Goal: Task Accomplishment & Management: Use online tool/utility

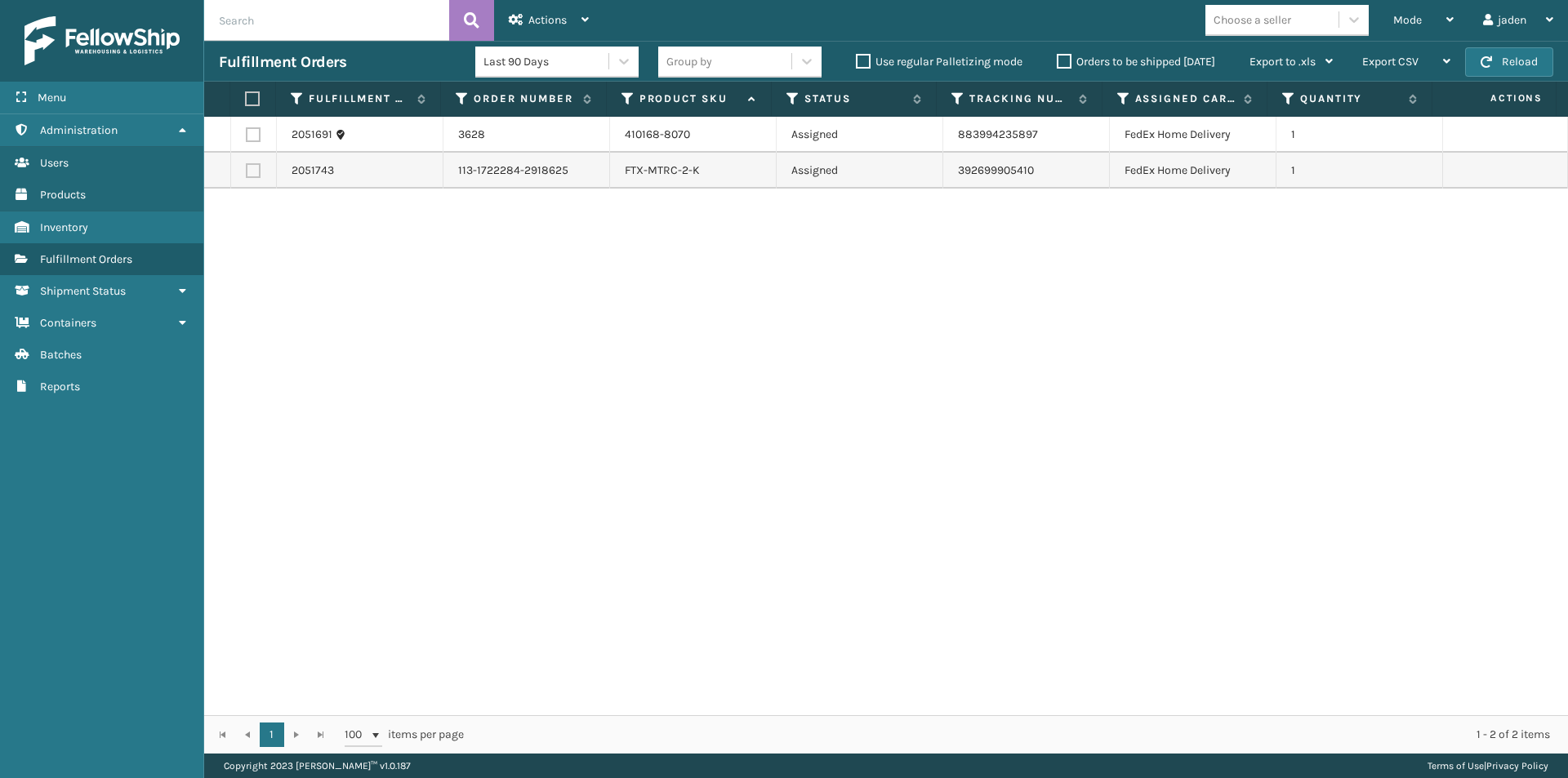
click at [255, 137] on label at bounding box center [252, 134] width 14 height 14
click at [247, 137] on input "checkbox" at bounding box center [246, 132] width 1 height 11
checkbox input "true"
click at [253, 174] on label at bounding box center [252, 170] width 14 height 14
click at [247, 174] on input "checkbox" at bounding box center [246, 168] width 1 height 11
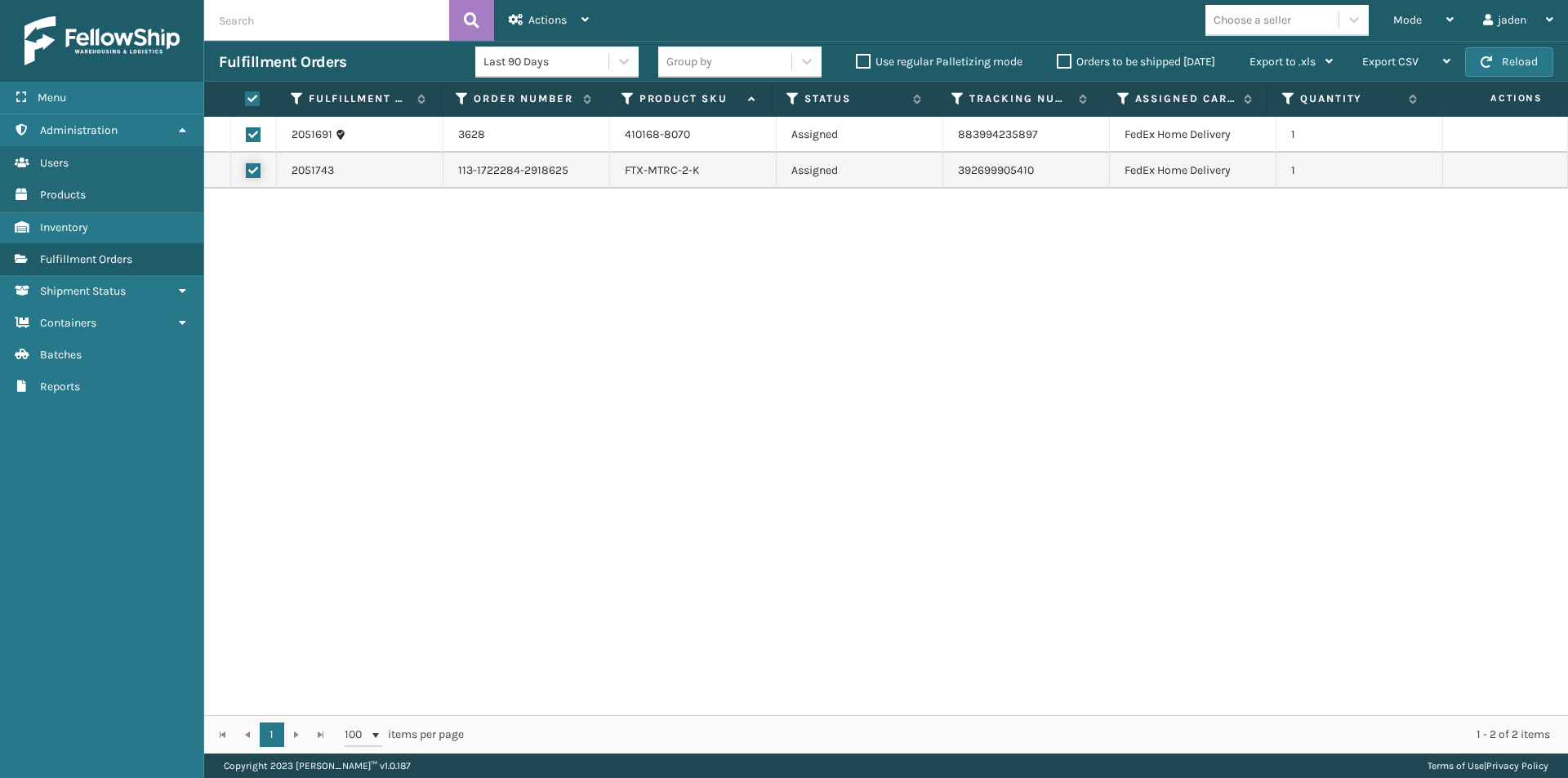
checkbox input "true"
click at [518, 12] on div "Actions" at bounding box center [549, 20] width 80 height 41
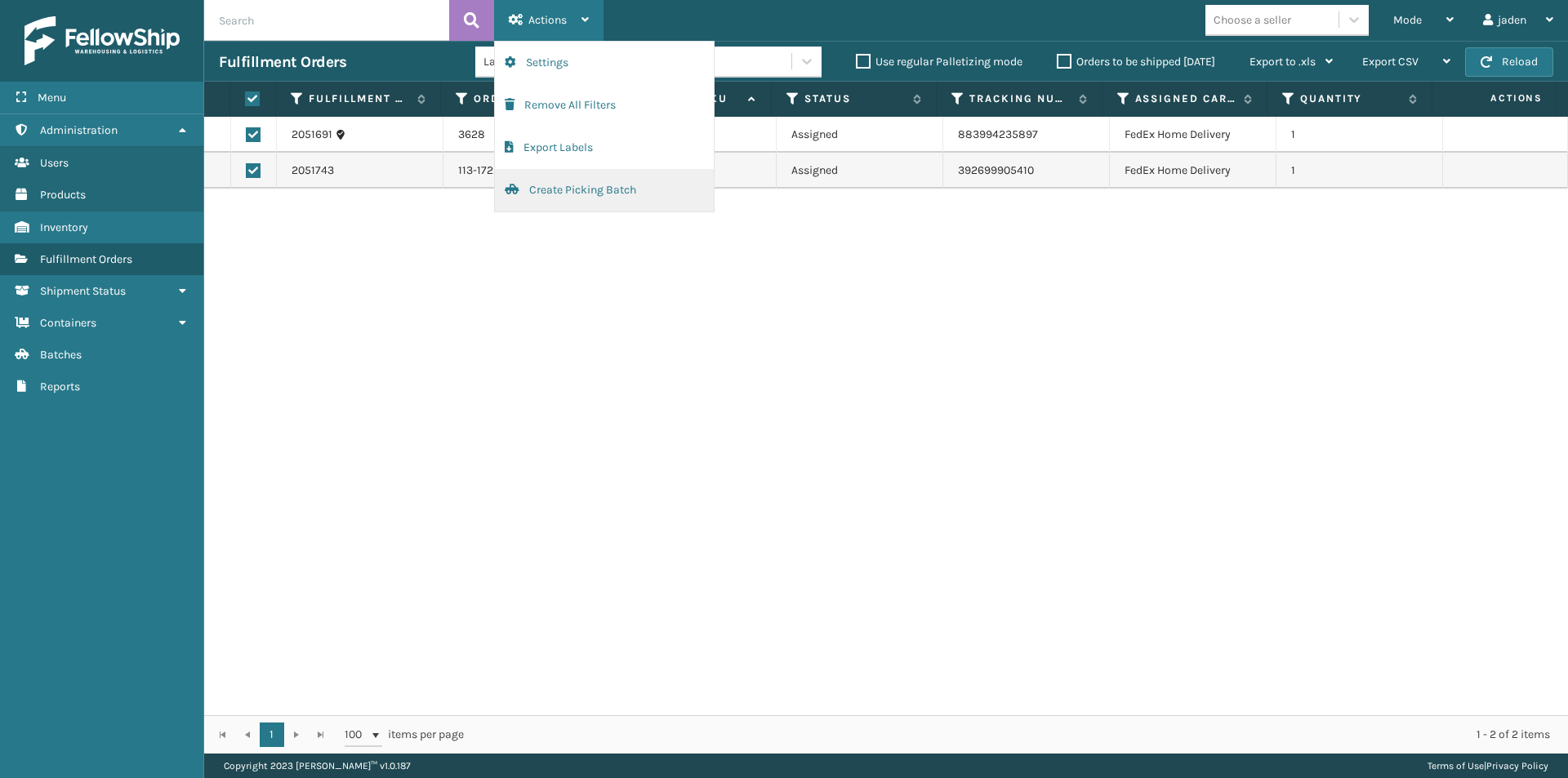
click at [579, 198] on button "Create Picking Batch" at bounding box center [604, 190] width 219 height 42
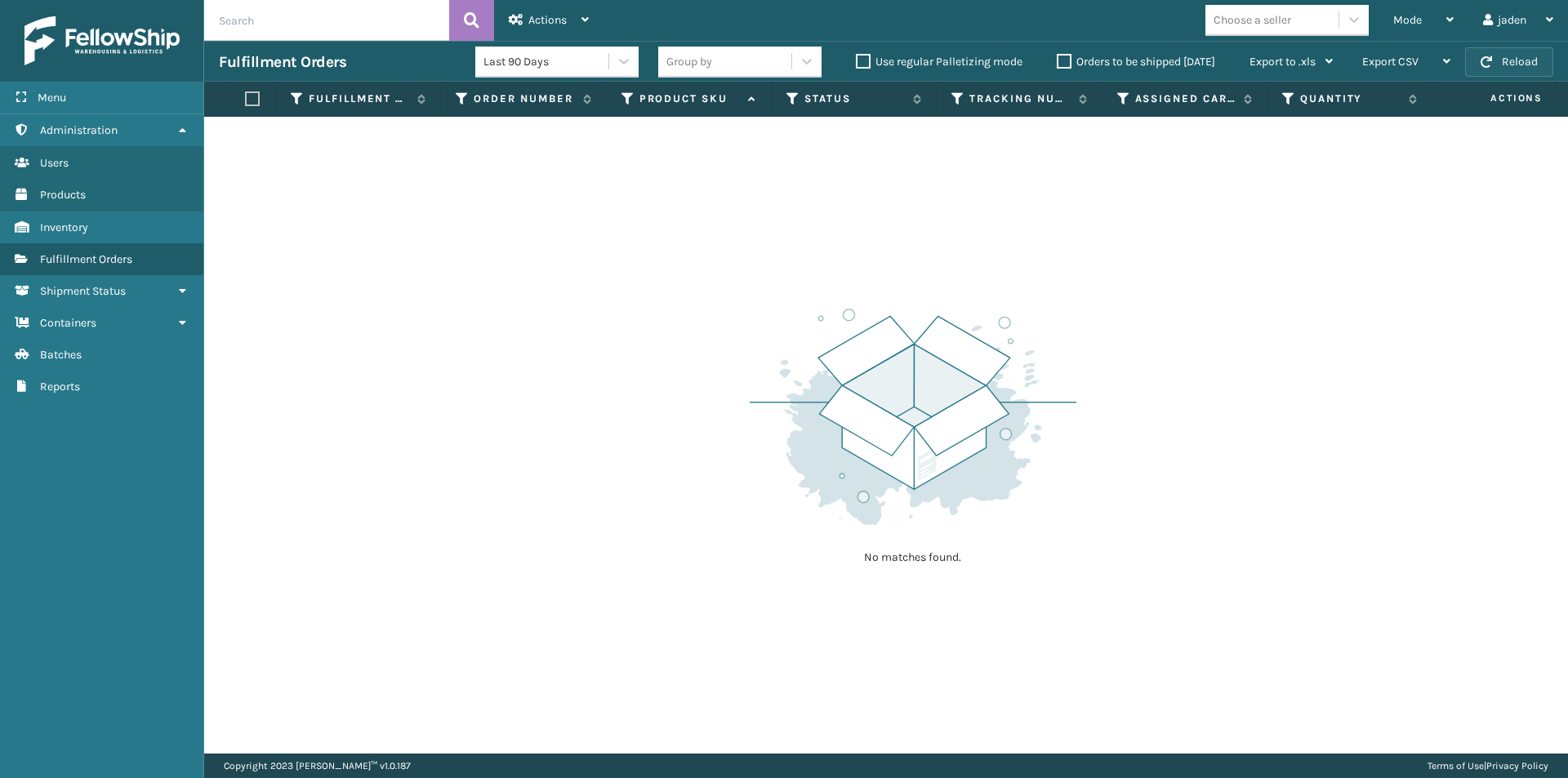
click at [1513, 55] on button "Reload" at bounding box center [1509, 62] width 88 height 30
click at [1395, 19] on span "Mode" at bounding box center [1408, 19] width 29 height 14
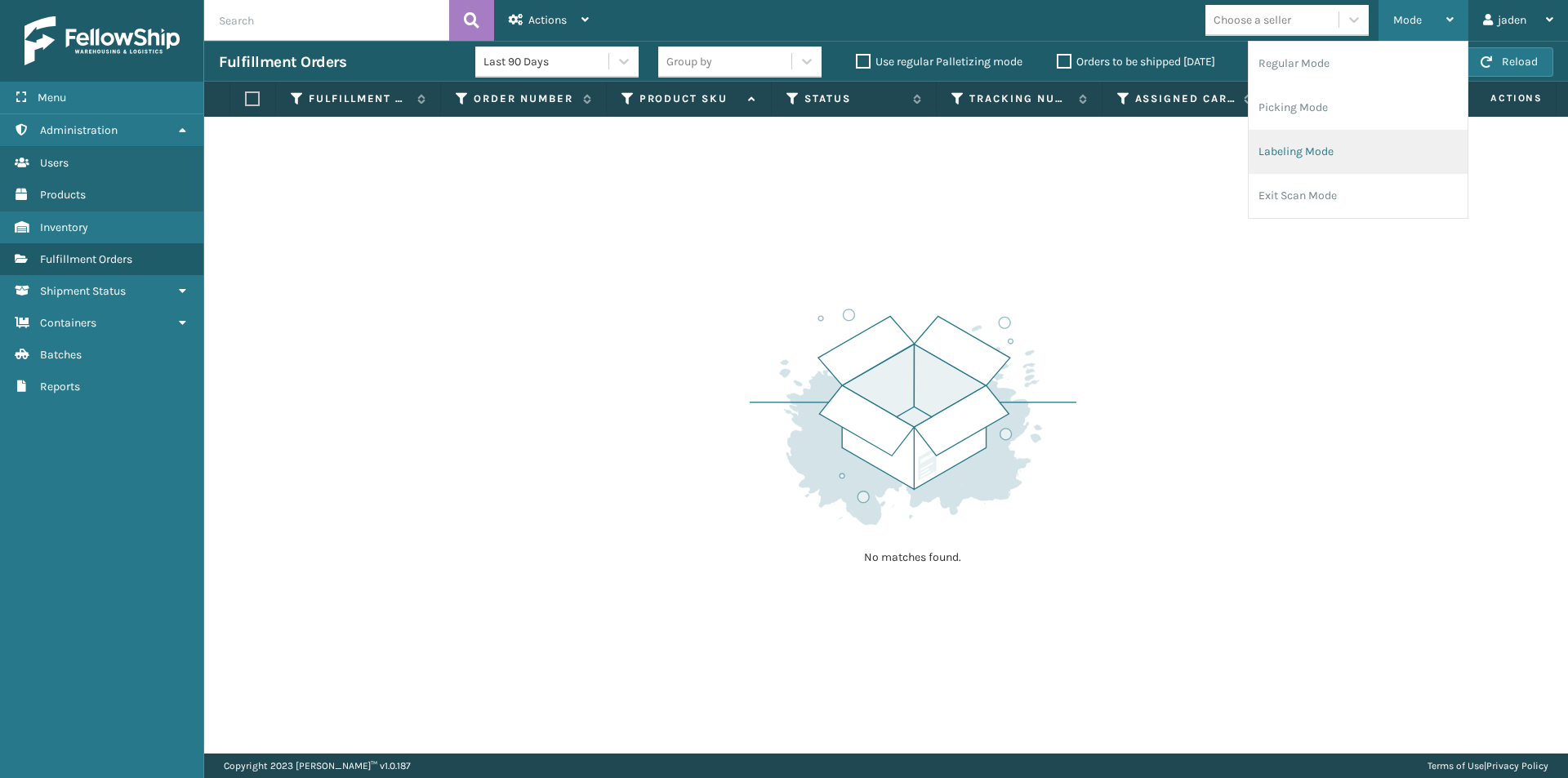
click at [1358, 157] on li "Labeling Mode" at bounding box center [1358, 152] width 219 height 44
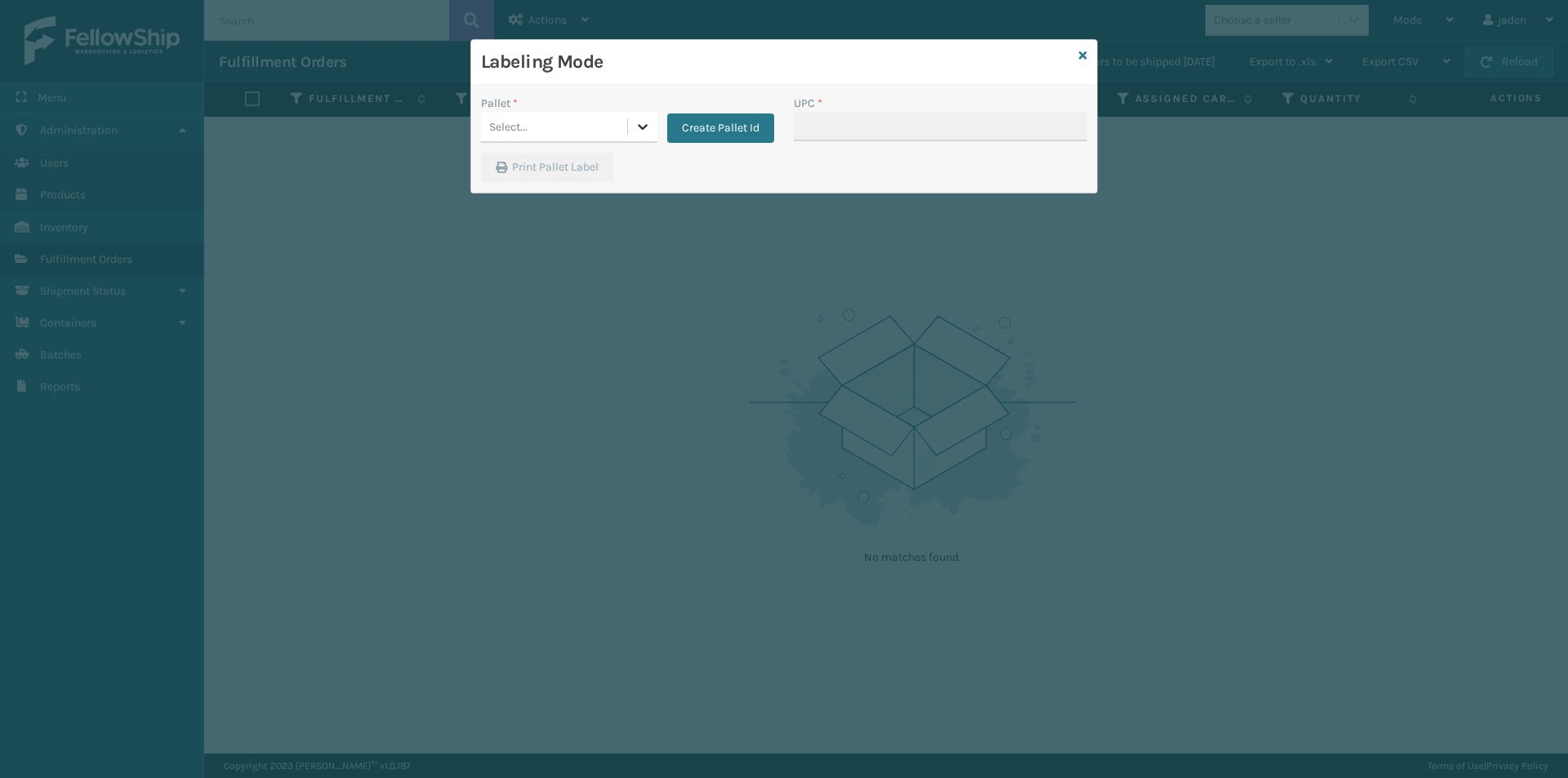
drag, startPoint x: 644, startPoint y: 125, endPoint x: 623, endPoint y: 146, distance: 29.7
click at [644, 126] on icon at bounding box center [642, 126] width 16 height 16
click at [576, 168] on div "FDXG-RS7U7H68YZ" at bounding box center [569, 171] width 176 height 37
click at [870, 132] on input "UPC *" at bounding box center [940, 126] width 293 height 30
type input "410079-1130"
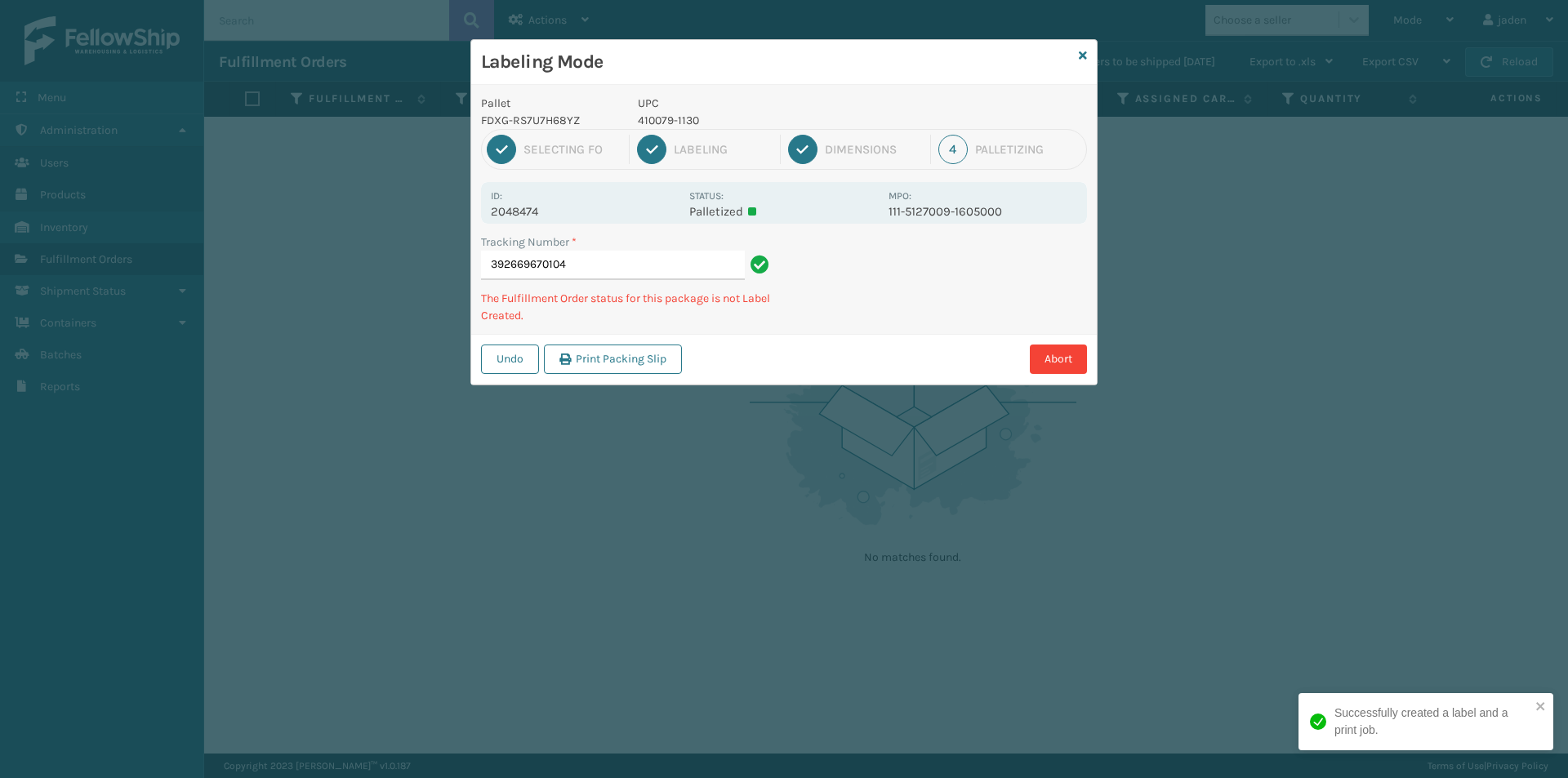
click at [688, 122] on p "410079-1130" at bounding box center [758, 120] width 241 height 17
copy p "410079-1130"
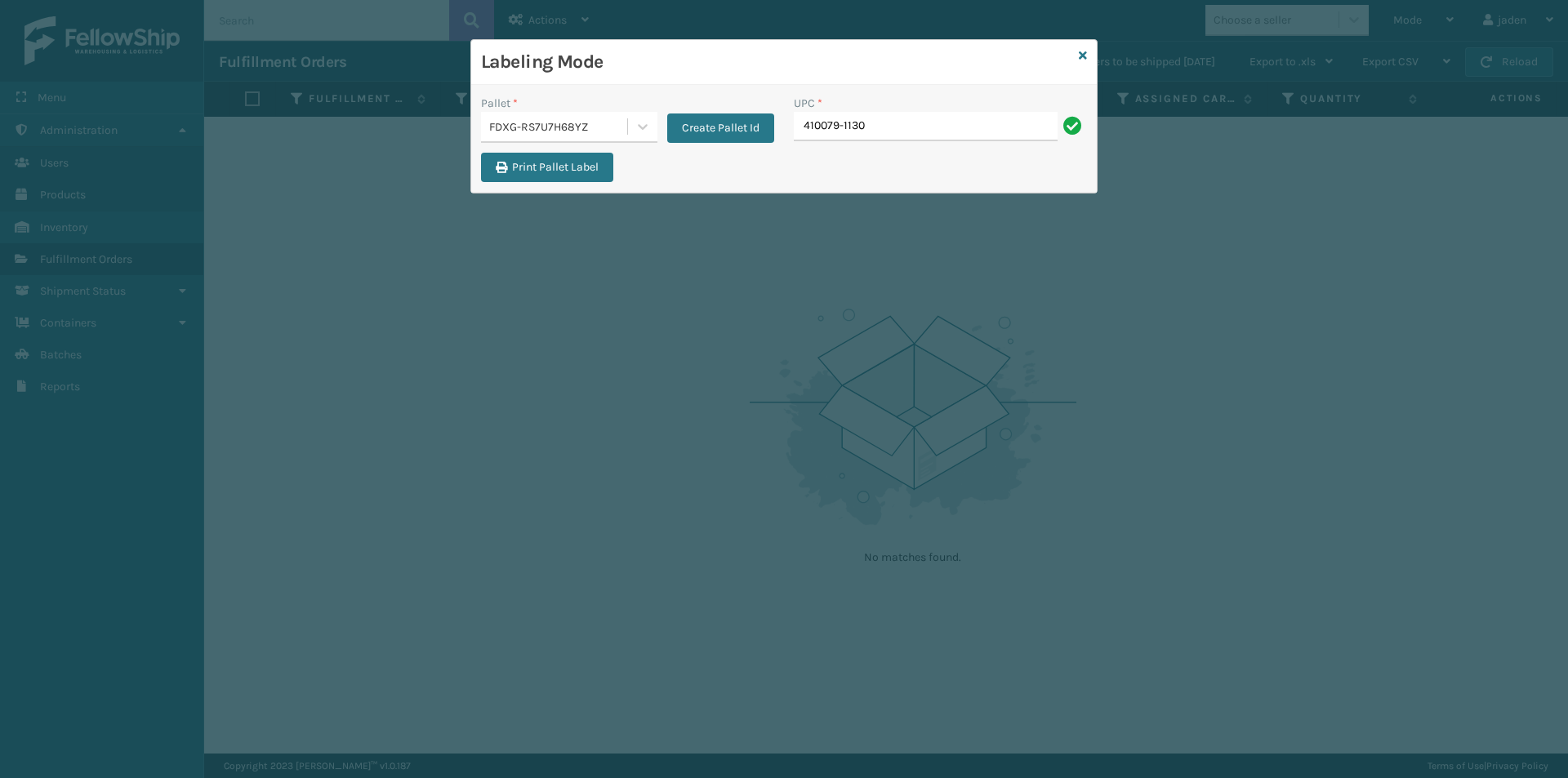
type input "410079-1130"
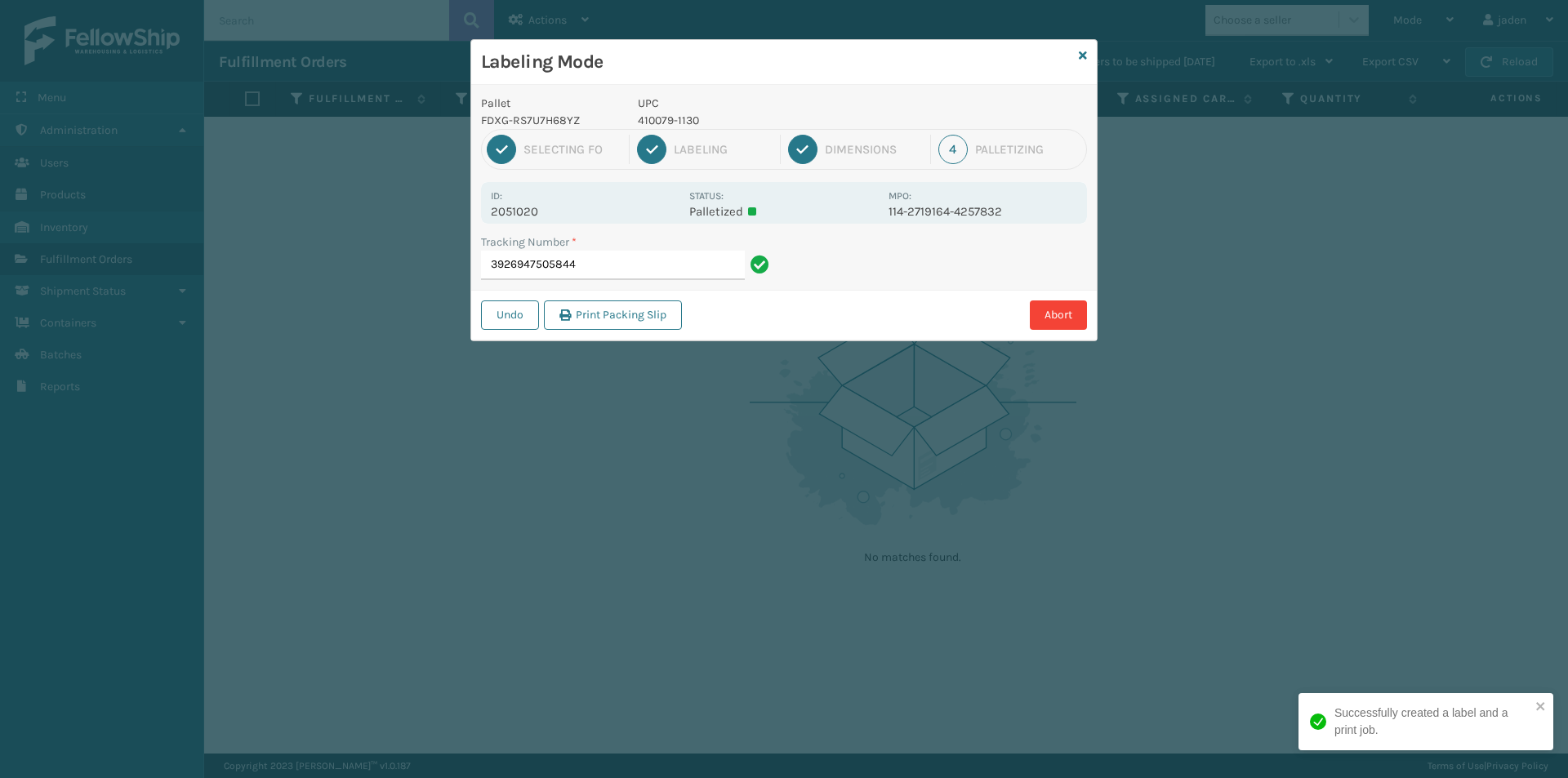
type input "39269475058444"
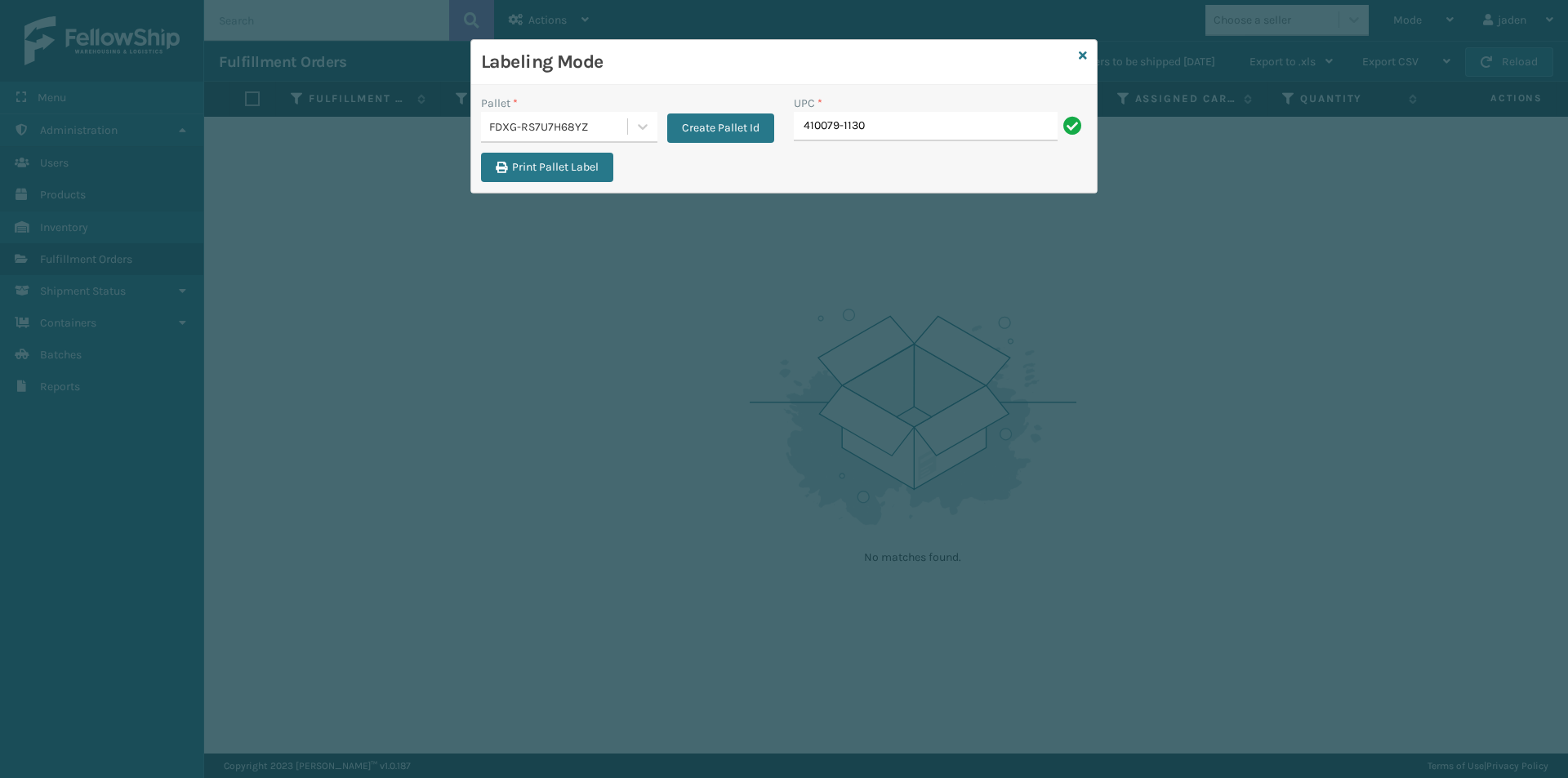
type input "410079-1130"
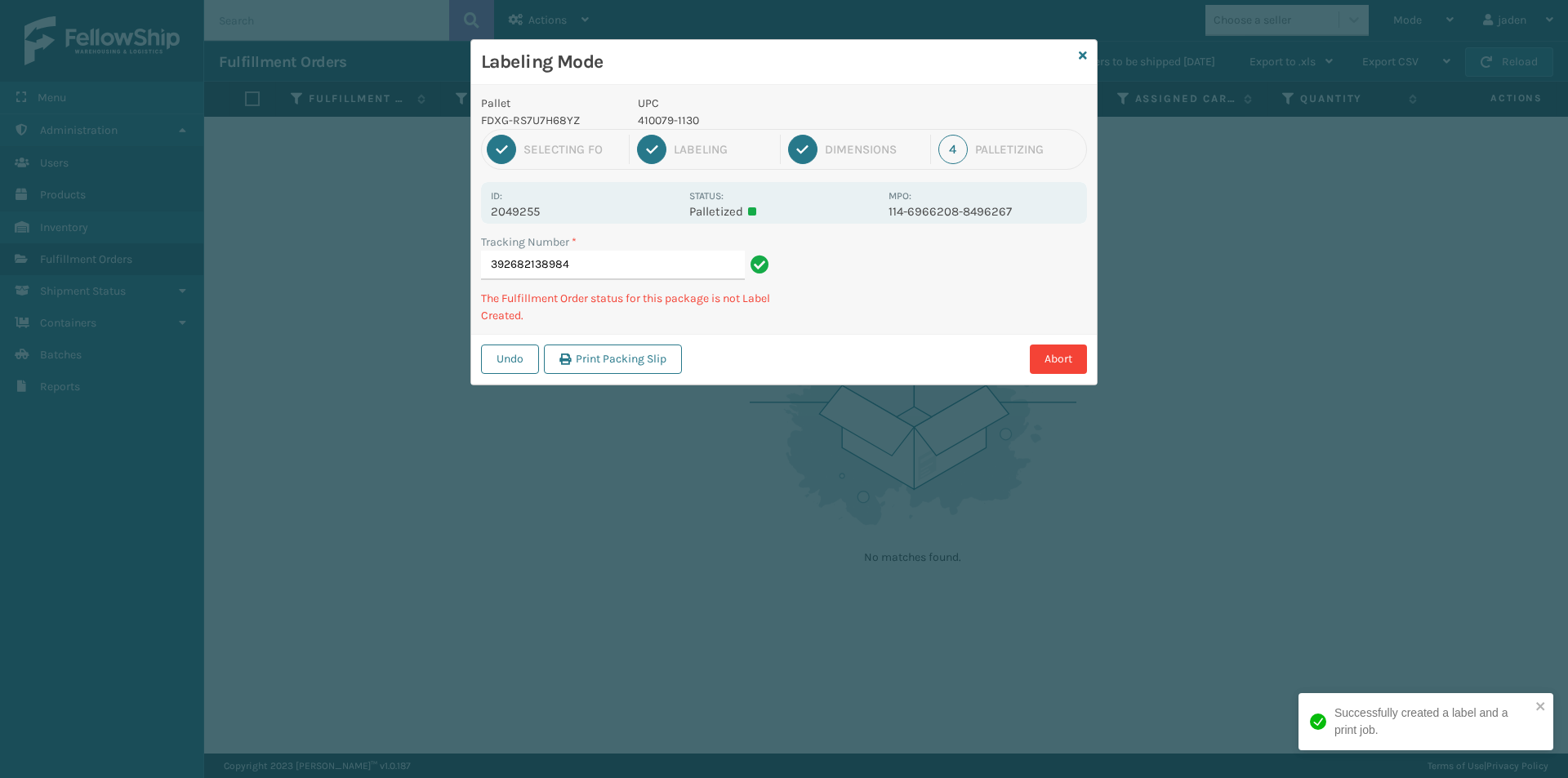
click at [667, 120] on p "410079-1130" at bounding box center [758, 120] width 241 height 17
copy p "410079-1130"
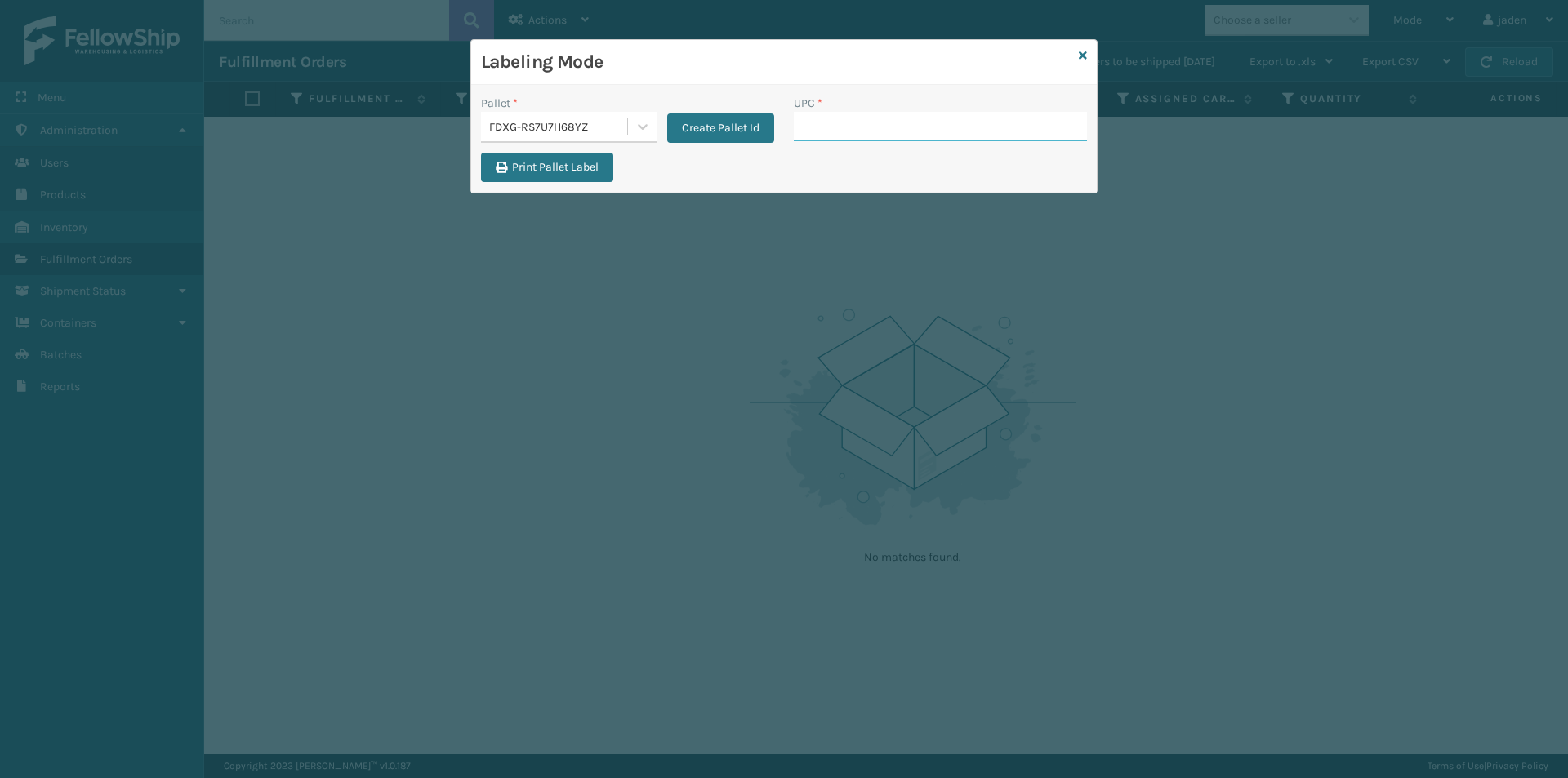
drag, startPoint x: 840, startPoint y: 107, endPoint x: 796, endPoint y: 137, distance: 53.3
drag, startPoint x: 796, startPoint y: 137, endPoint x: 807, endPoint y: 124, distance: 17.0
paste input "410079-1130"
type input "410079-1130"
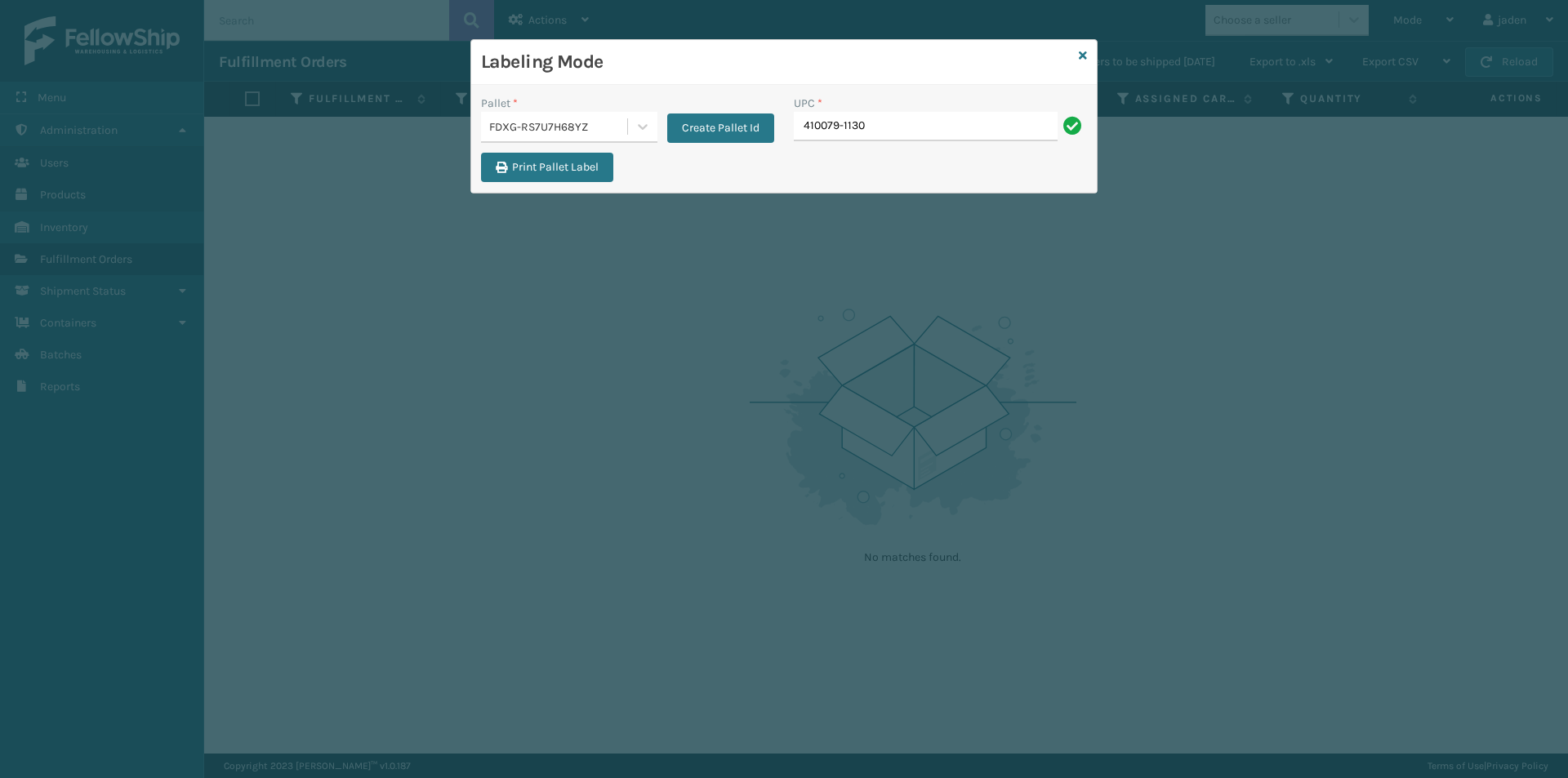
type input "410079-1130"
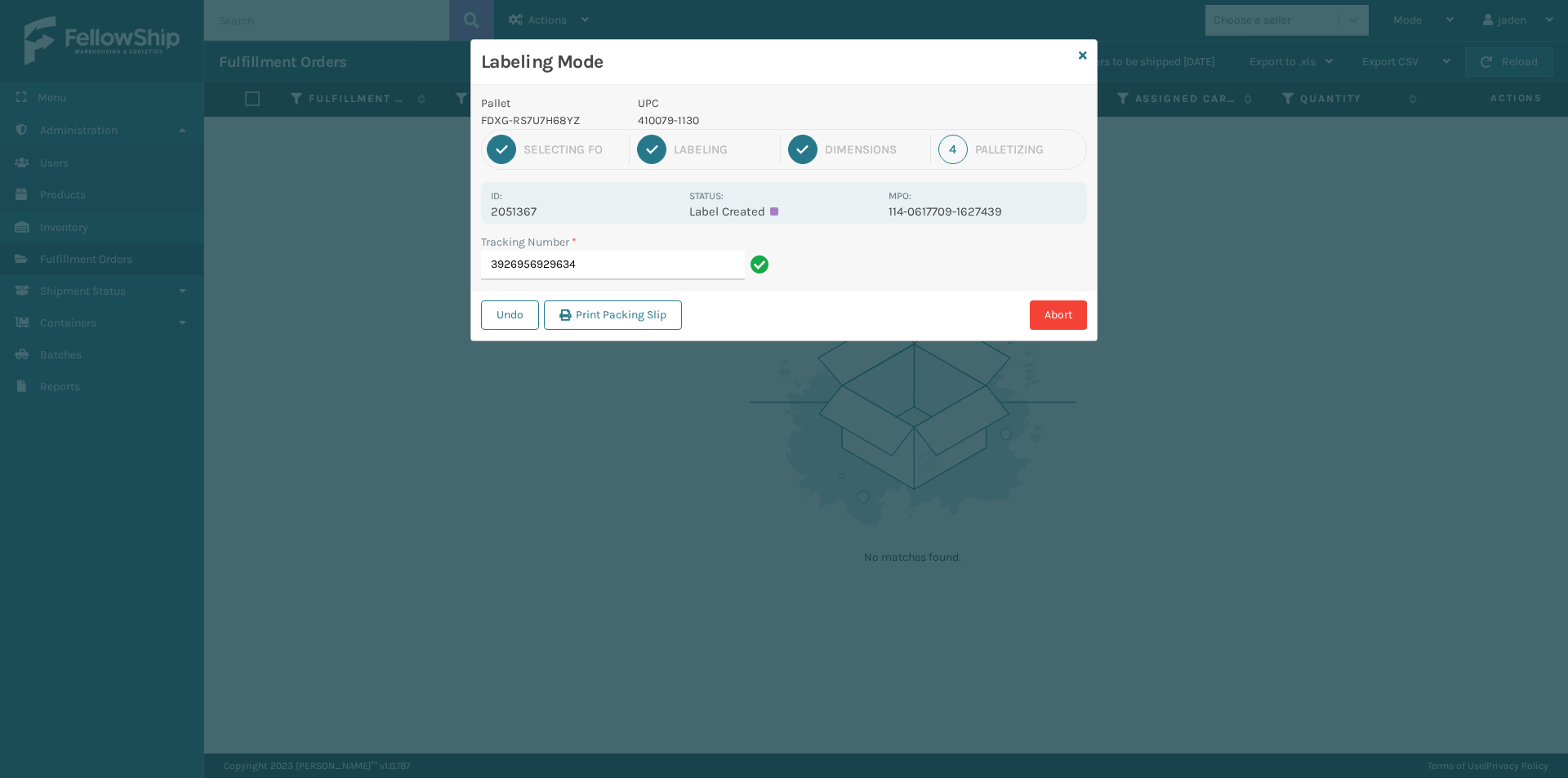
type input "392695692963"
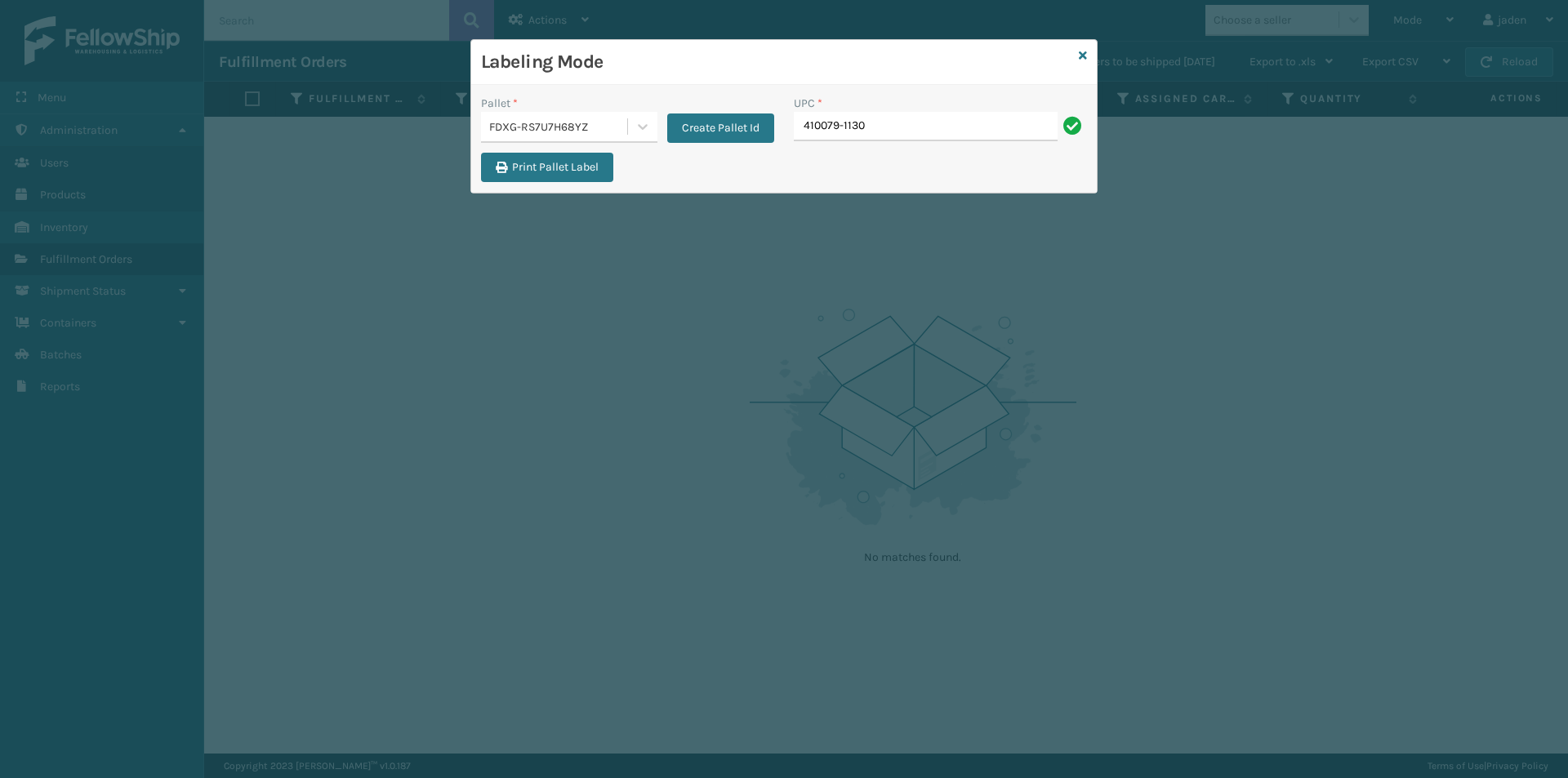
type input "410079-1130"
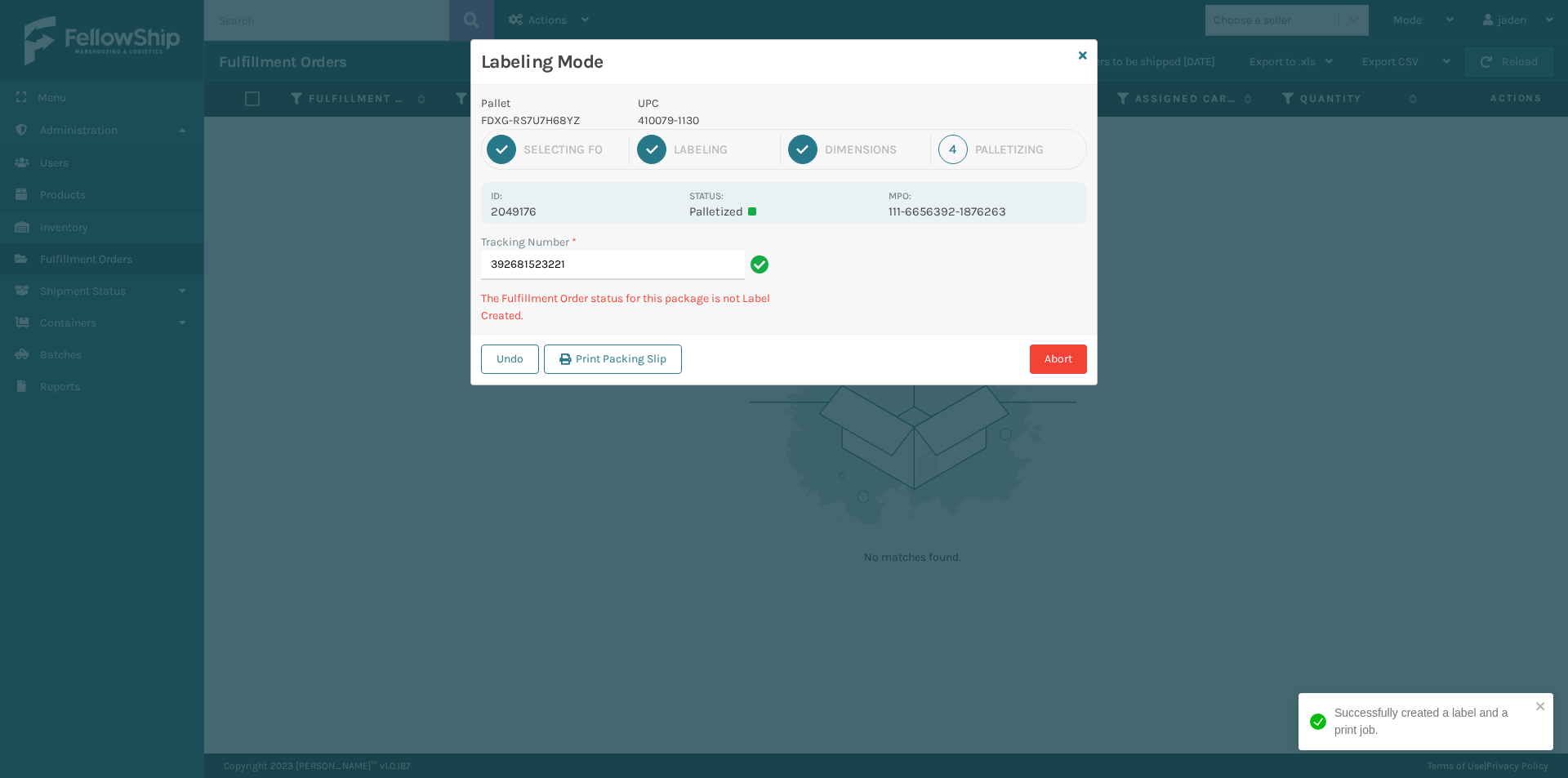
type input "3926815232214"
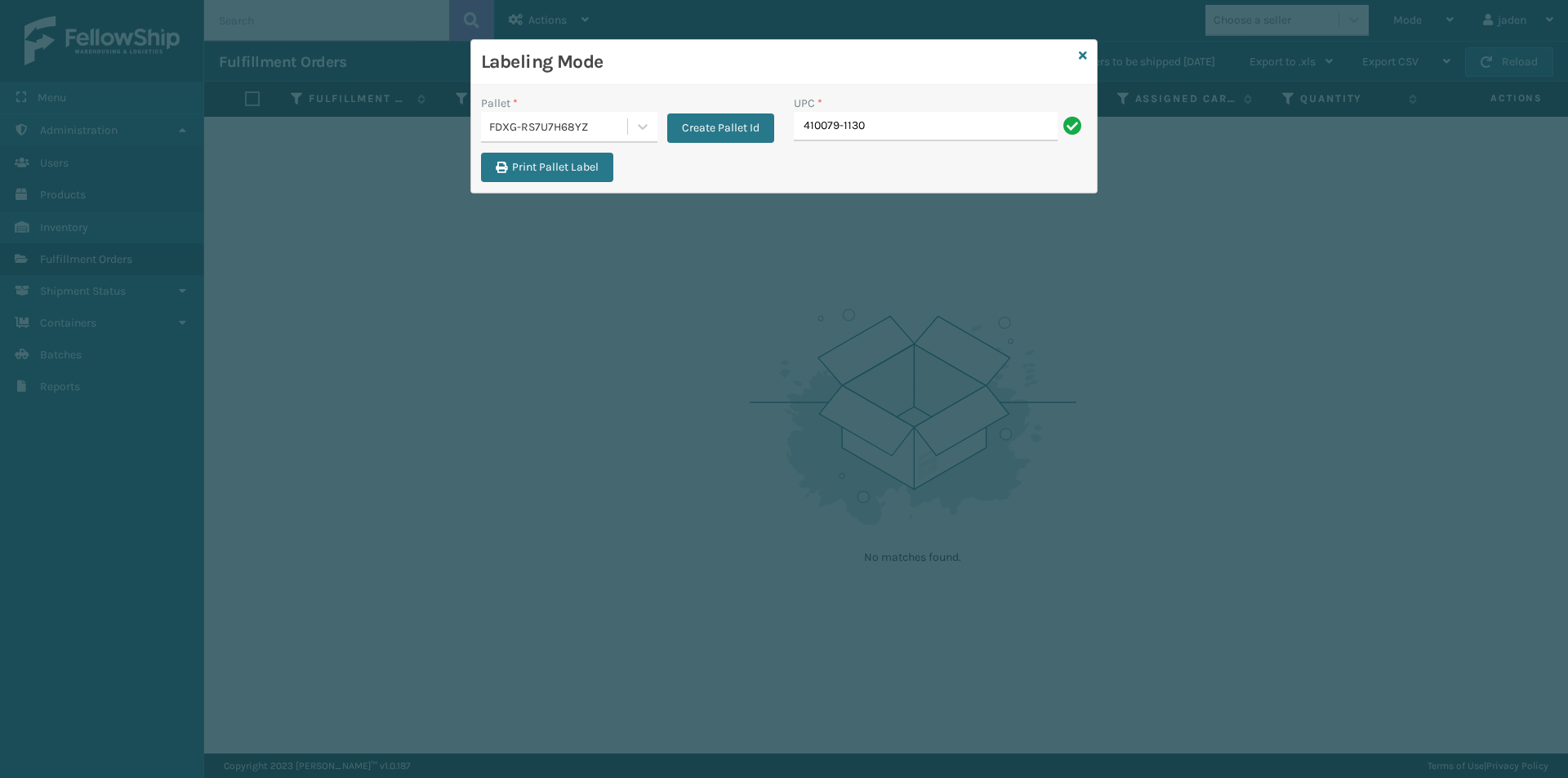
type input "410079-1130"
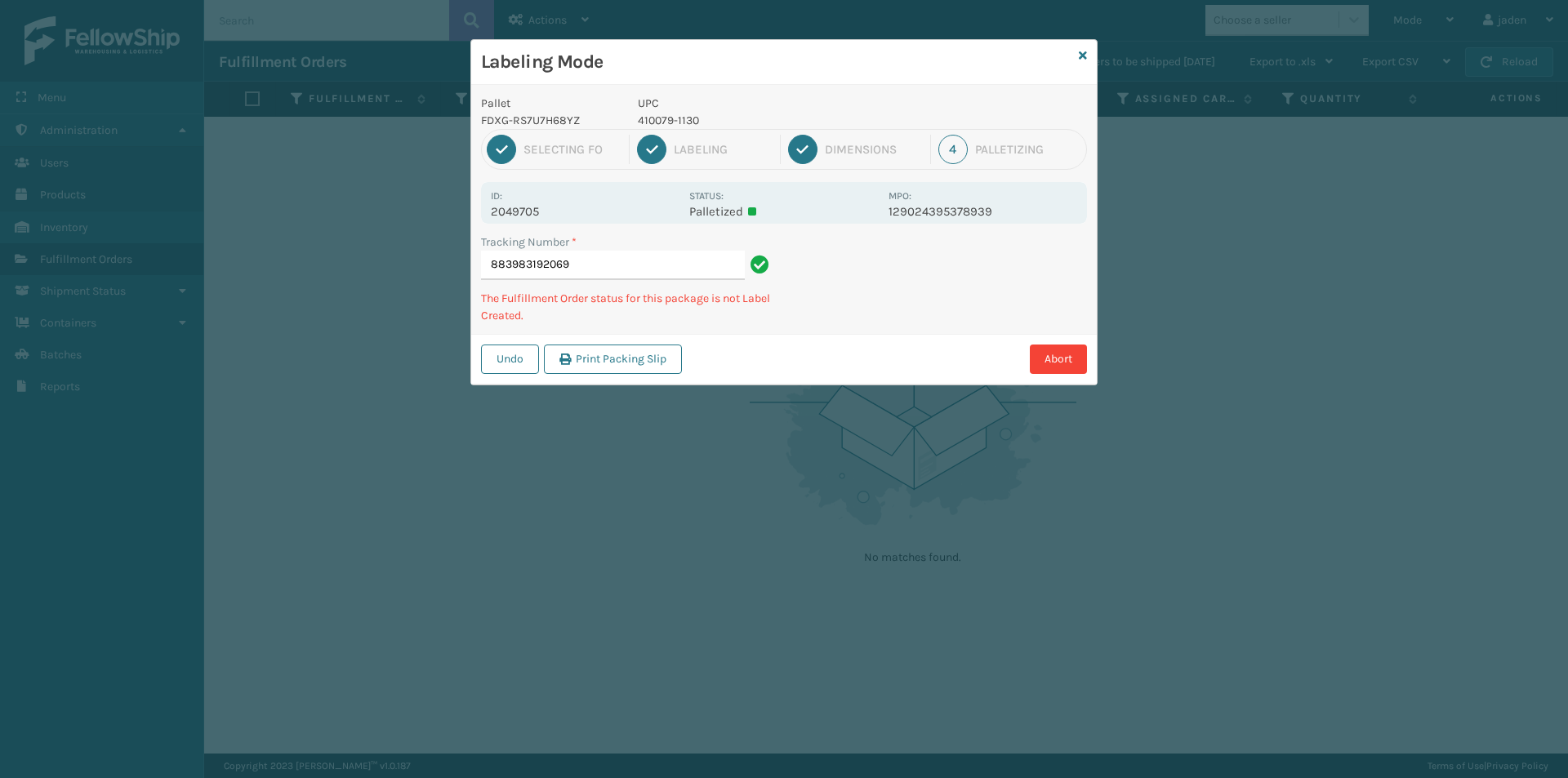
type input "8839831920694"
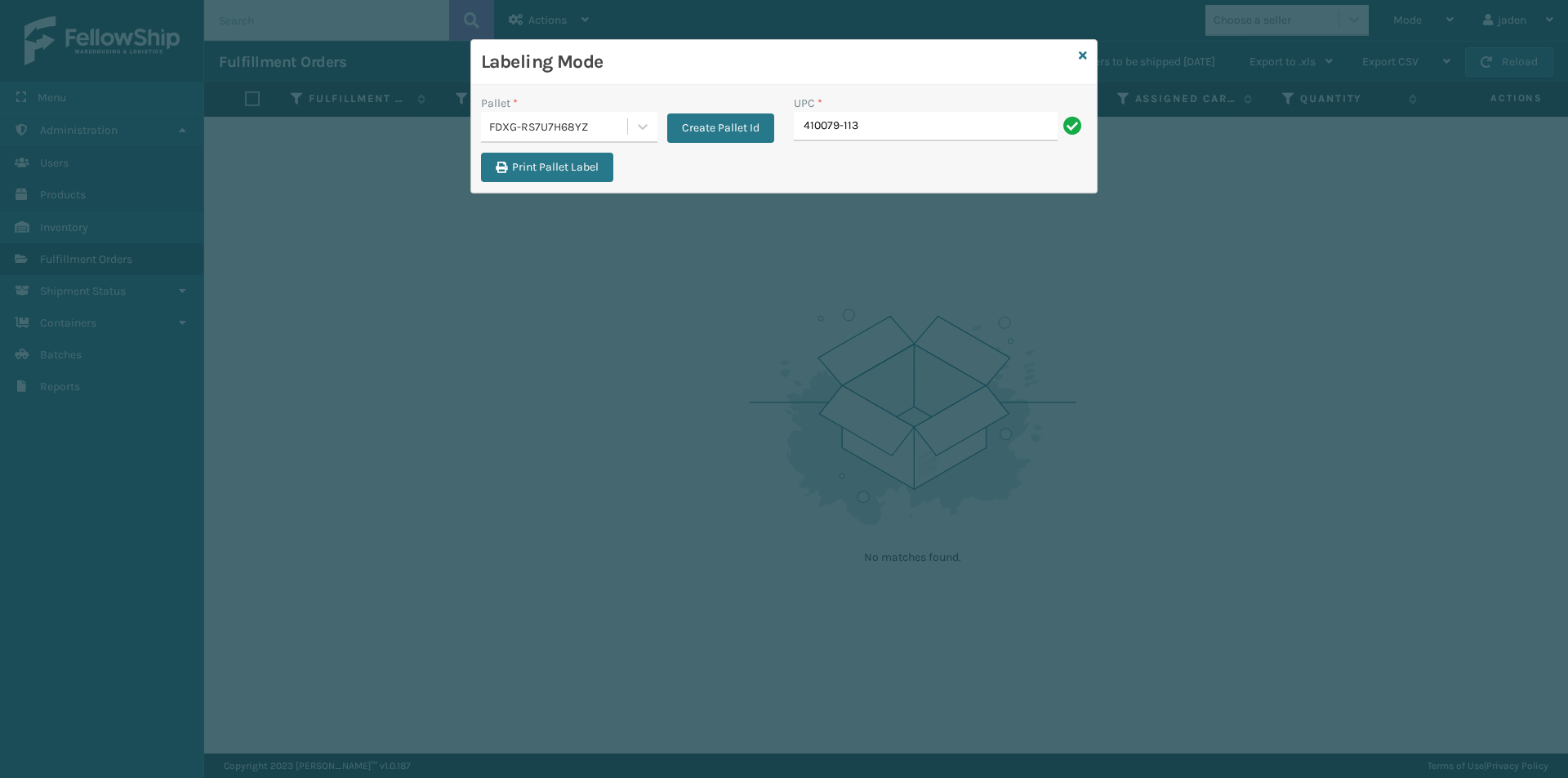
type input "410079-113"
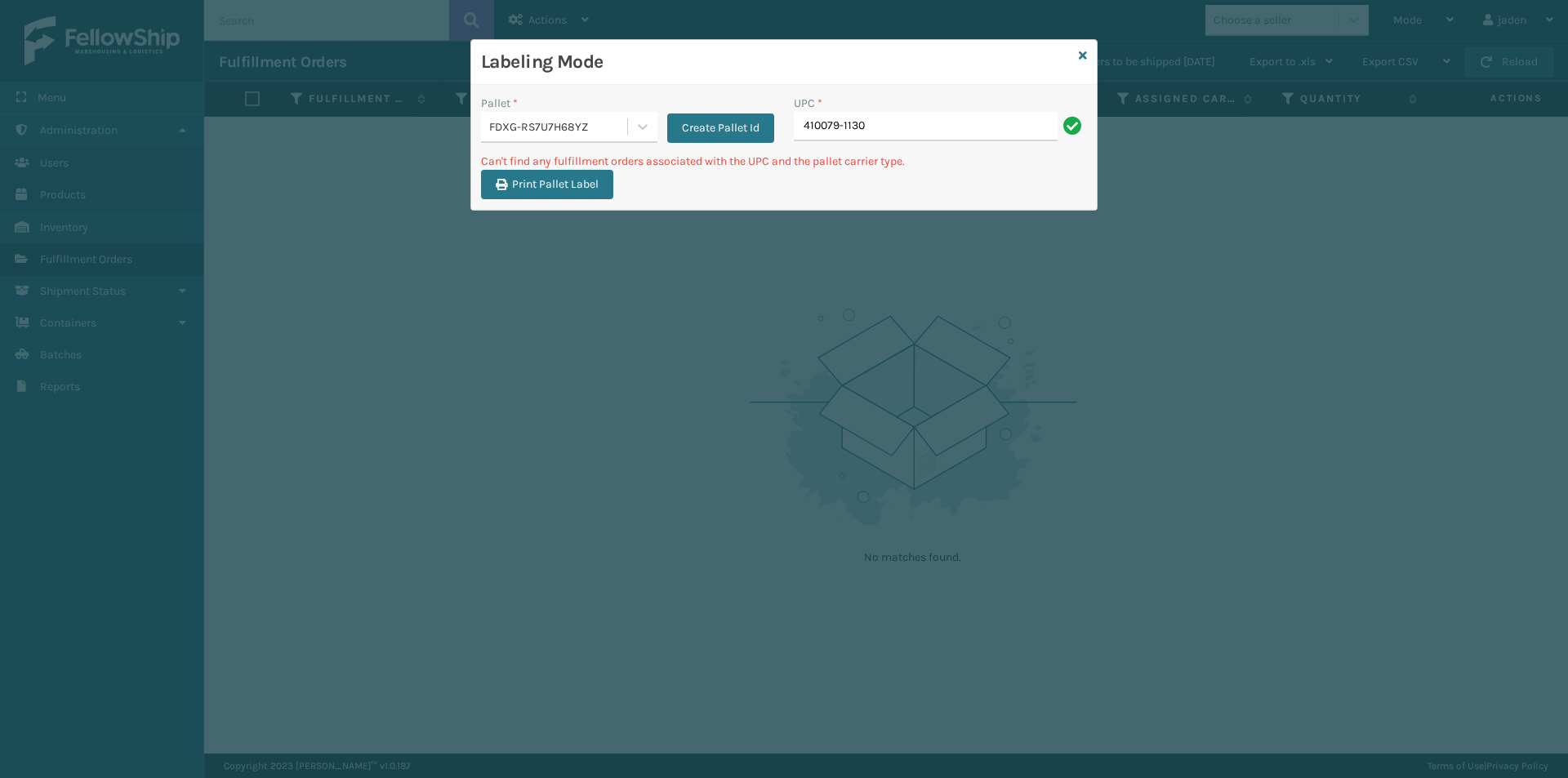
type input "410079-1130"
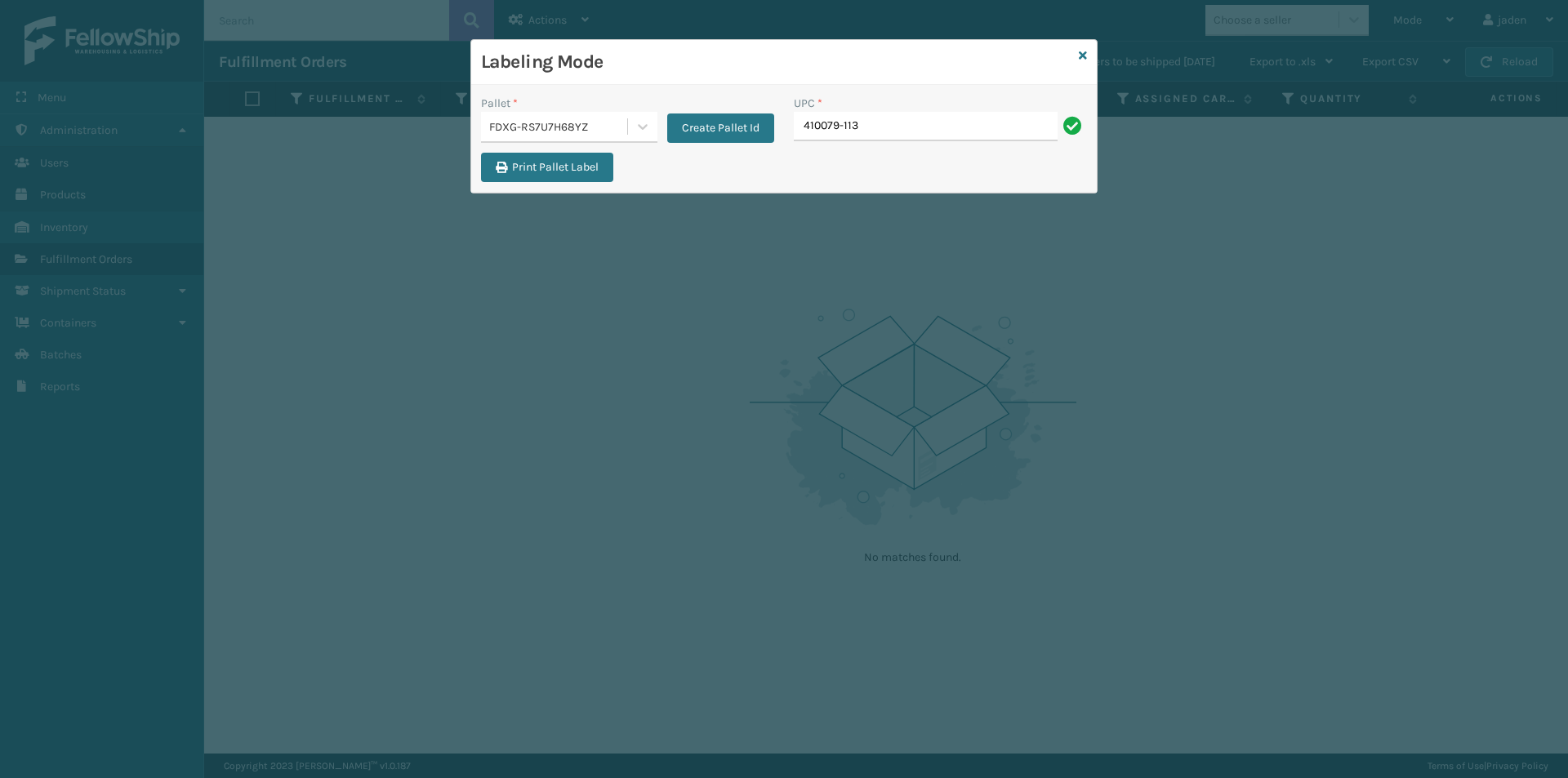
type input "410079-113"
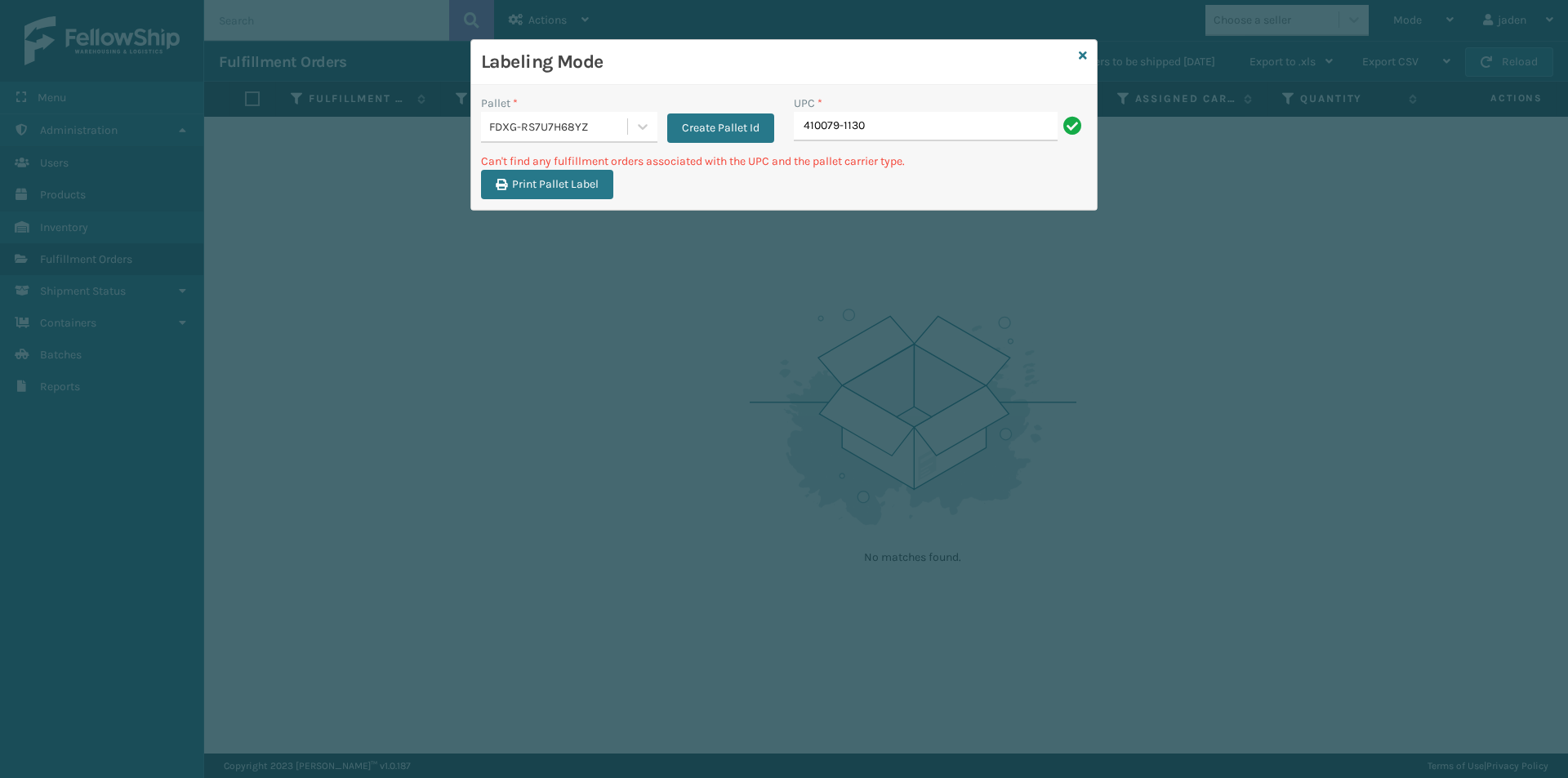
type input "410079-1130"
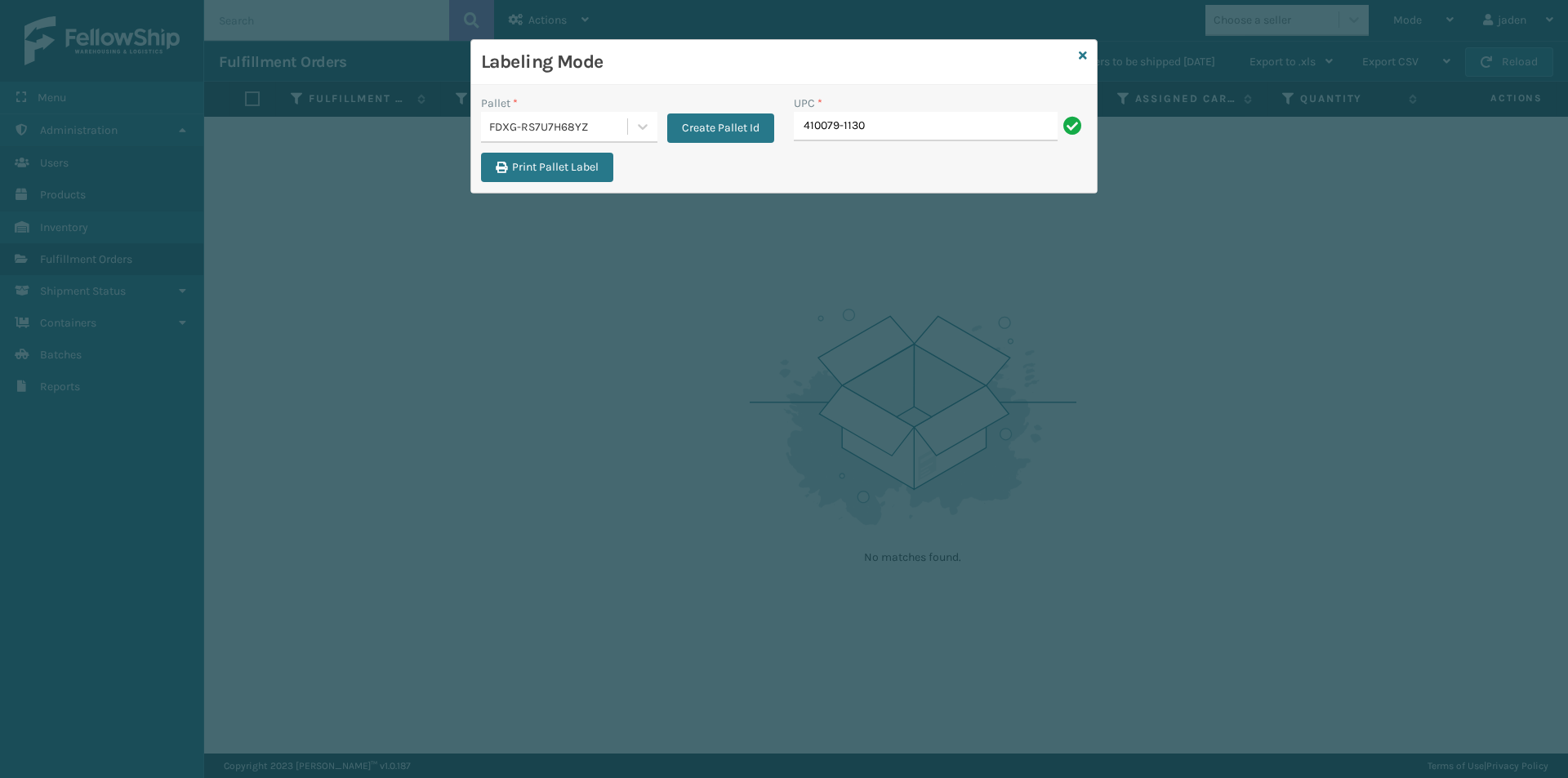
type input "410079-1130"
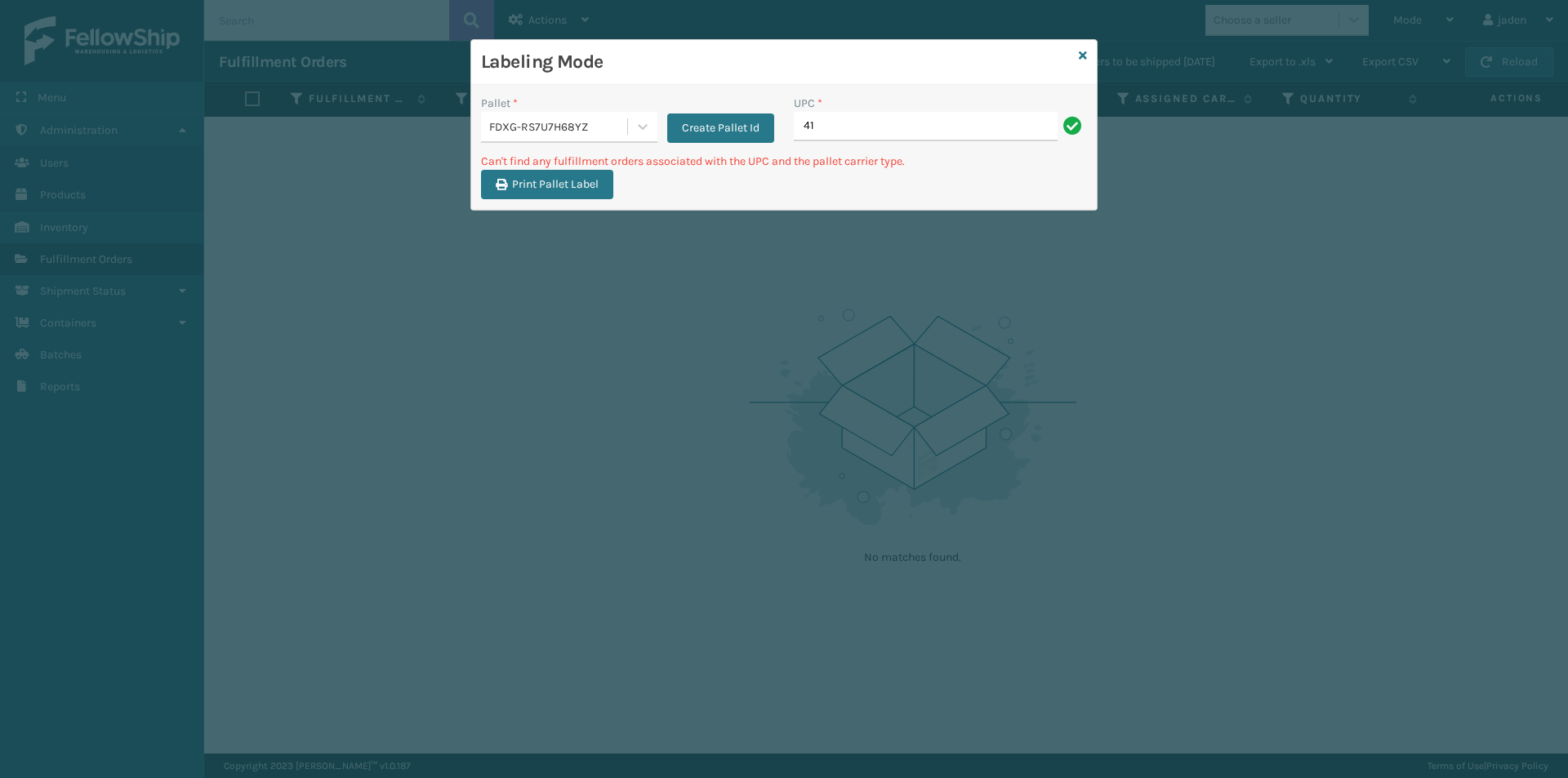
type input "4"
type input "410107-1150"
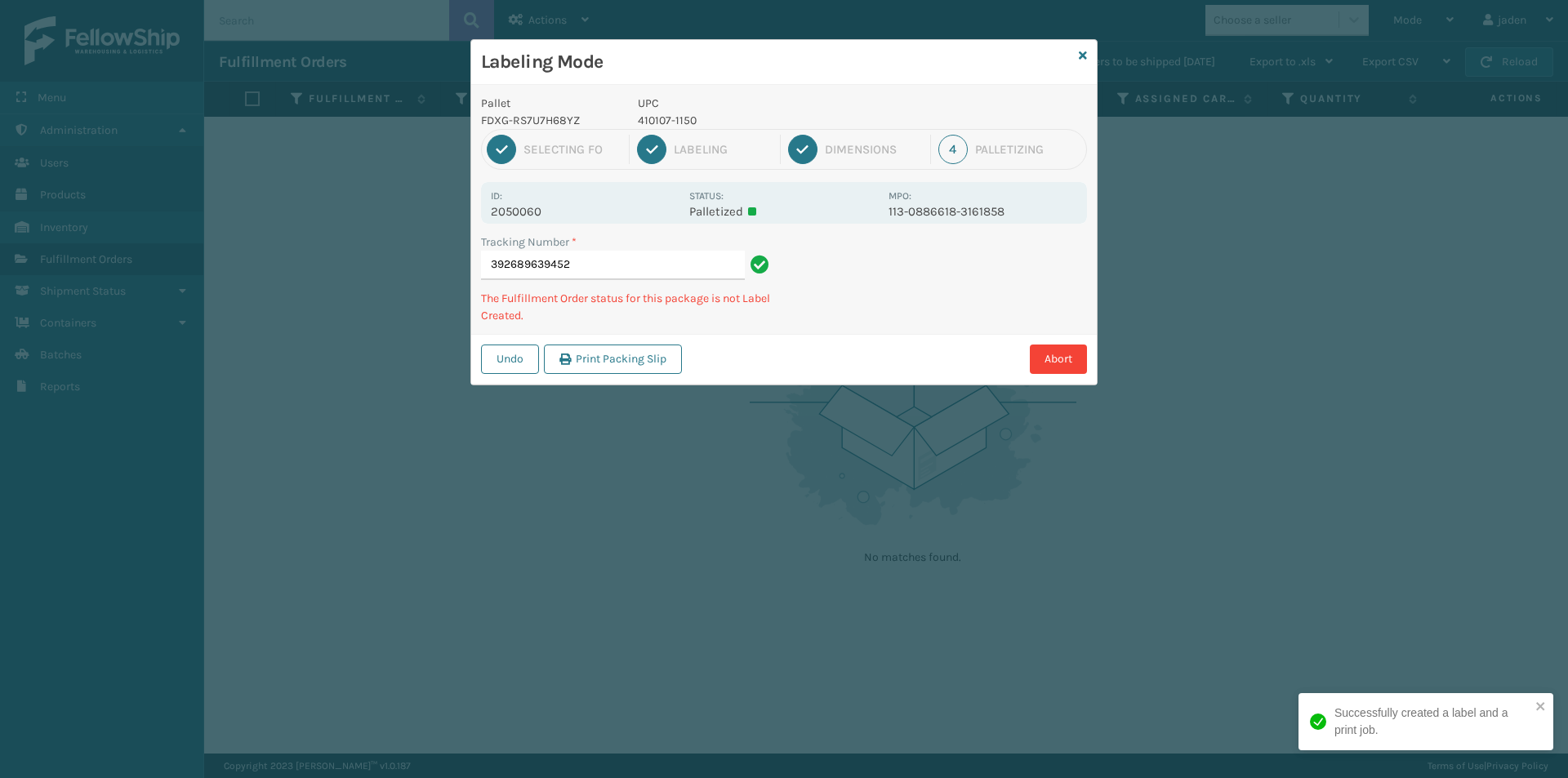
type input "3926896394524"
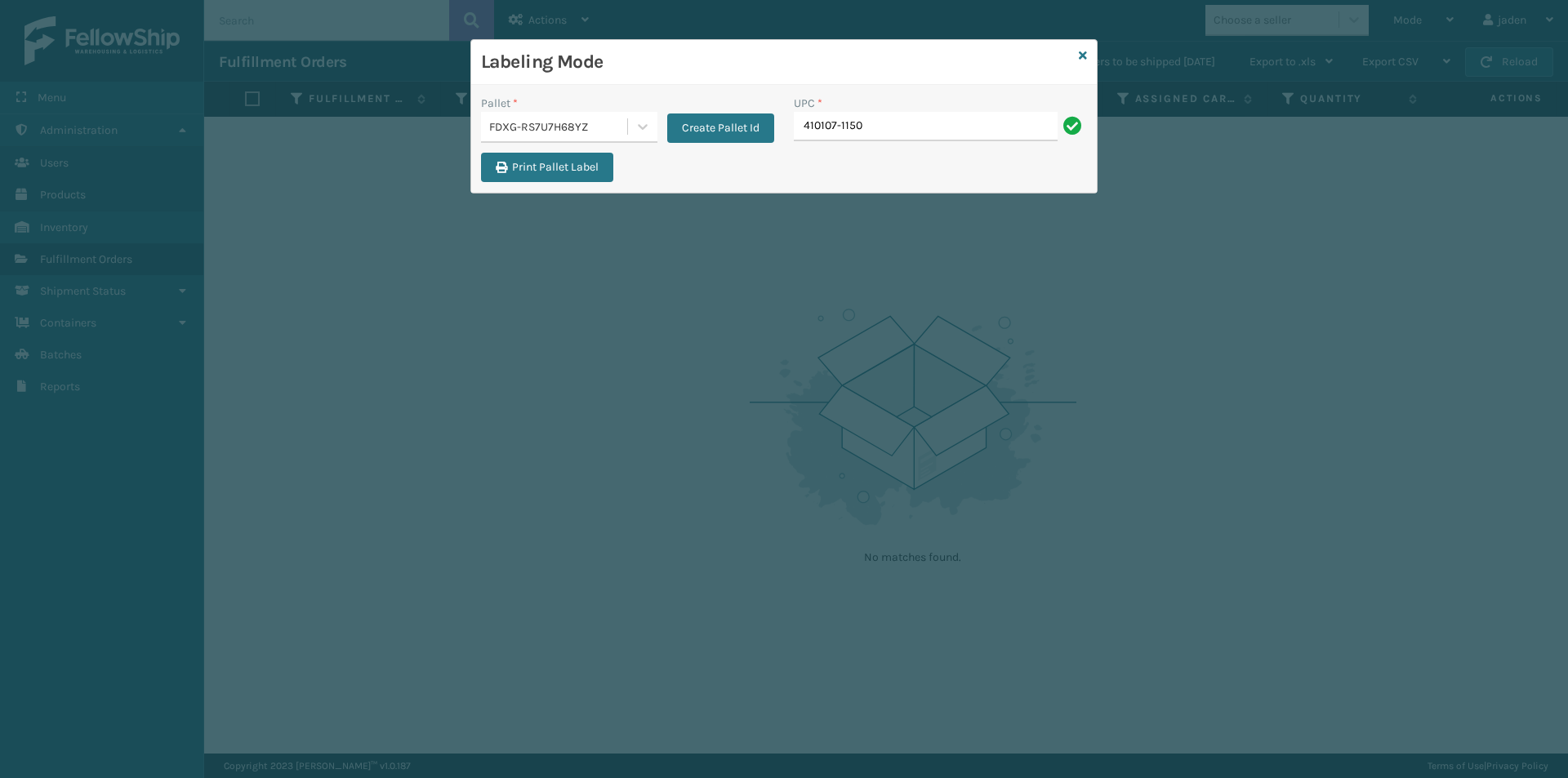
type input "410107-1150"
type input "410107-150"
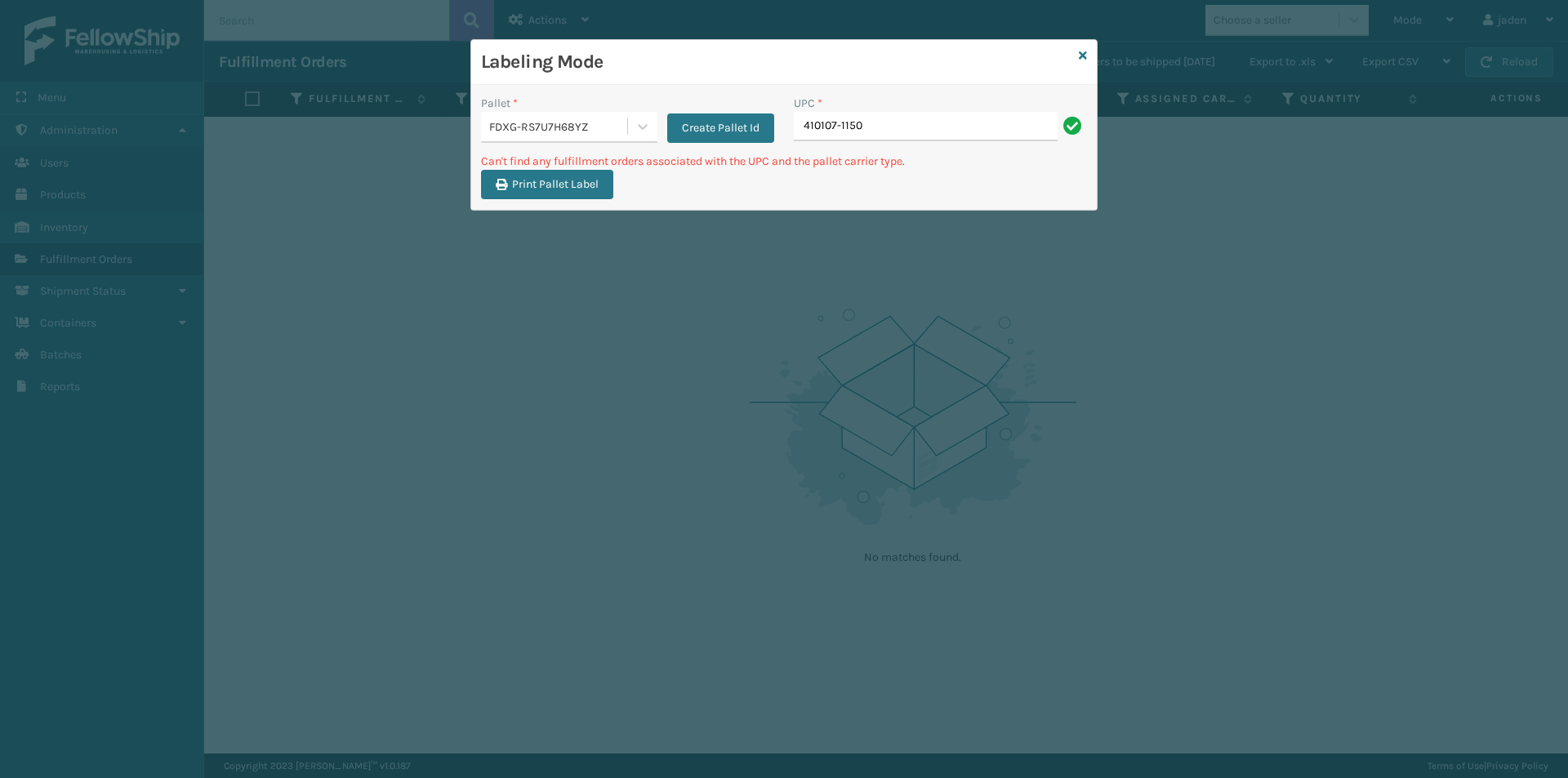
type input "410107-1150"
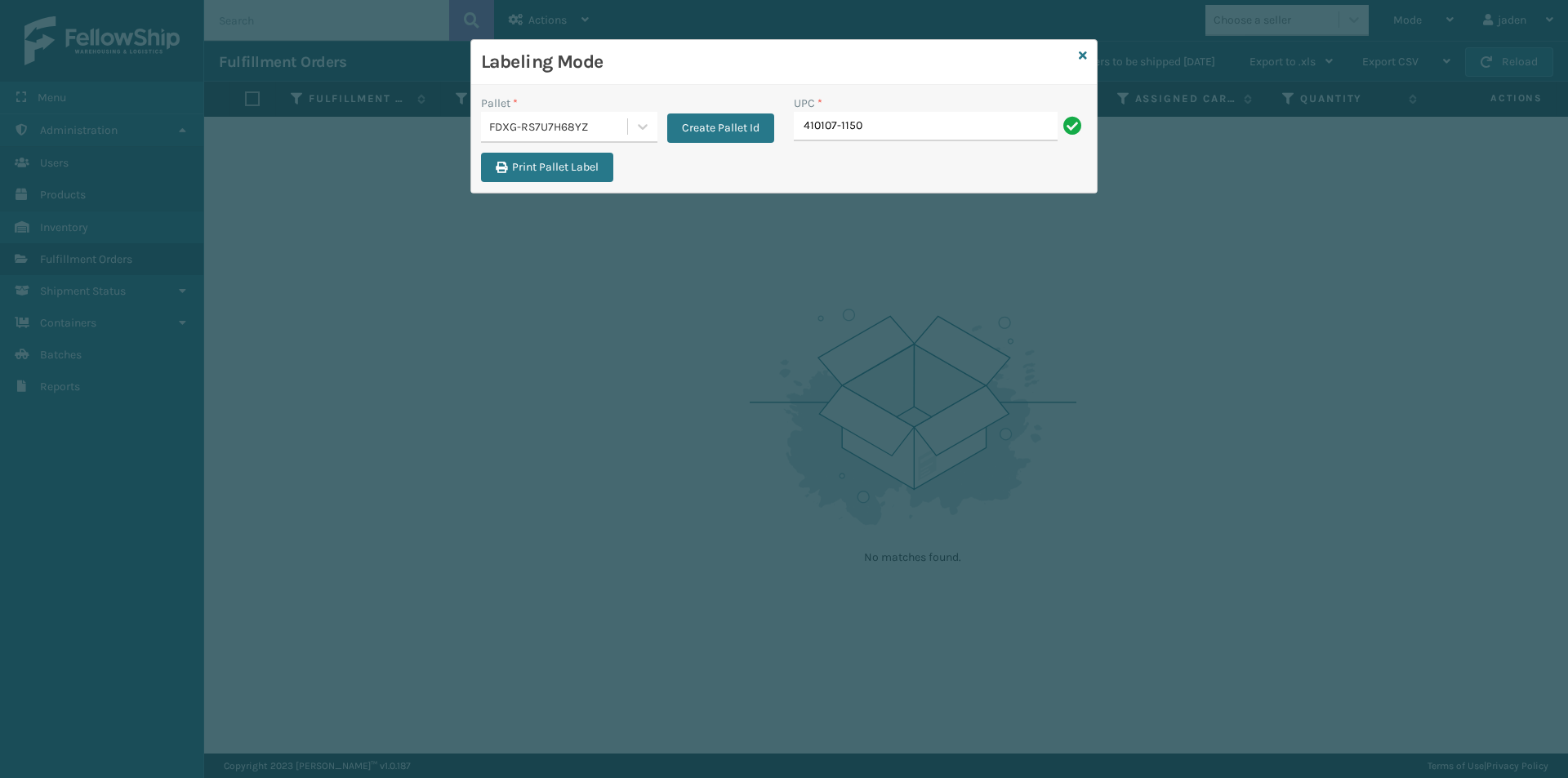
type input "410107-1150"
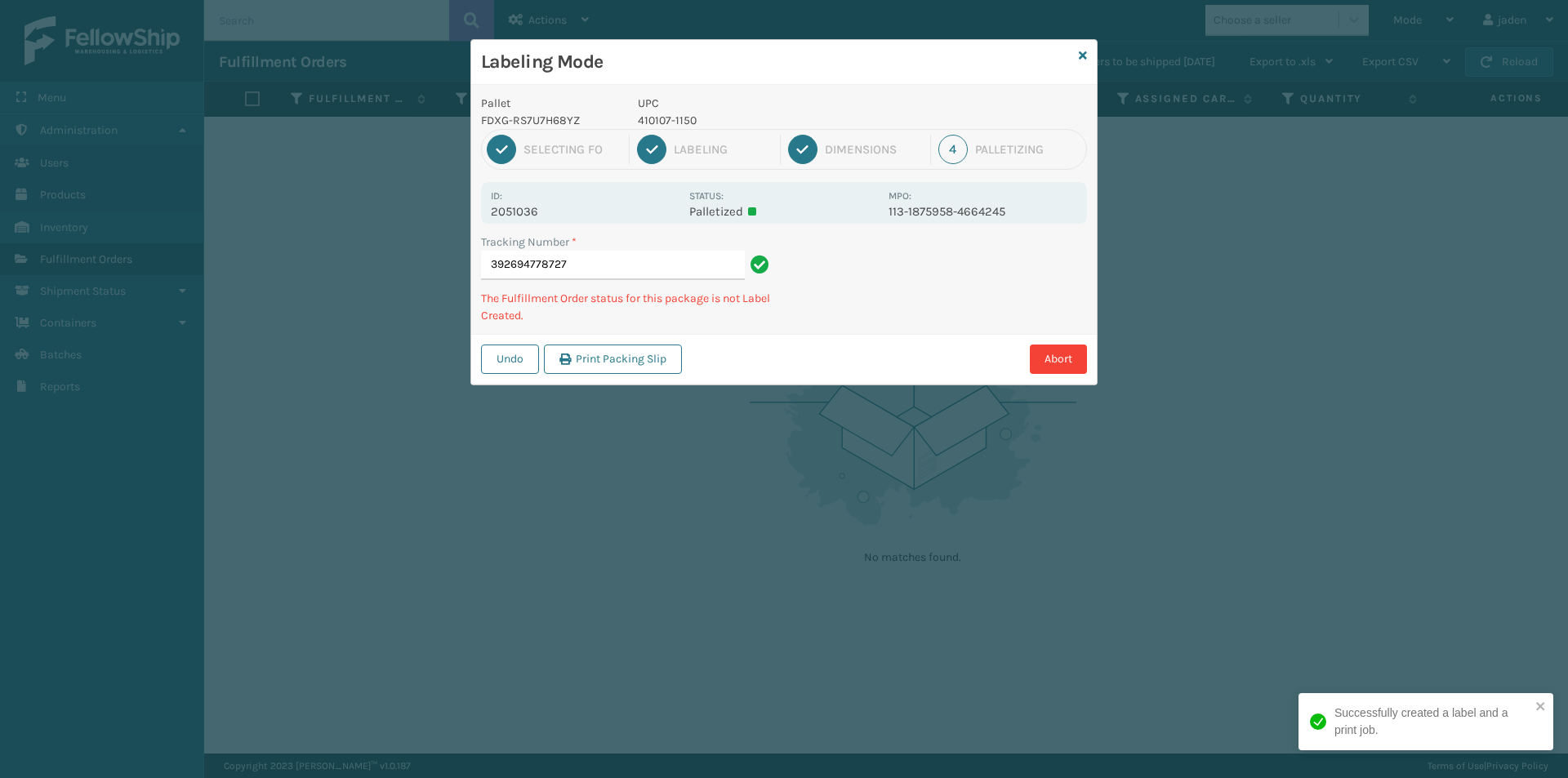
click at [668, 122] on p "410107-1150" at bounding box center [758, 120] width 241 height 17
copy p "410107-1150"
drag, startPoint x: 1047, startPoint y: 295, endPoint x: 1068, endPoint y: 285, distance: 23.3
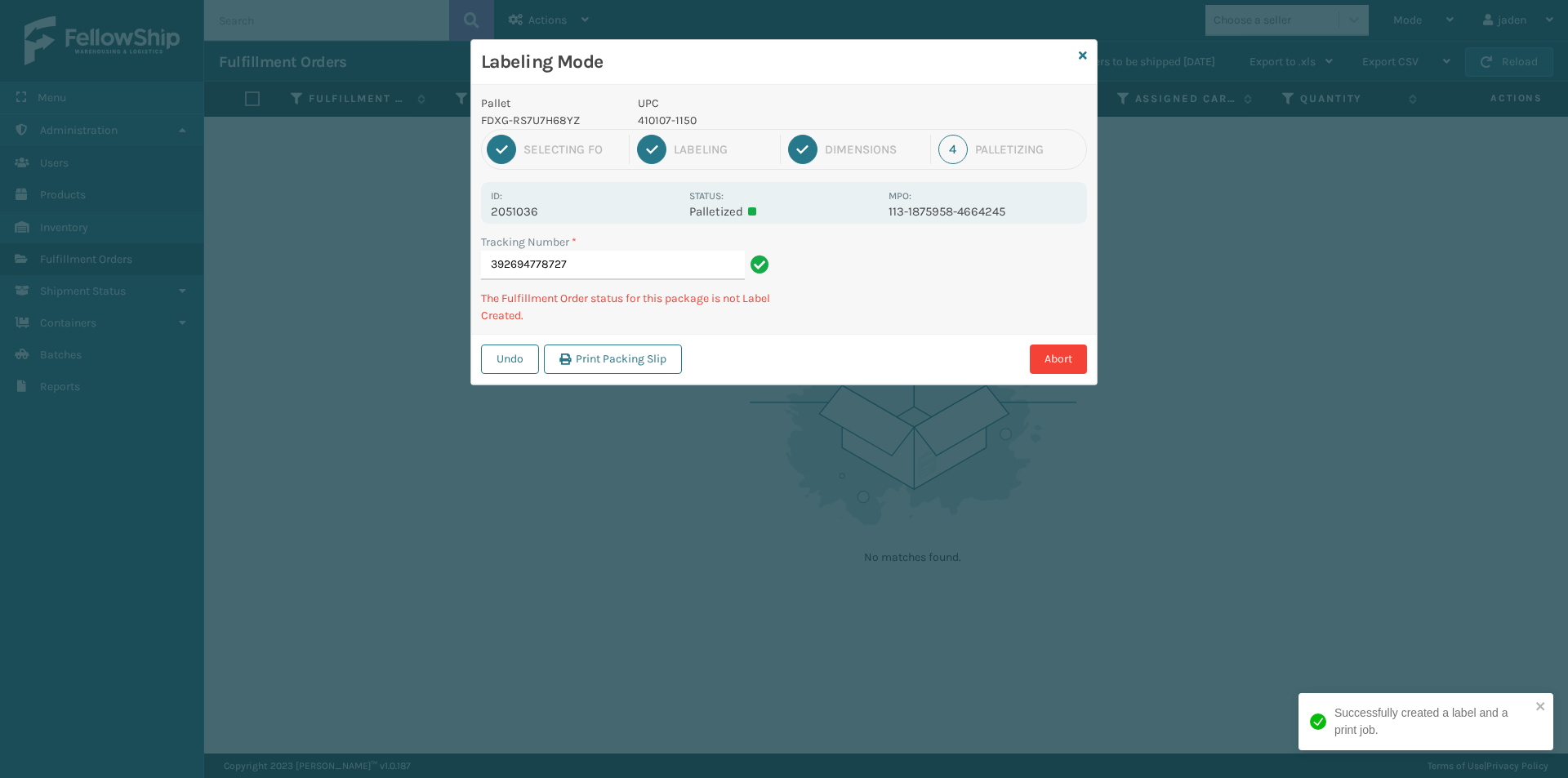
click at [845, 351] on div "Undo Print Packing Slip Abort" at bounding box center [784, 358] width 625 height 50
drag, startPoint x: 1068, startPoint y: 285, endPoint x: 918, endPoint y: 335, distance: 158.1
click at [918, 335] on div "Undo Print Packing Slip Abort" at bounding box center [784, 358] width 625 height 50
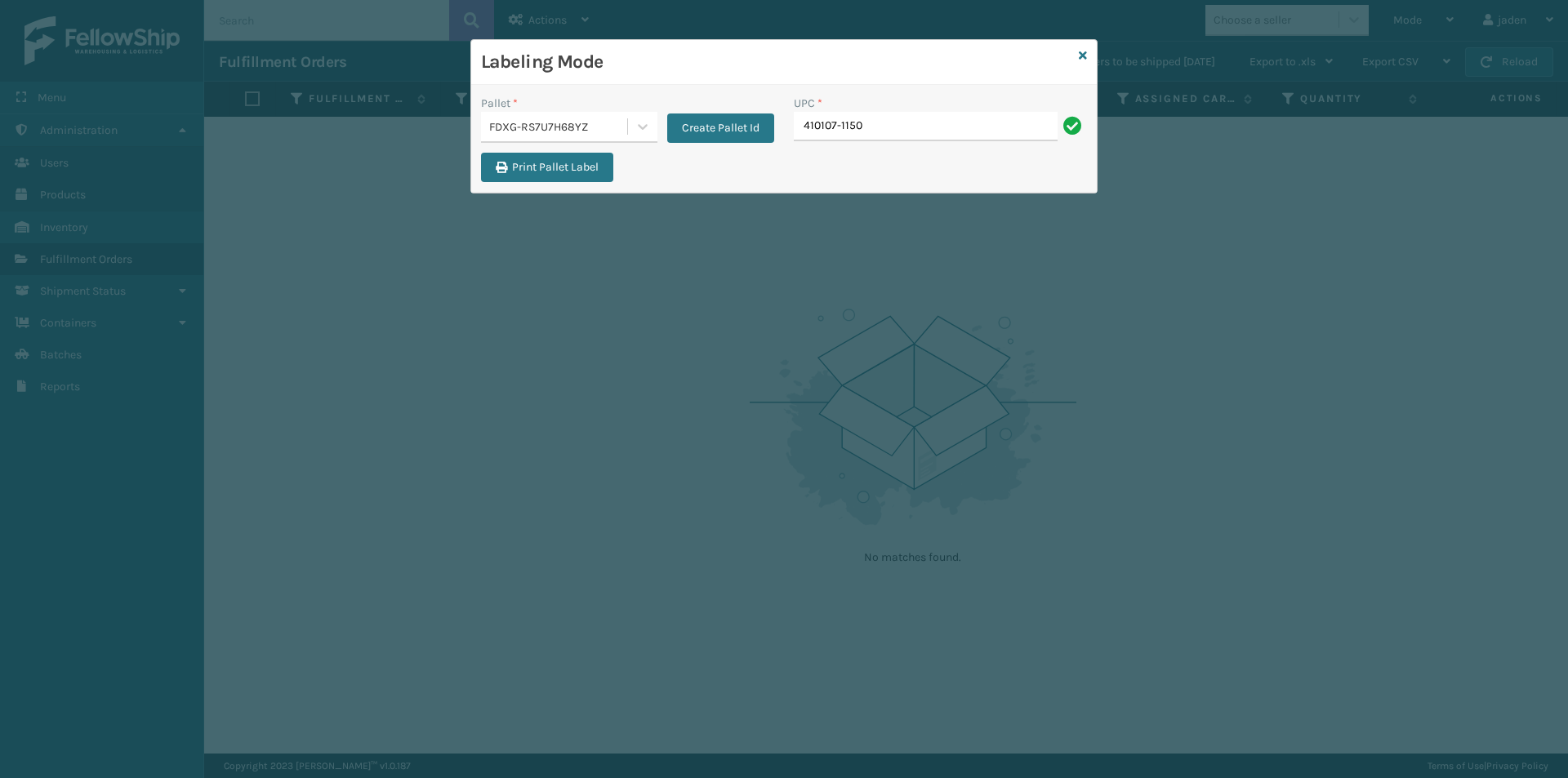
type input "410107-1150"
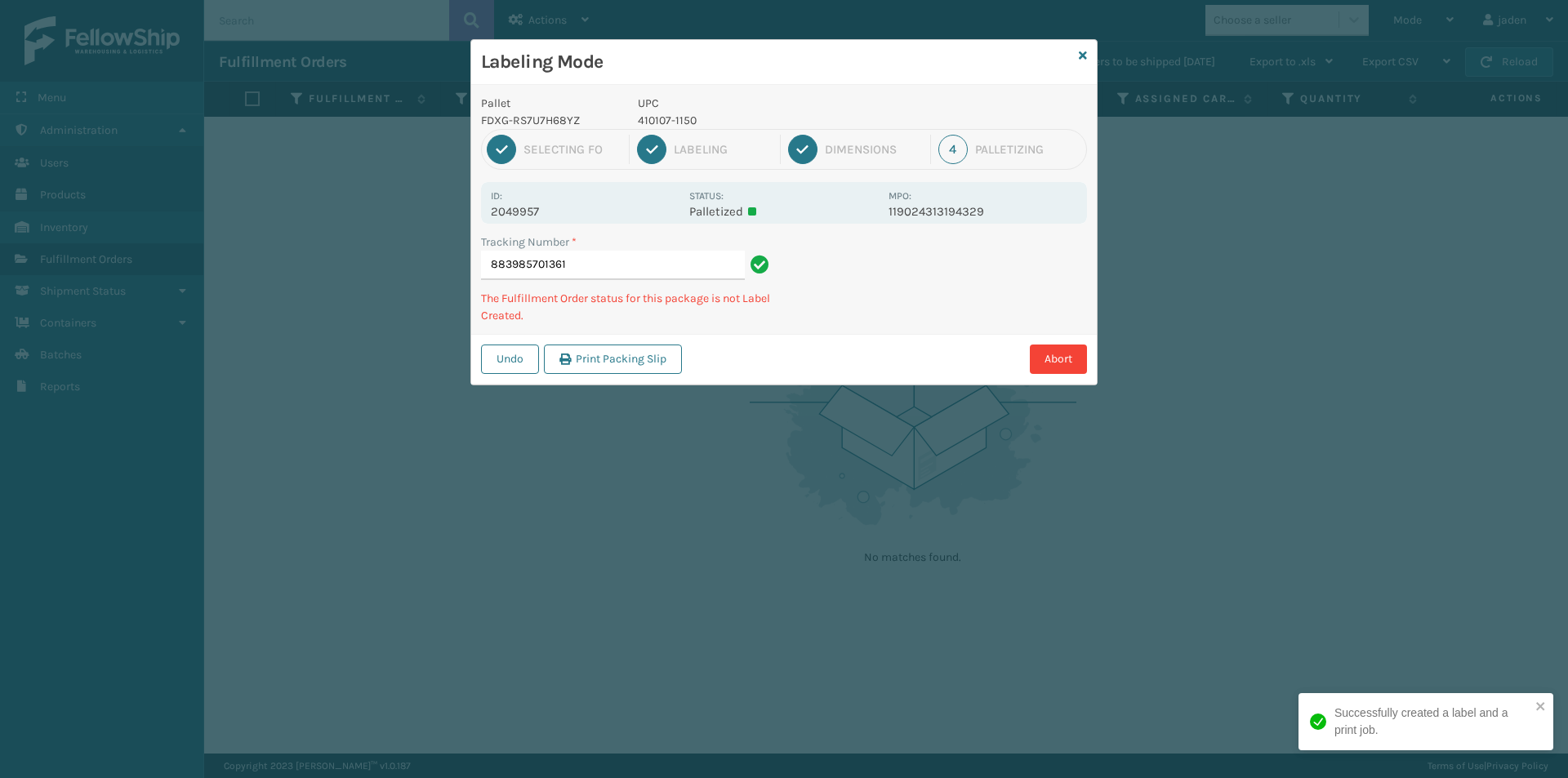
drag, startPoint x: 936, startPoint y: 275, endPoint x: 867, endPoint y: 233, distance: 80.8
click at [817, 323] on div "Tracking Number * 883985701361 The Fulfillment Order status for this package is…" at bounding box center [784, 284] width 625 height 101
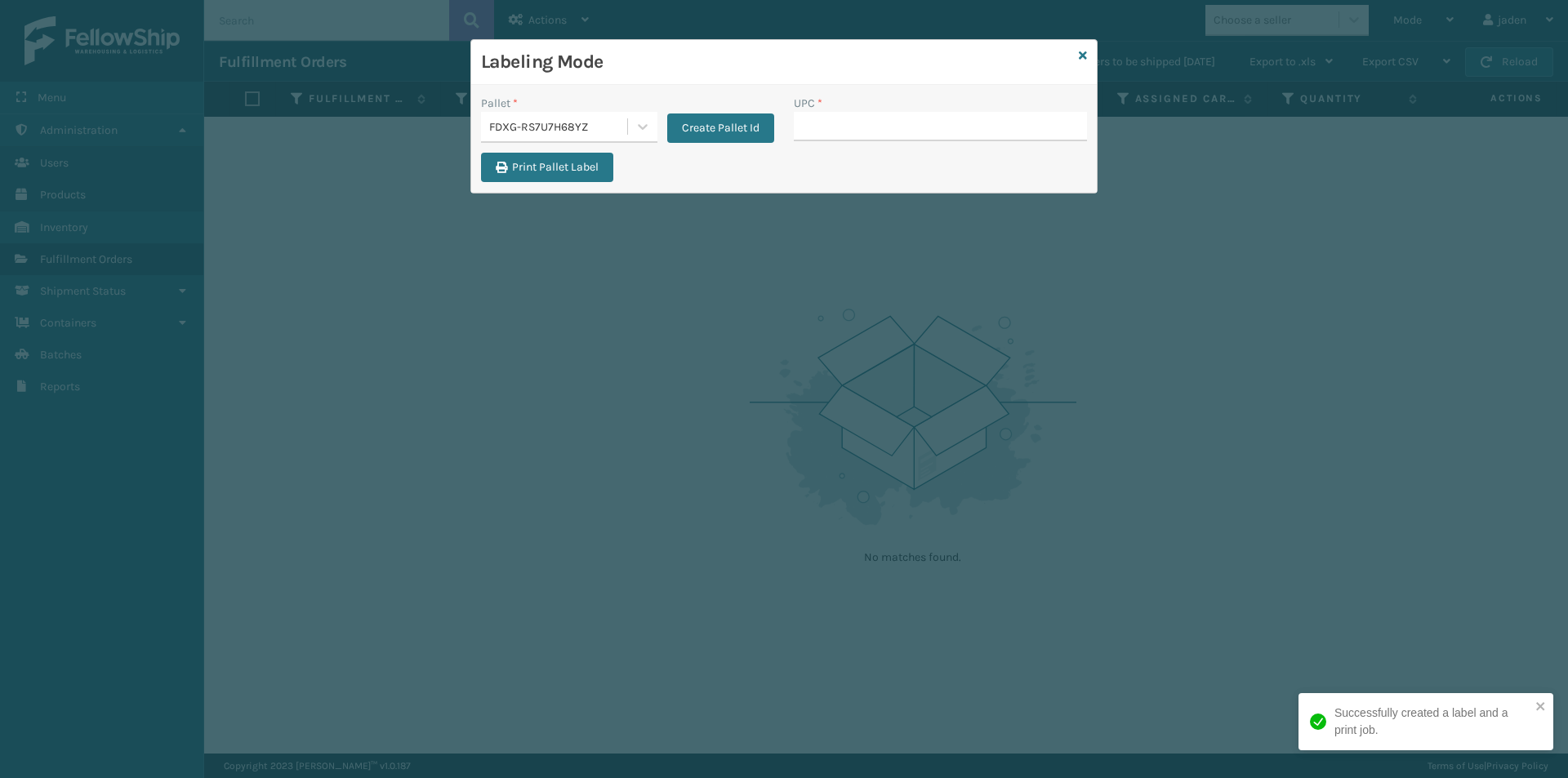
drag, startPoint x: 862, startPoint y: 127, endPoint x: 829, endPoint y: 121, distance: 33.5
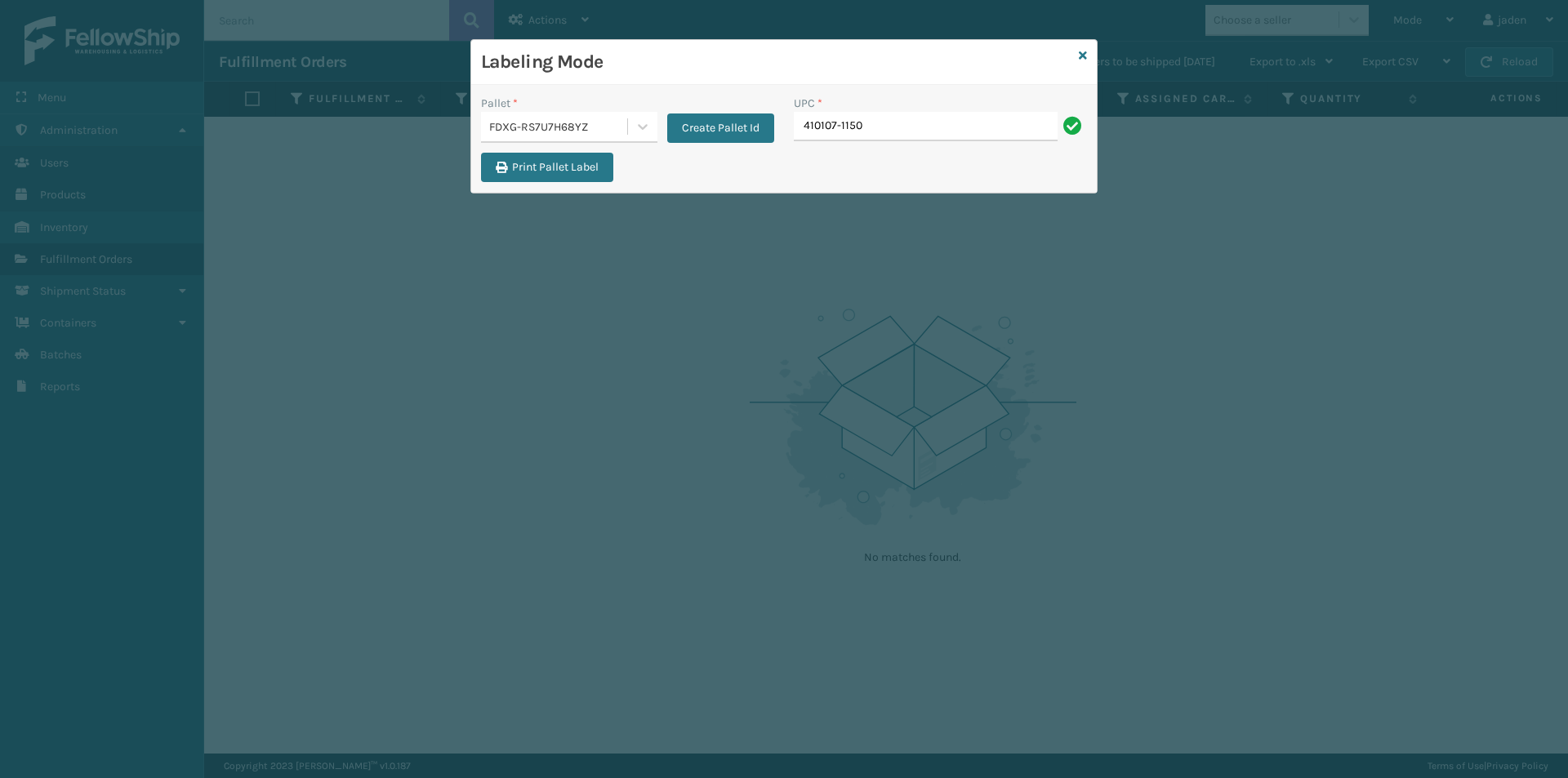
type input "410107-1150"
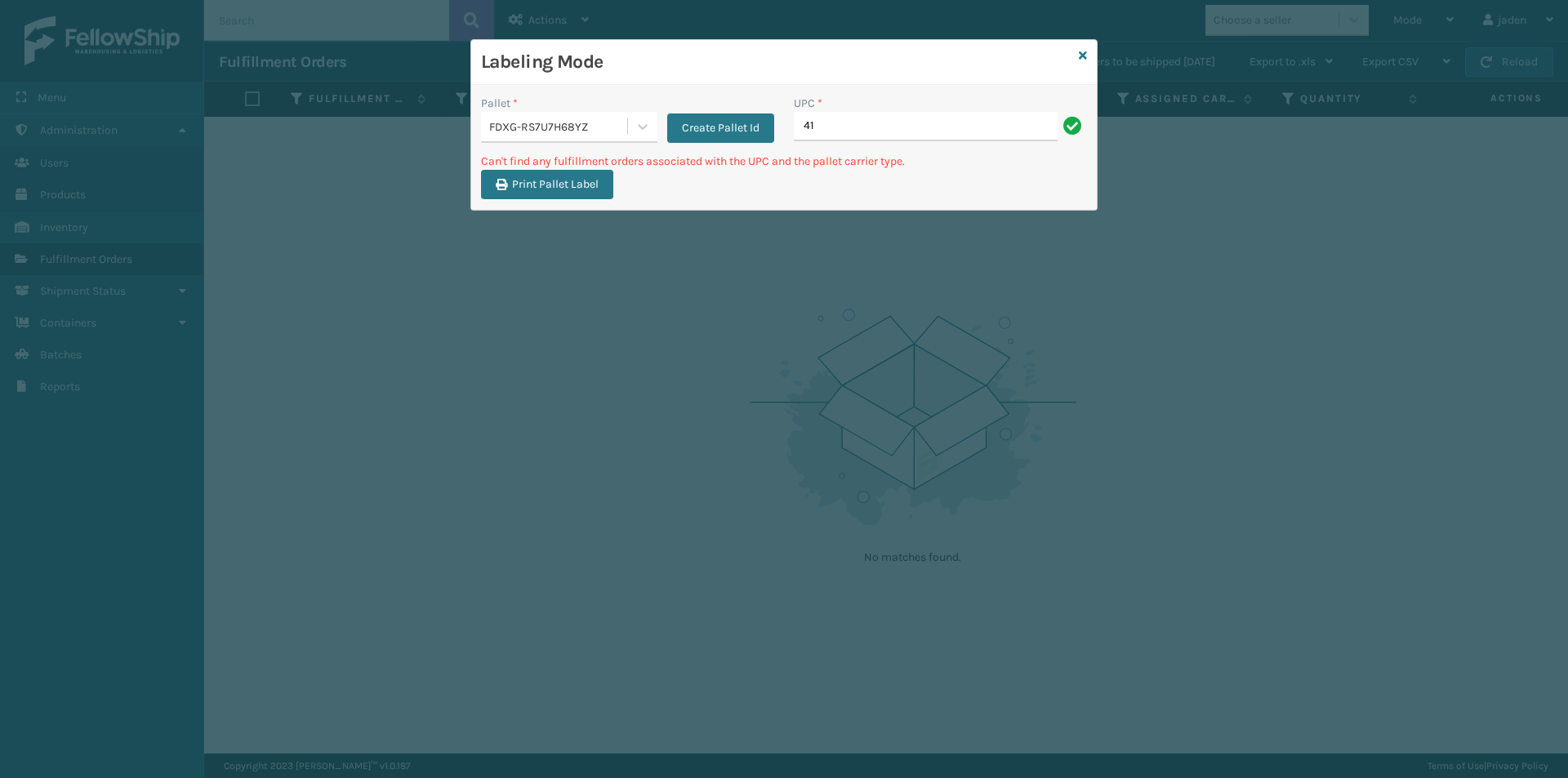
type input "4"
type input "410168-8060"
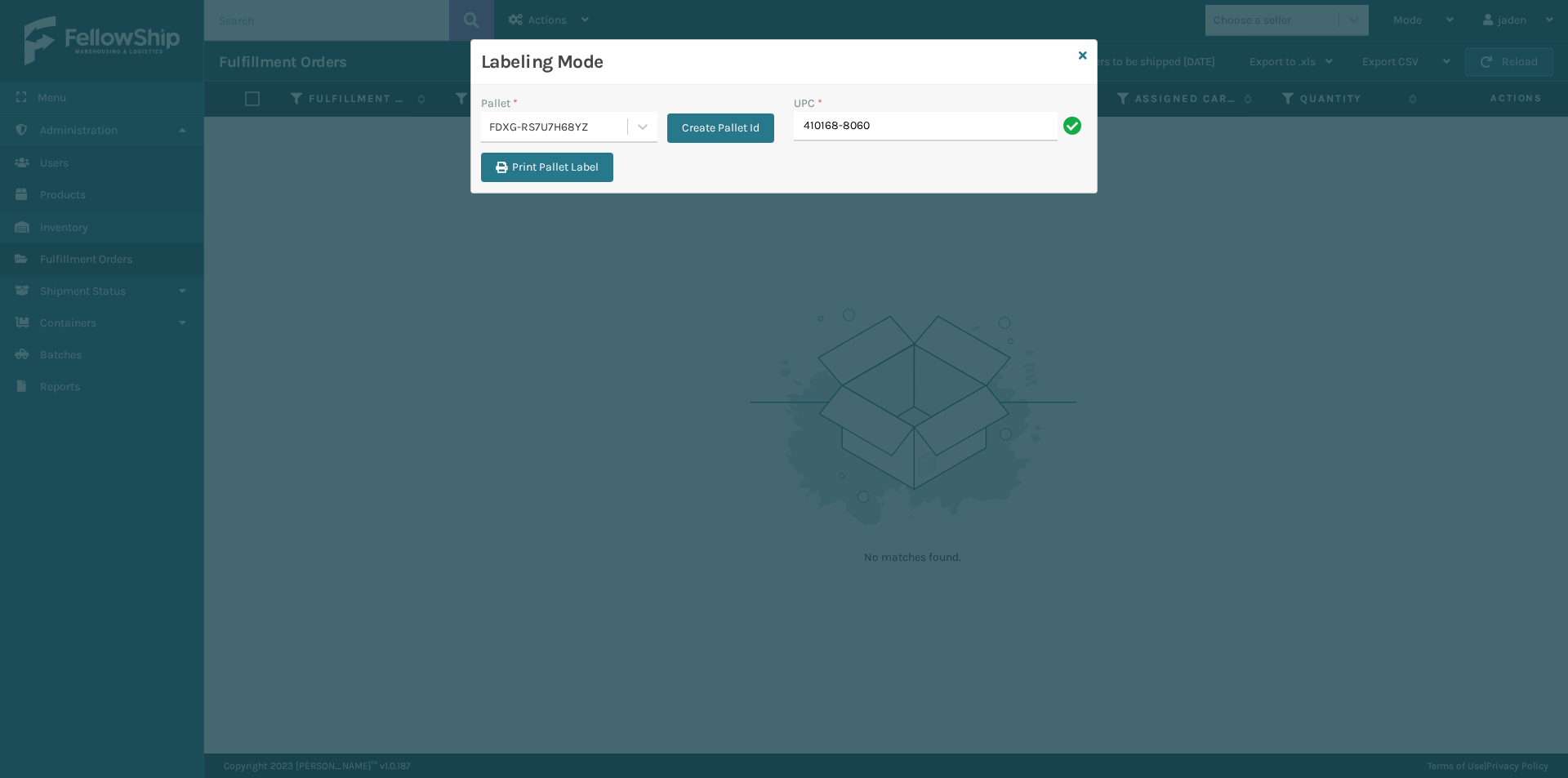
type input "410168-8060"
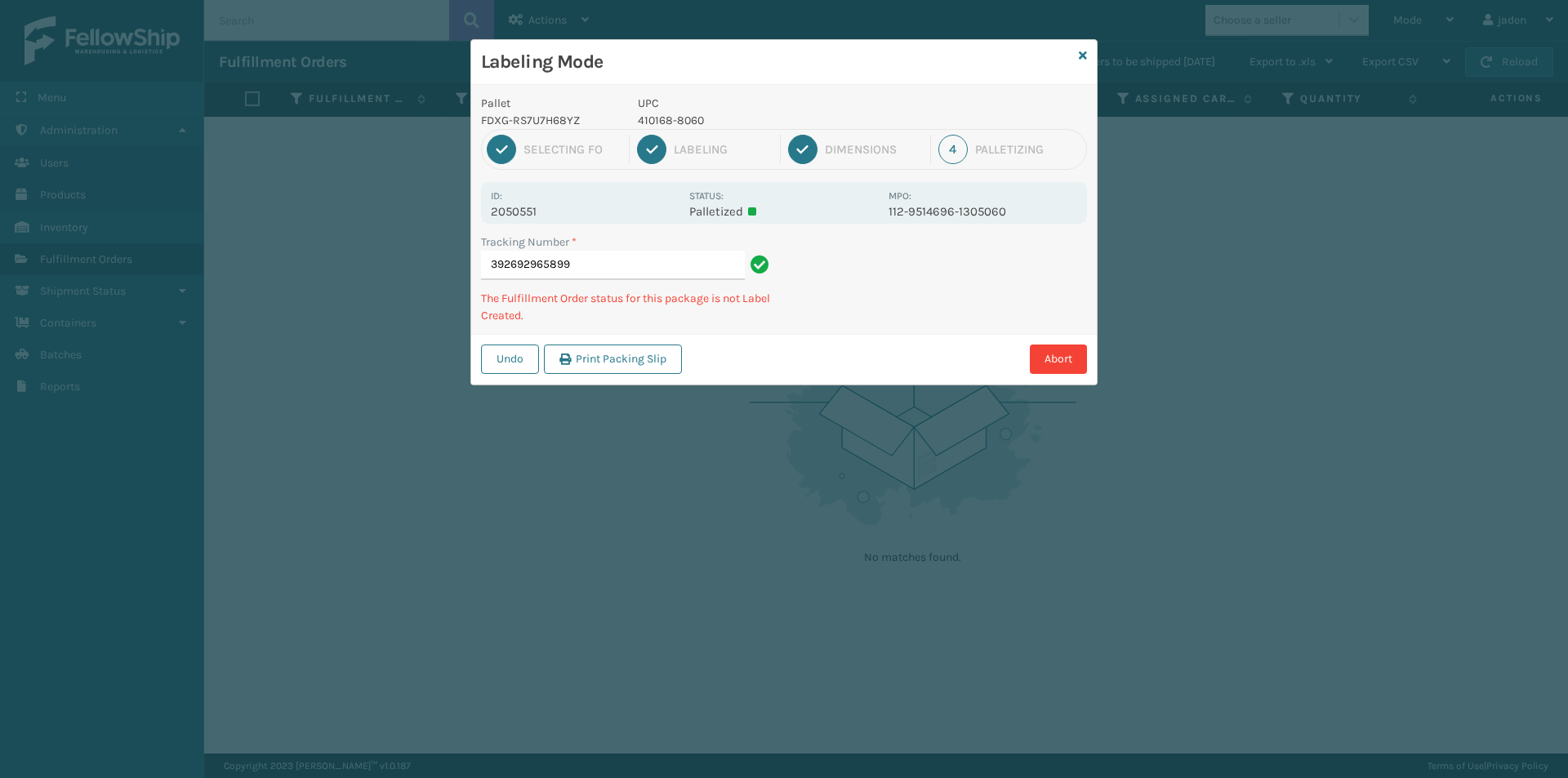
type input "3926929658994"
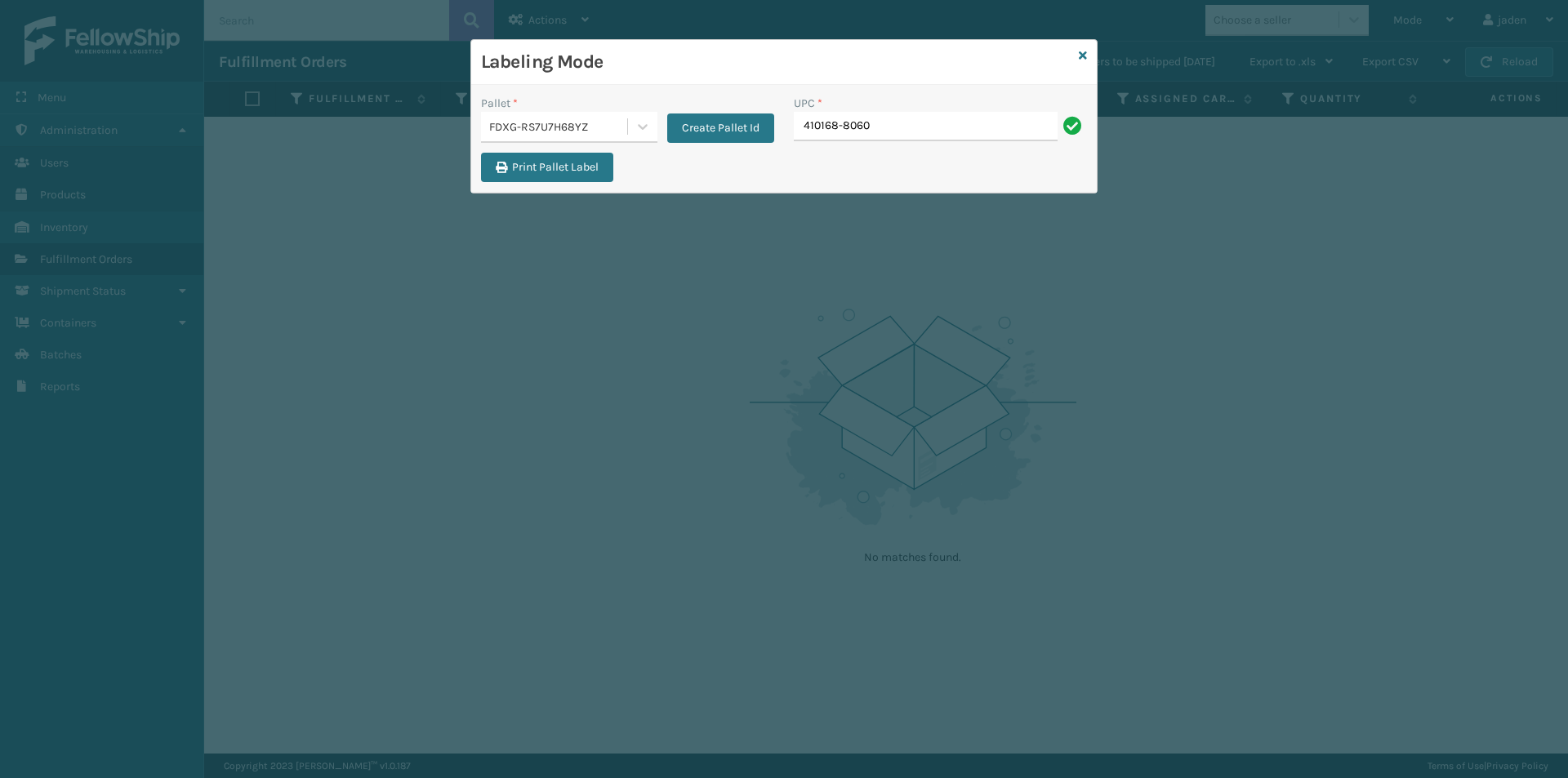
type input "410168-8060"
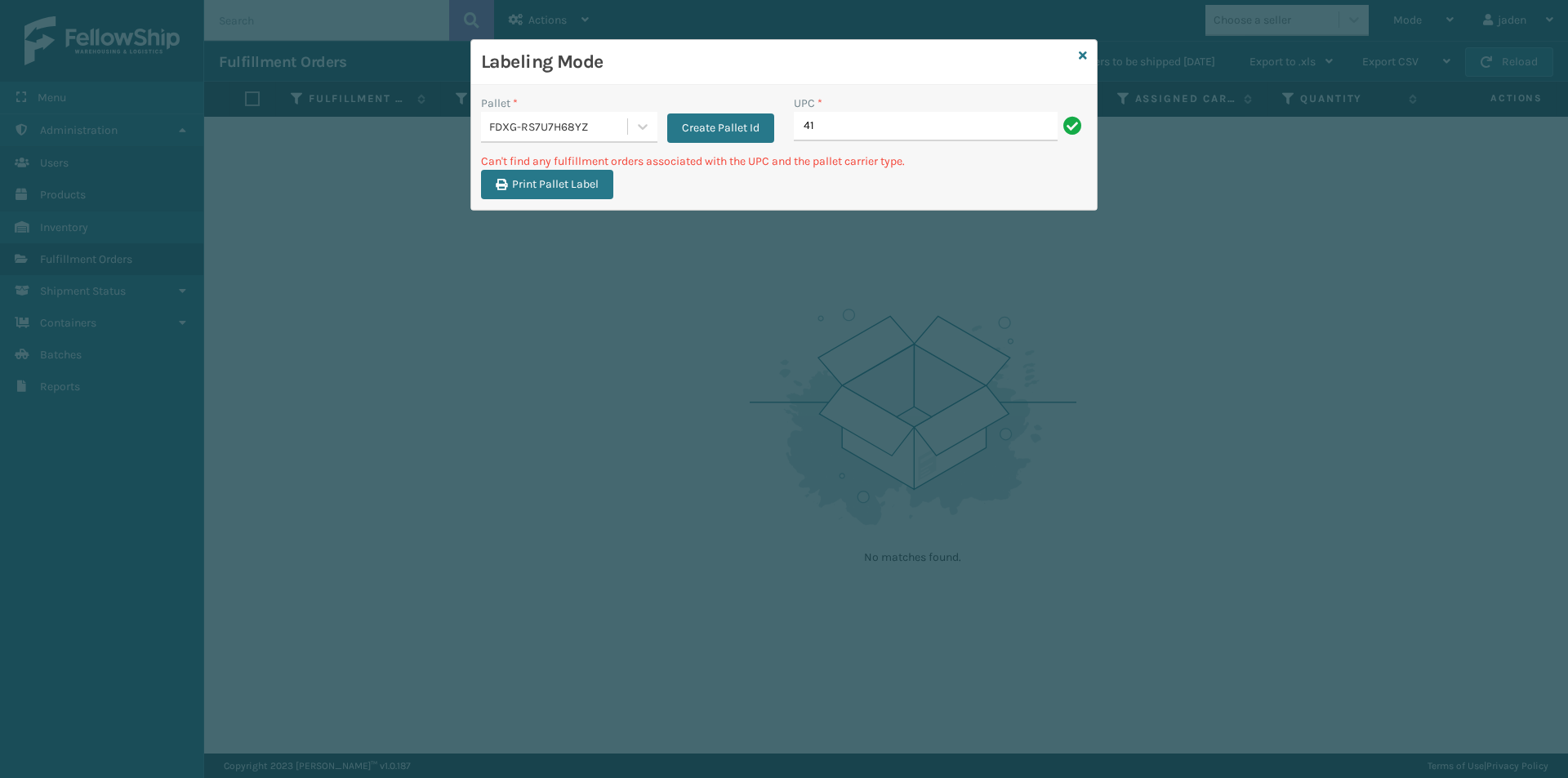
type input "4"
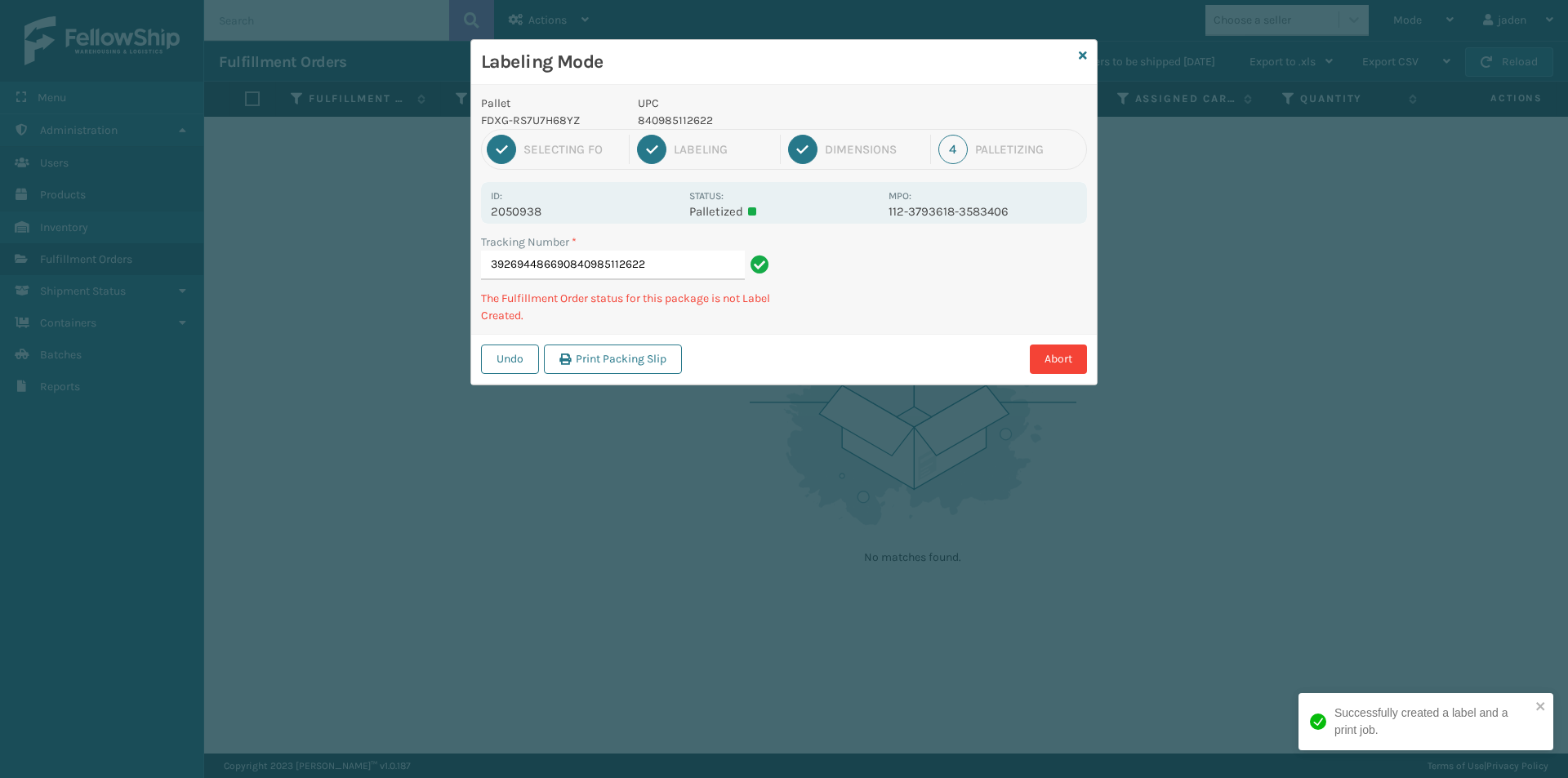
type input "392694486690840985112622"
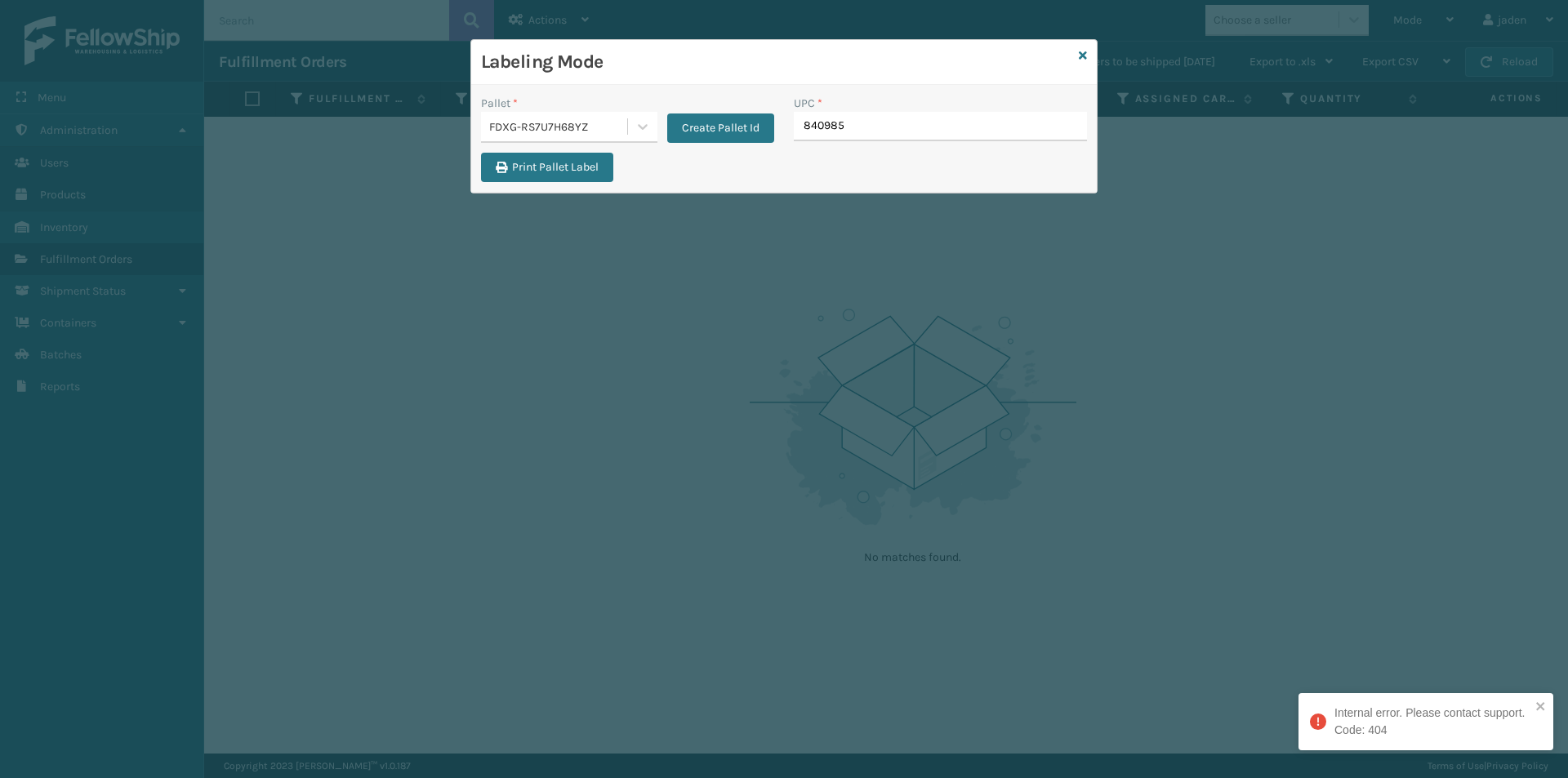
type input "8409851"
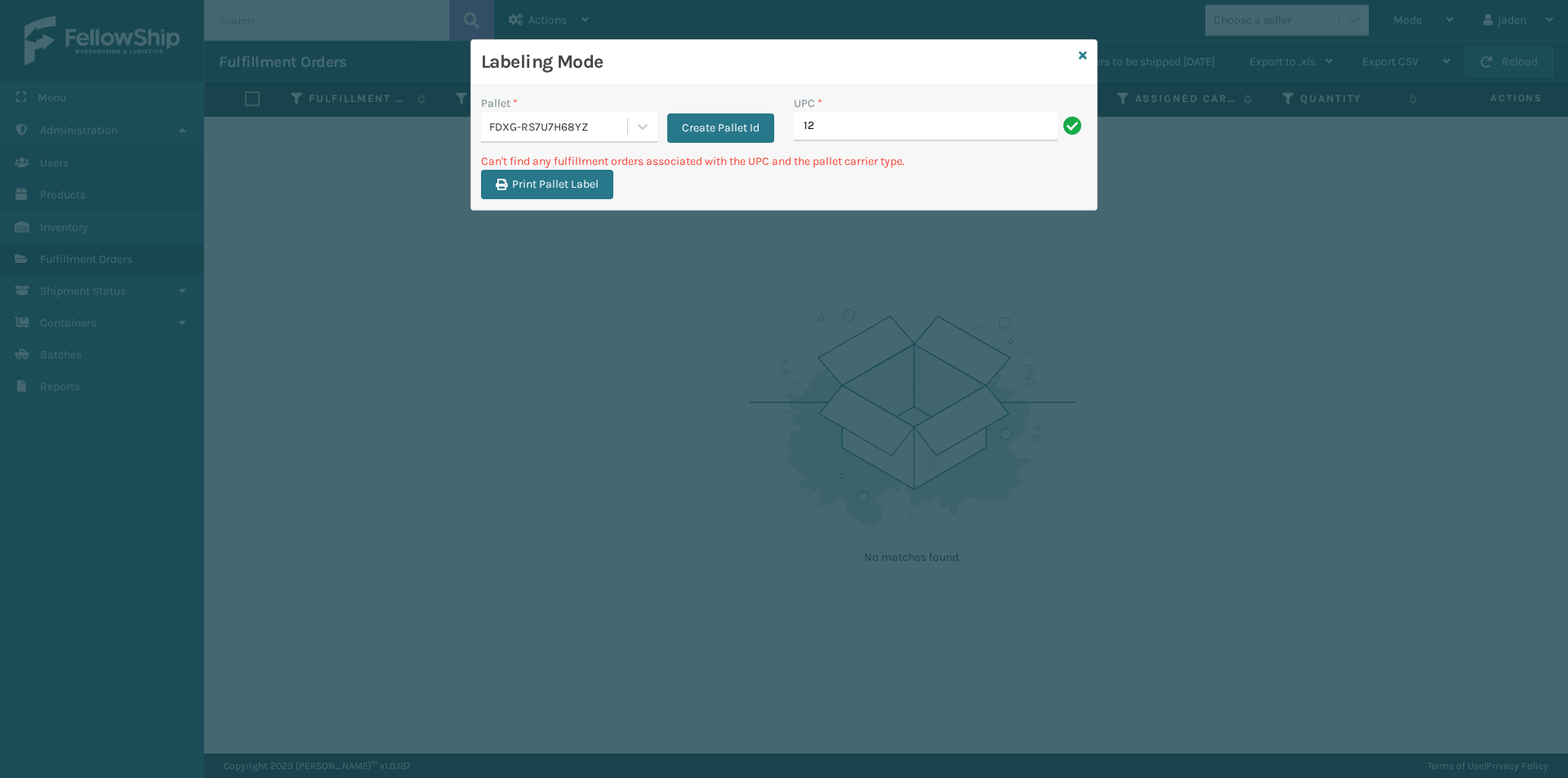
type input "1"
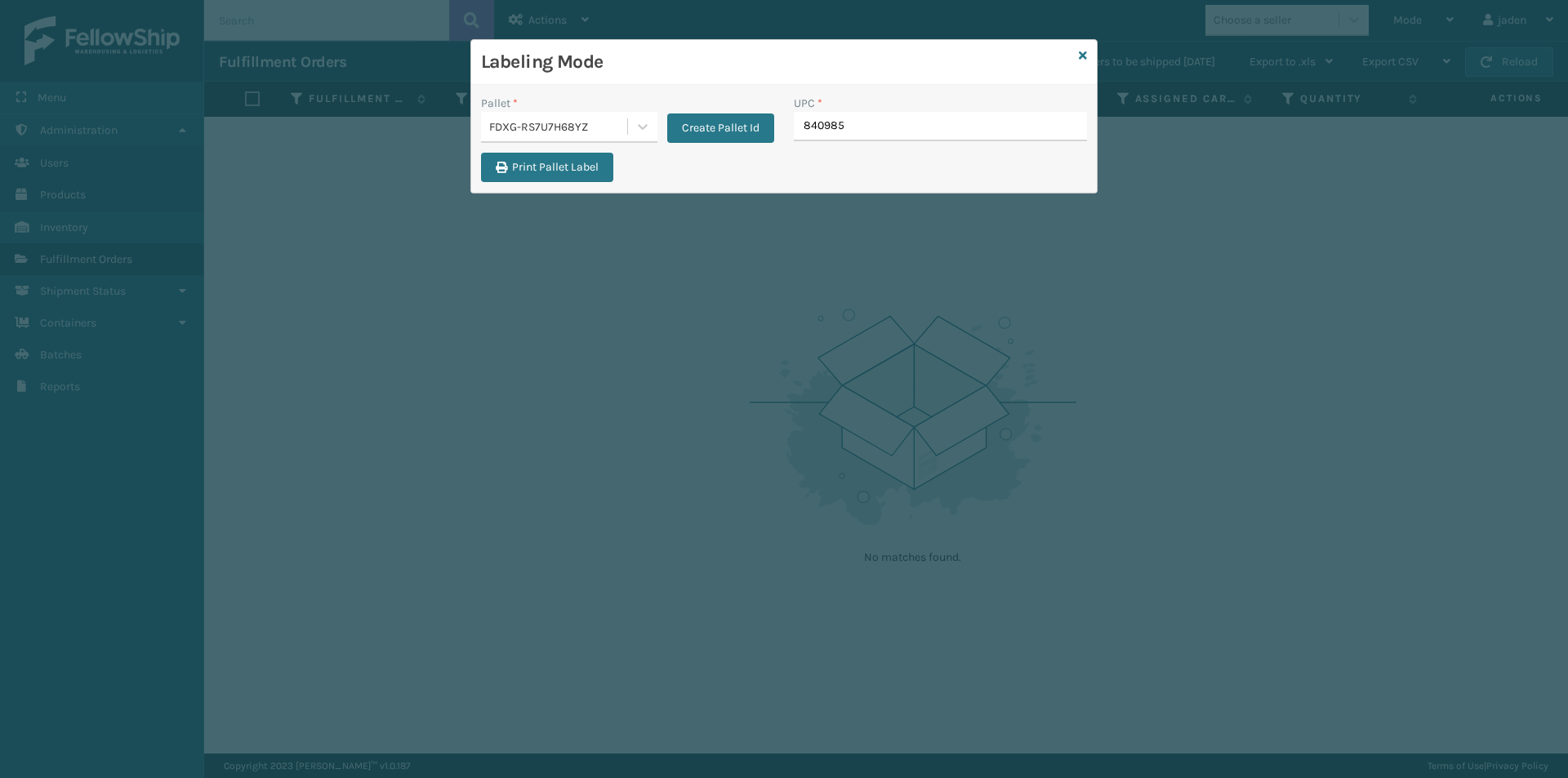
type input "8409851"
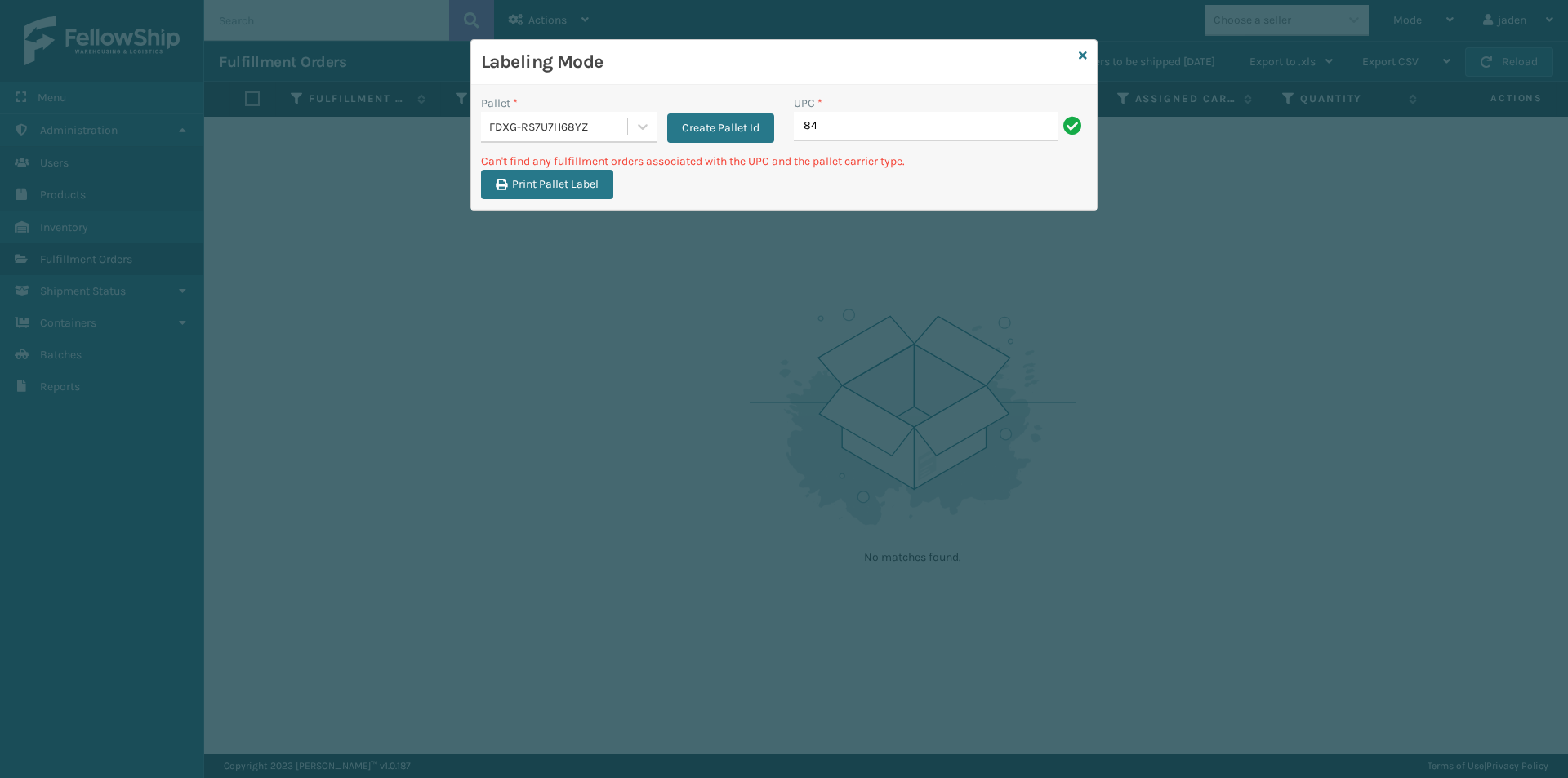
type input "8"
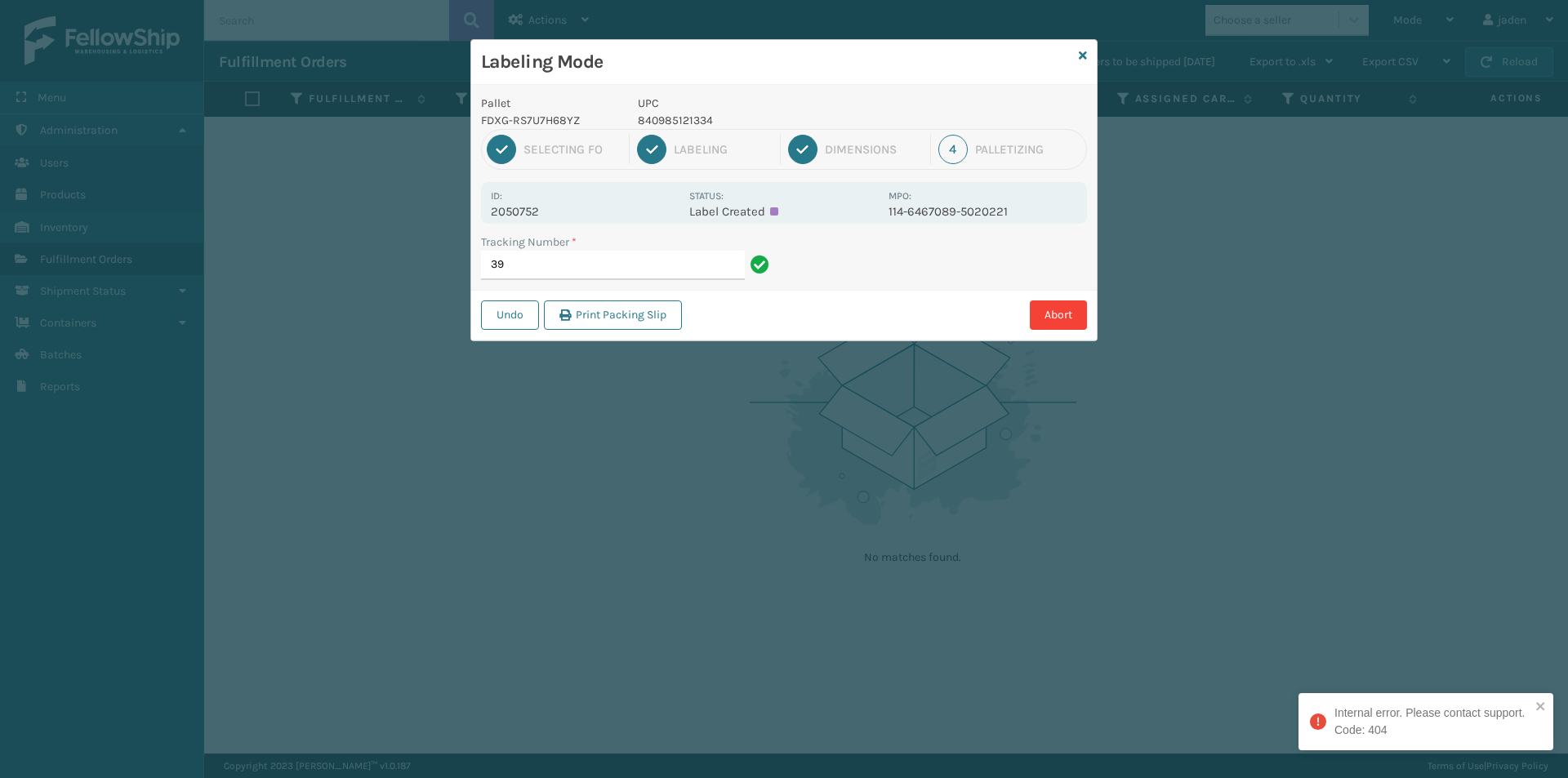
type input "3"
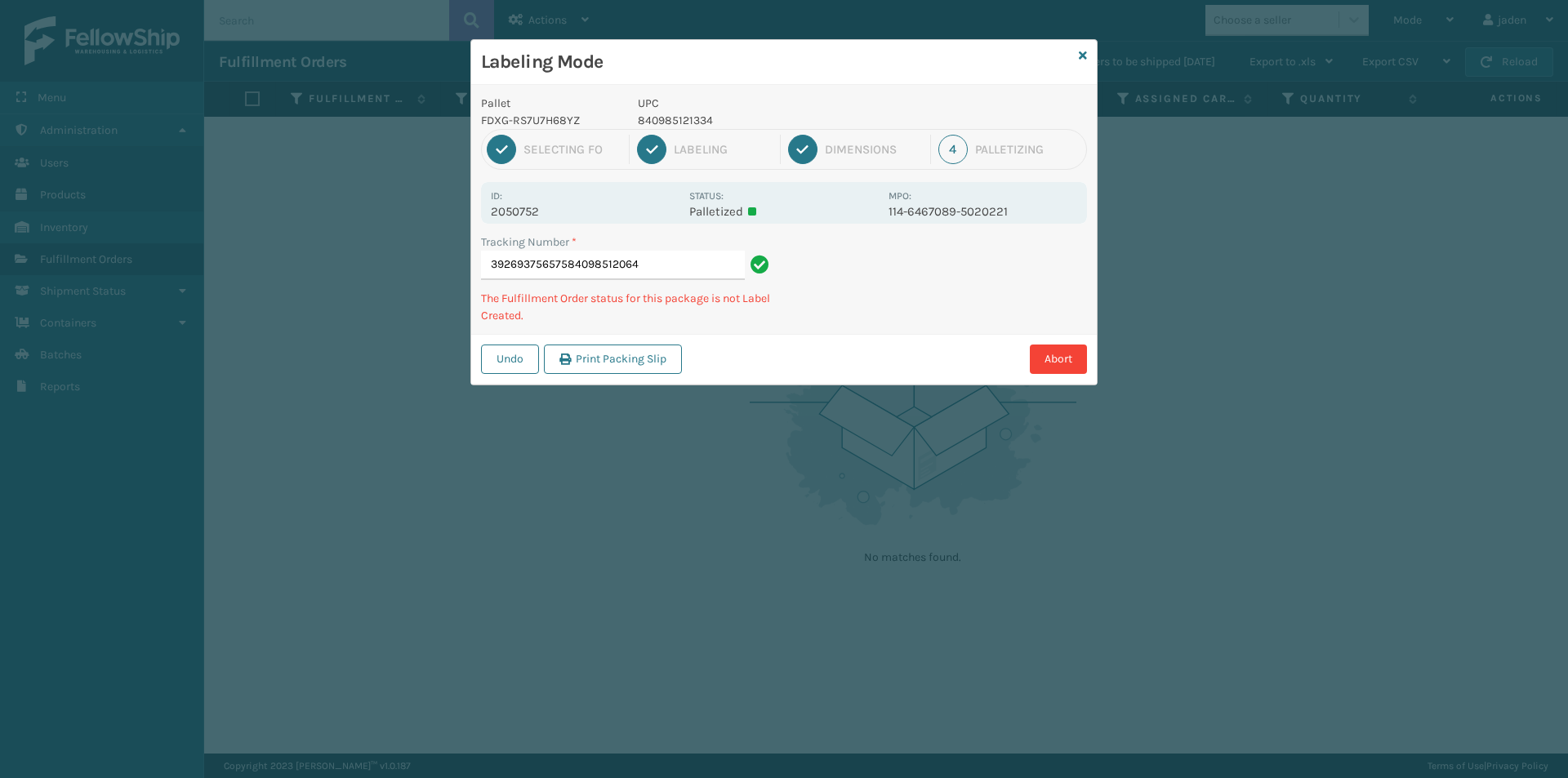
type input "392693756575840985120641"
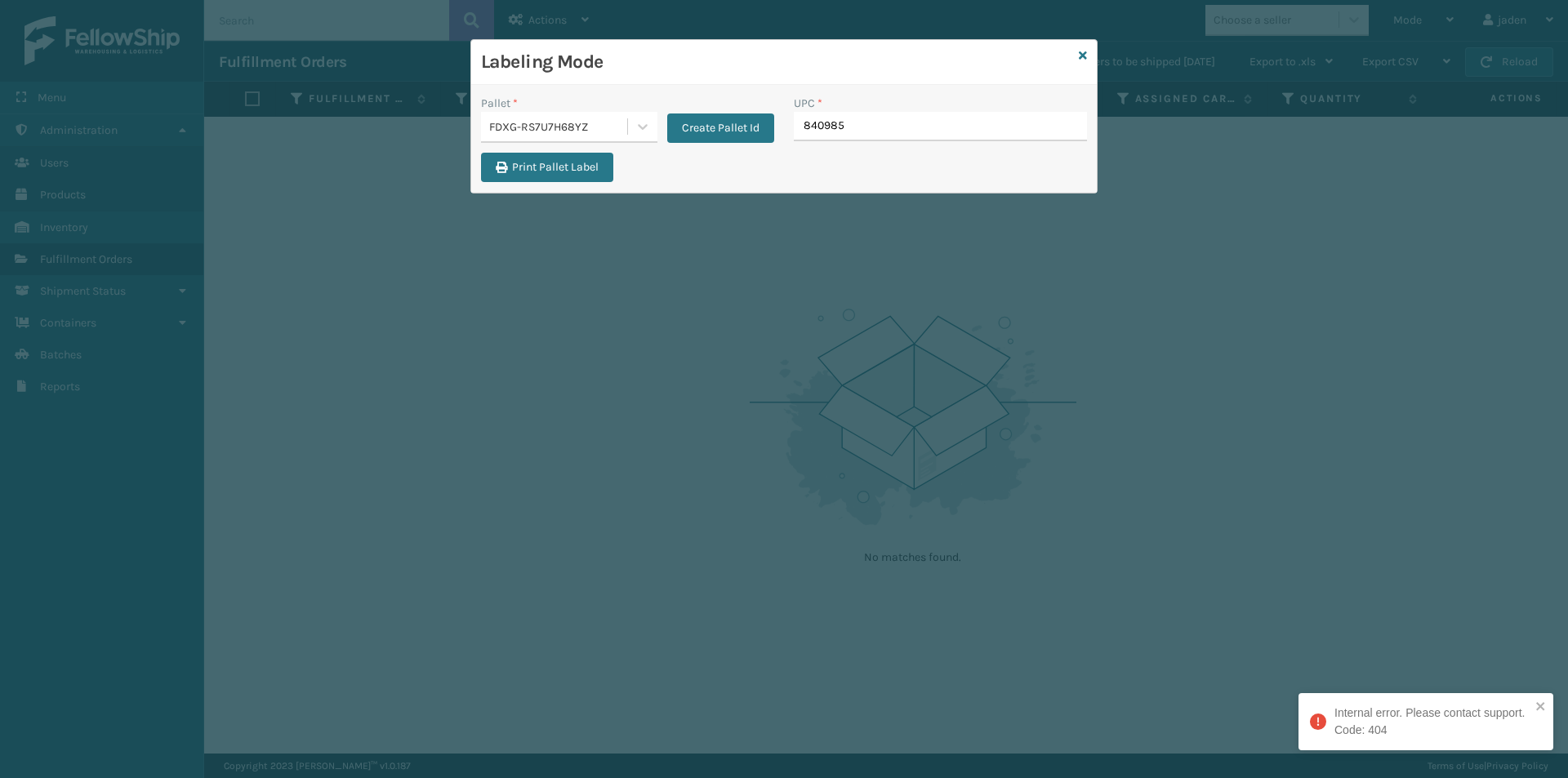
type input "8409851"
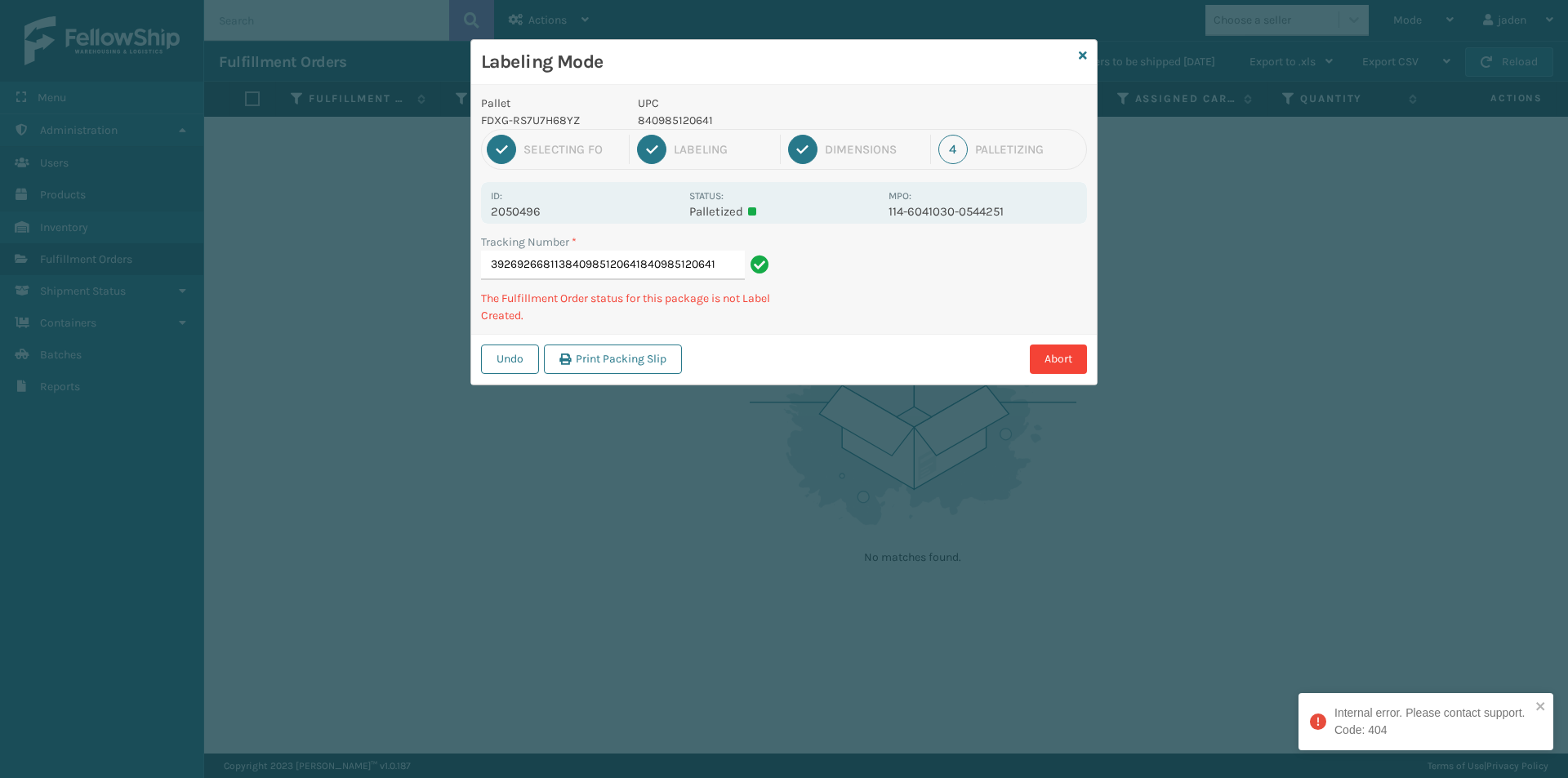
type input "392692668113840985120641840985120641"
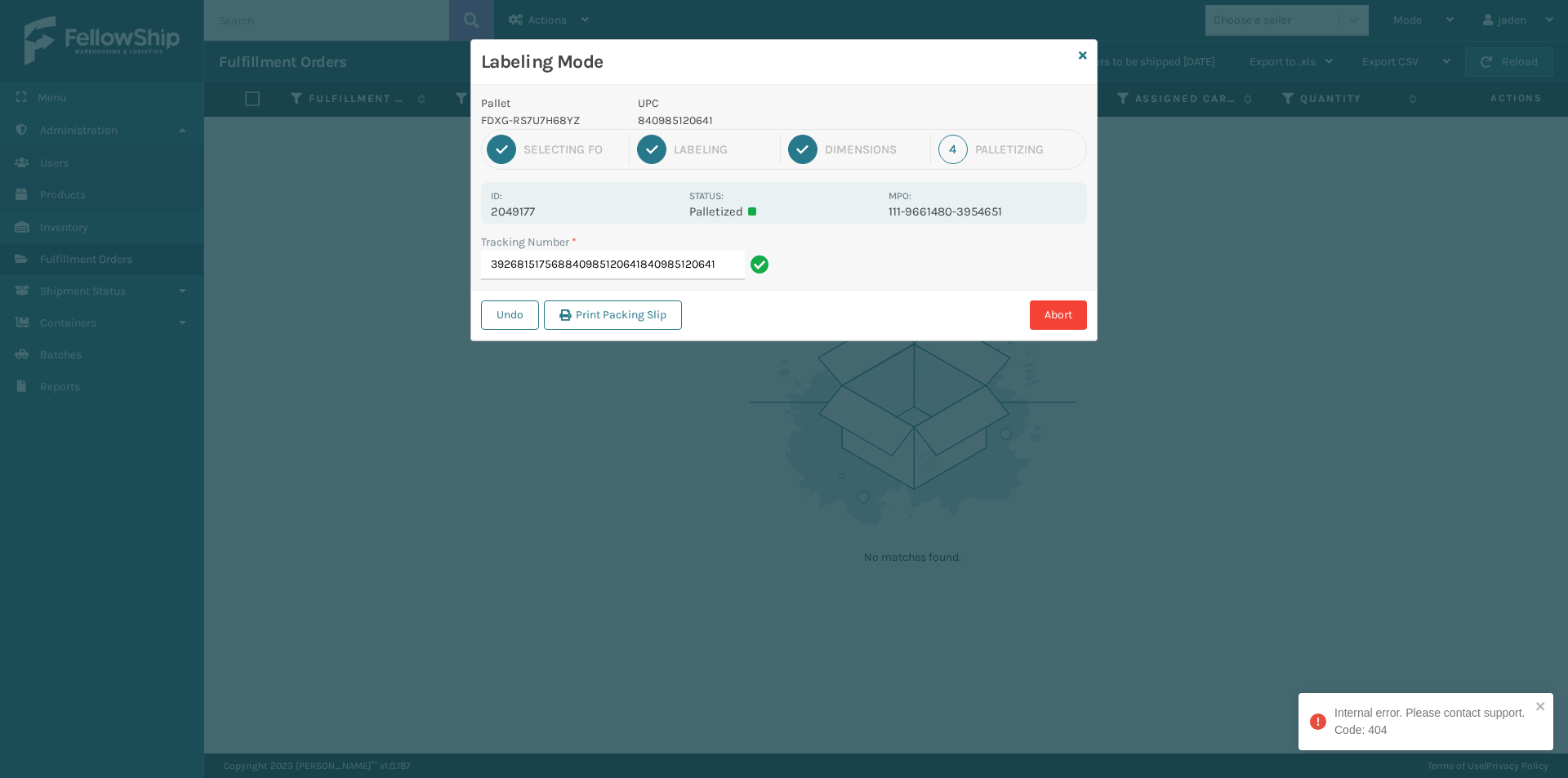
type input "392681517568840985120641840985120641"
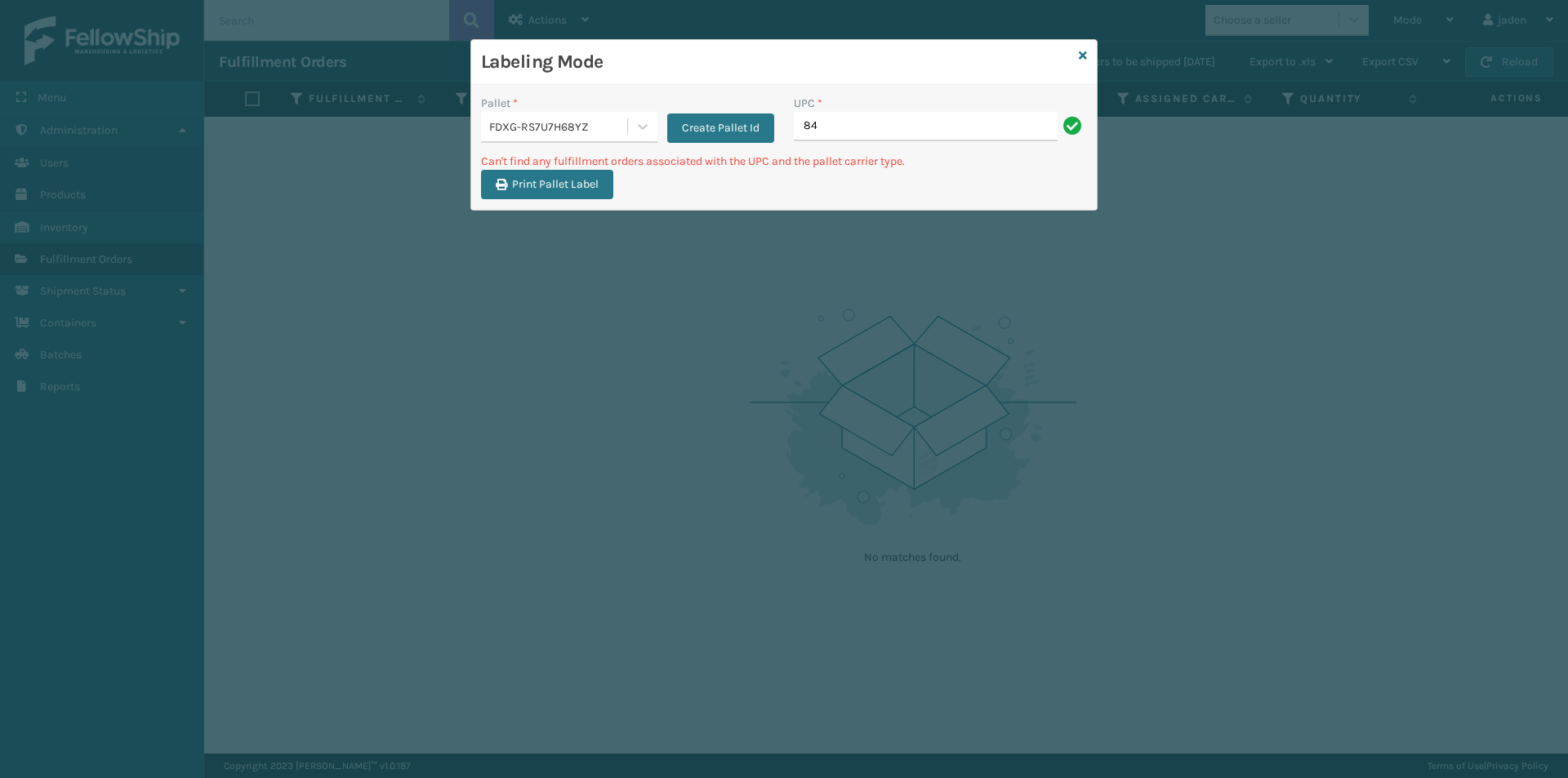
type input "8"
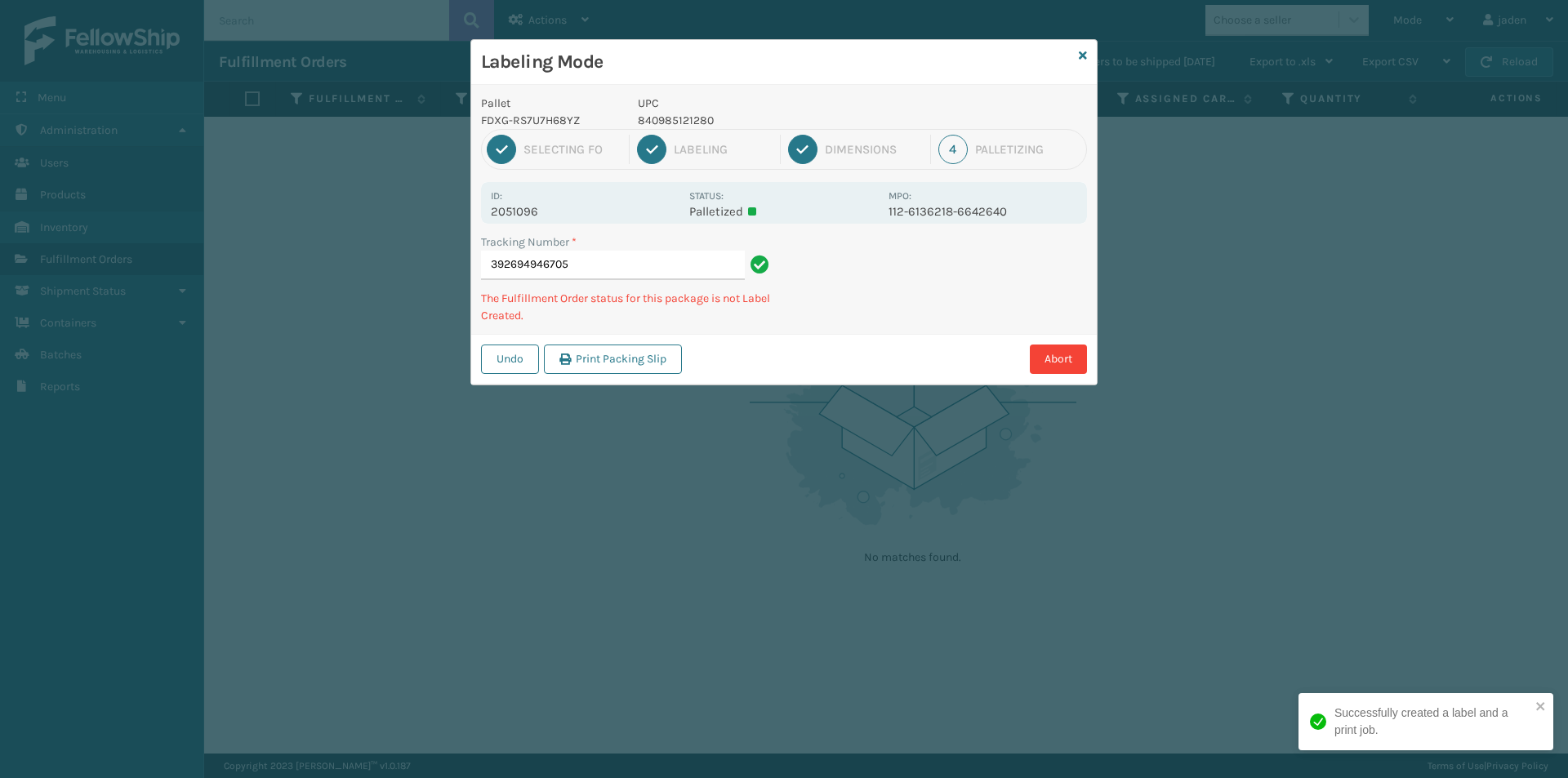
click at [672, 125] on p "840985121280" at bounding box center [758, 120] width 241 height 17
copy p "840985121280"
drag, startPoint x: 1095, startPoint y: 323, endPoint x: 1067, endPoint y: 311, distance: 30.5
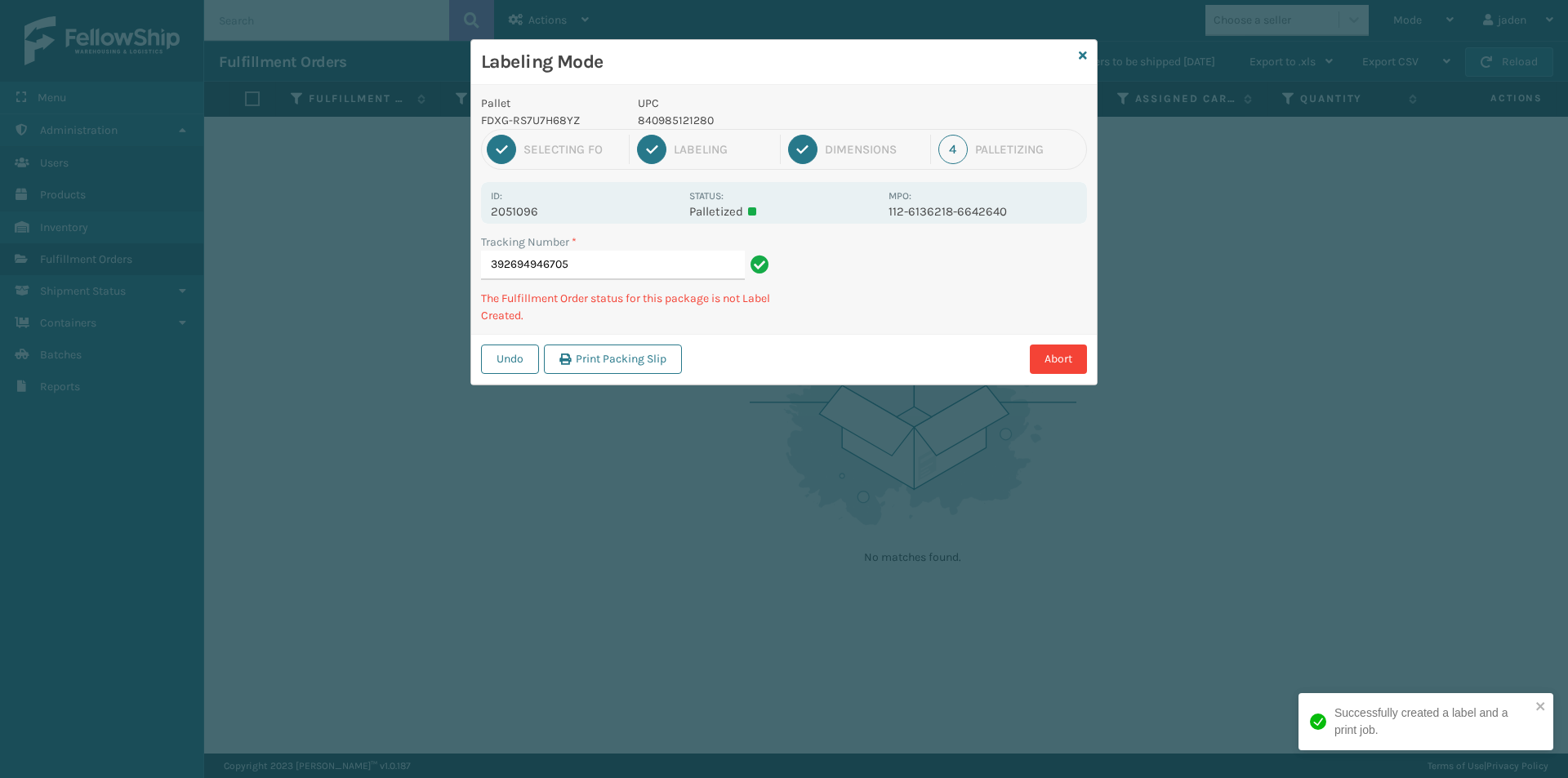
drag, startPoint x: 1067, startPoint y: 311, endPoint x: 845, endPoint y: 355, distance: 226.3
click at [845, 355] on div "Abort" at bounding box center [887, 359] width 400 height 30
drag, startPoint x: 1005, startPoint y: 273, endPoint x: 991, endPoint y: 247, distance: 29.5
click at [849, 321] on div "Tracking Number * 392694946705 The Fulfillment Order status for this package is…" at bounding box center [784, 284] width 625 height 101
drag, startPoint x: 991, startPoint y: 246, endPoint x: 865, endPoint y: 336, distance: 154.8
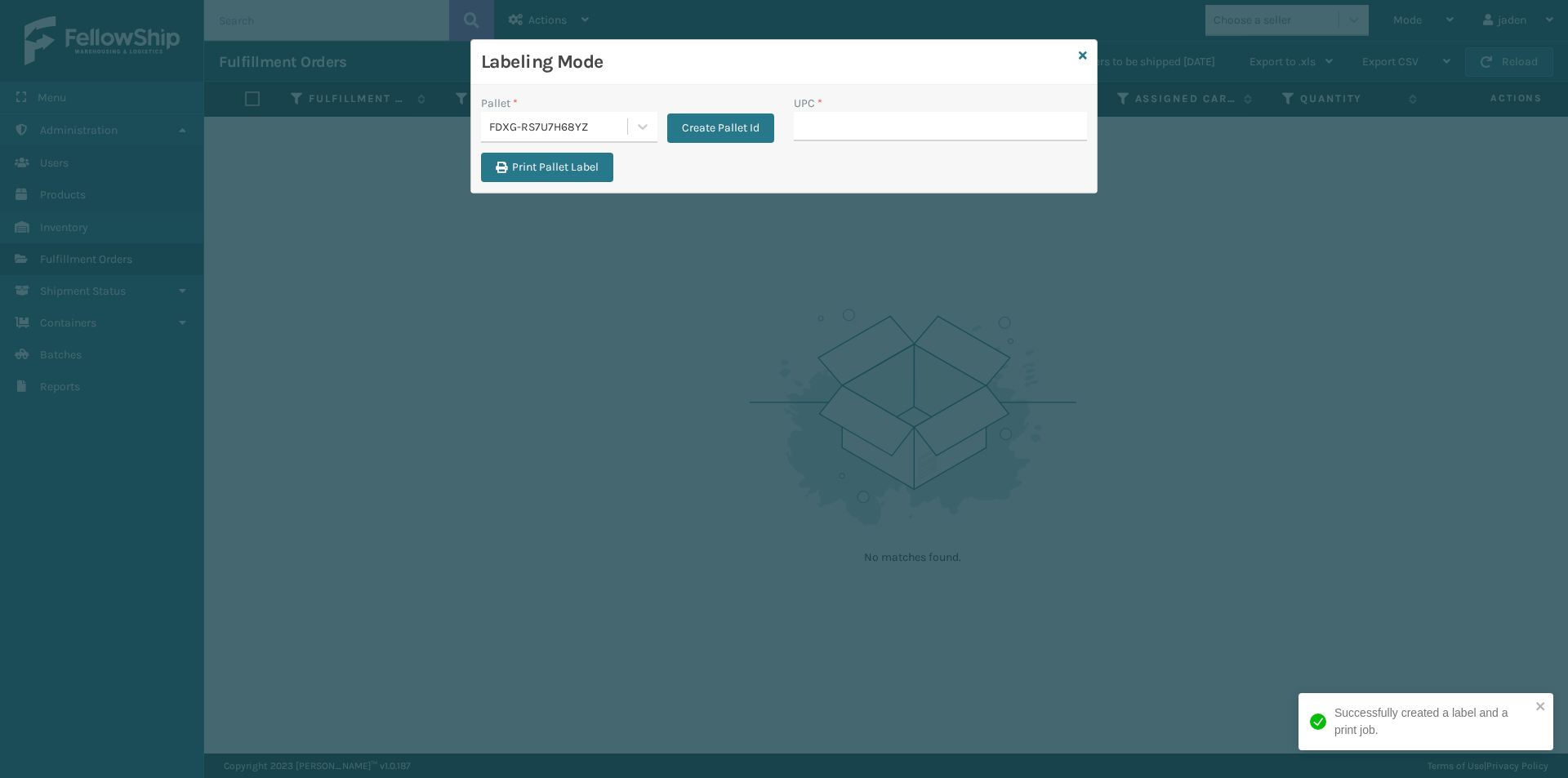
click at [865, 336] on div "Labeling Mode Pallet * FDXG-RS7U7H68YZ Create Pallet Id UPC * Print Pallet Label" at bounding box center [784, 389] width 1568 height 778
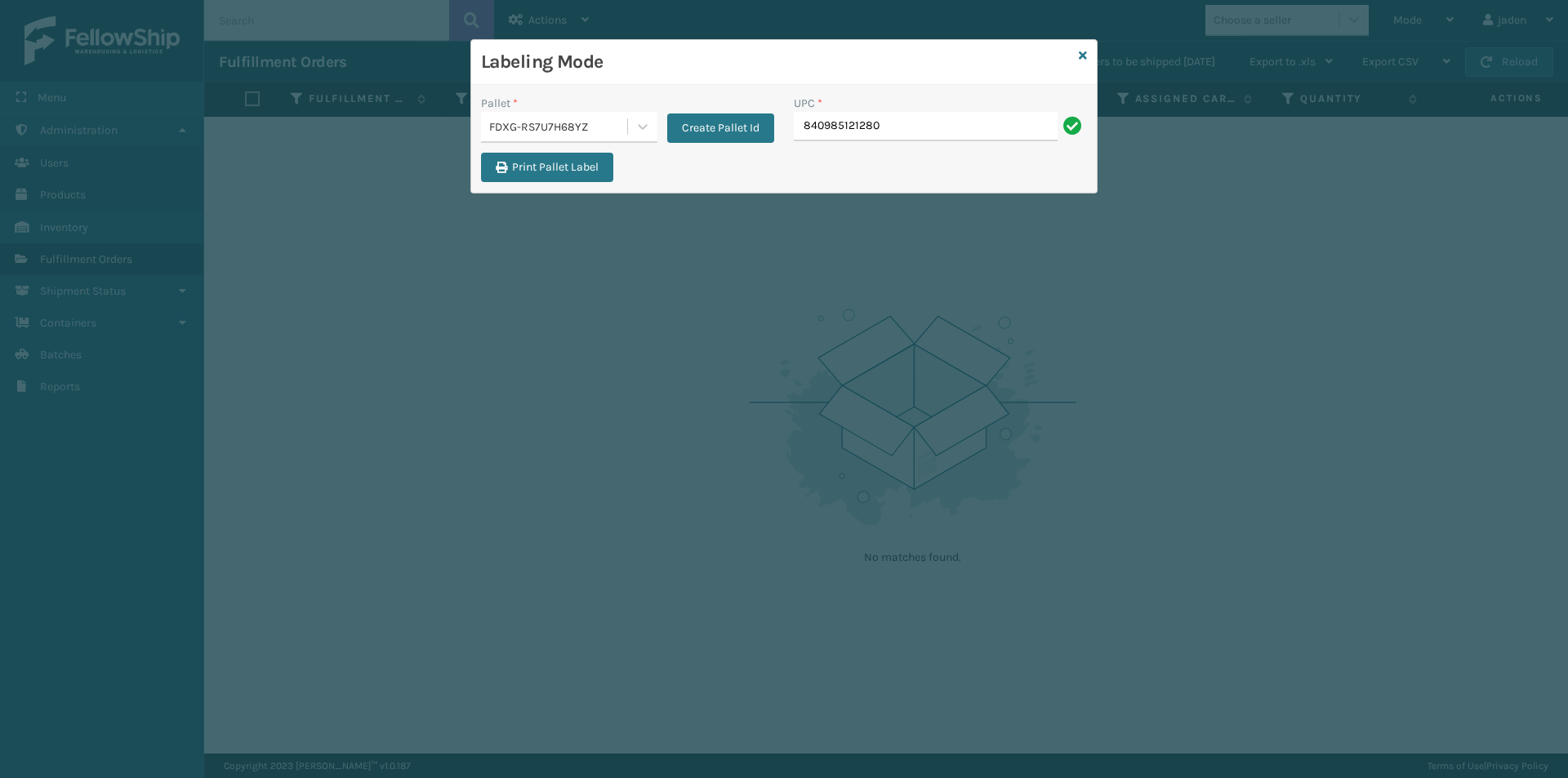
type input "840985121280"
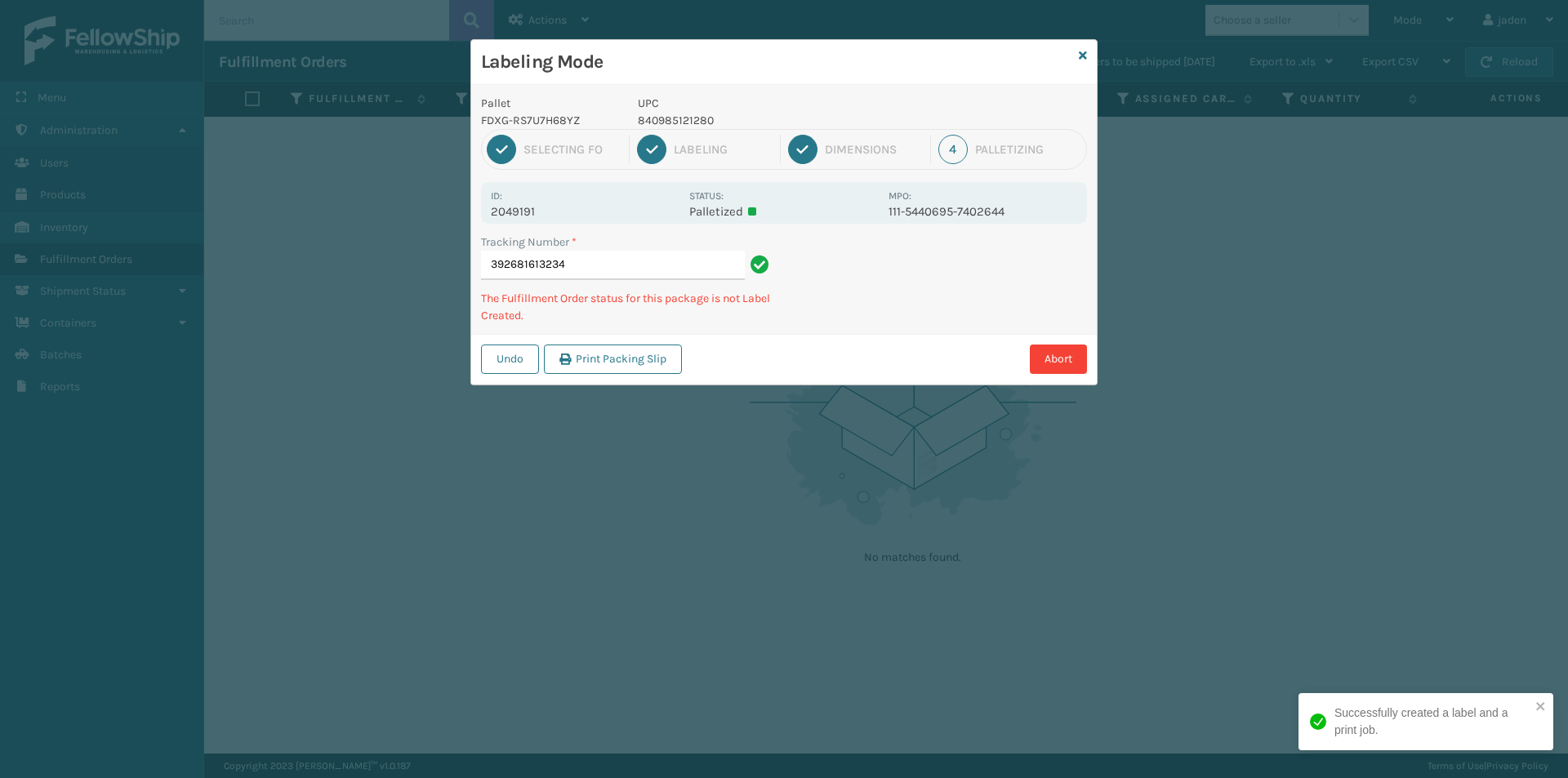
drag, startPoint x: 961, startPoint y: 301, endPoint x: 782, endPoint y: 360, distance: 188.5
click at [782, 360] on div "Abort" at bounding box center [887, 359] width 400 height 30
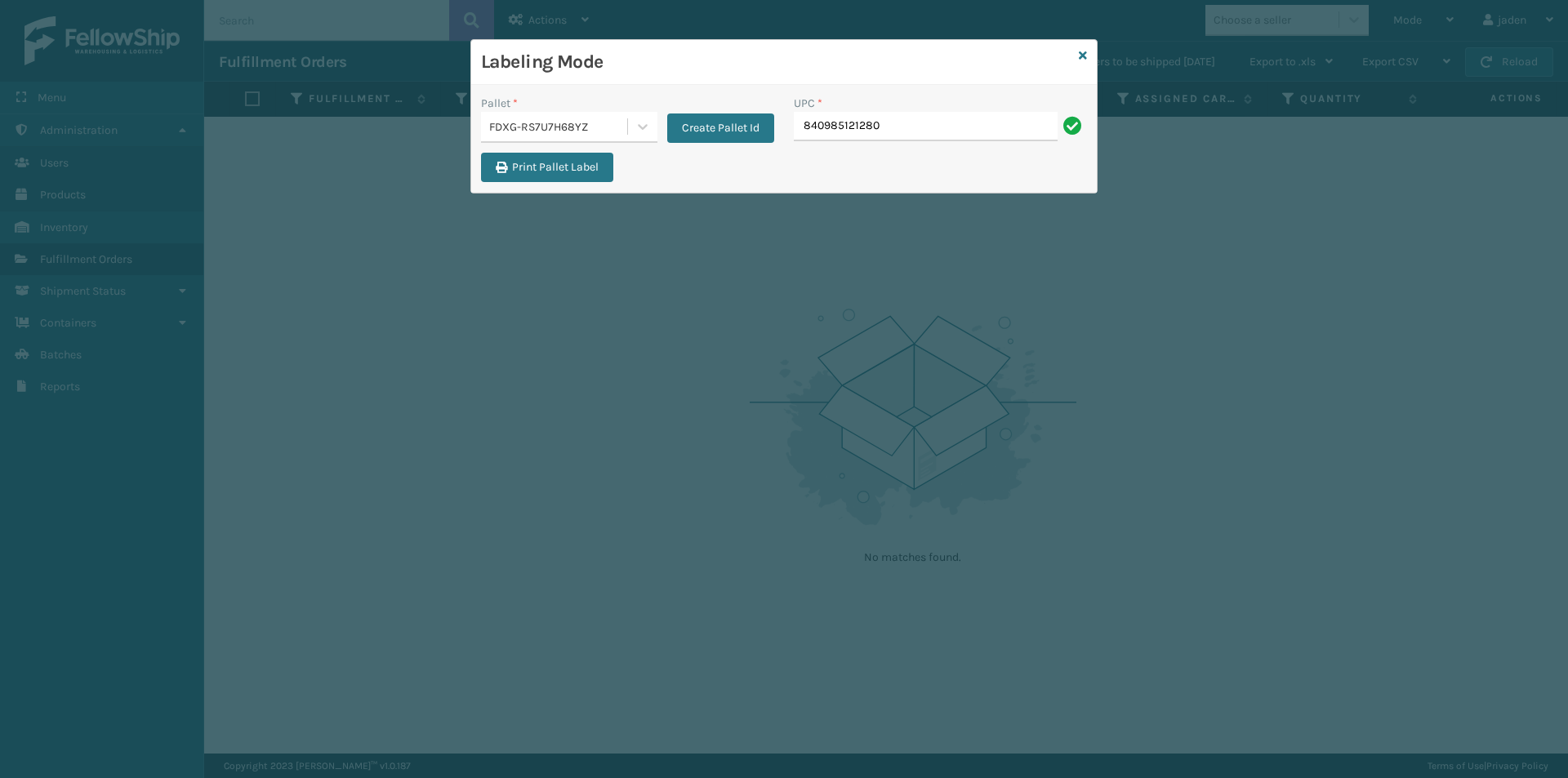
type input "840985121280"
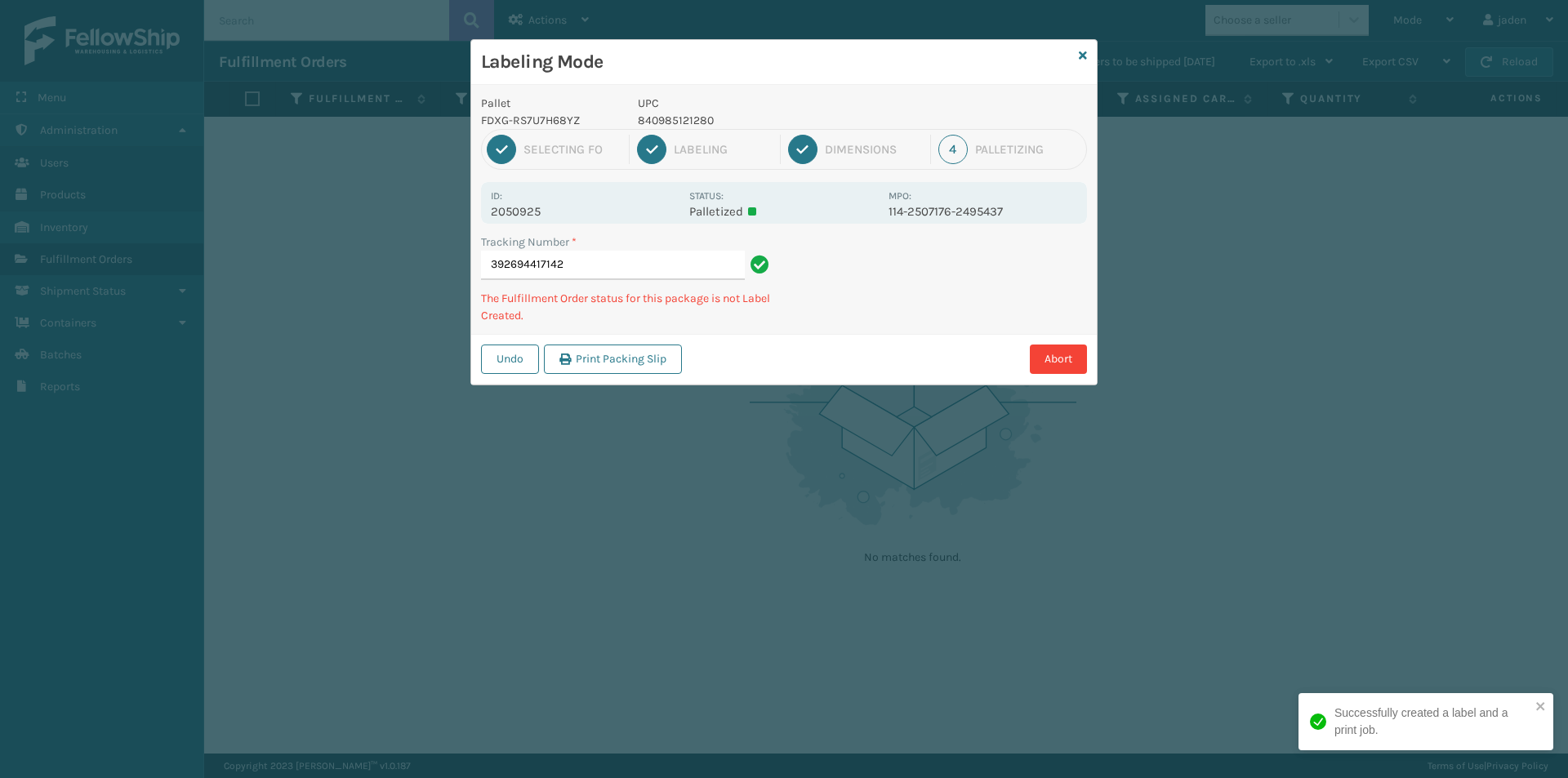
drag, startPoint x: 1000, startPoint y: 279, endPoint x: 993, endPoint y: 273, distance: 9.2
drag, startPoint x: 993, startPoint y: 273, endPoint x: 955, endPoint y: 241, distance: 49.7
click at [939, 290] on div "Tracking Number * 392694417142 The Fulfillment Order status for this package is…" at bounding box center [784, 284] width 625 height 101
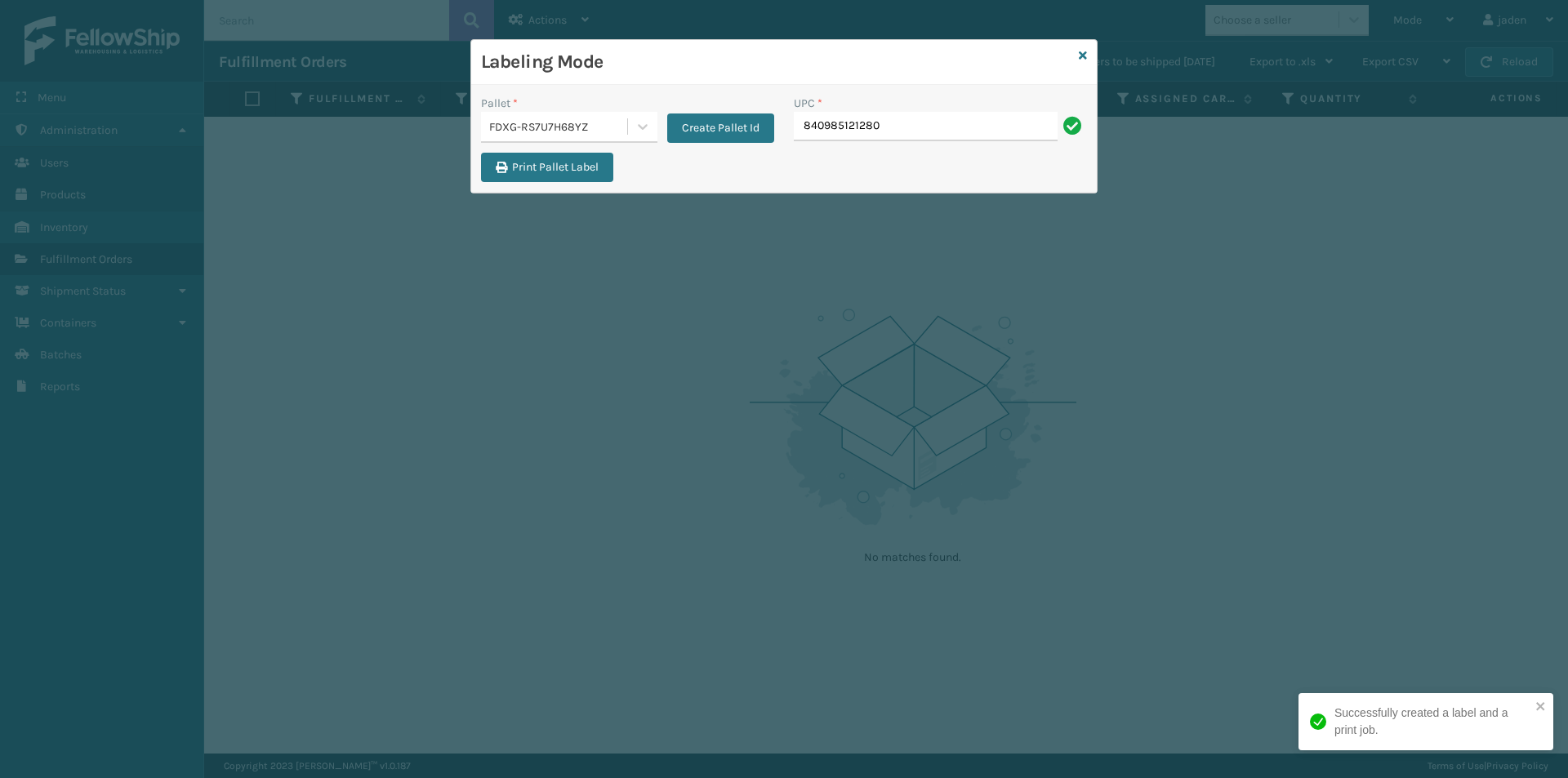
type input "840985121280"
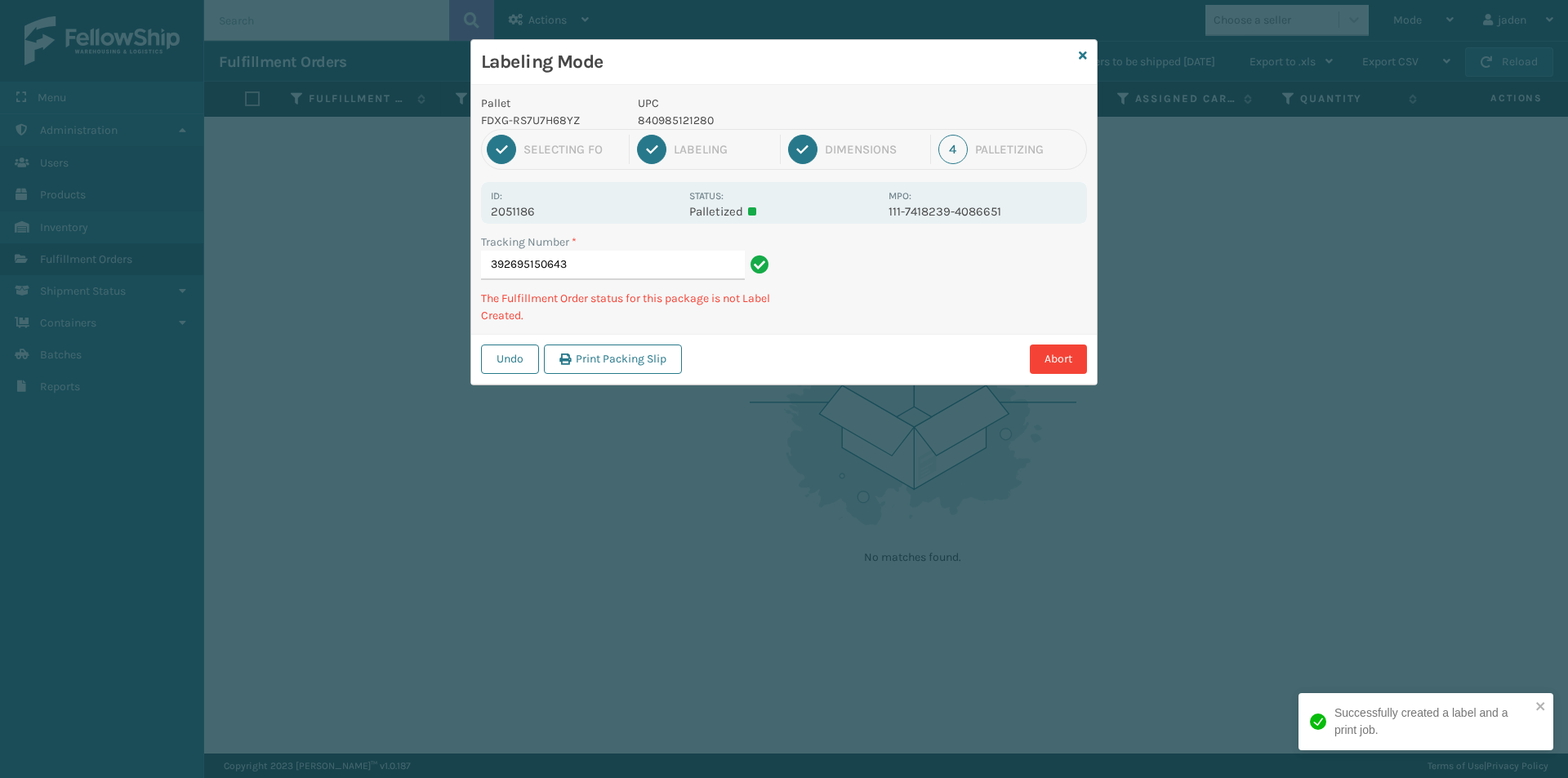
drag, startPoint x: 1028, startPoint y: 284, endPoint x: 924, endPoint y: 330, distance: 113.7
click at [902, 341] on div "Undo Print Packing Slip Abort" at bounding box center [784, 358] width 625 height 50
drag, startPoint x: 995, startPoint y: 302, endPoint x: 922, endPoint y: 353, distance: 89.1
click at [856, 375] on div "Labeling Mode Pallet FDXG-RS7U7H68YZ UPC 840985121280 1 Selecting FO 2 Labeling…" at bounding box center [784, 389] width 1568 height 778
drag, startPoint x: 922, startPoint y: 353, endPoint x: 884, endPoint y: 368, distance: 40.9
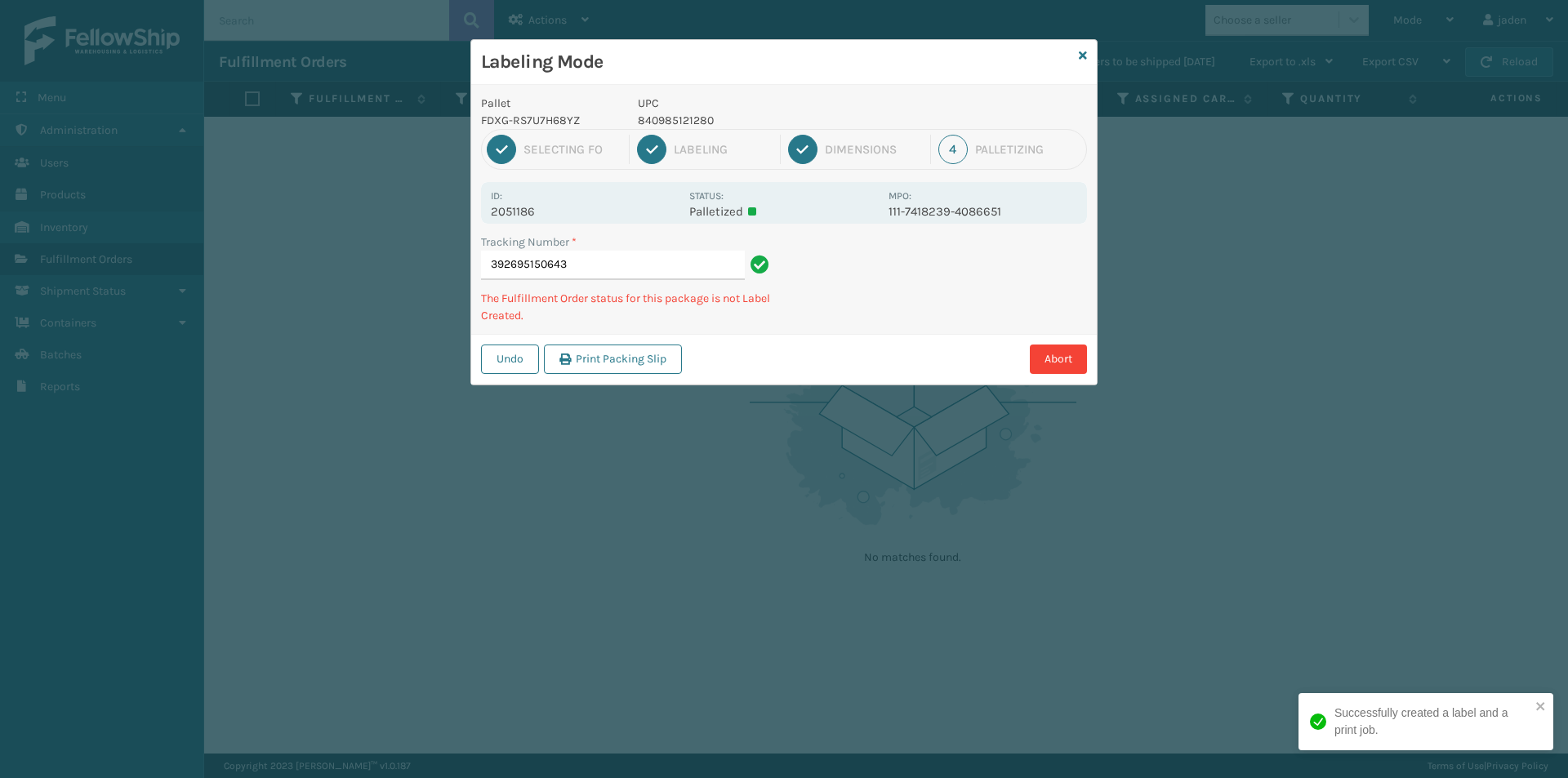
drag, startPoint x: 884, startPoint y: 368, endPoint x: 883, endPoint y: 332, distance: 36.0
click at [862, 383] on div "Labeling Mode Pallet FDXG-RS7U7H68YZ UPC 840985121280 1 Selecting FO 2 Labeling…" at bounding box center [784, 389] width 1568 height 778
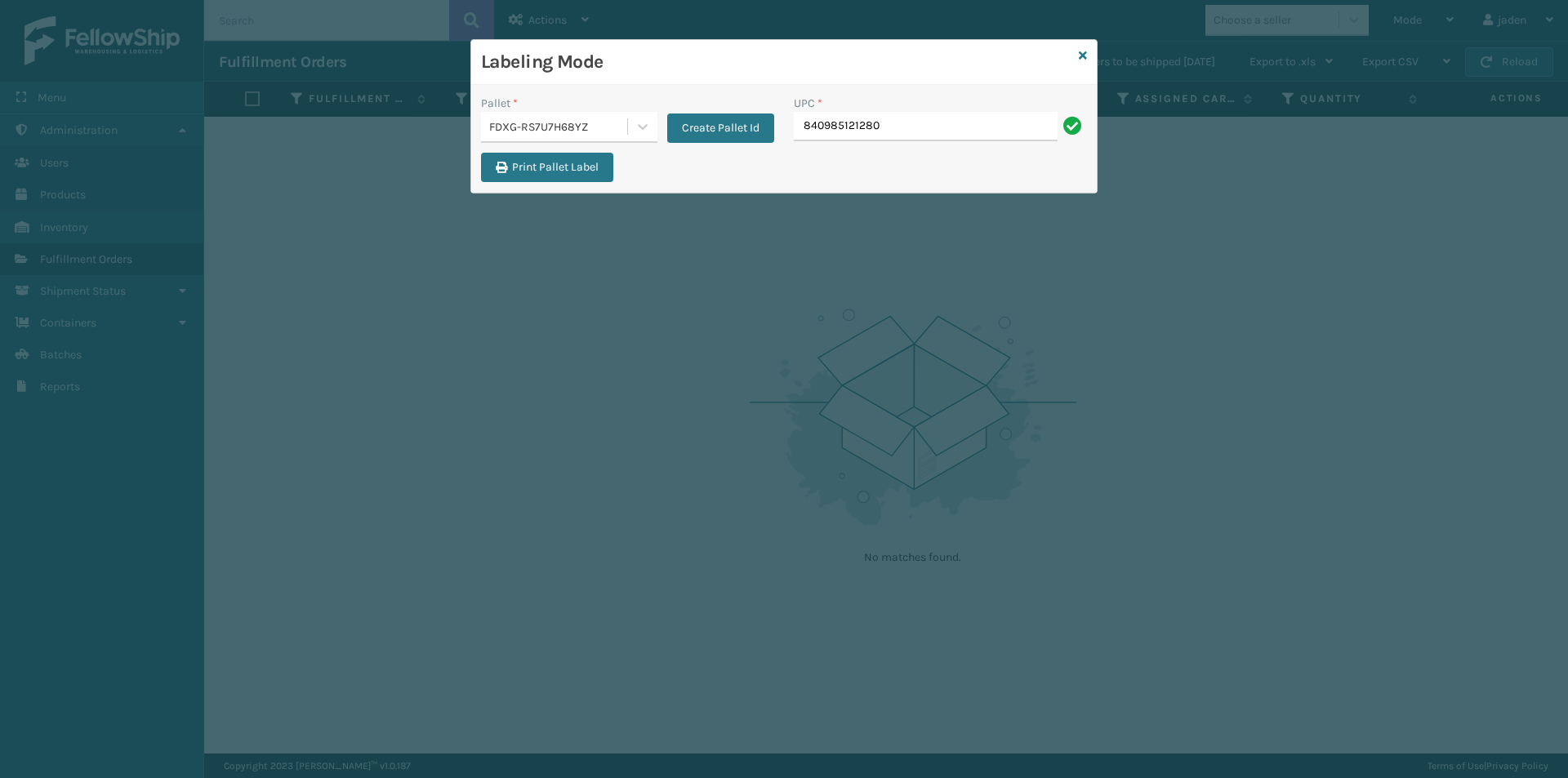
type input "840985121280"
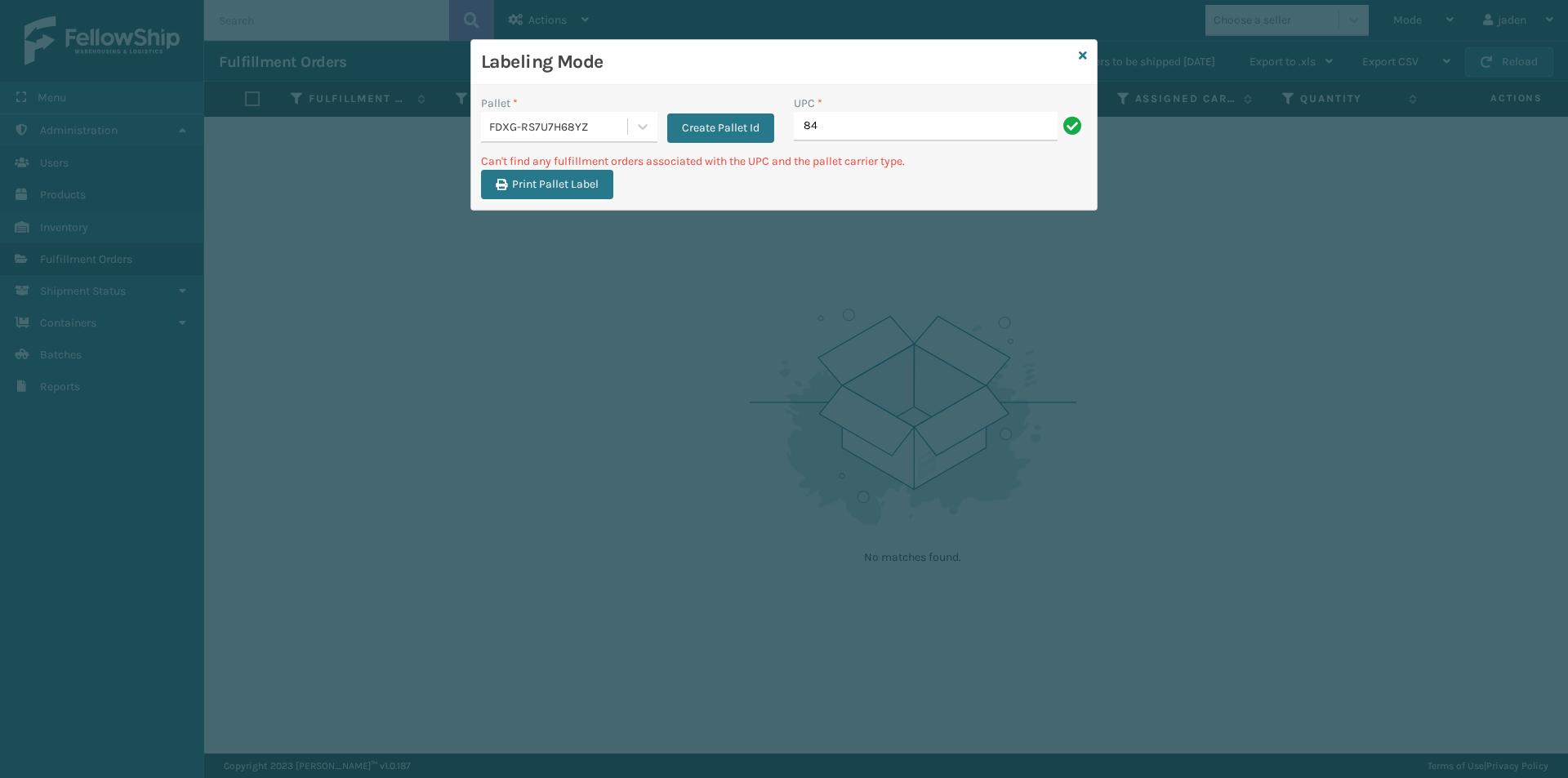
type input "8"
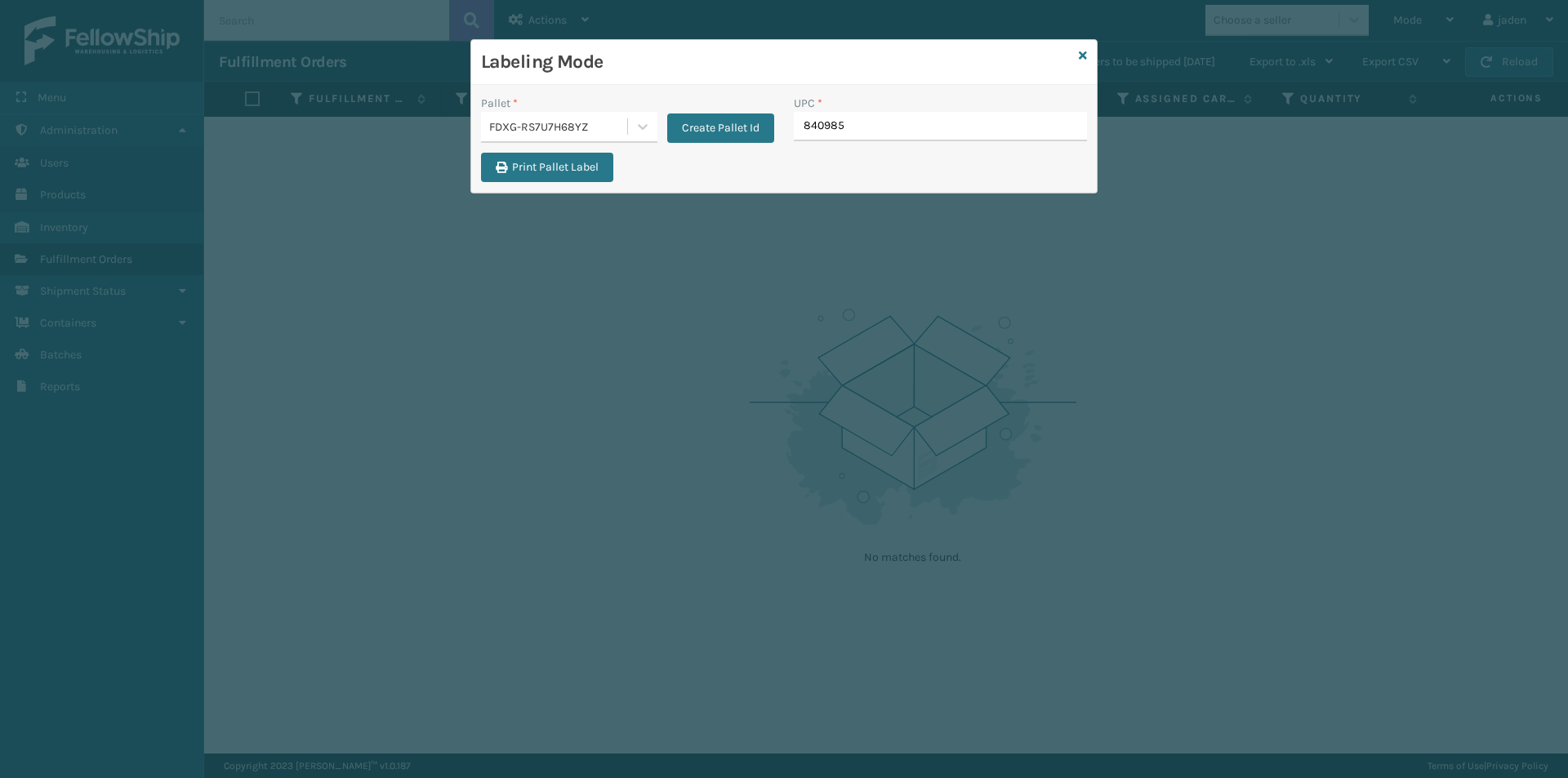
type input "8409851"
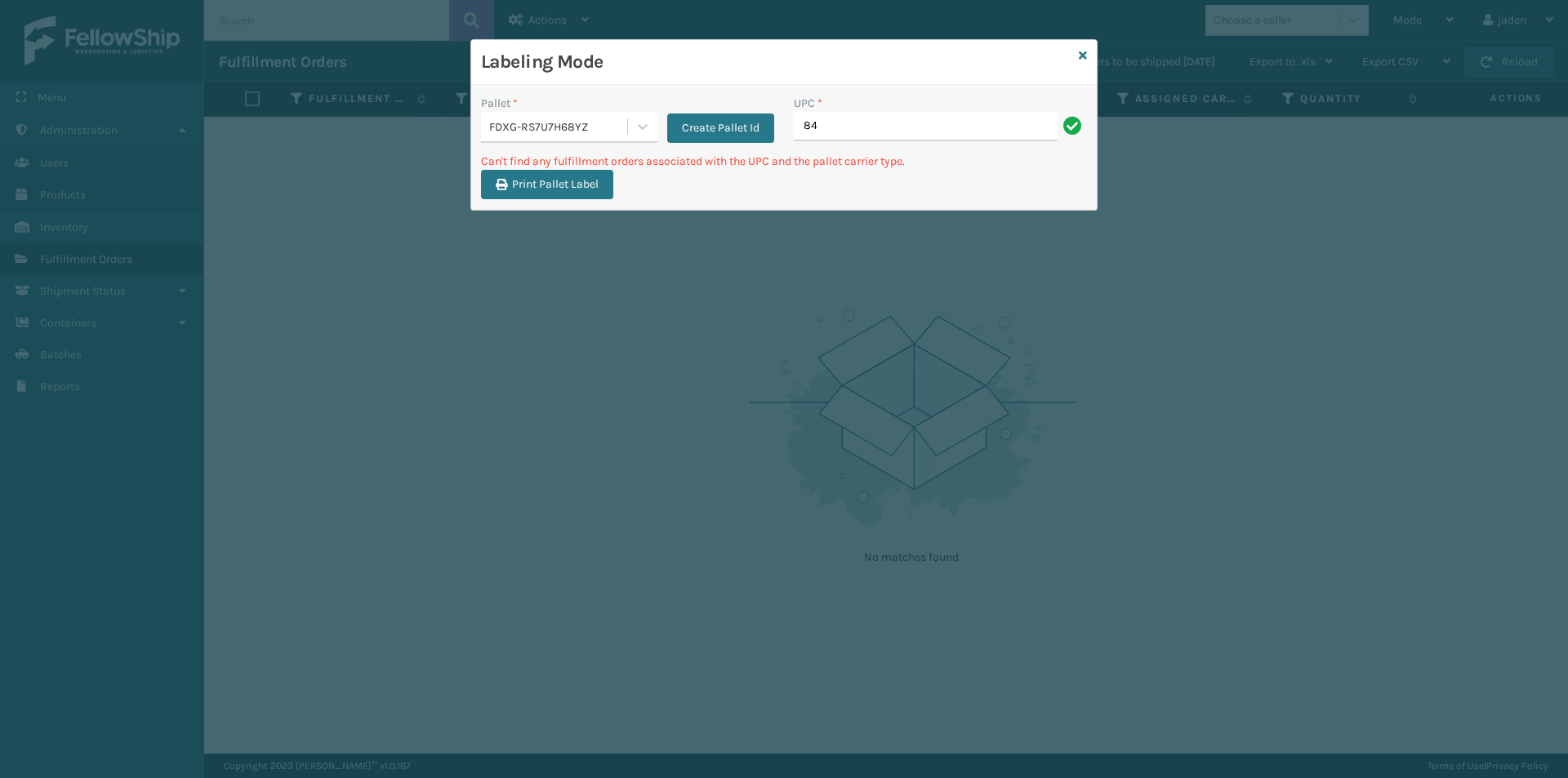
type input "8"
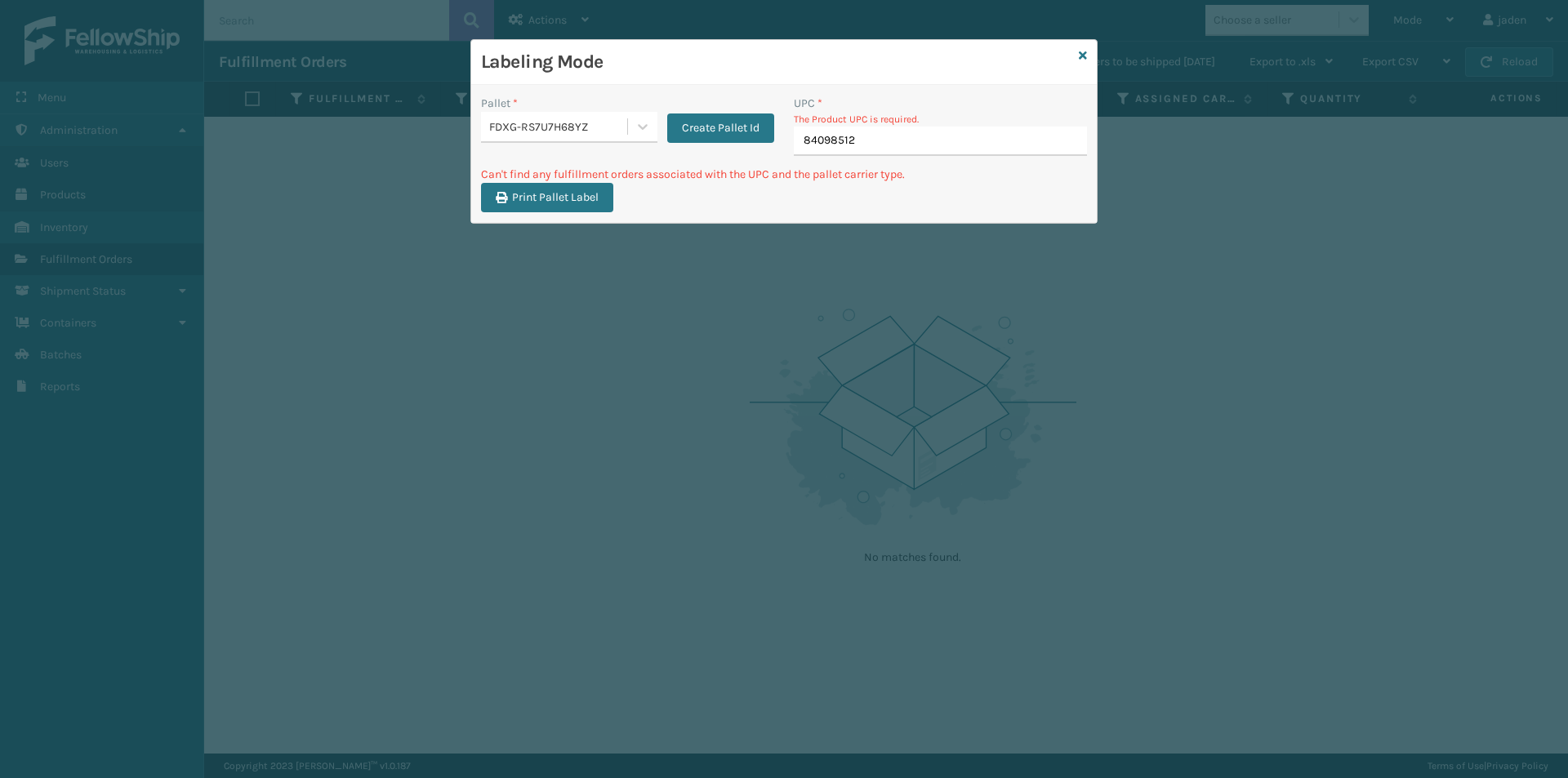
type input "840985125"
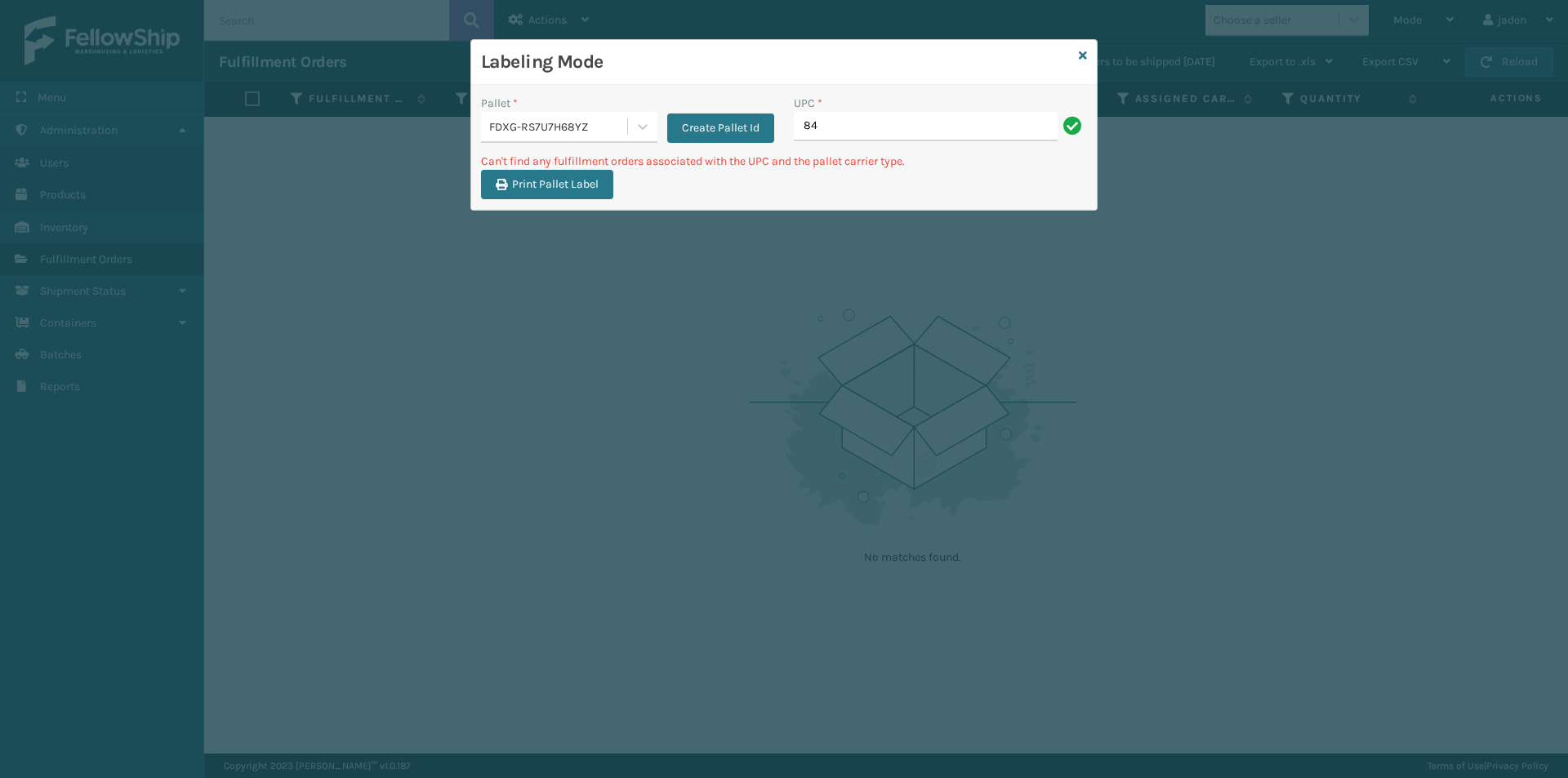
type input "8"
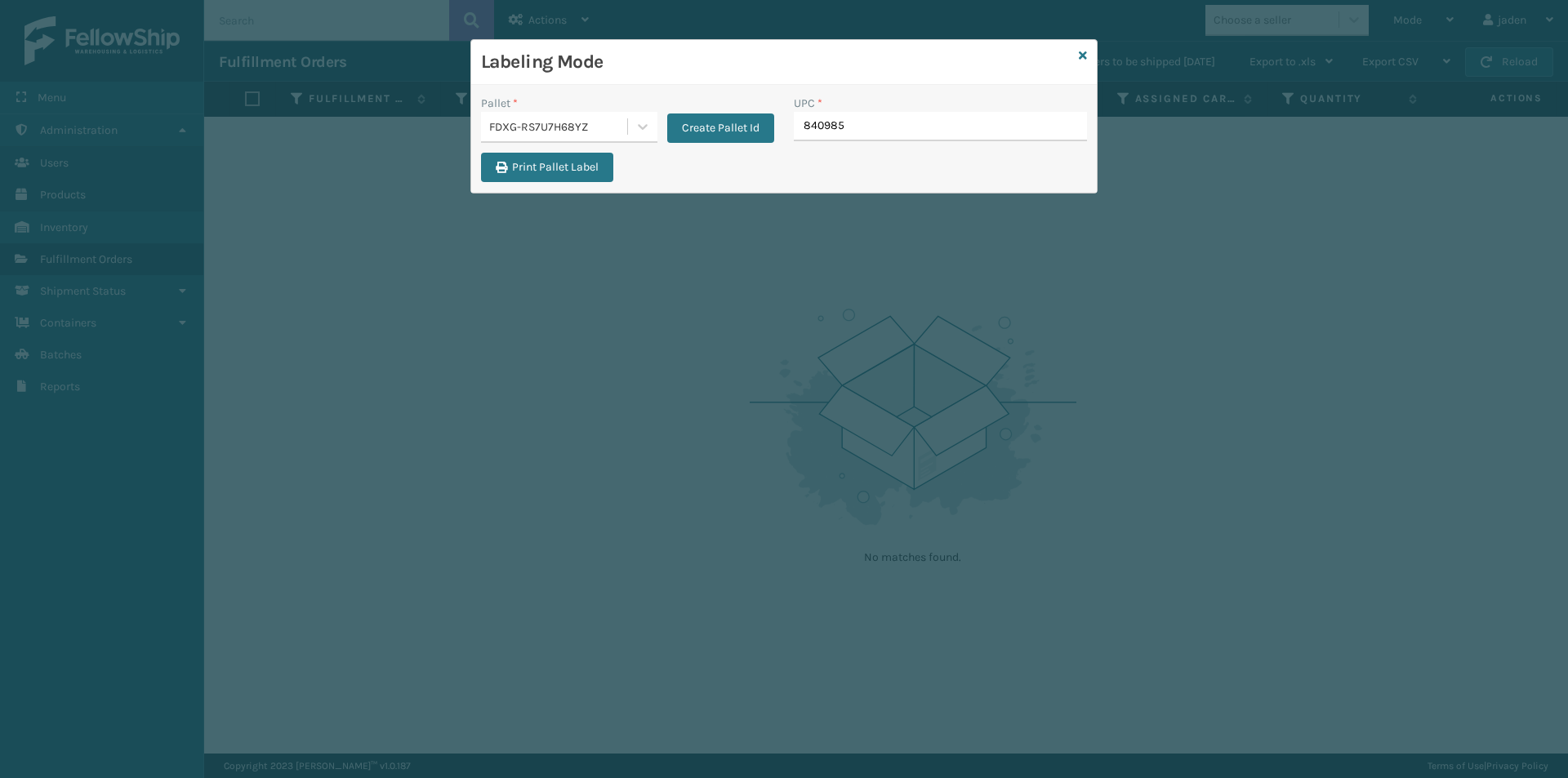
type input "8409851"
click at [817, 127] on input "UPC *" at bounding box center [940, 126] width 293 height 30
type input "410079-1130"
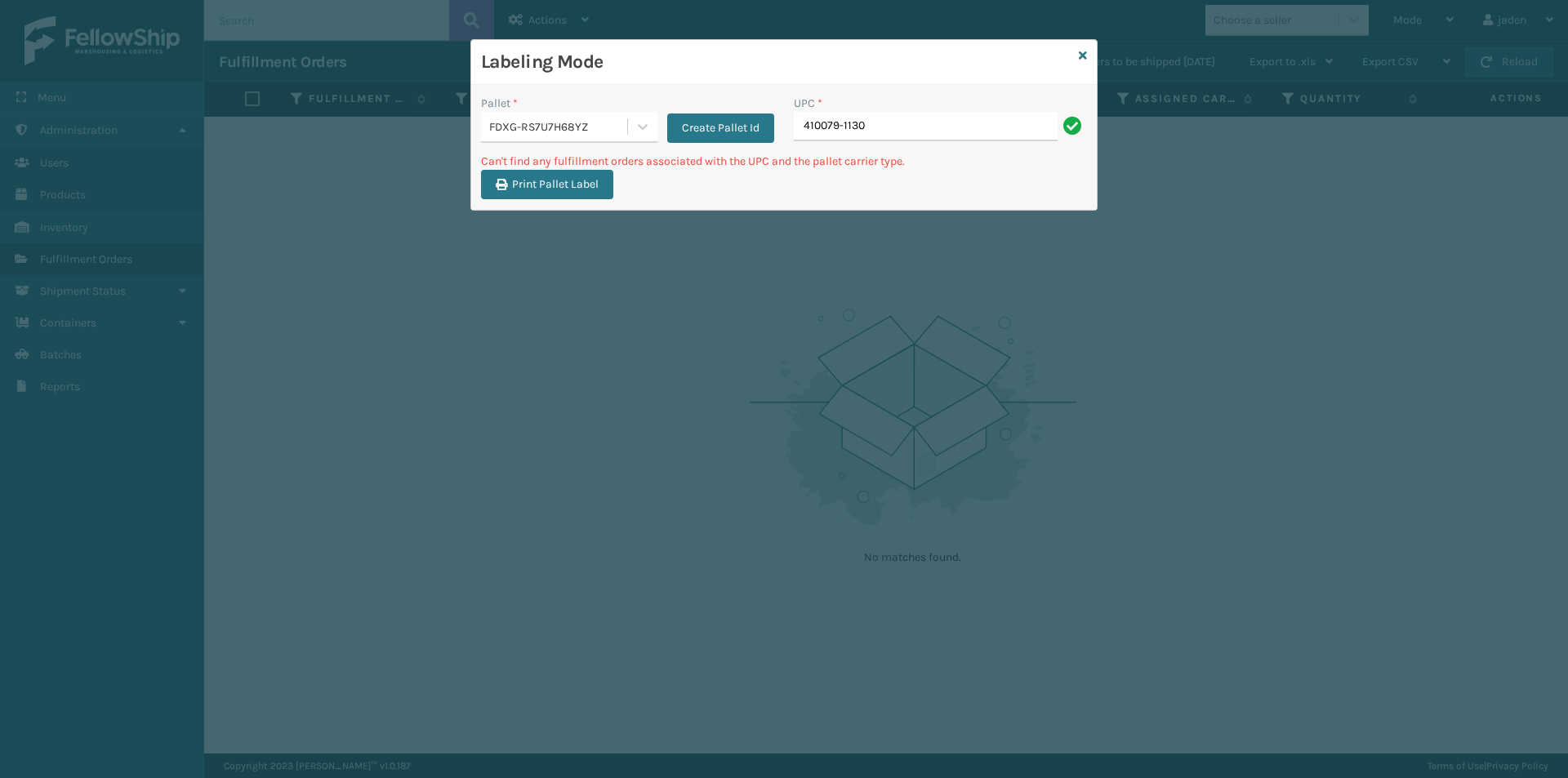
click at [889, 132] on input "410079-1130" at bounding box center [925, 126] width 263 height 30
type input "410079-1120"
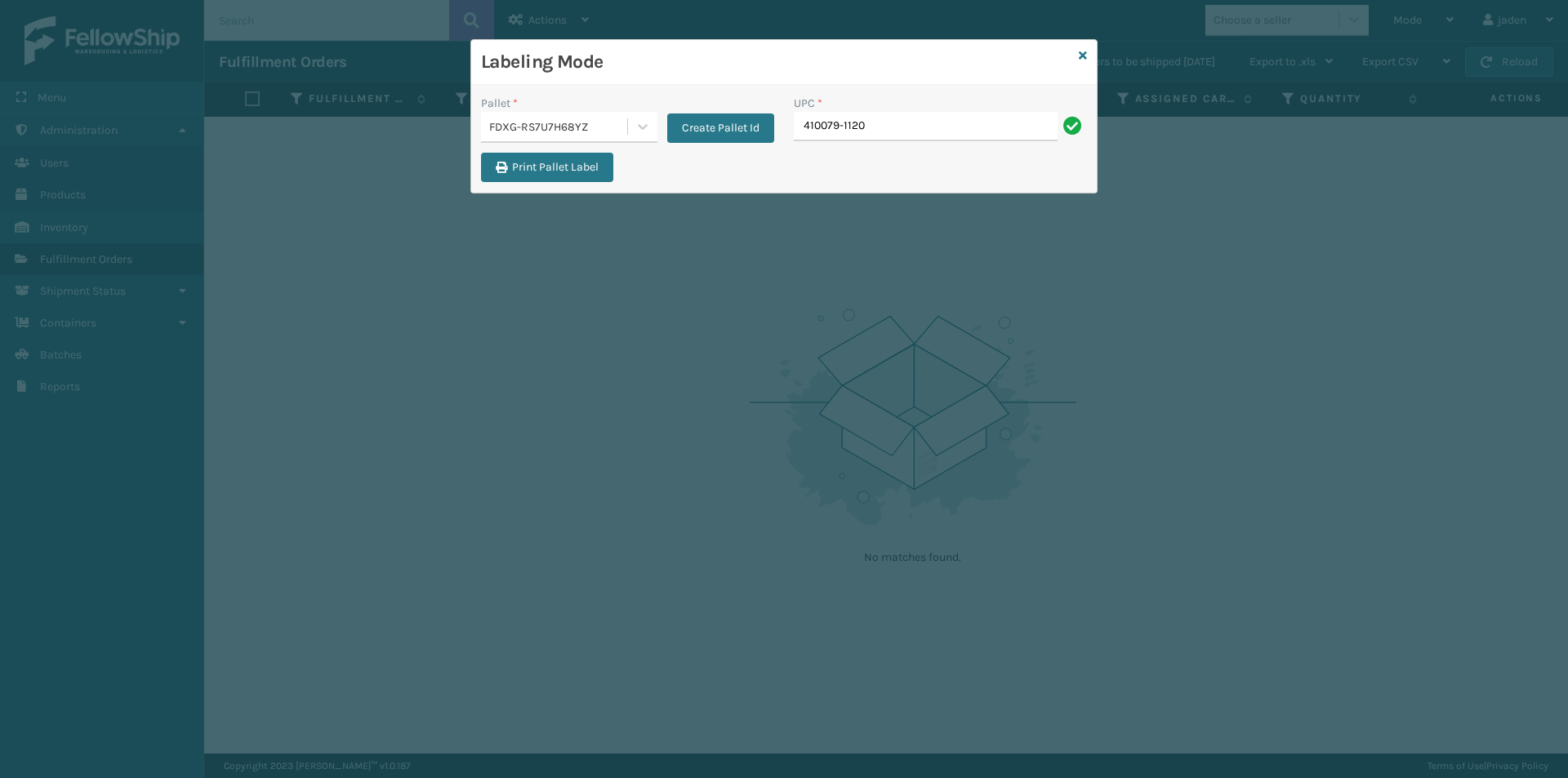
type input "410079-1120"
type input "410079-1170"
type input "410107-1110"
type input "410107-1120"
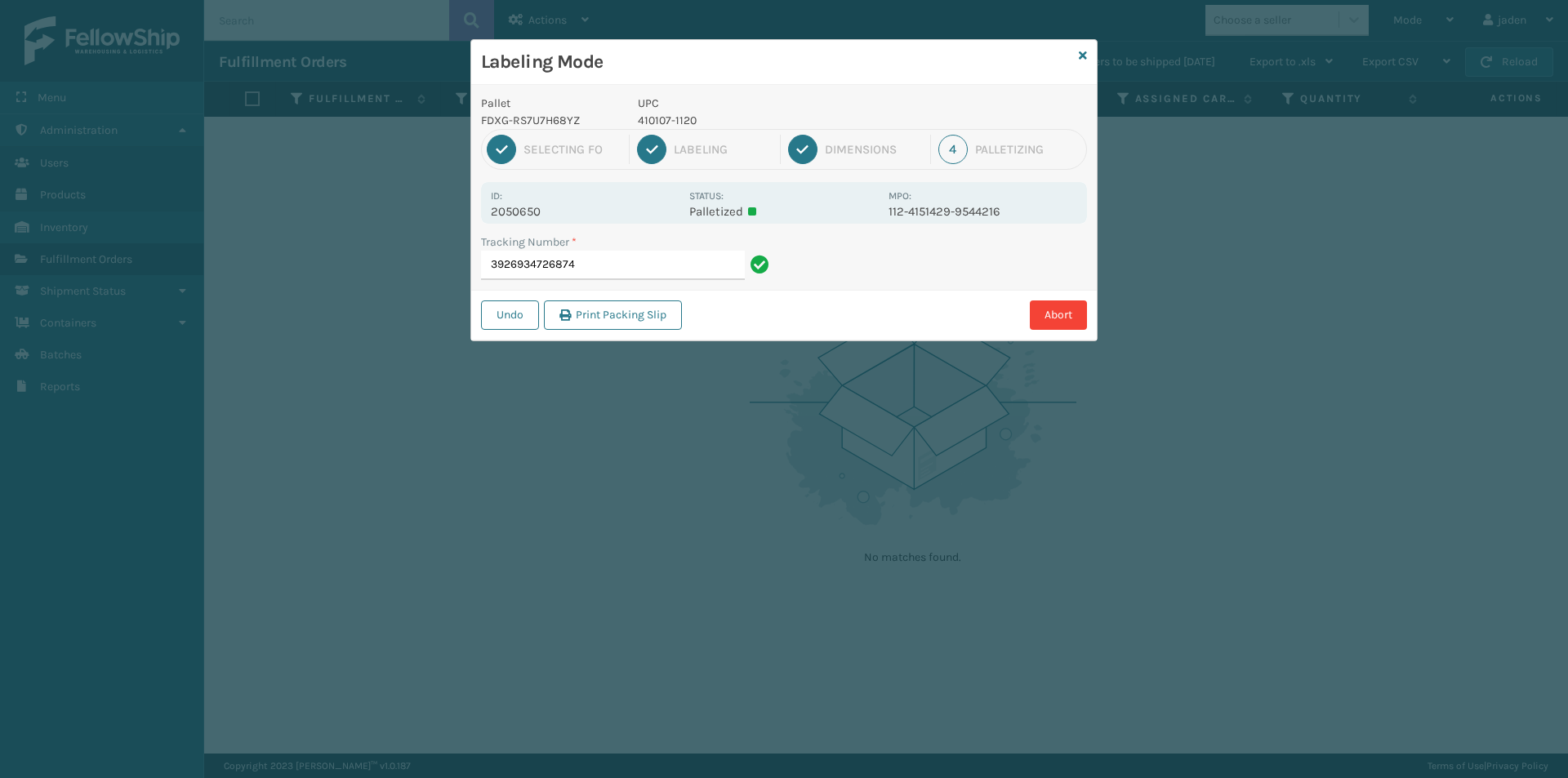
type input "39269347268744"
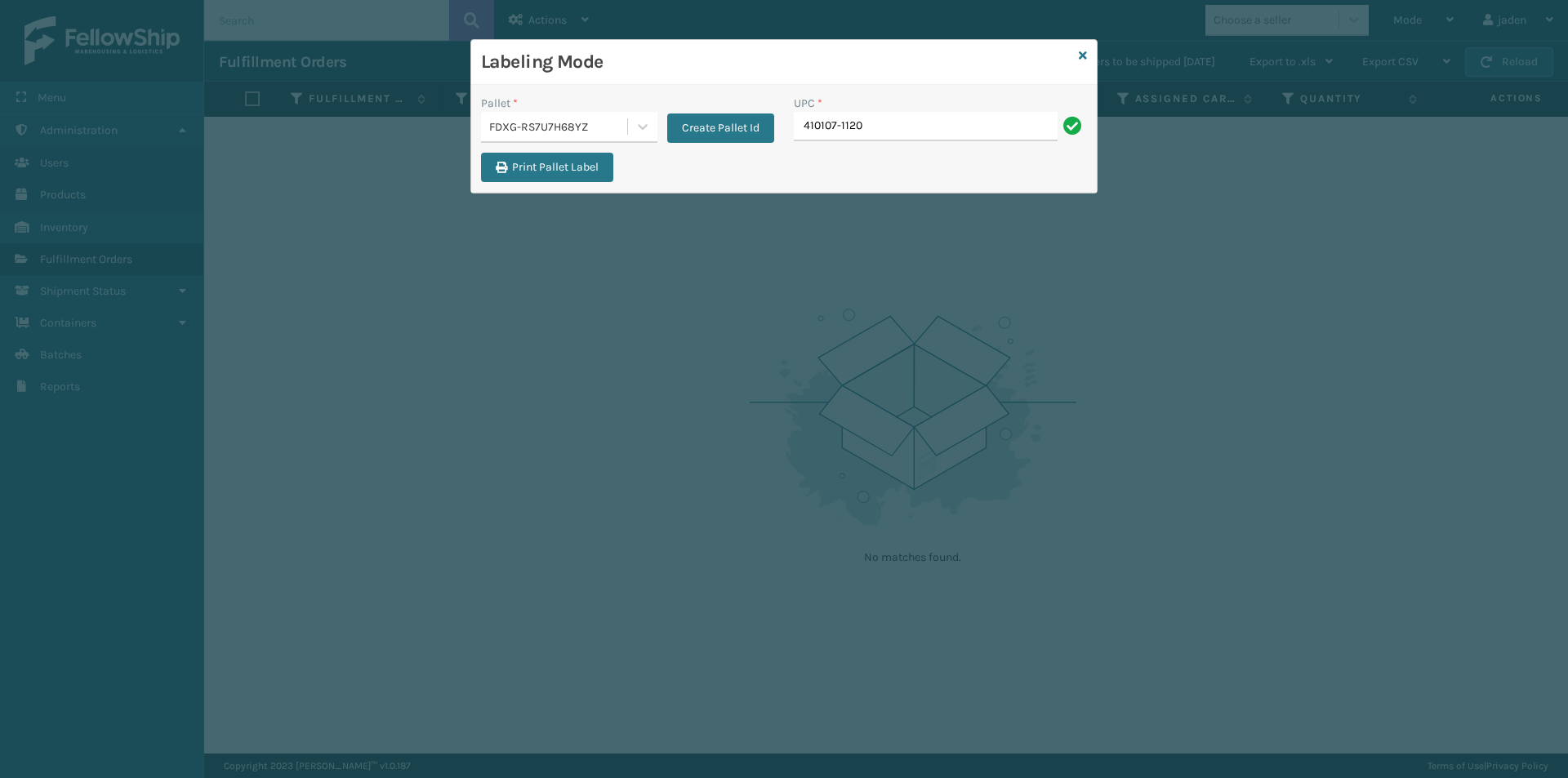
type input "410107-1120"
type input "410107-1130"
type input "410107"
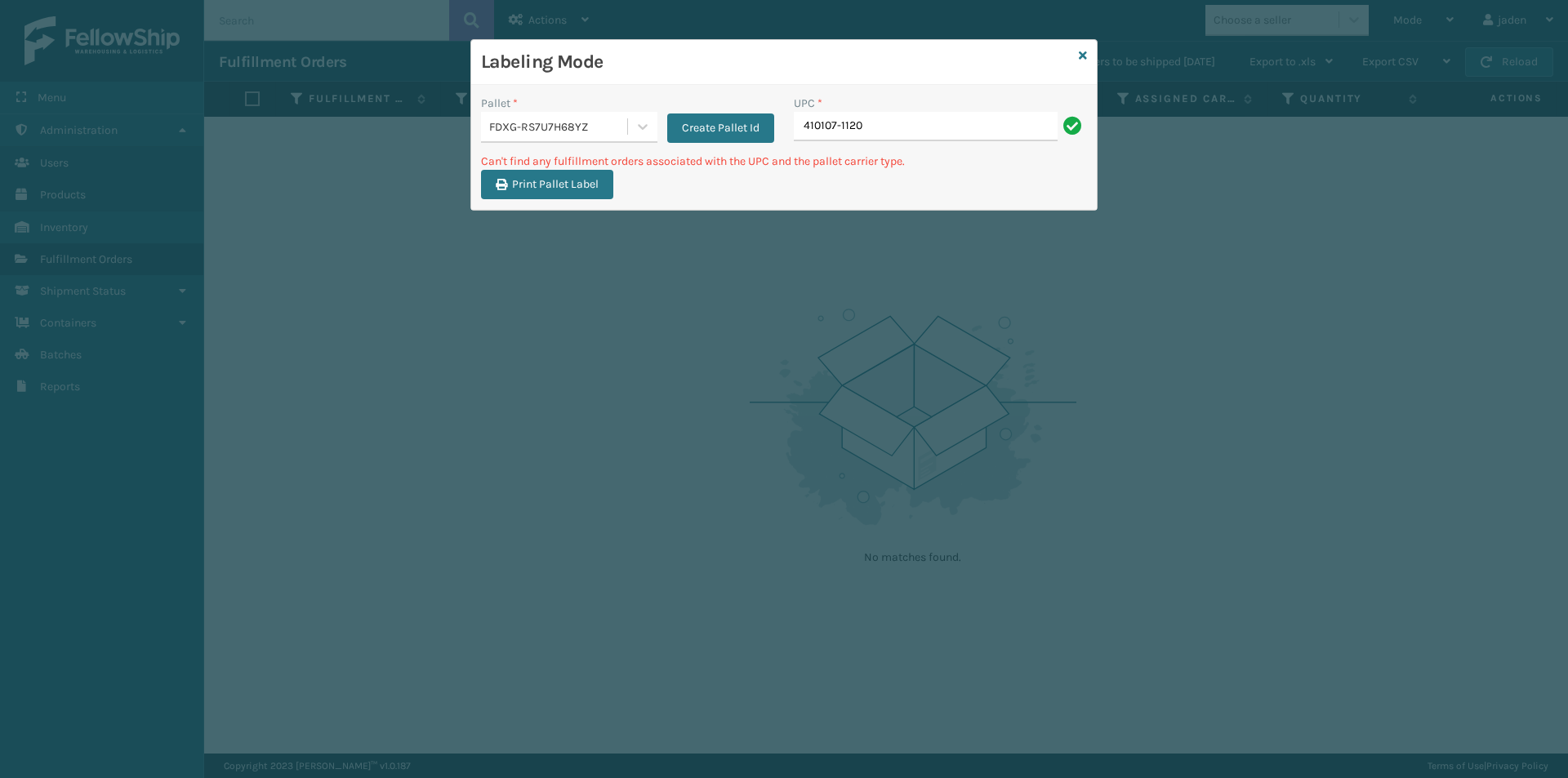
type input "410107-1120"
type input "4"
type input "410107-1130"
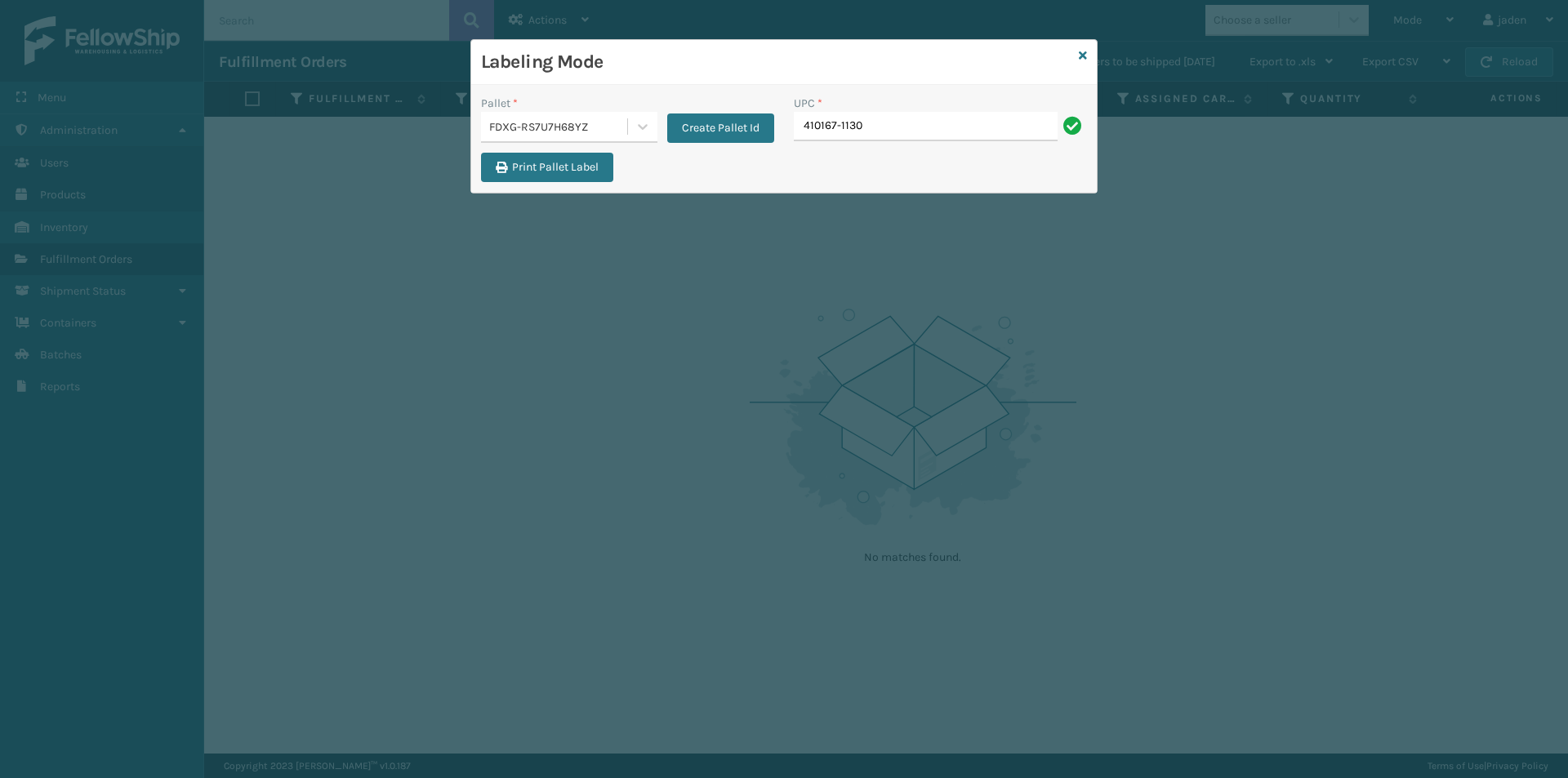
type input "410167-1130"
type input "410167-1150"
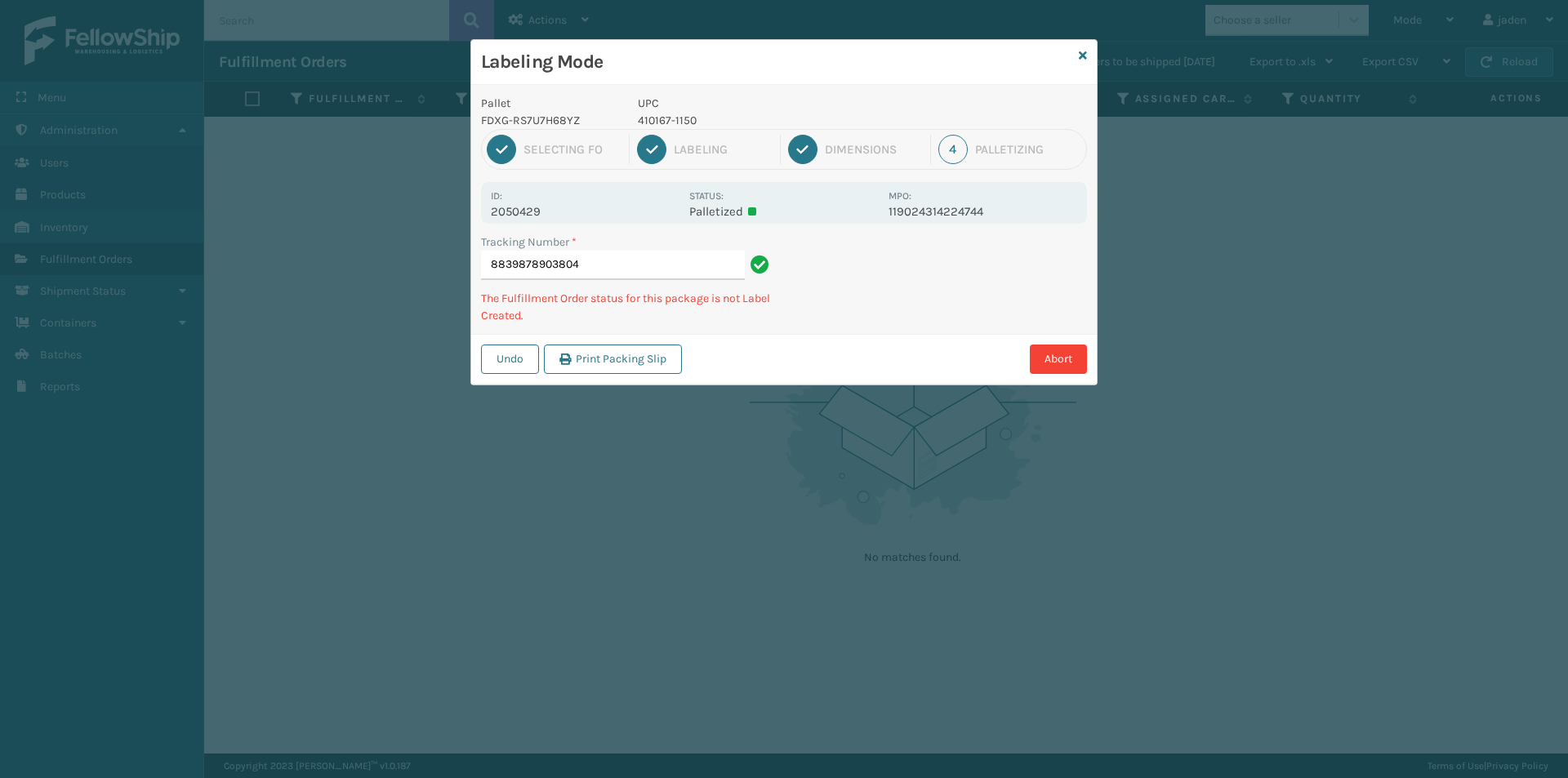
type input "88398789038044"
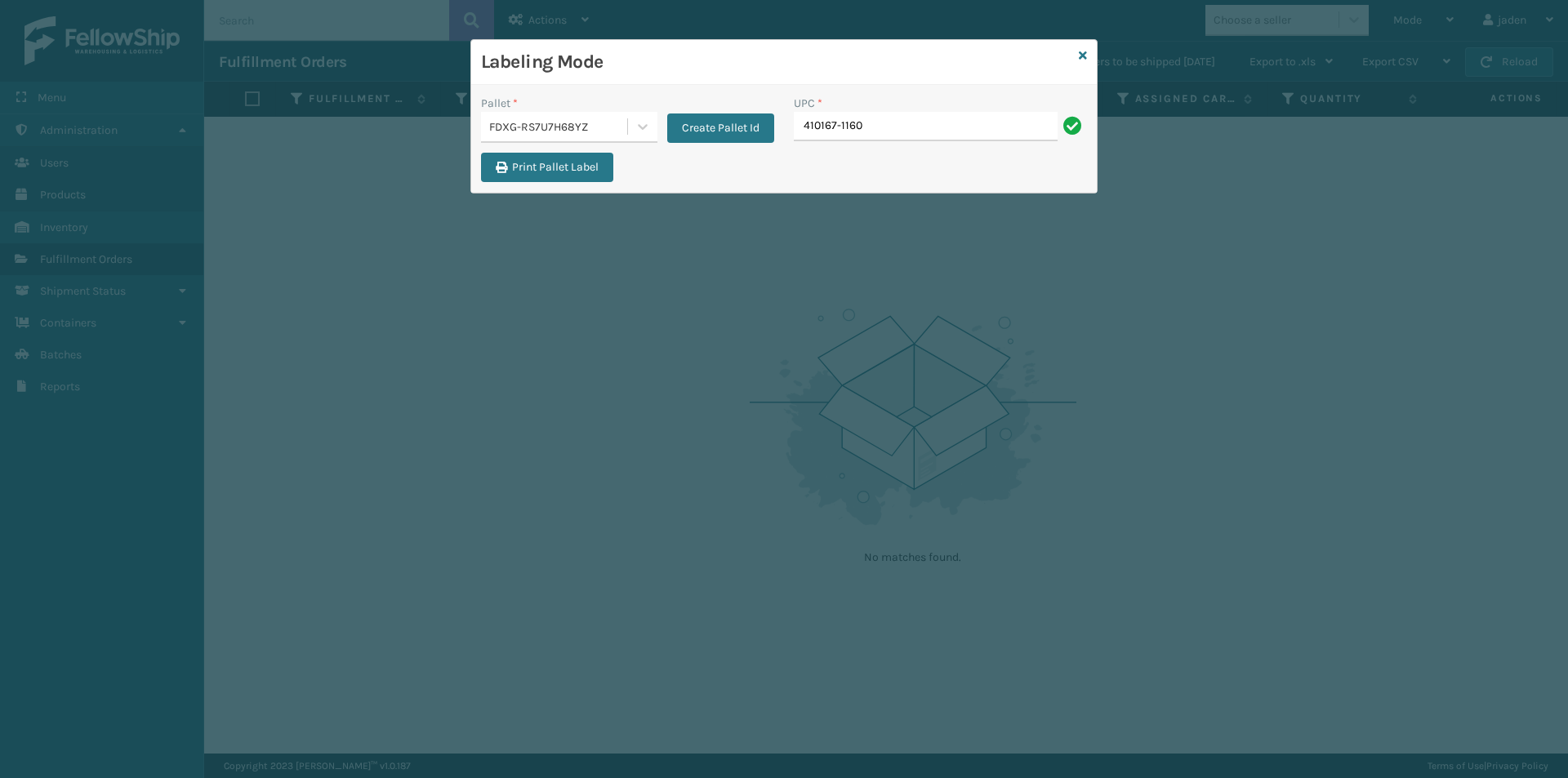
type input "410167-1160"
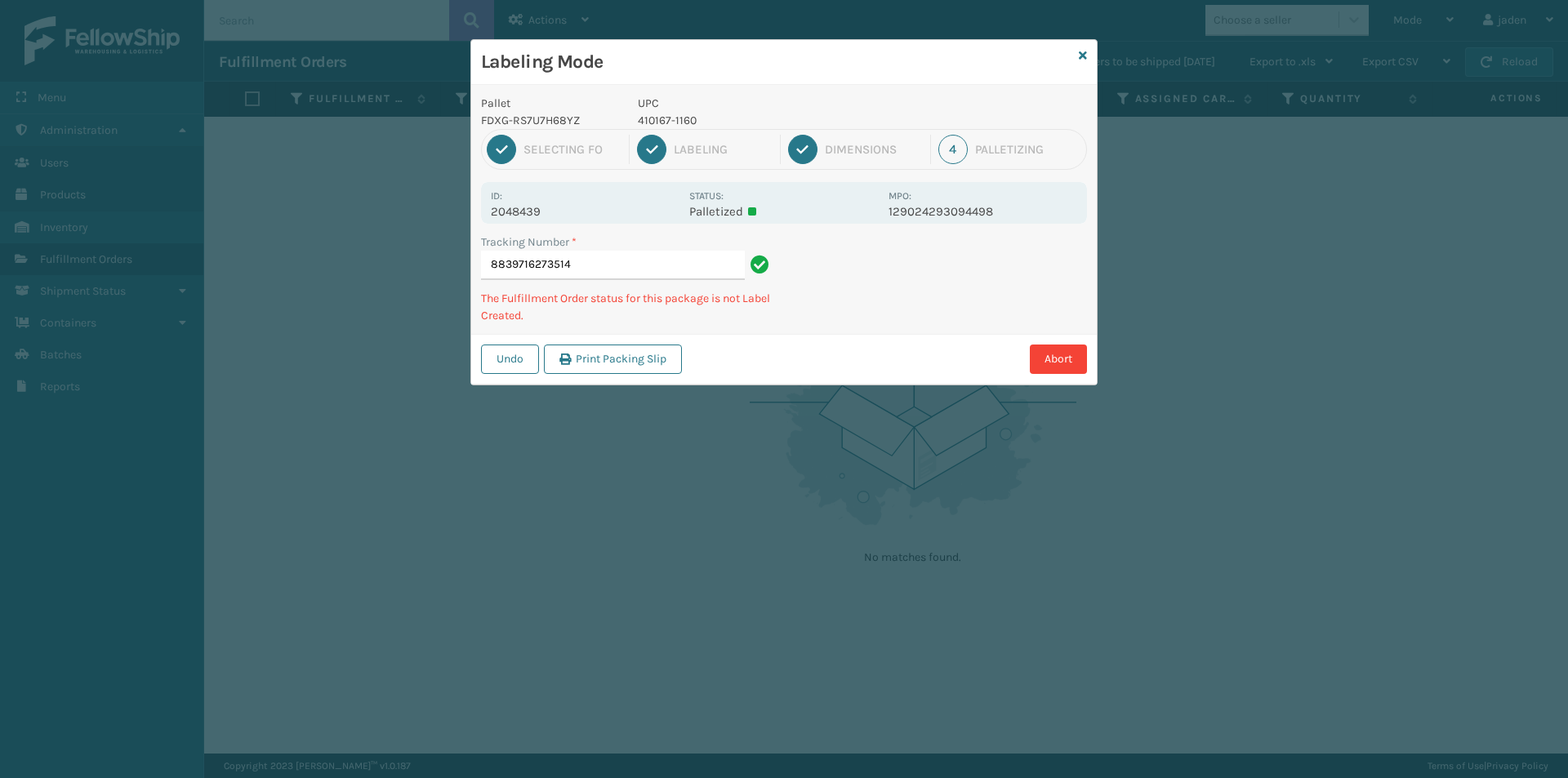
type input "88397162735144"
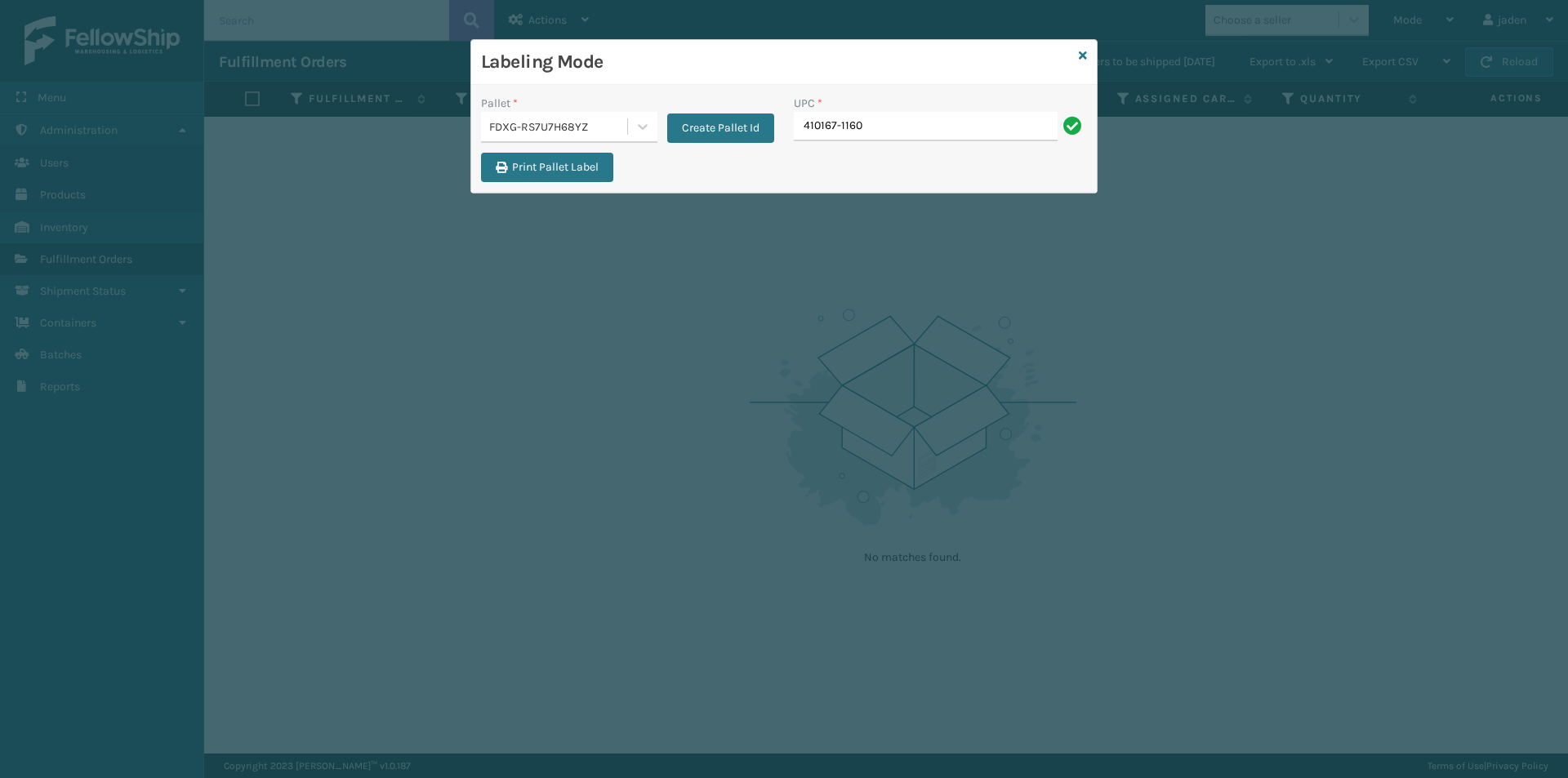
type input "410167-1160"
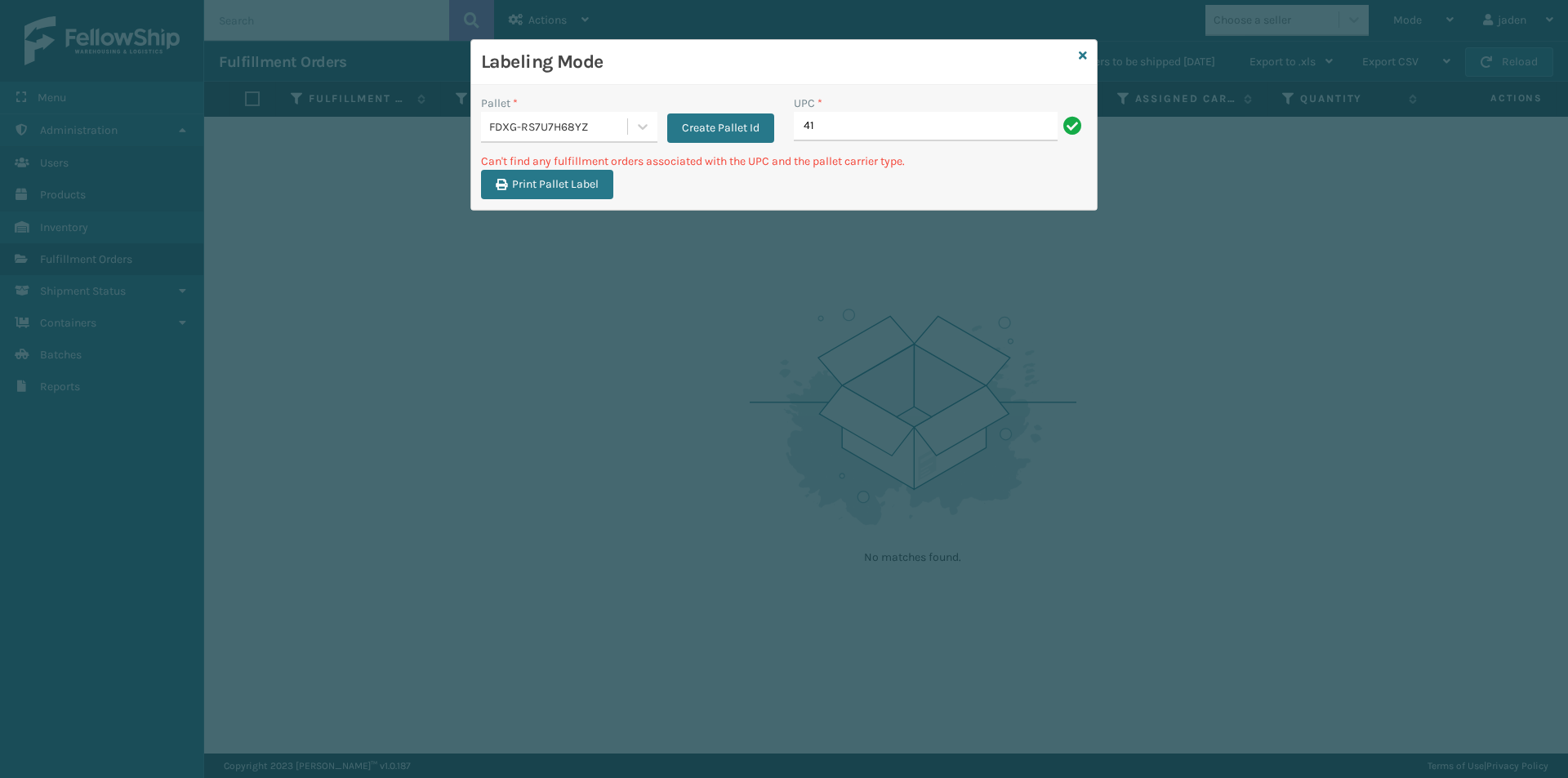
type input "4"
type input "410168-8010"
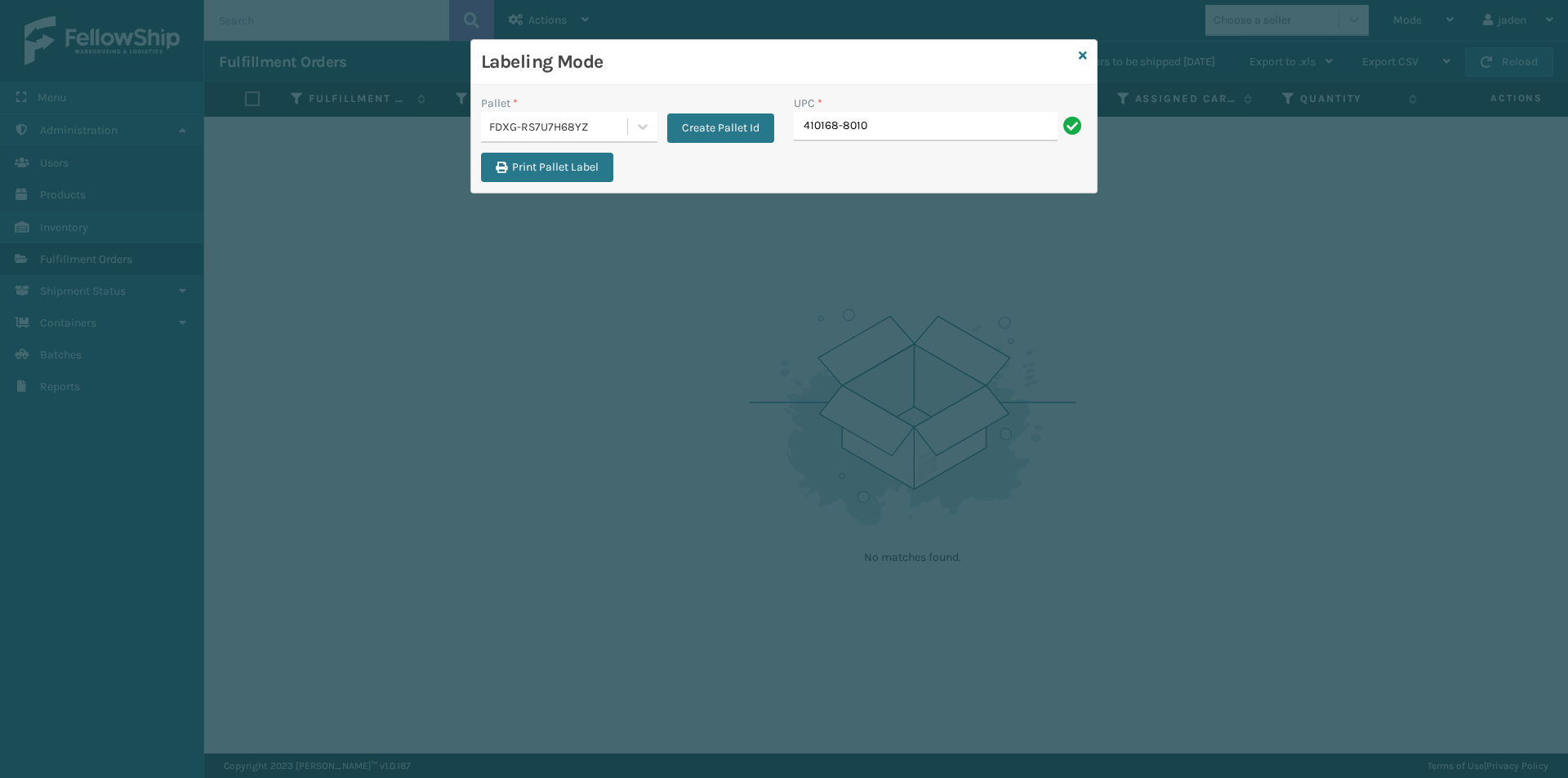
type input "410168-8010"
type input "410168-8030"
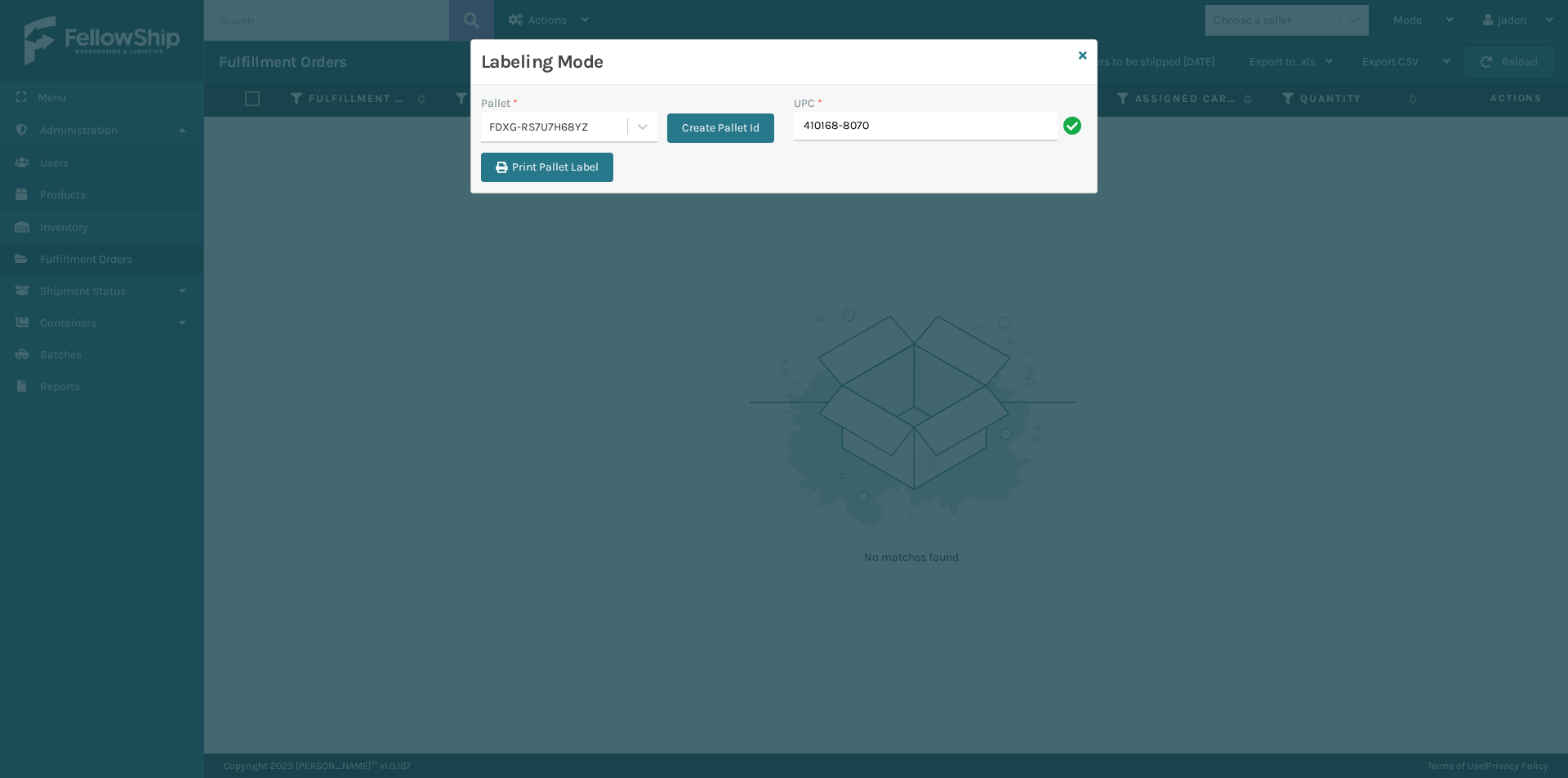
type input "410168-8070"
type input "410822-11560"
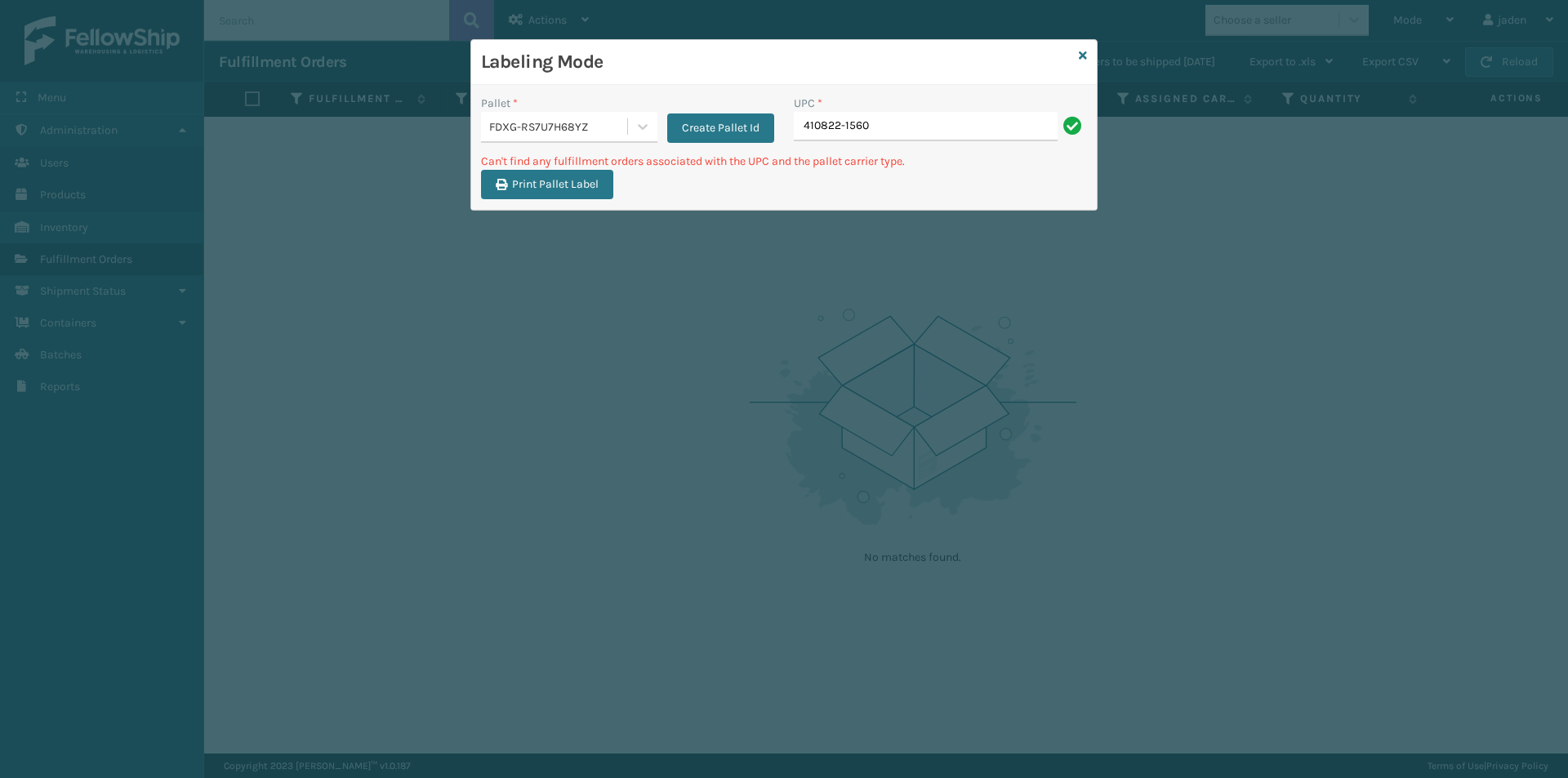
type input "410822-1560"
type input "4"
type input "849986091097"
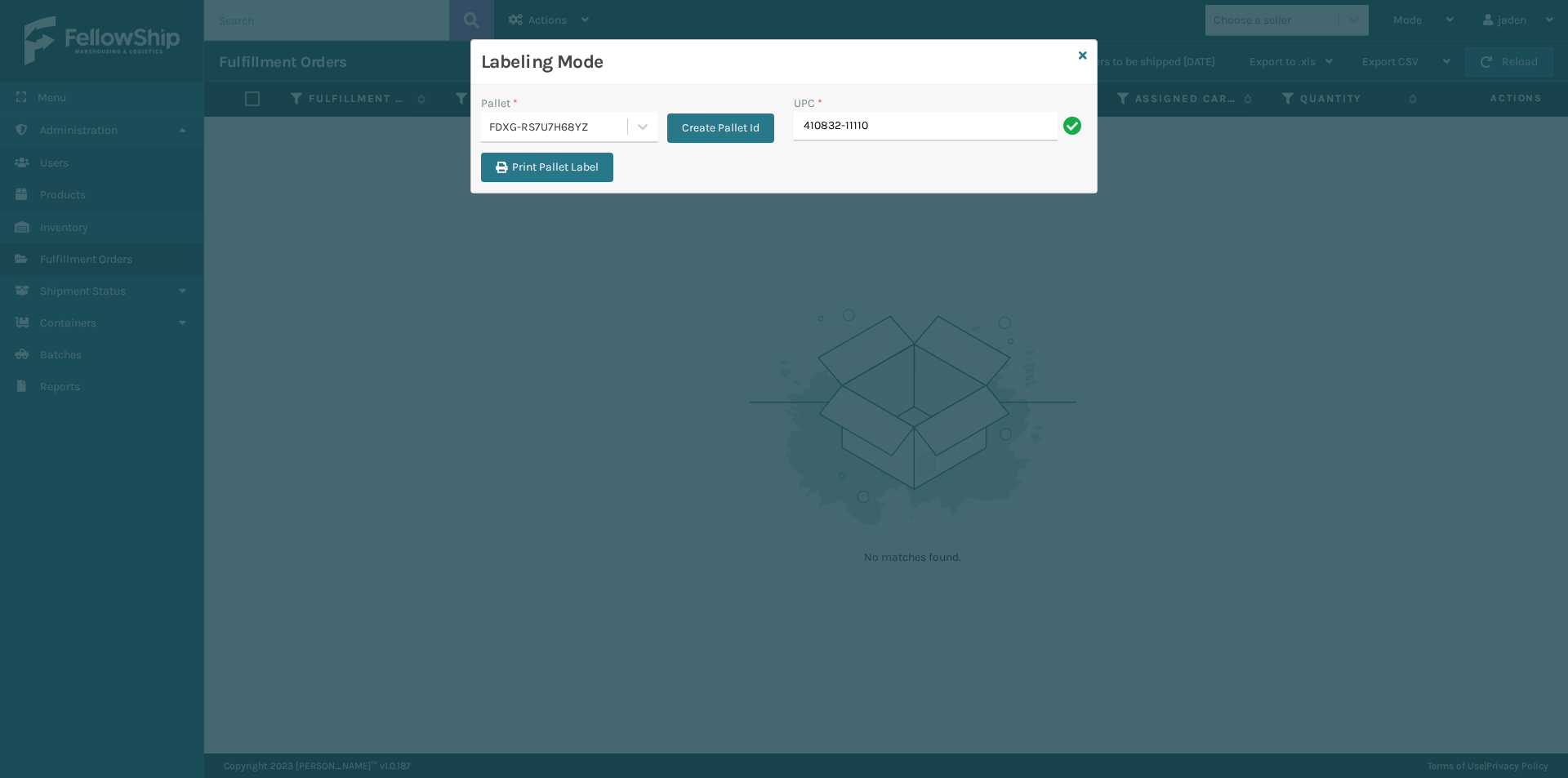
type input "410832-11110"
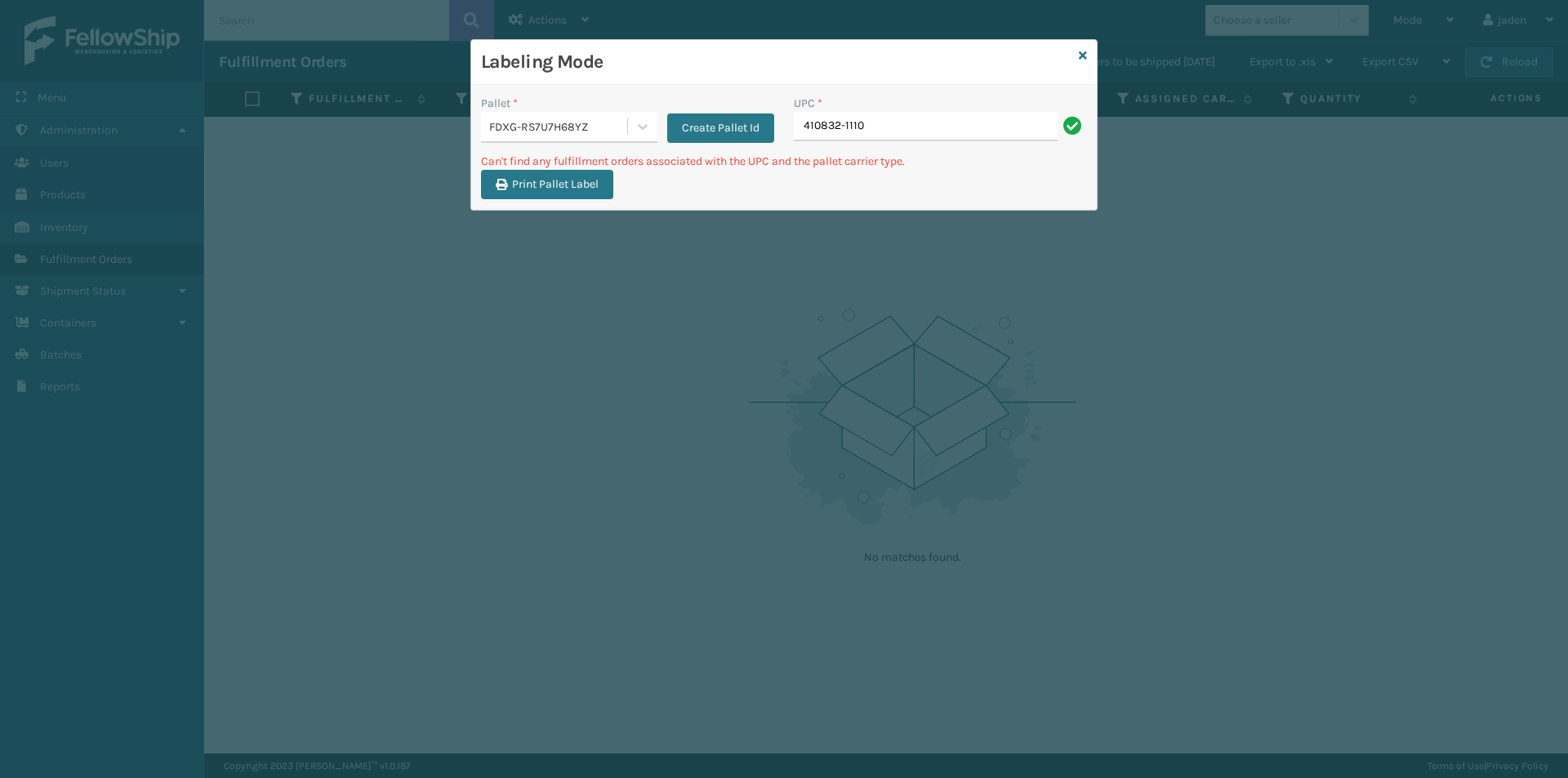
type input "410832-1110"
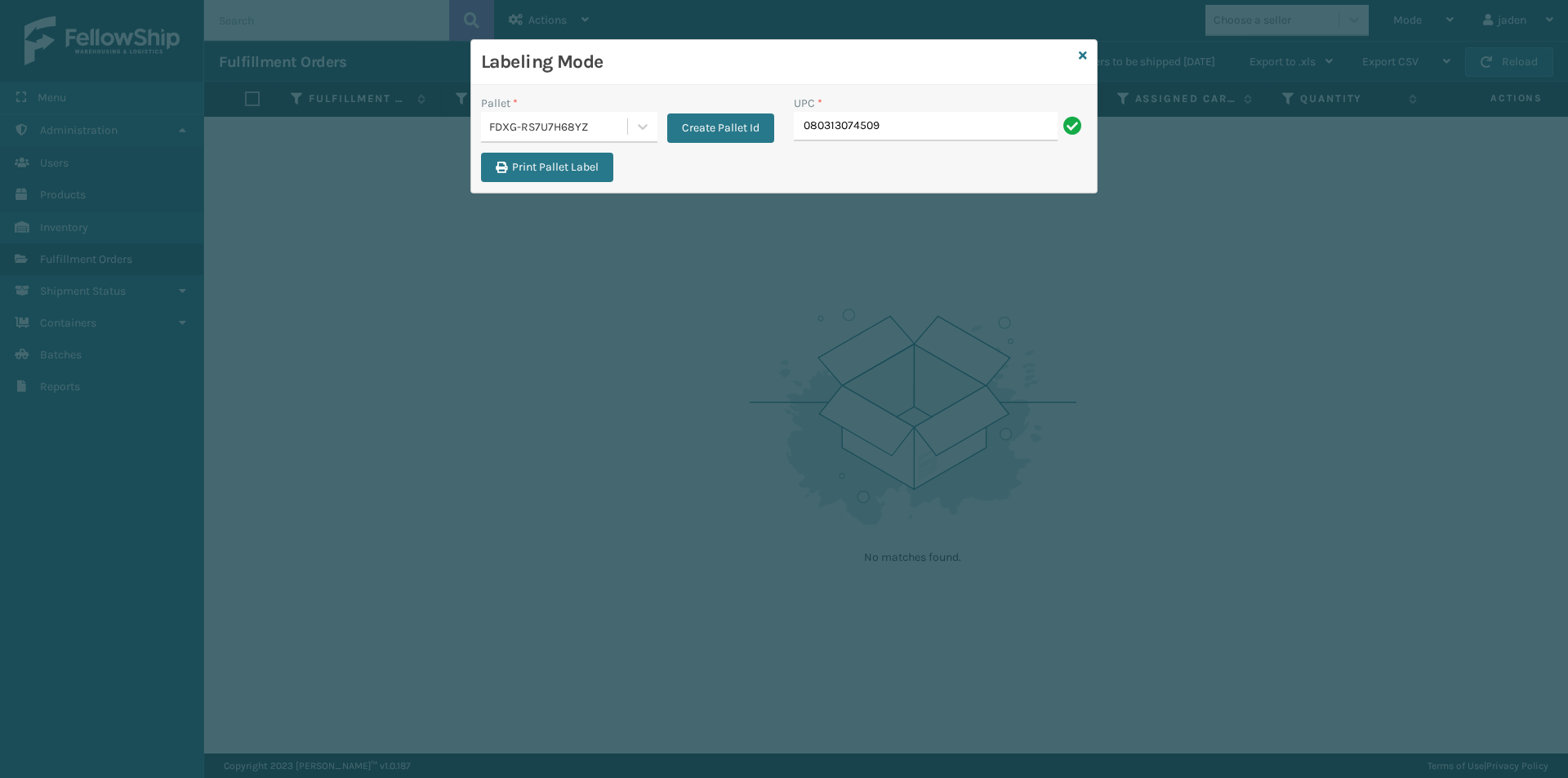
type input "080313074509"
type input "8500320"
type input "8500460"
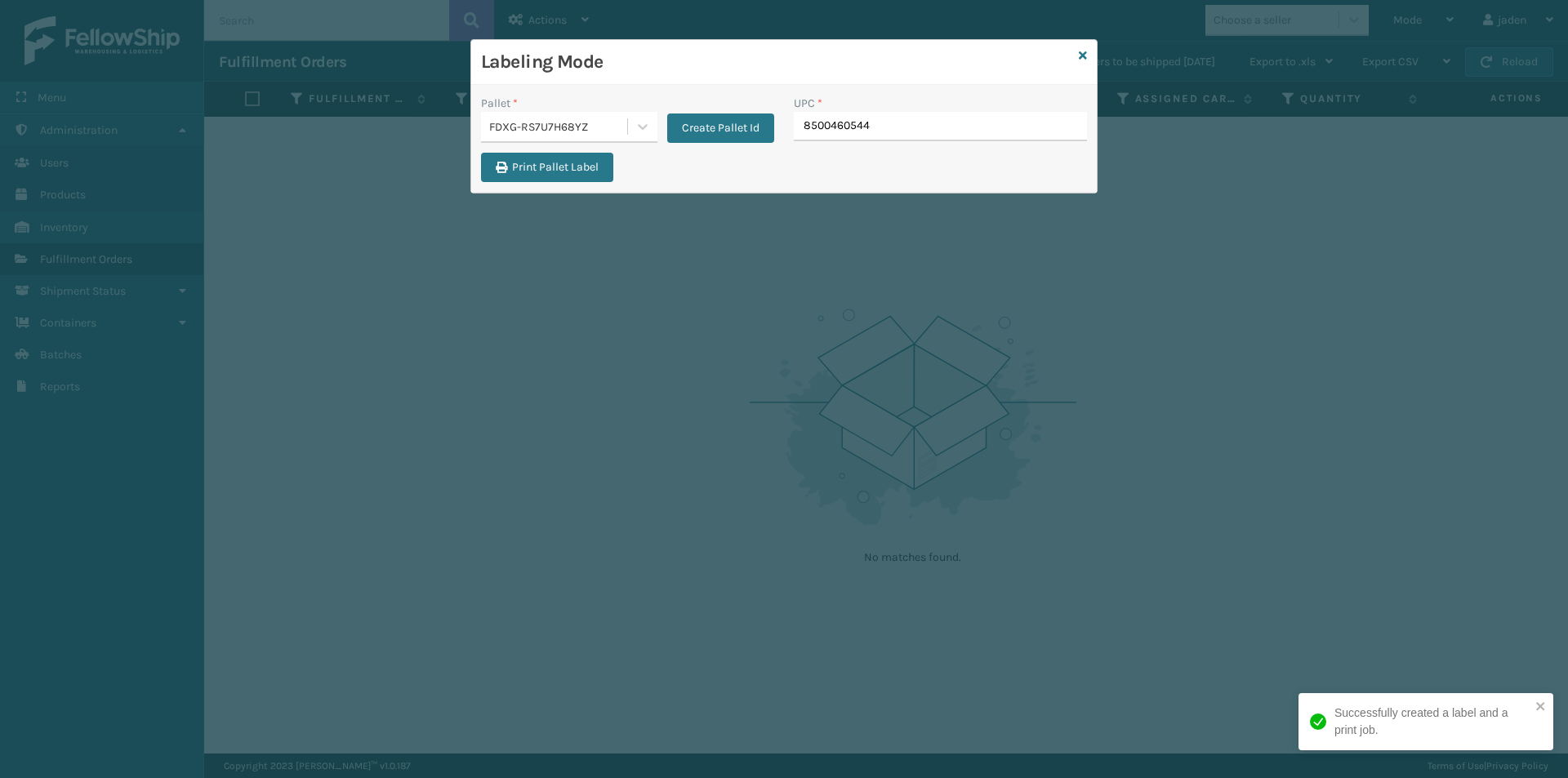
type input "85004605446"
type input "850046054"
type input "85004605447"
type input "8500460"
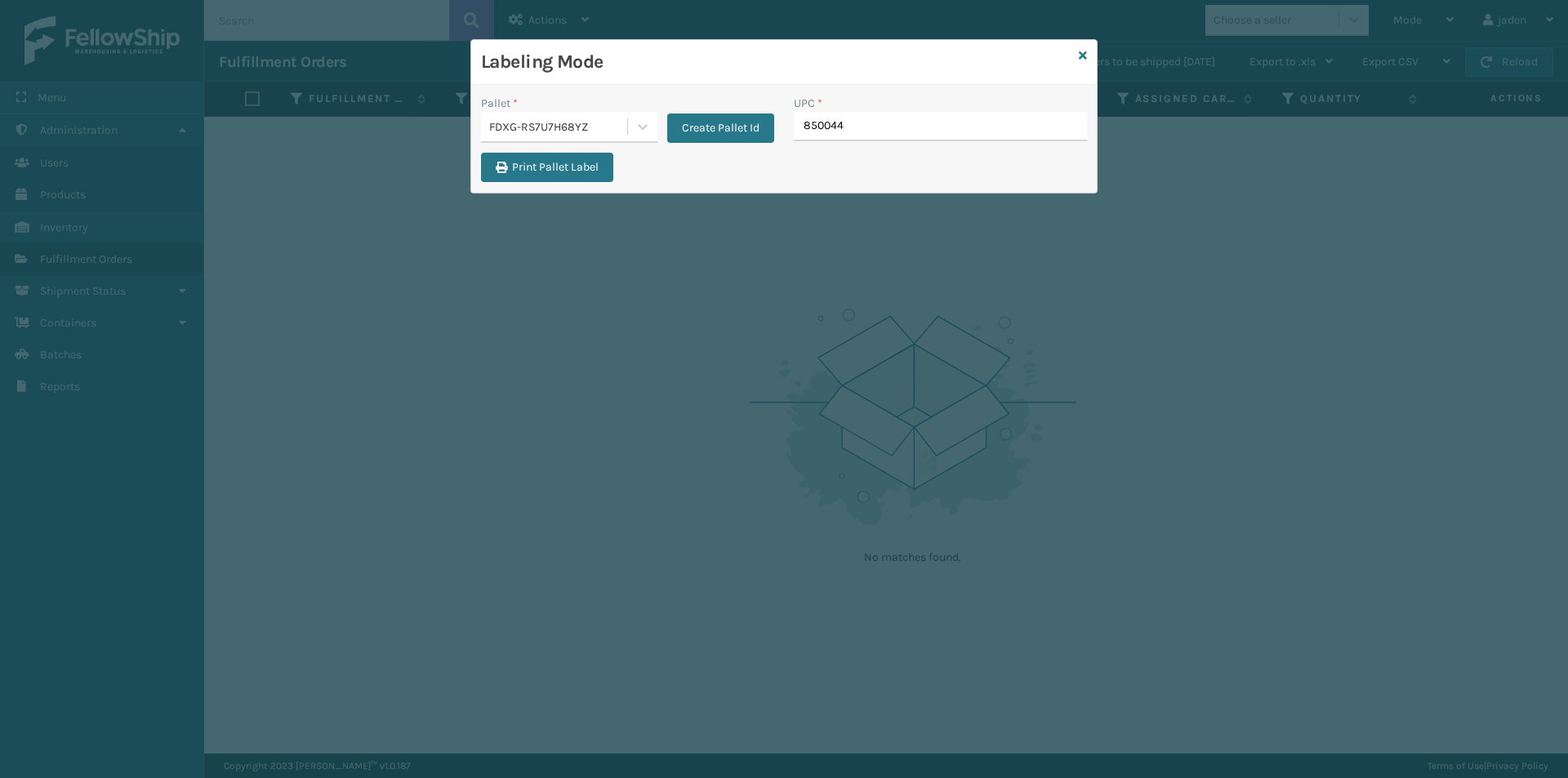
type input "8500442"
type input "8409851249625"
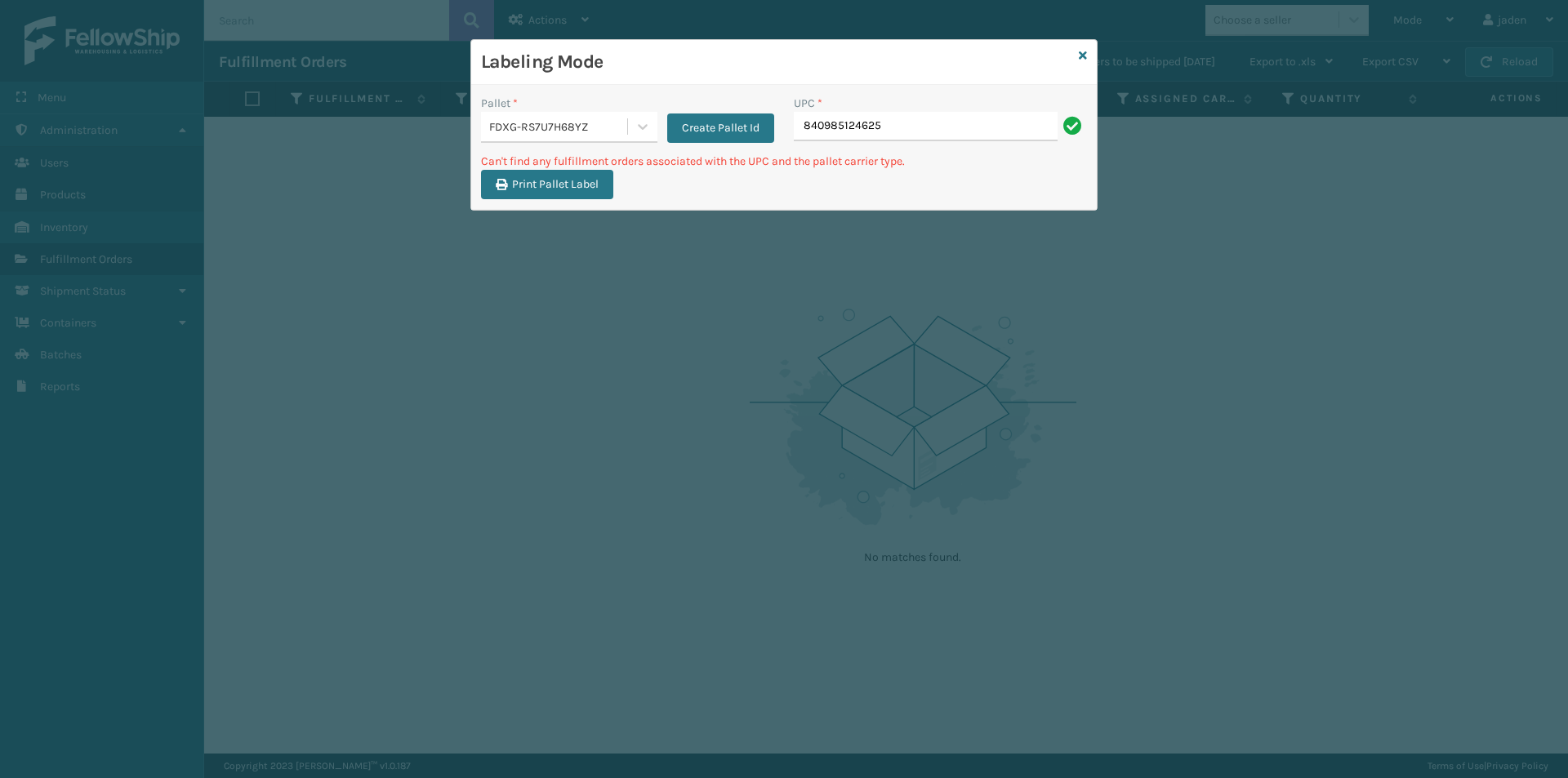
type input "840985124625"
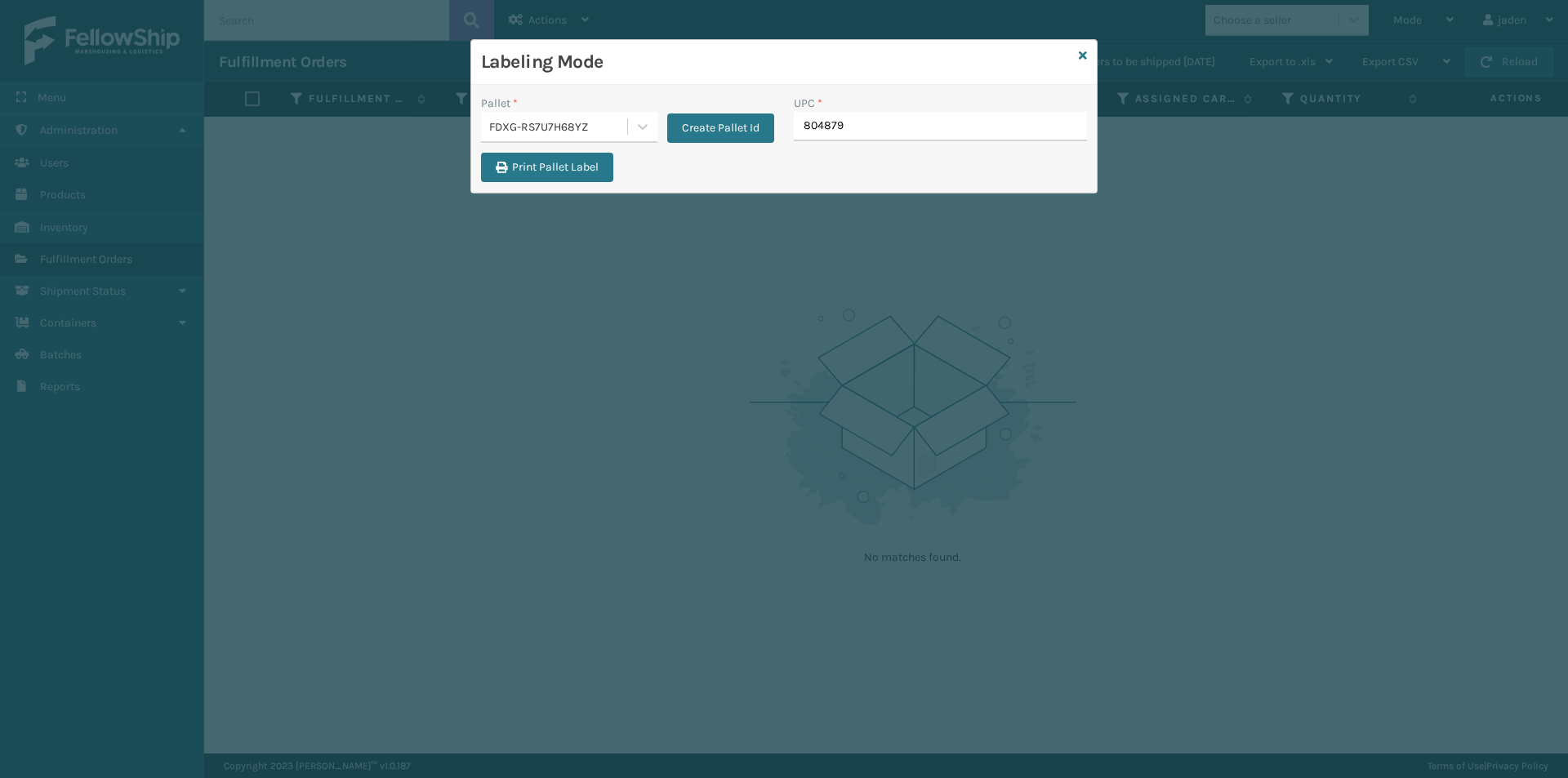
type input "8048794"
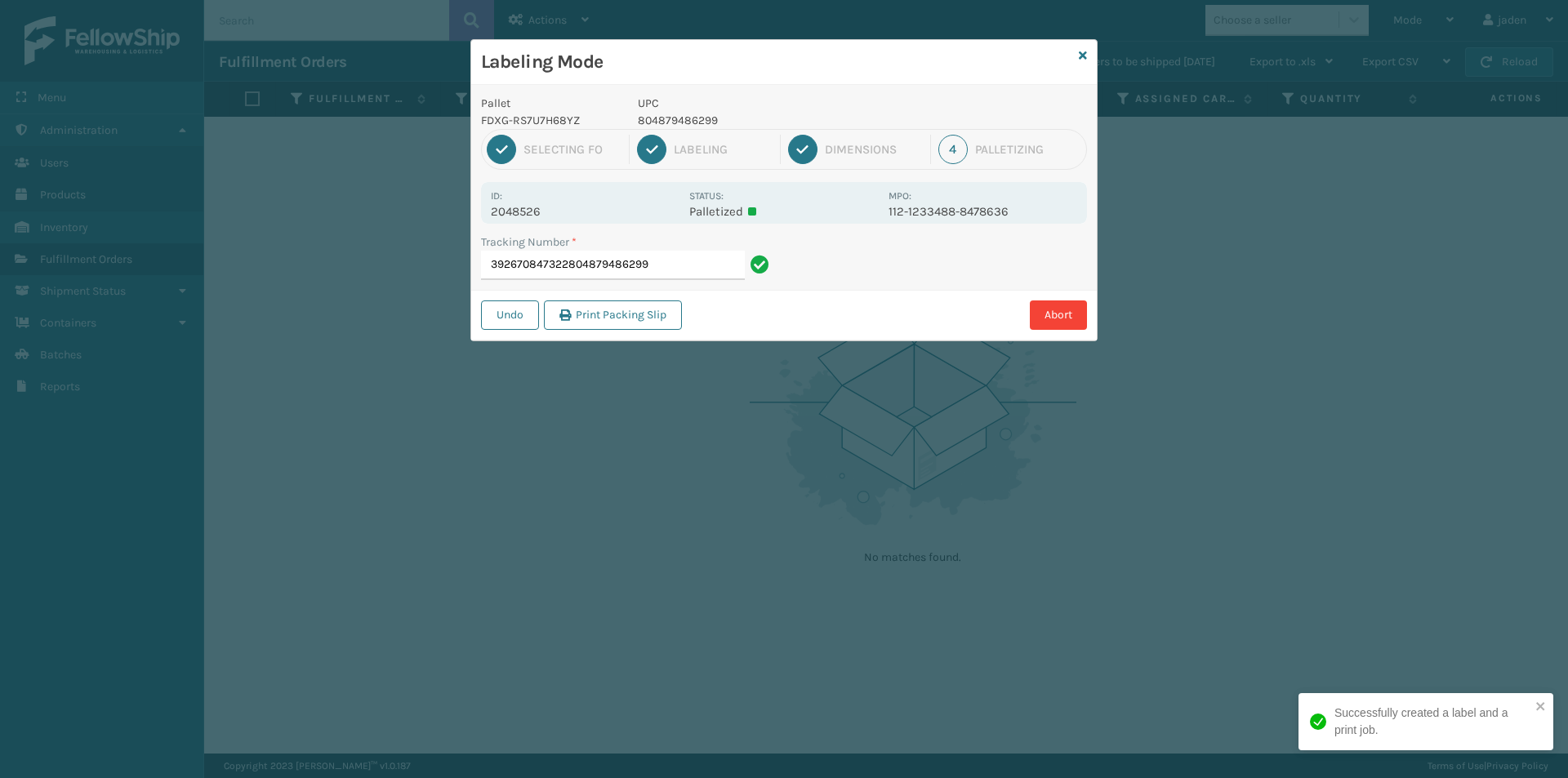
type input "392670847322804879486299"
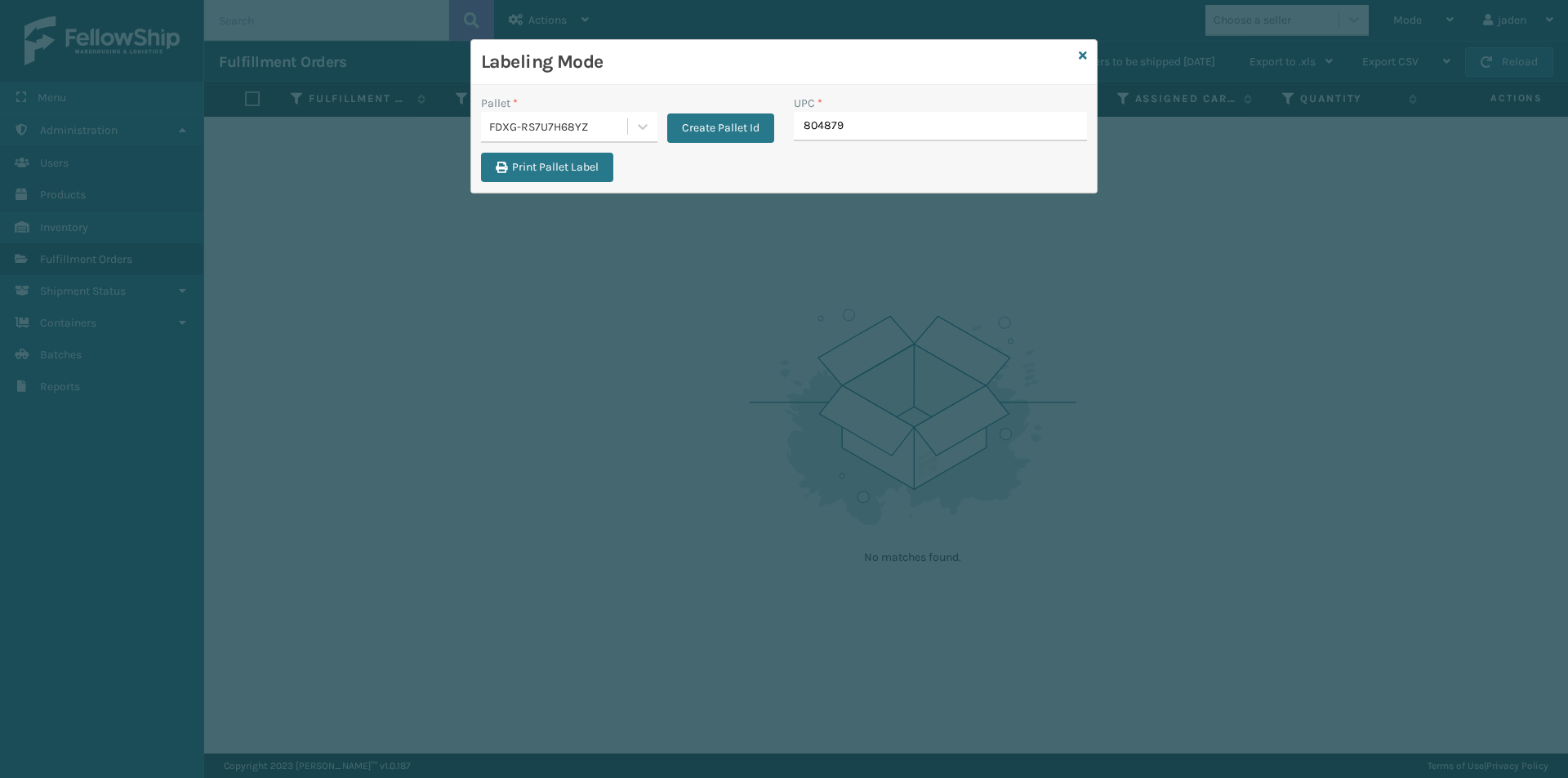
type input "8048794"
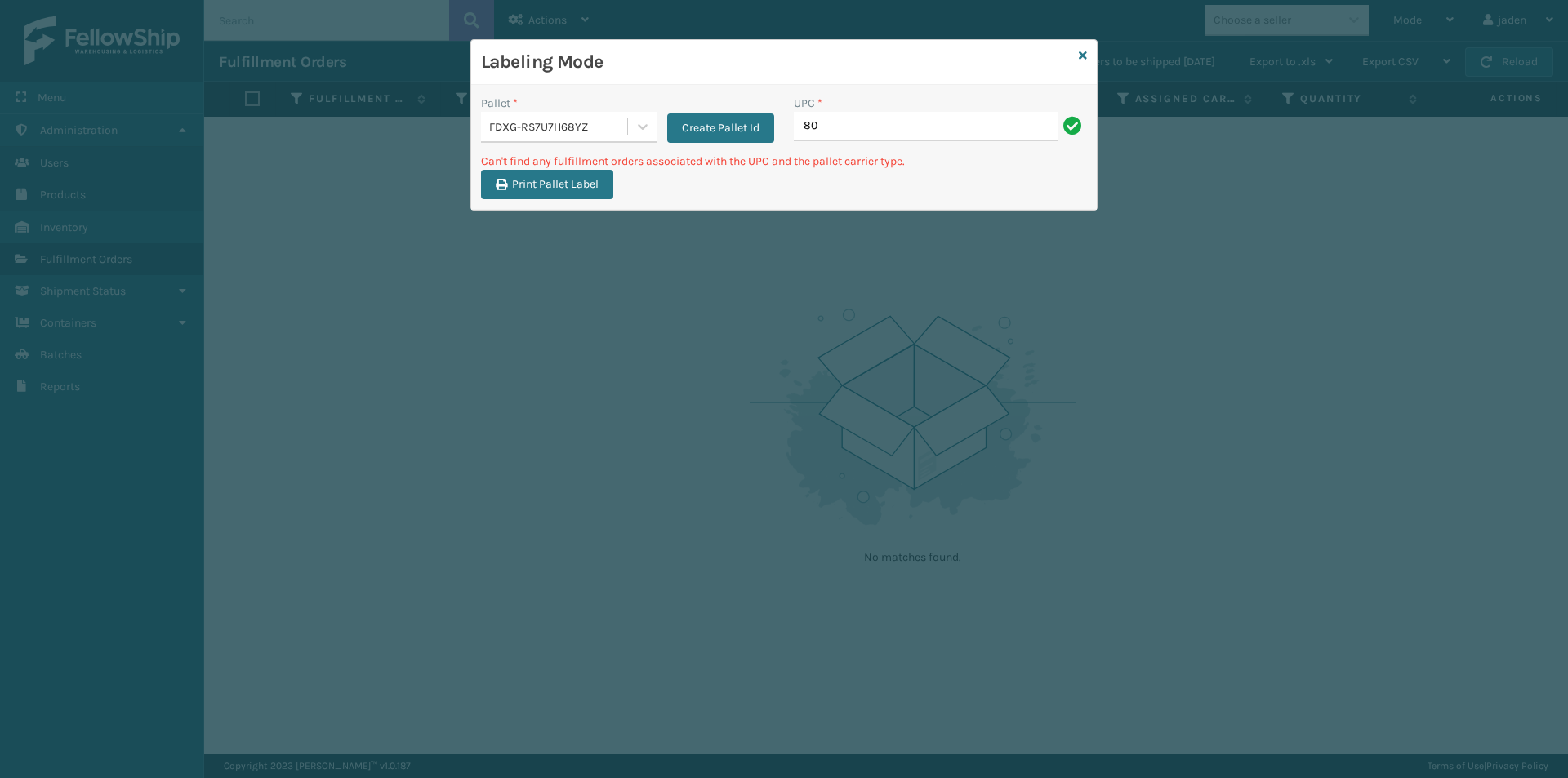
type input "8"
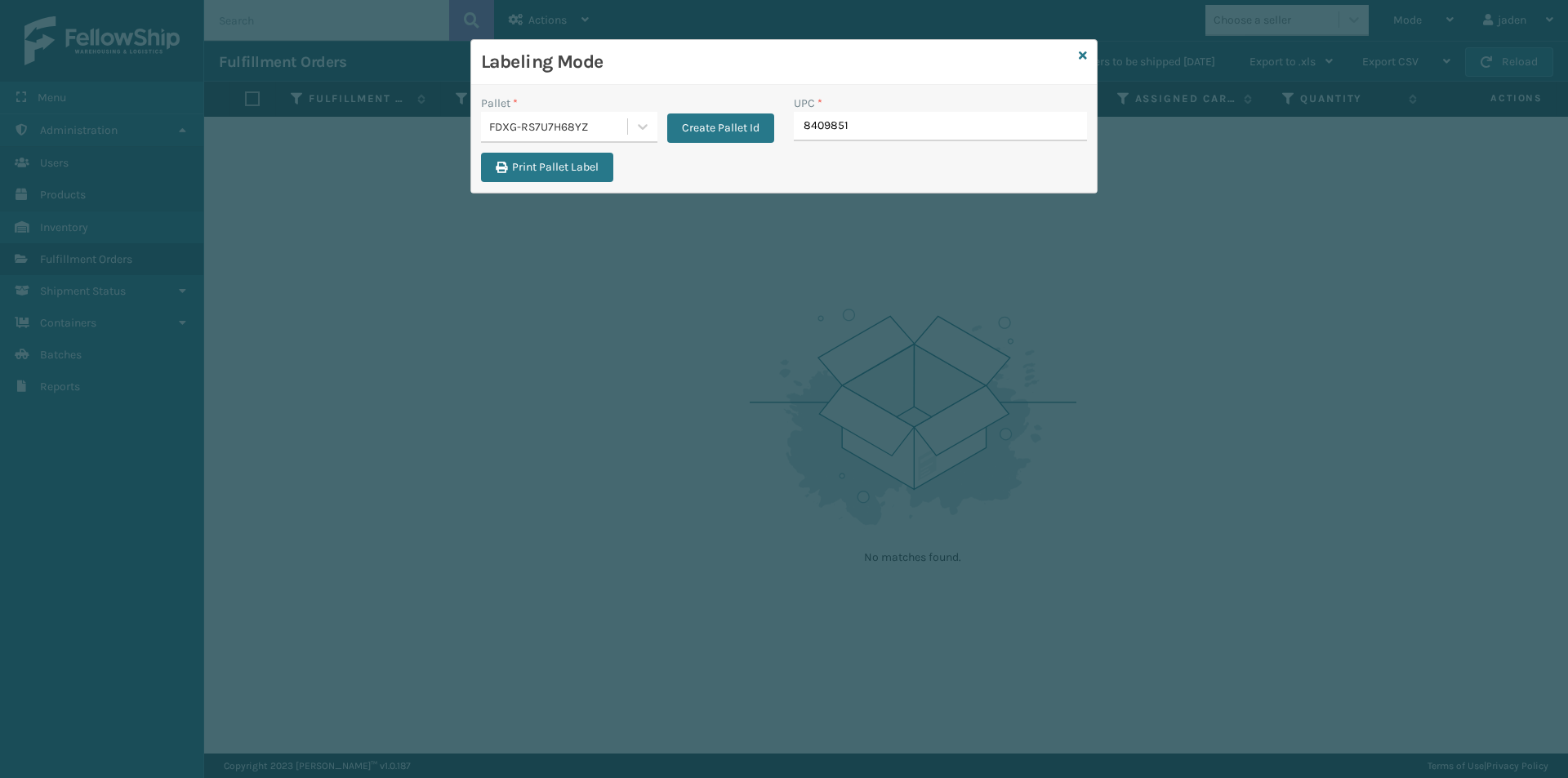
type input "84098512"
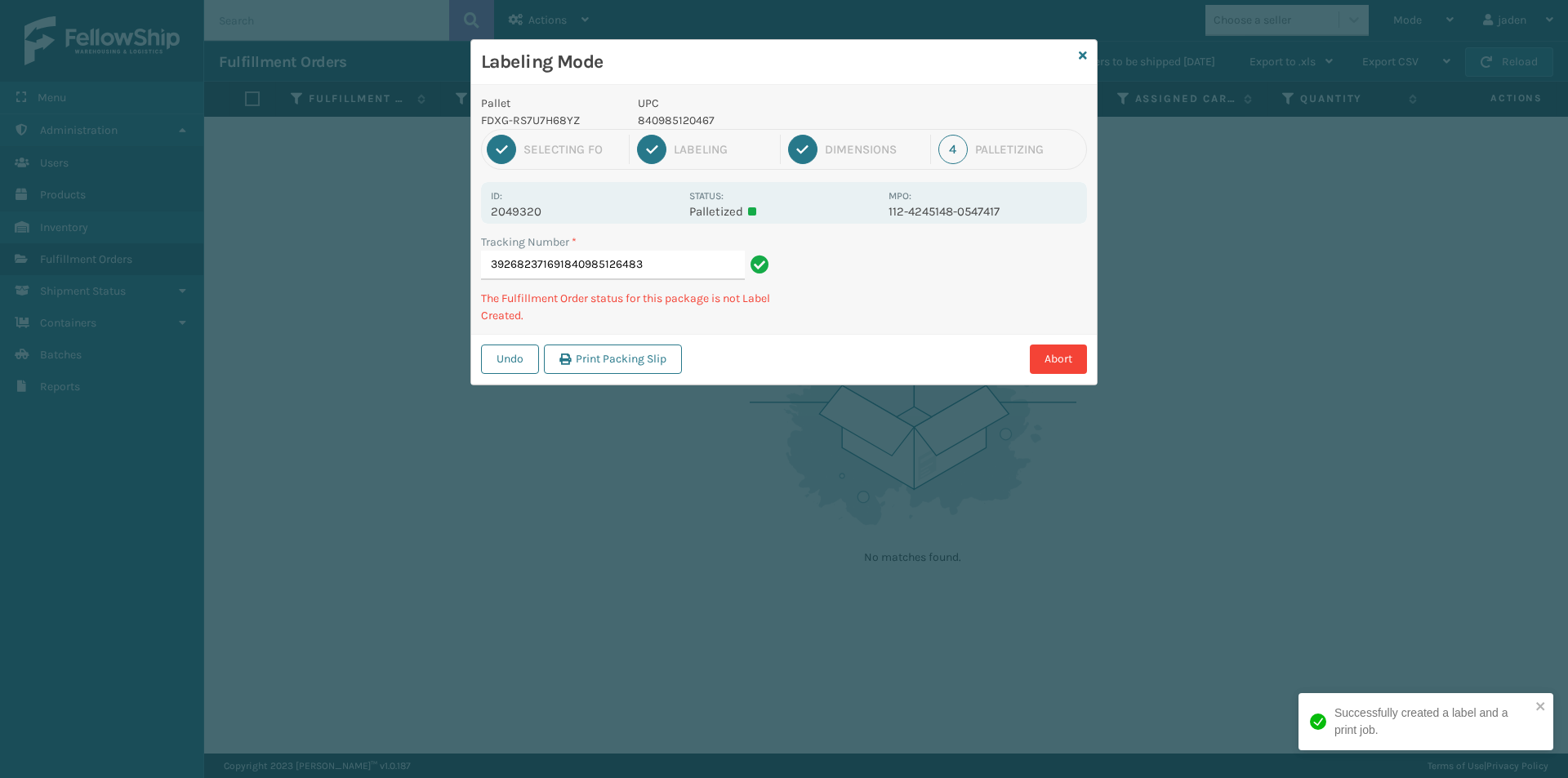
type input "392682371691840985126483"
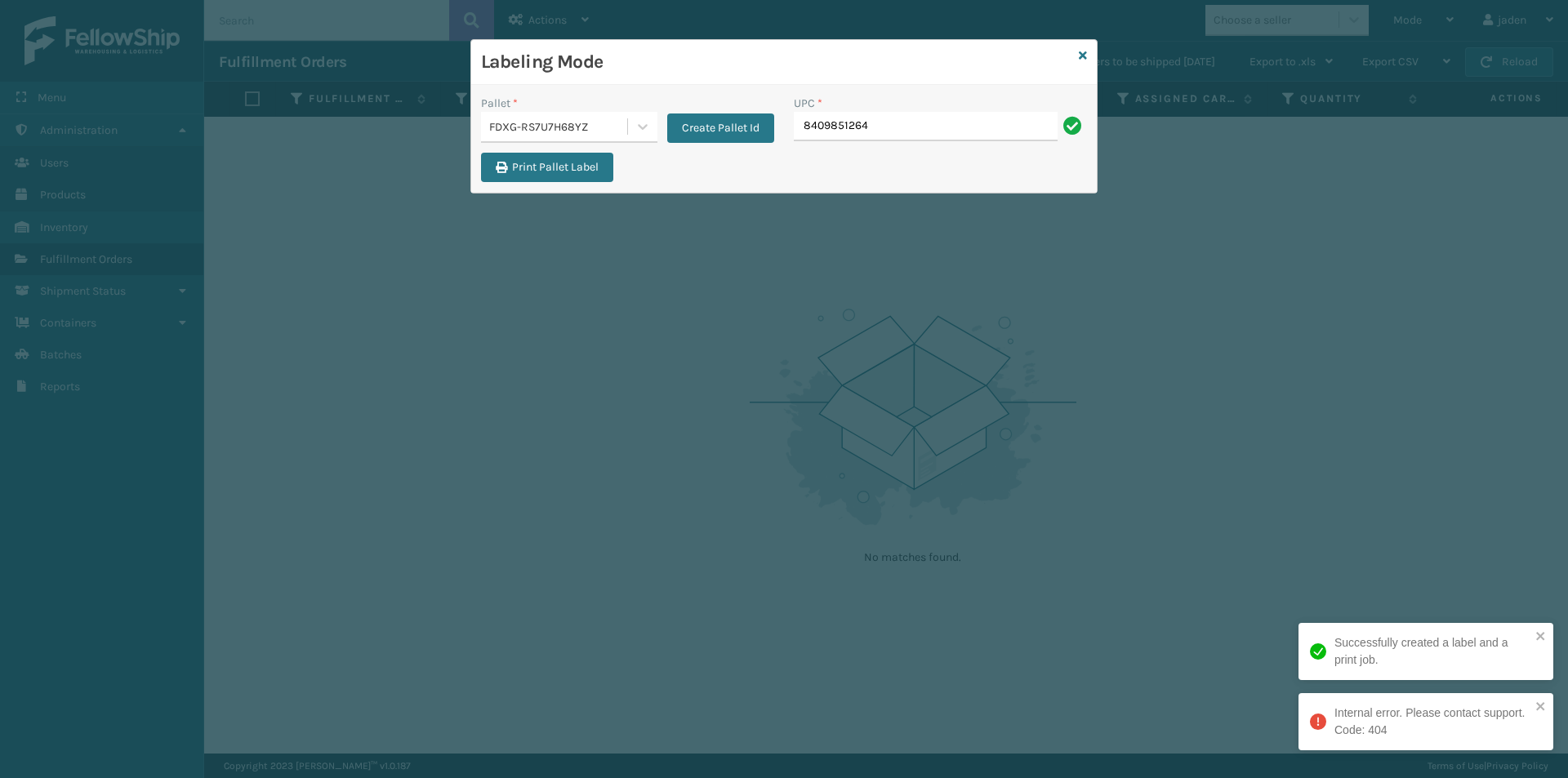
type input "84098512648"
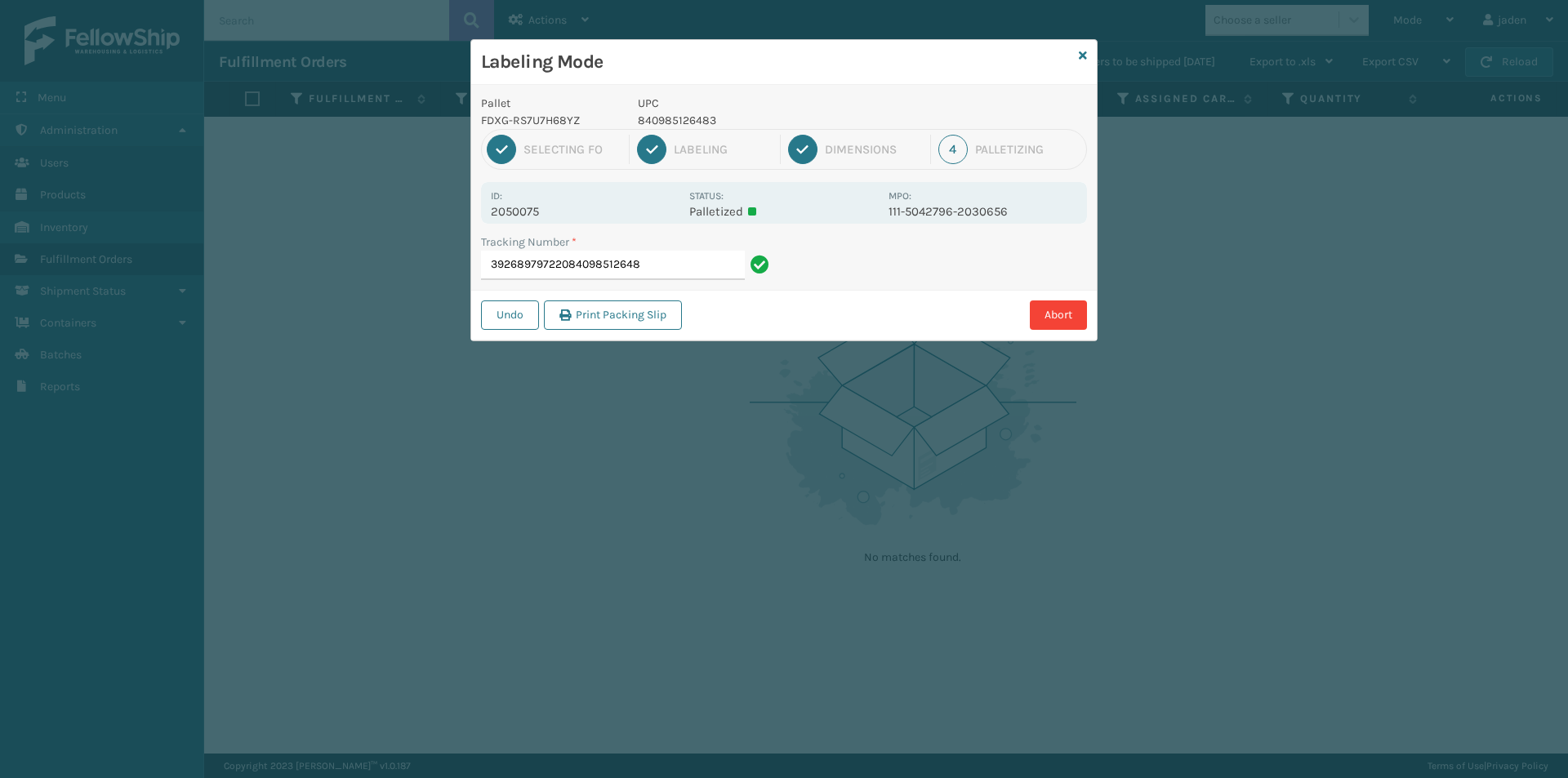
type input "392689797220840985126483"
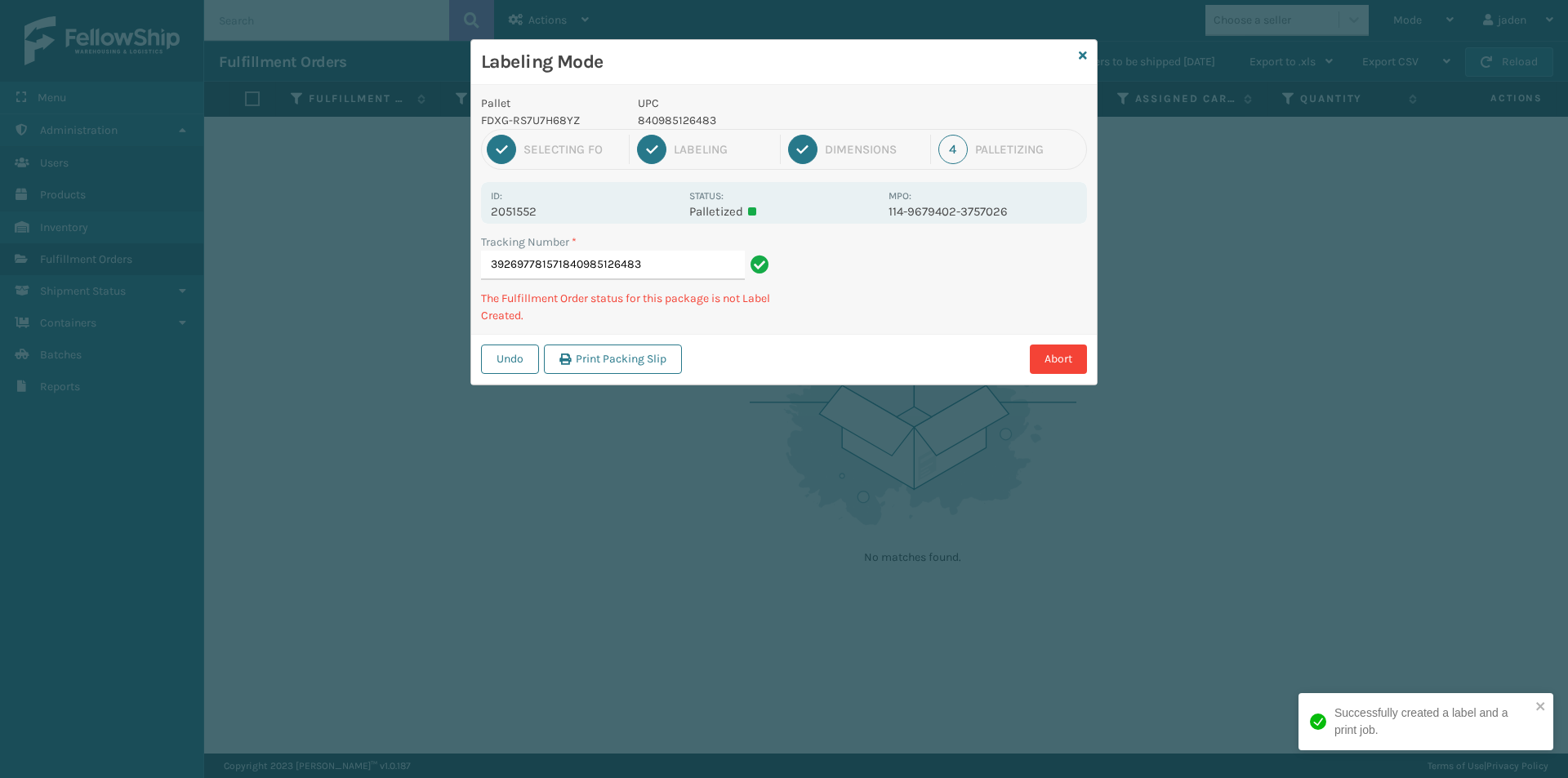
type input "392697781571840985126483"
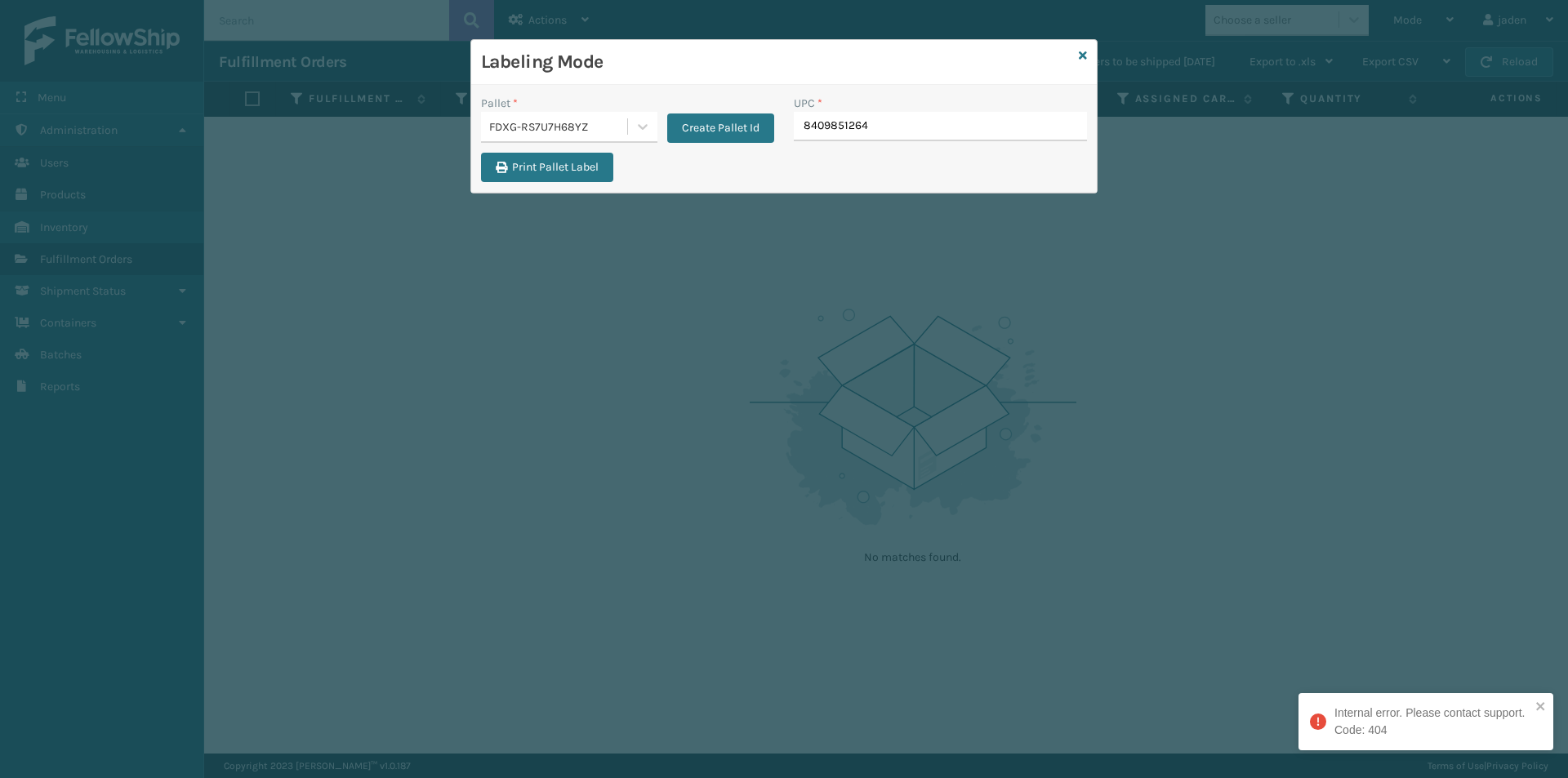
type input "84098512648"
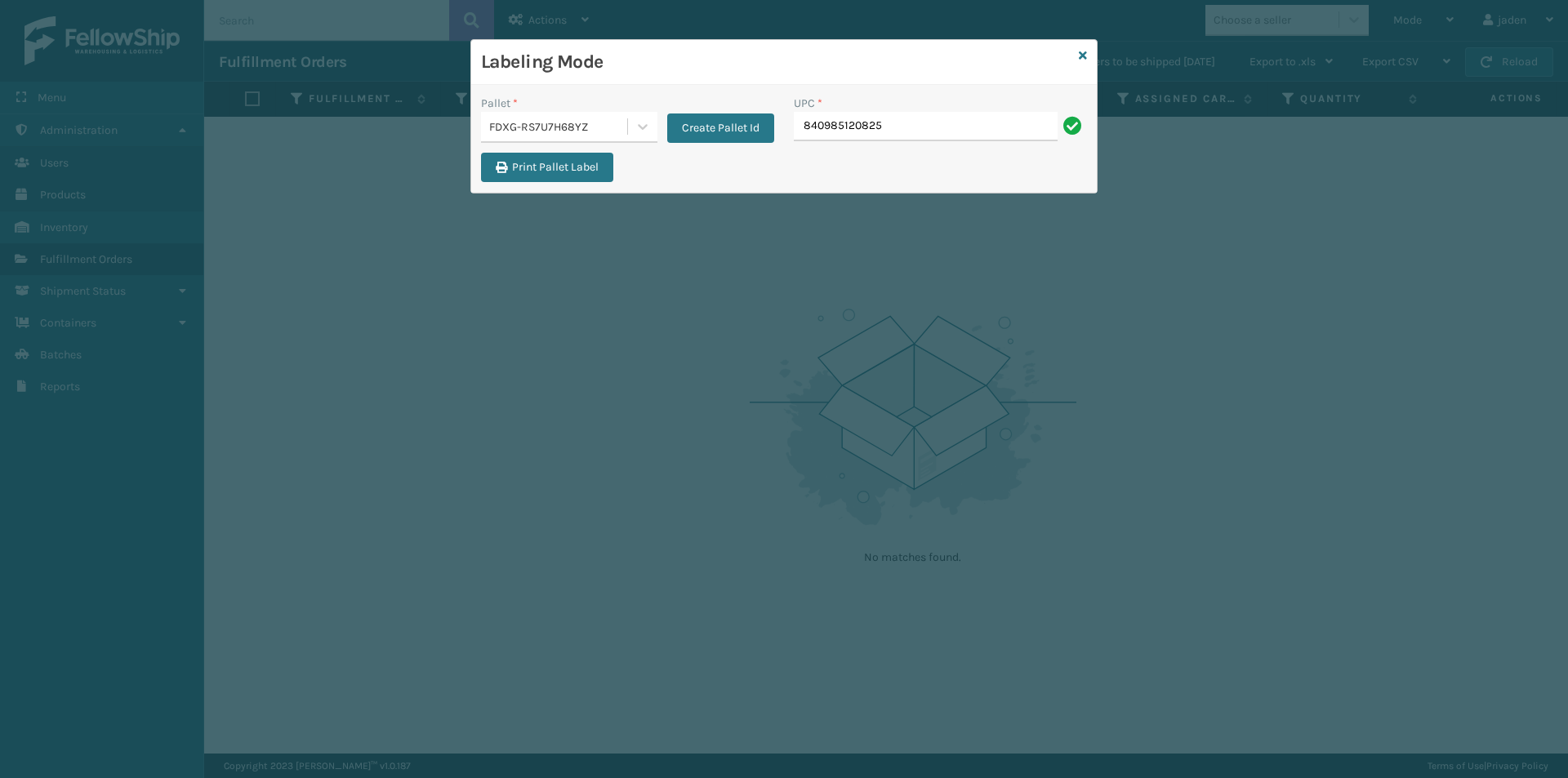
type input "840985120825"
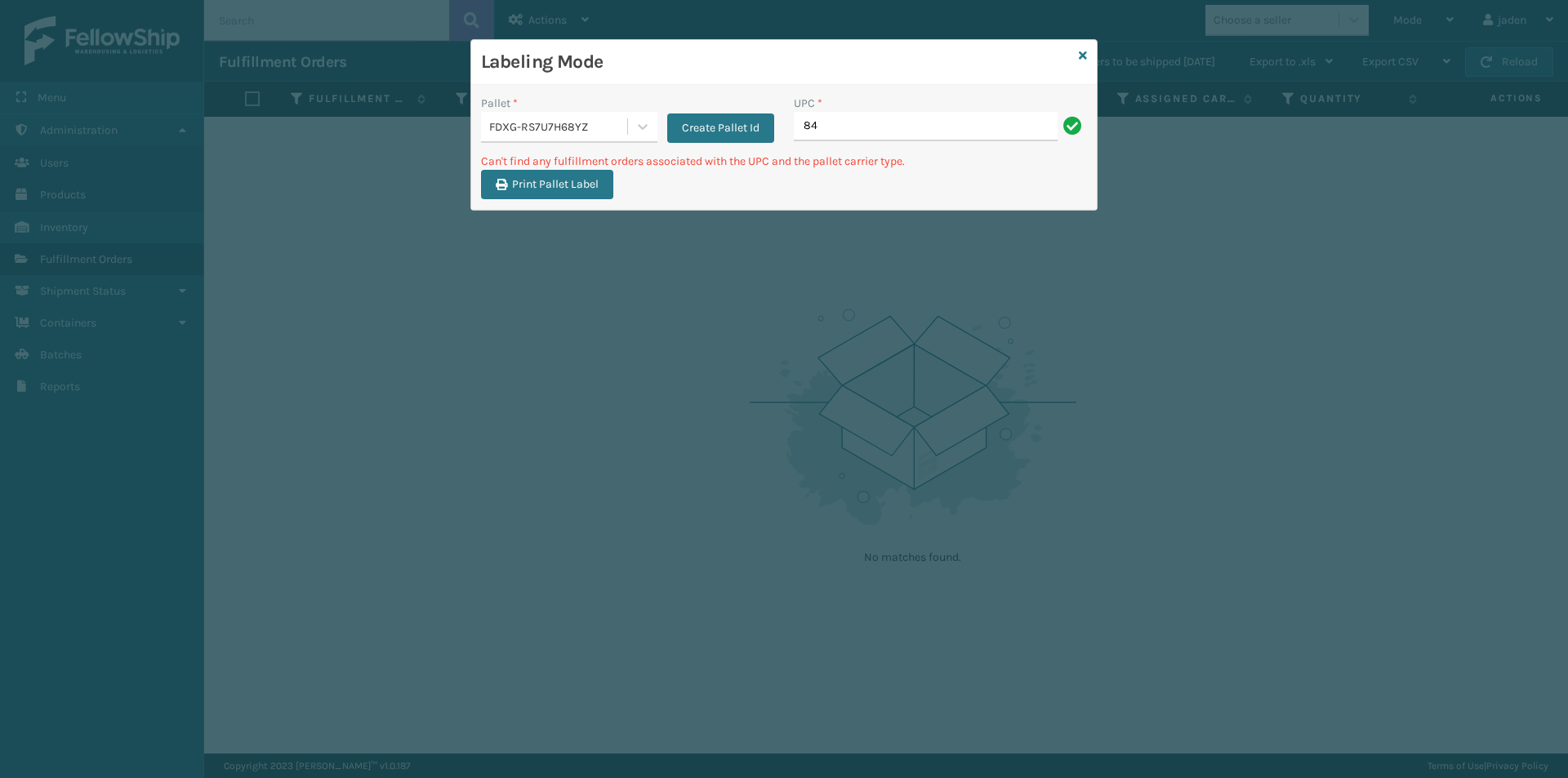
type input "8"
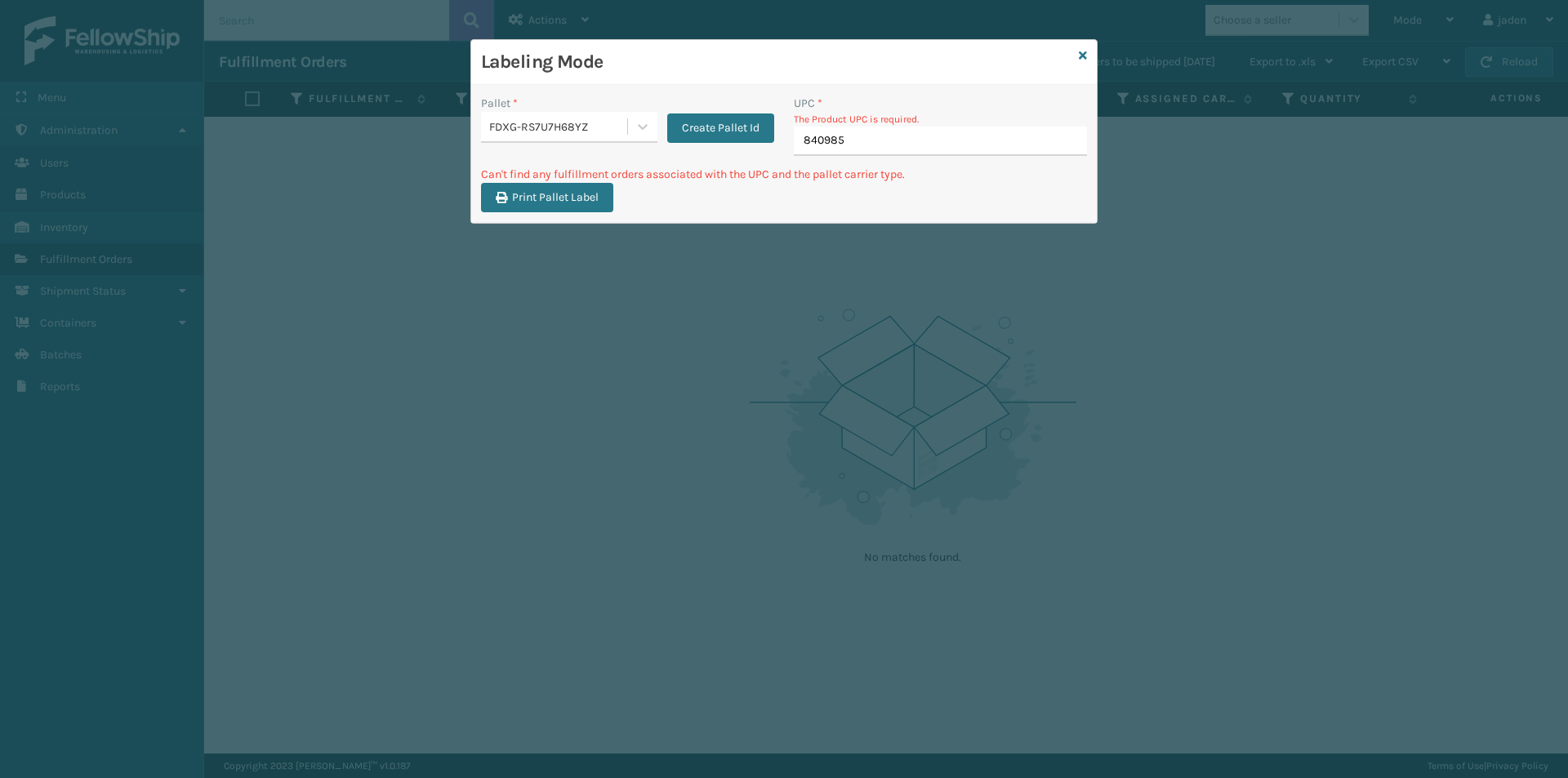
type input "8409851"
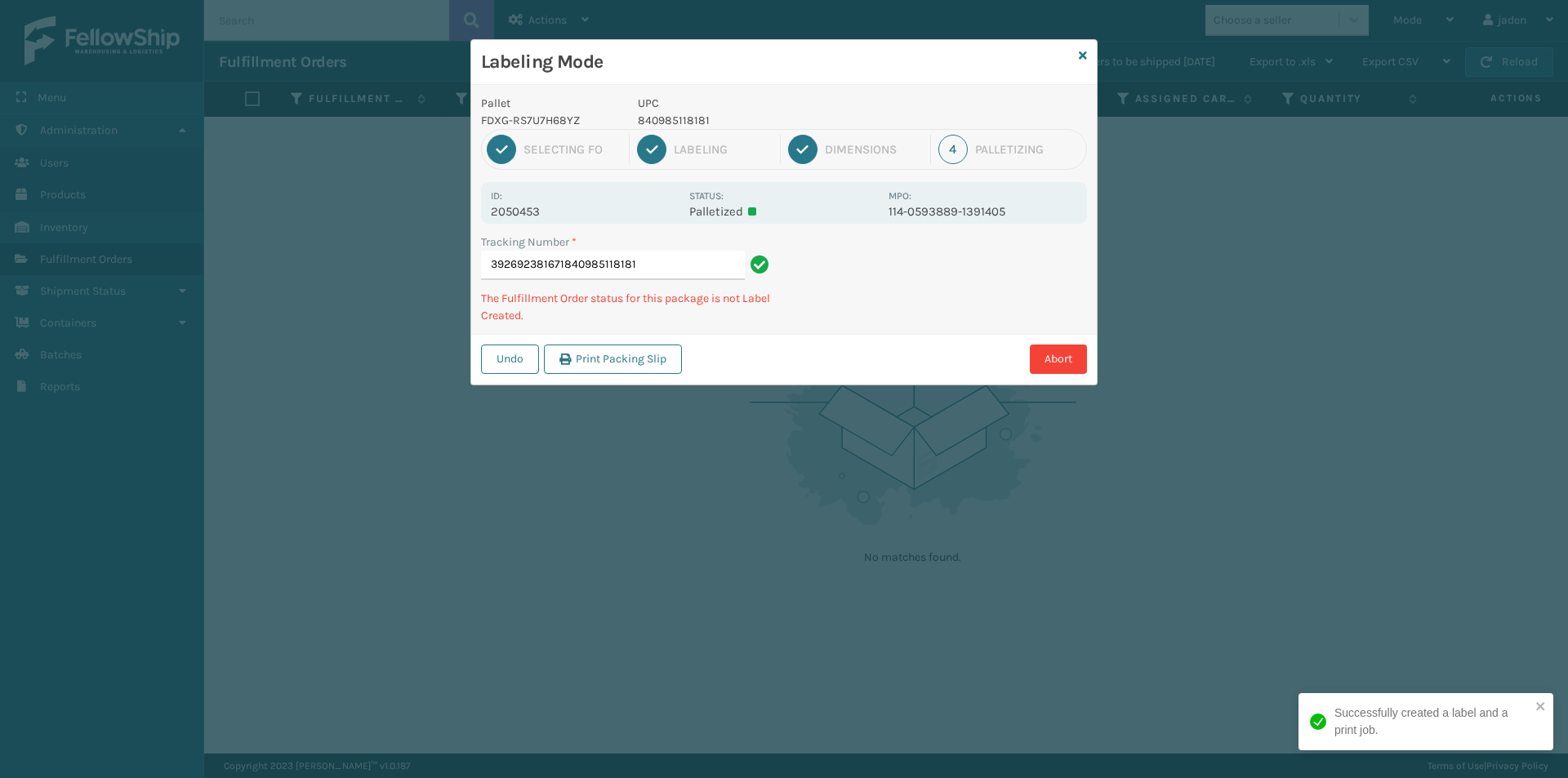
type input "392692381671840985118181"
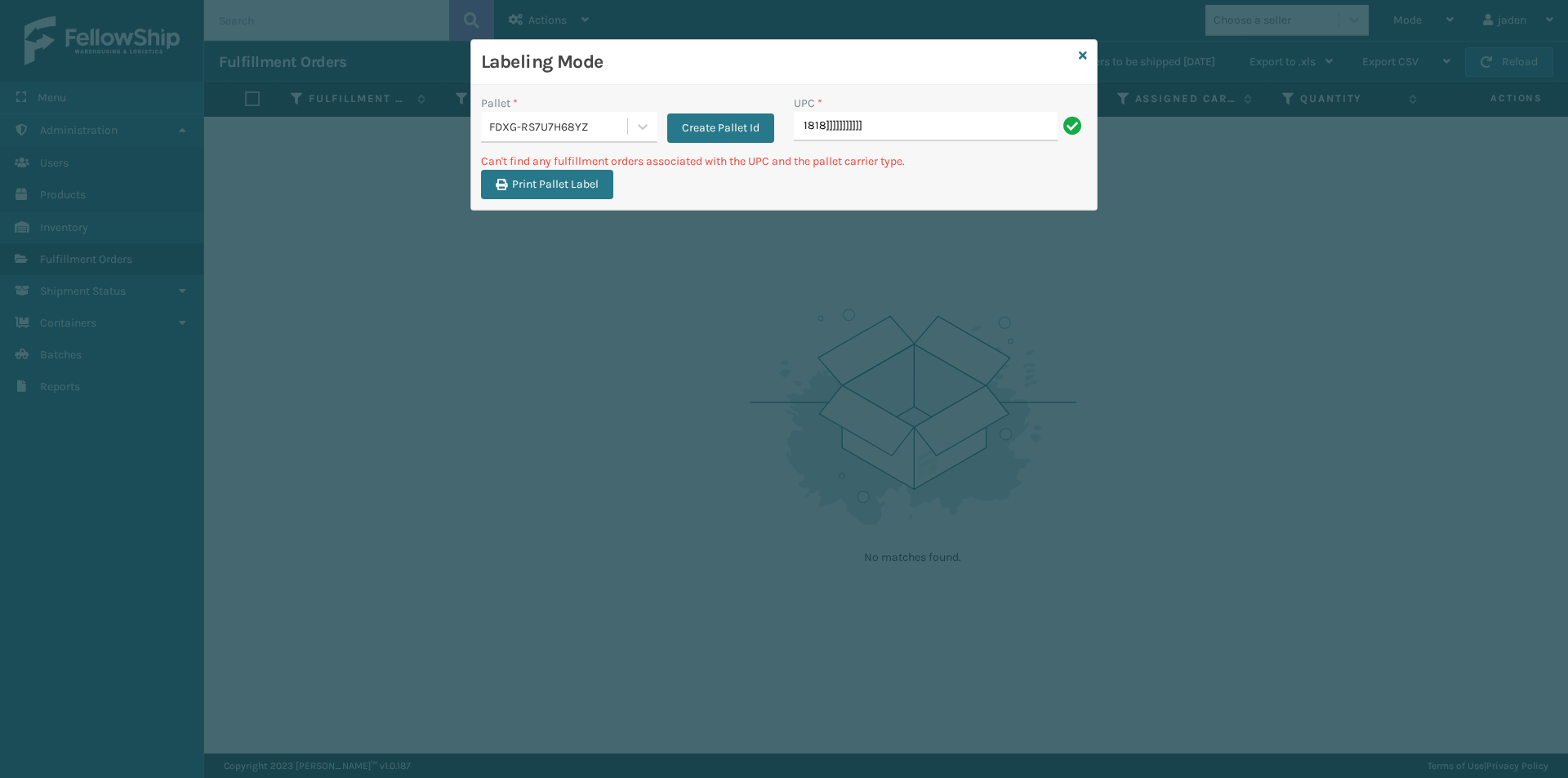
type input "1818]]]]]]]]]]]"
type input "1"
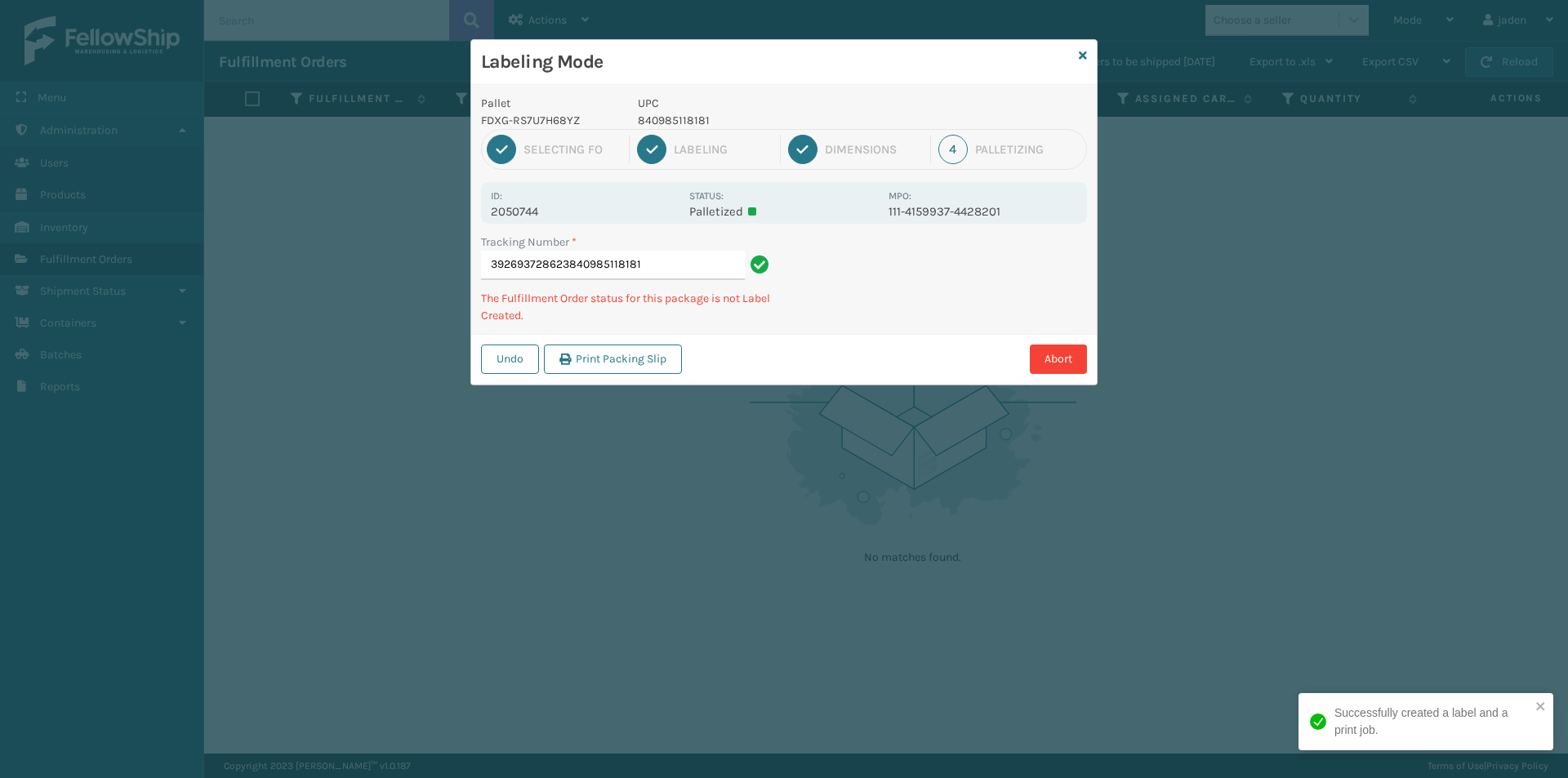
type input "392693728623840985118181"
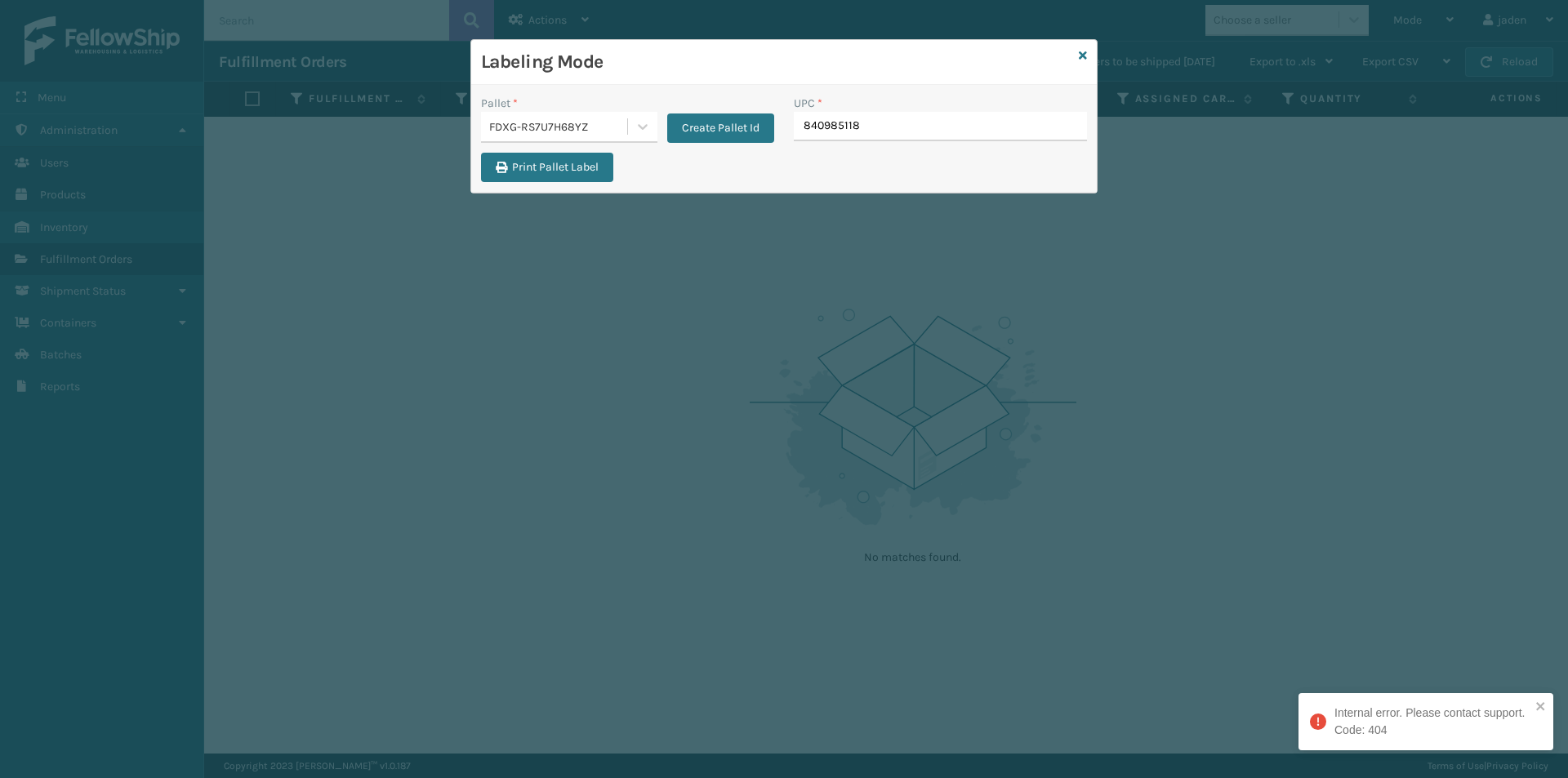
type input "8409851181"
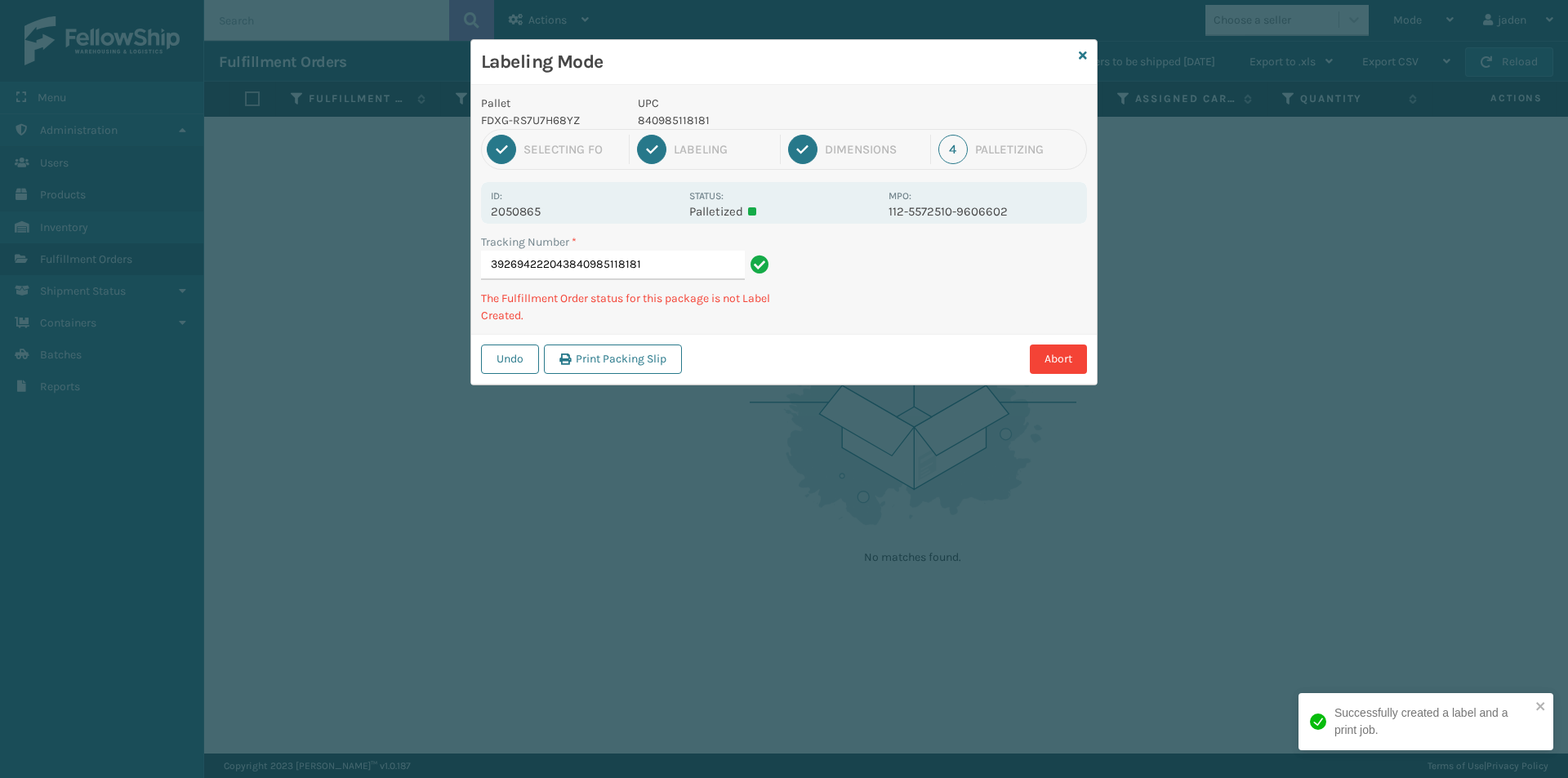
type input "392694222043840985118181"
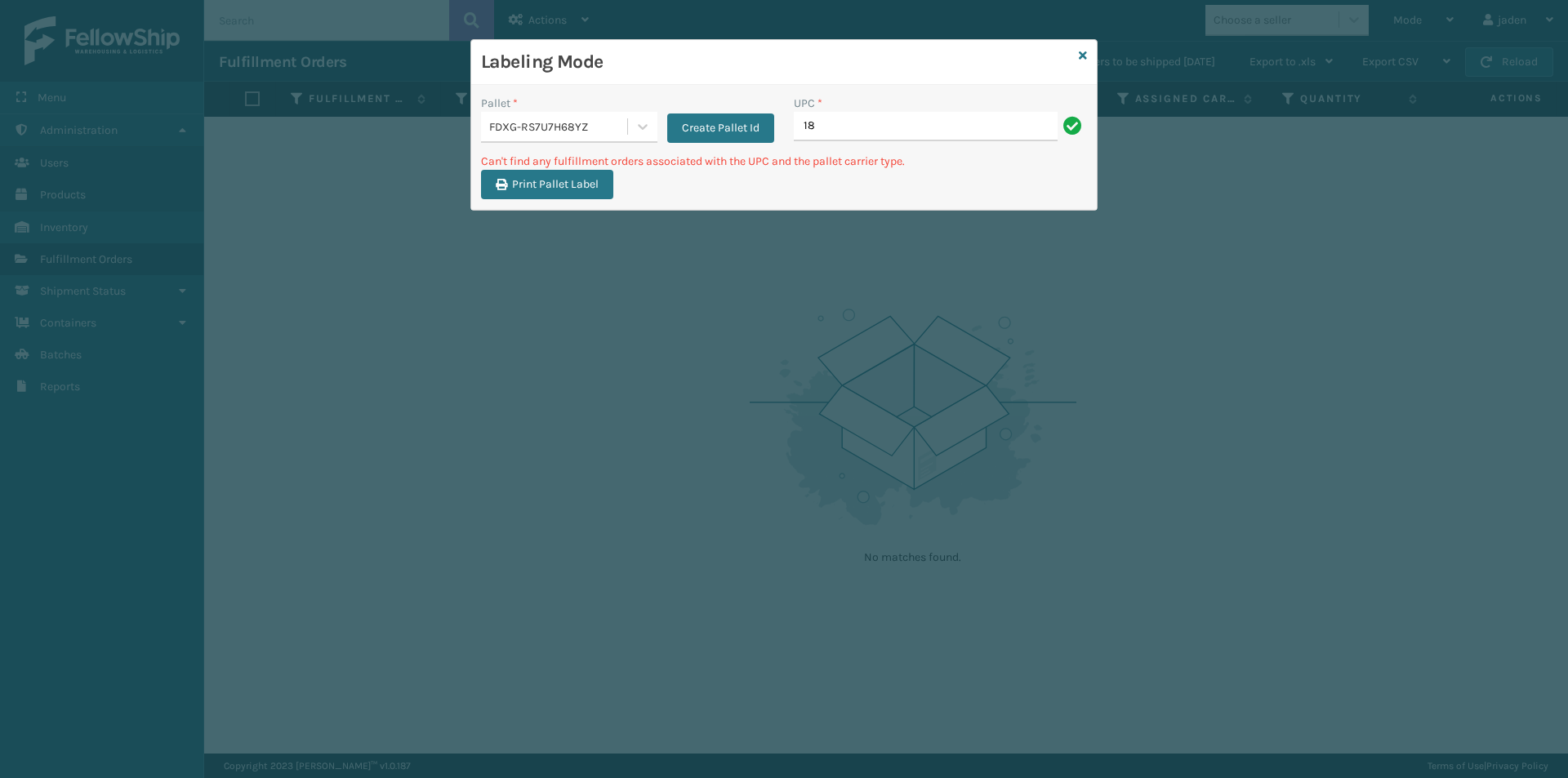
type input "1"
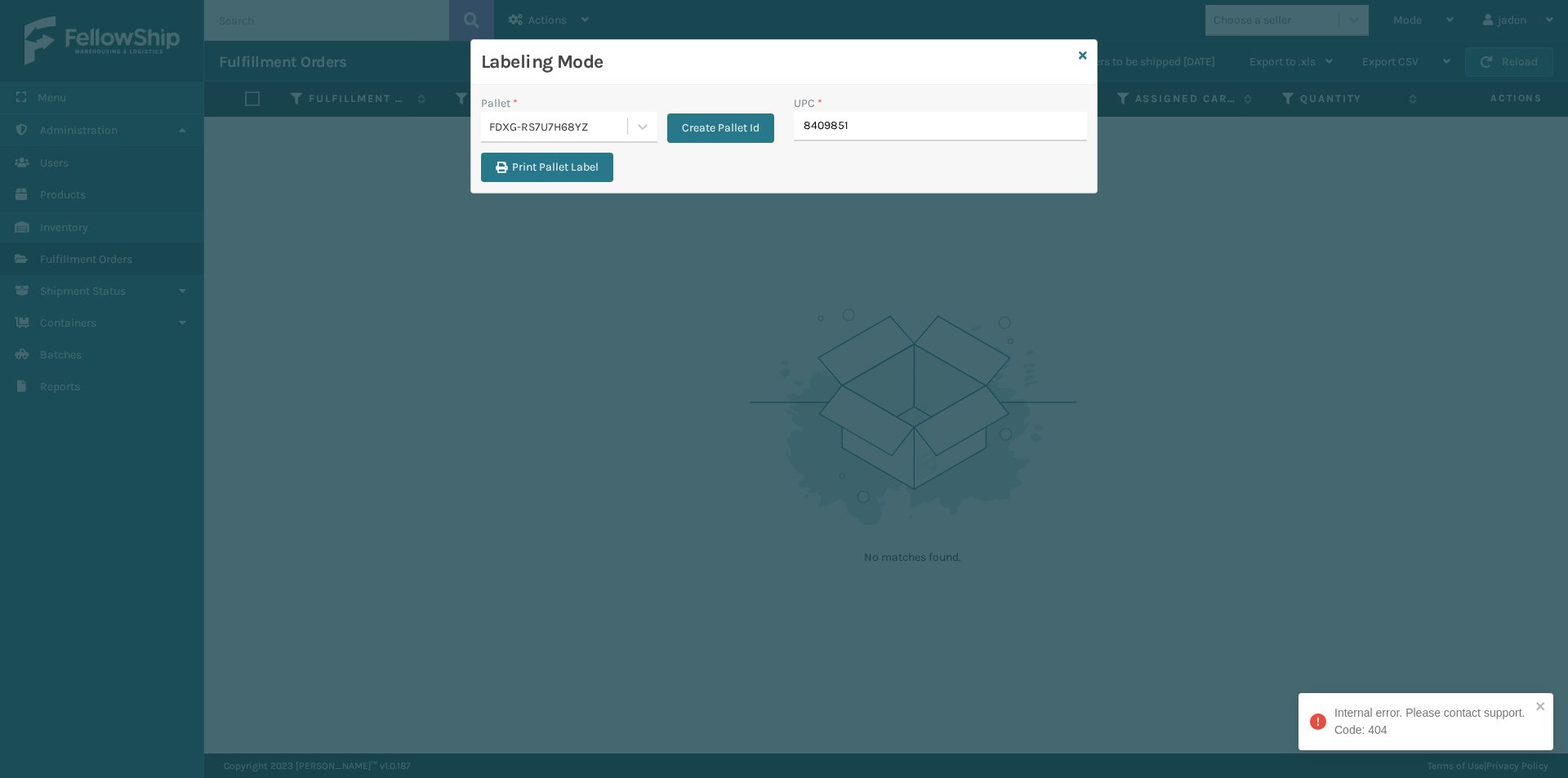
type input "84098511"
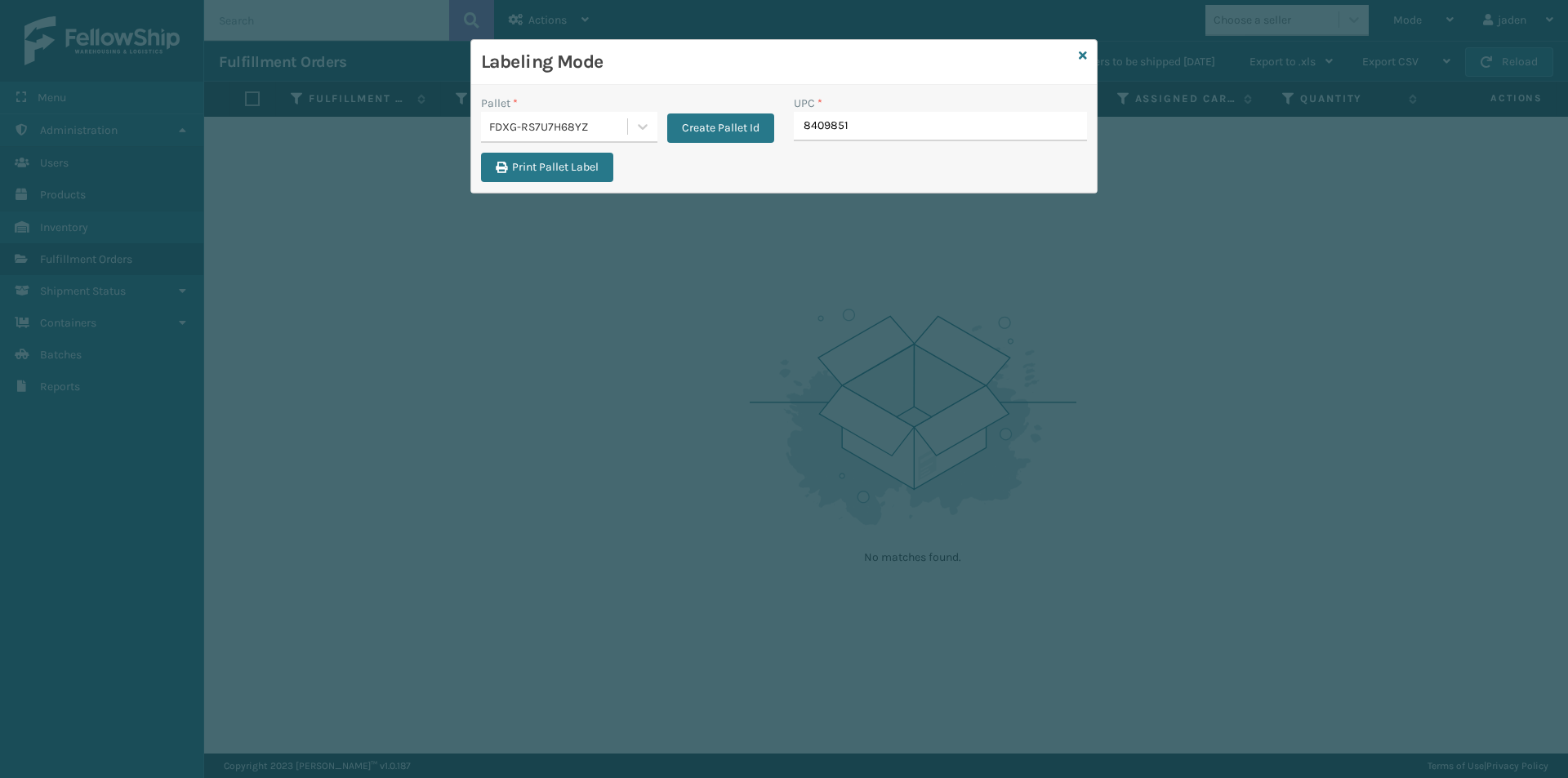
type input "84098511"
type input "840985126872"
click at [634, 133] on icon at bounding box center [642, 126] width 16 height 16
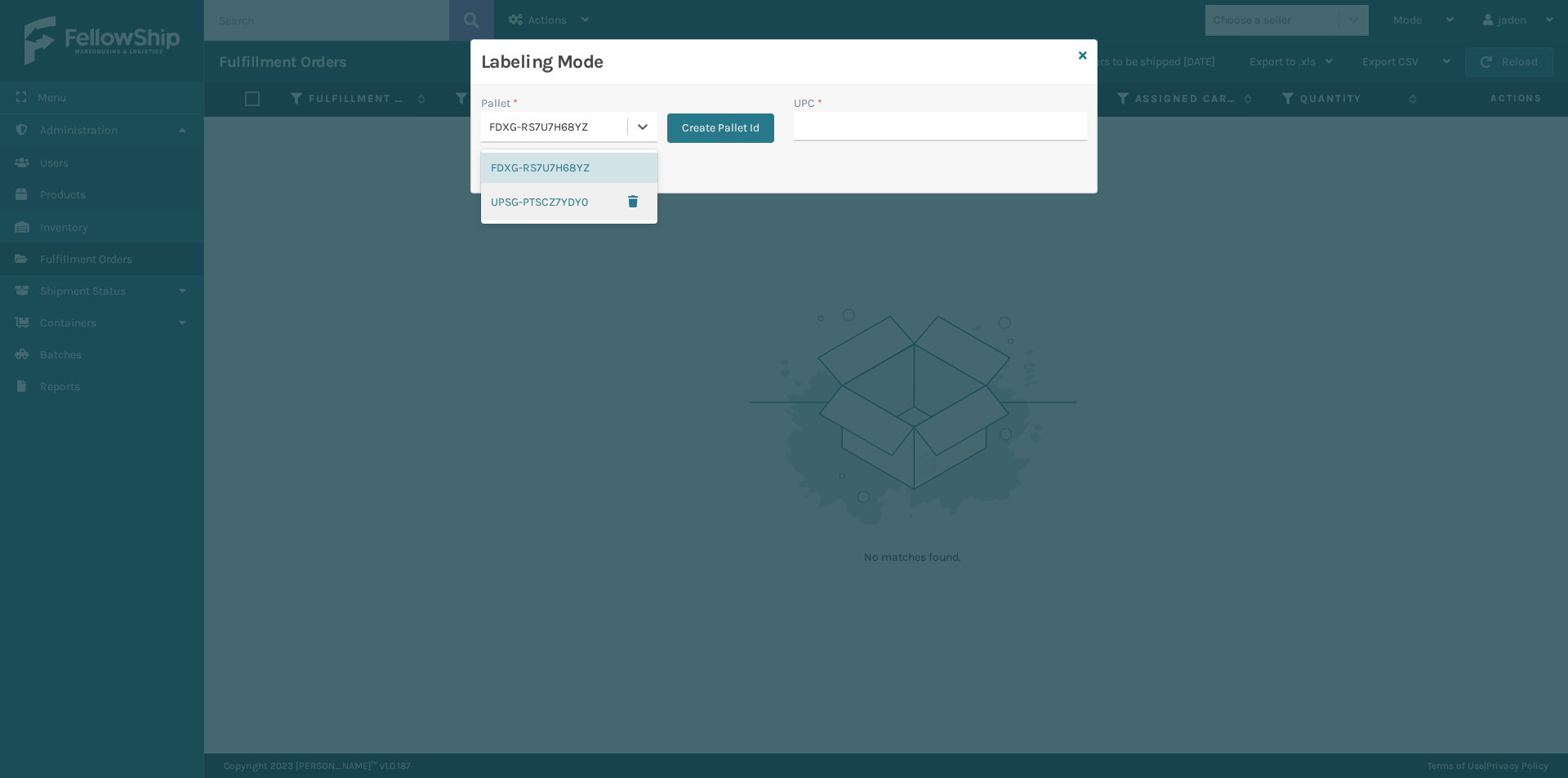
click at [515, 202] on div "UPSG-PTSCZ7YDY0" at bounding box center [569, 201] width 176 height 37
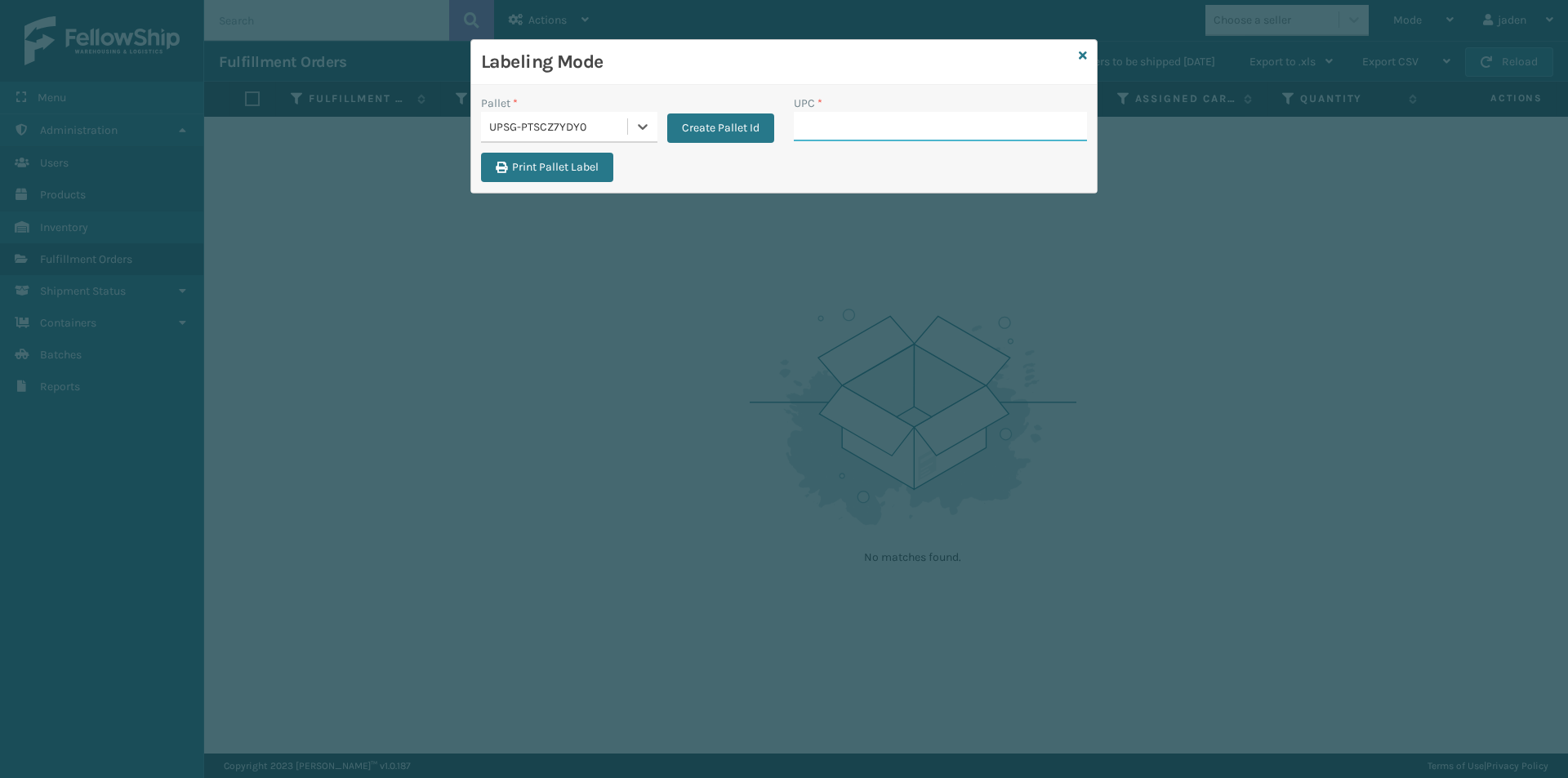
click at [896, 137] on input "UPC *" at bounding box center [940, 126] width 293 height 30
type input "410069-1110"
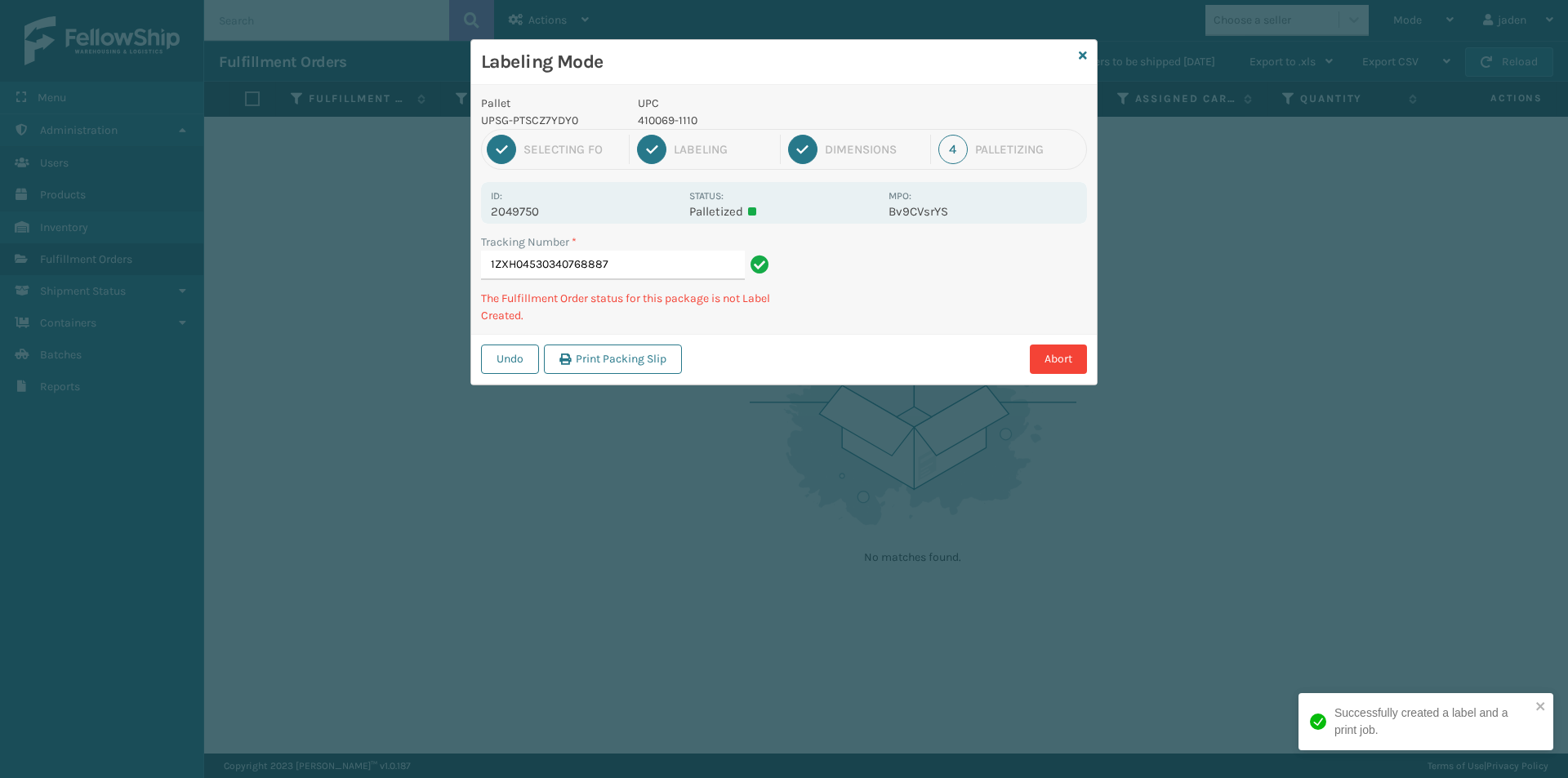
click at [669, 125] on p "410069-1110" at bounding box center [758, 120] width 241 height 17
copy p "410069-1110"
drag, startPoint x: 939, startPoint y: 317, endPoint x: 914, endPoint y: 164, distance: 155.0
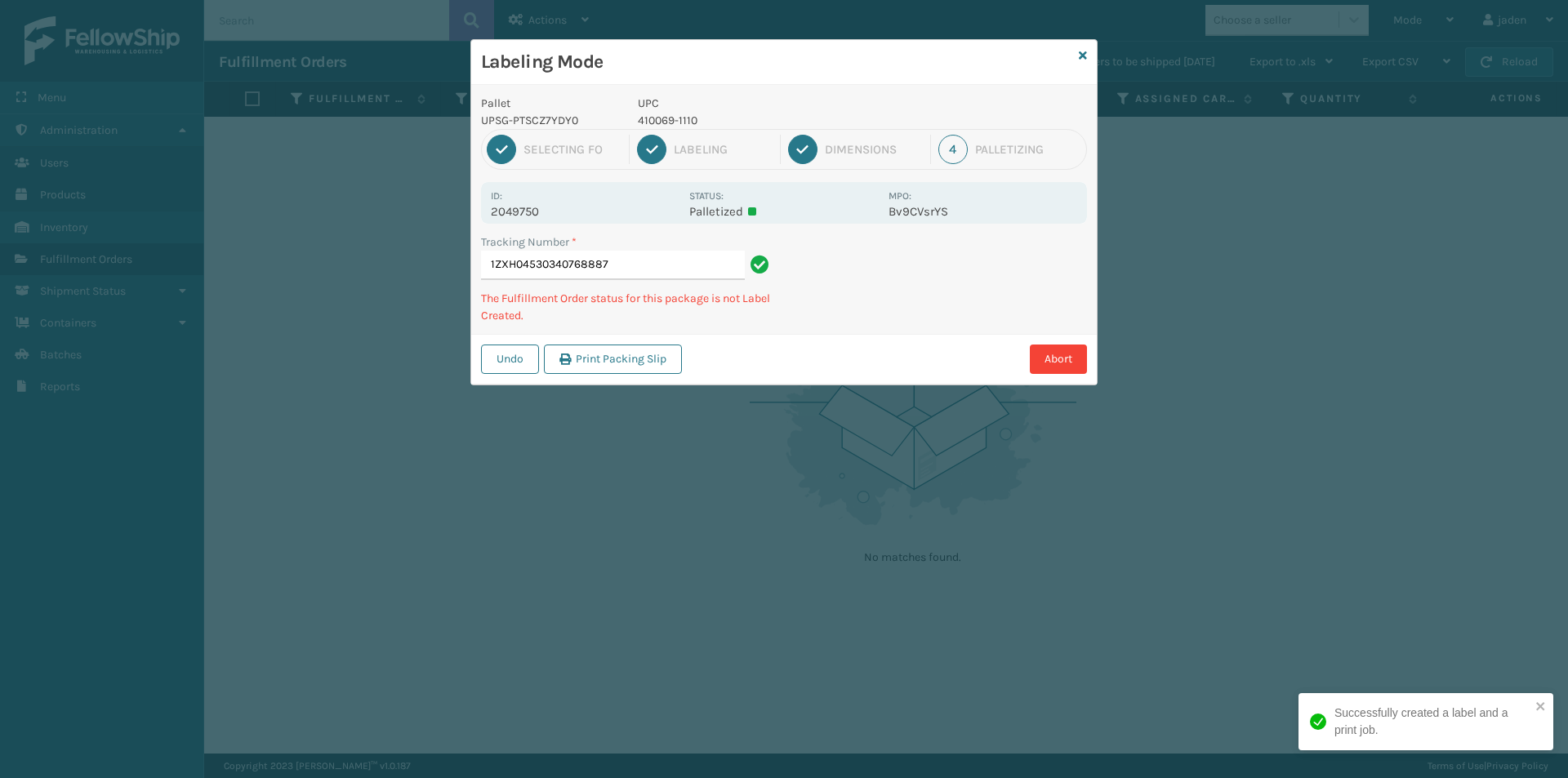
click at [858, 320] on div "Pallet UPSG-PTSCZ7YDY0 UPC 410069-1110 1 Selecting FO 2 Labeling 3 Dimensions 4…" at bounding box center [784, 235] width 625 height 300
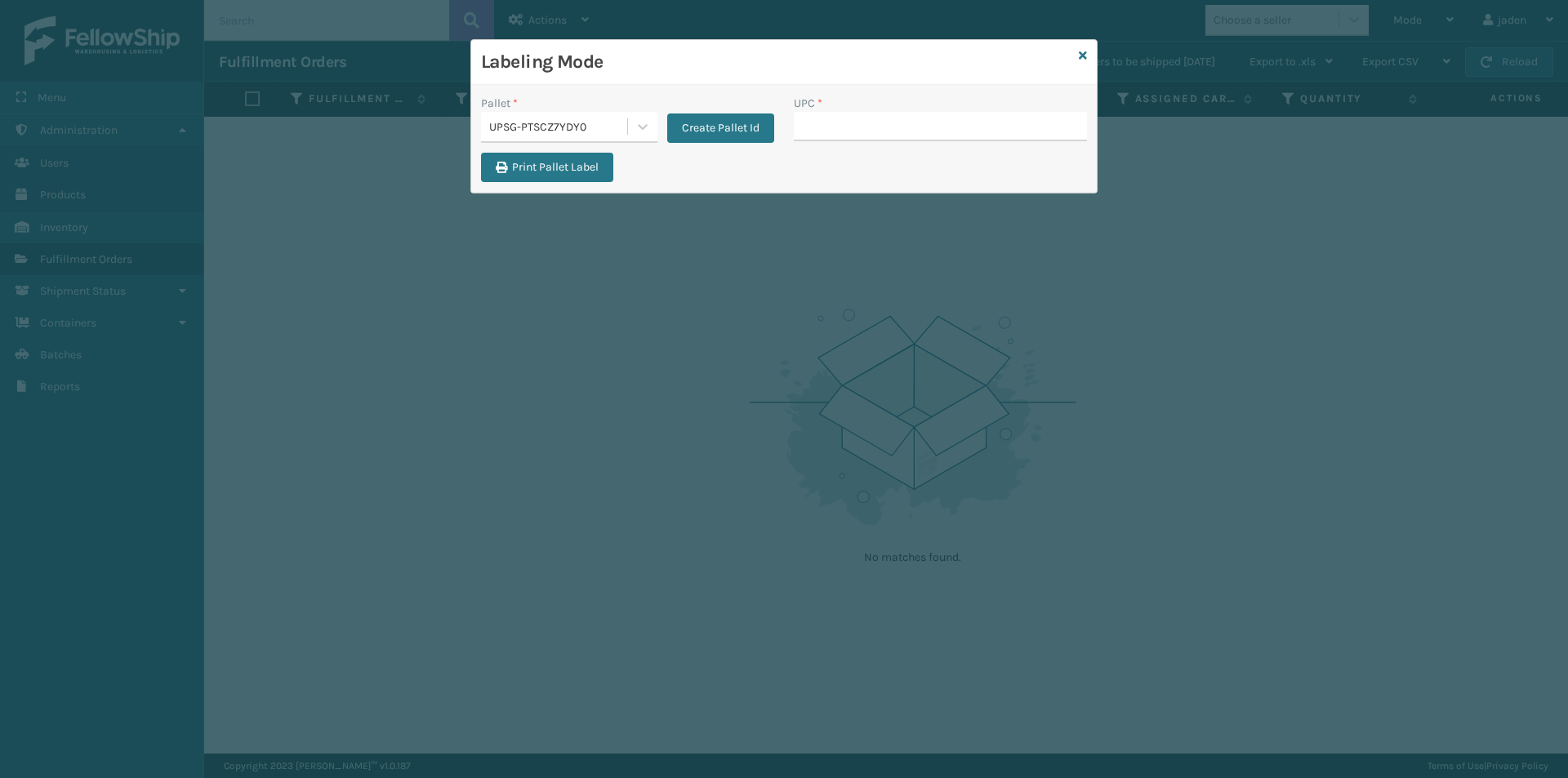
type input "410069-1110"
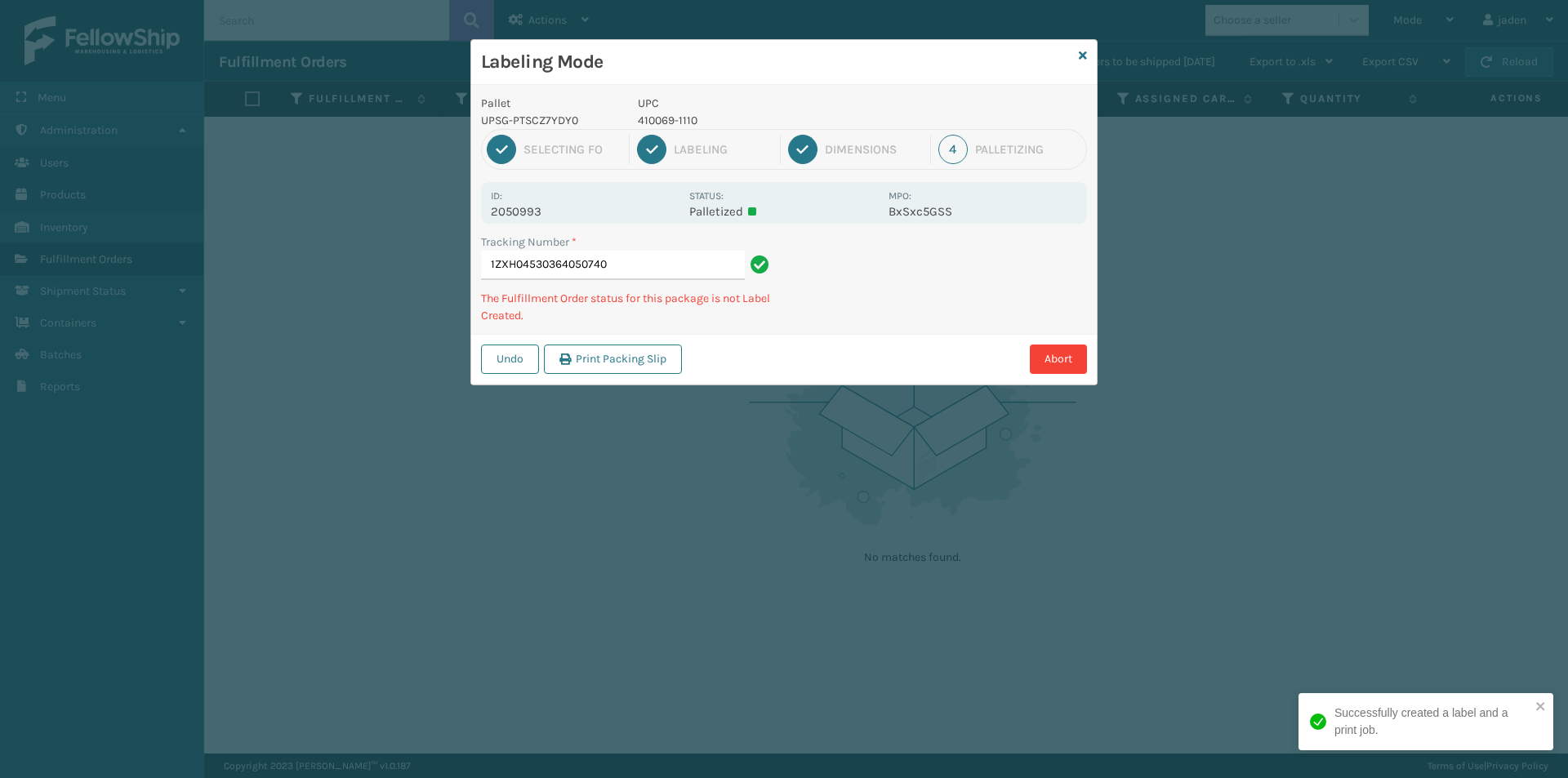
drag, startPoint x: 907, startPoint y: 319, endPoint x: 855, endPoint y: 238, distance: 96.3
click at [803, 372] on div "Undo Print Packing Slip Abort" at bounding box center [784, 358] width 625 height 50
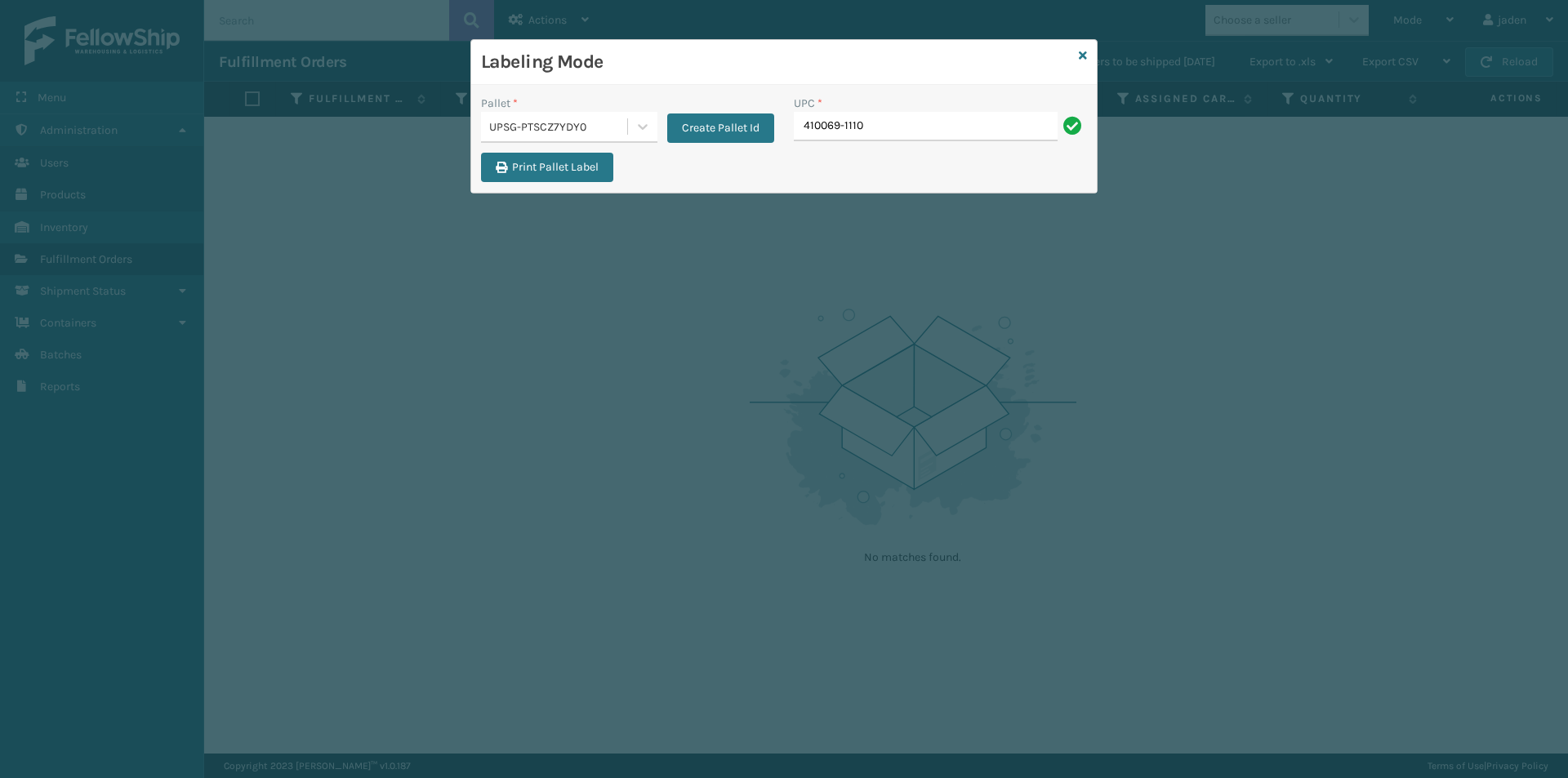
type input "410069-1110"
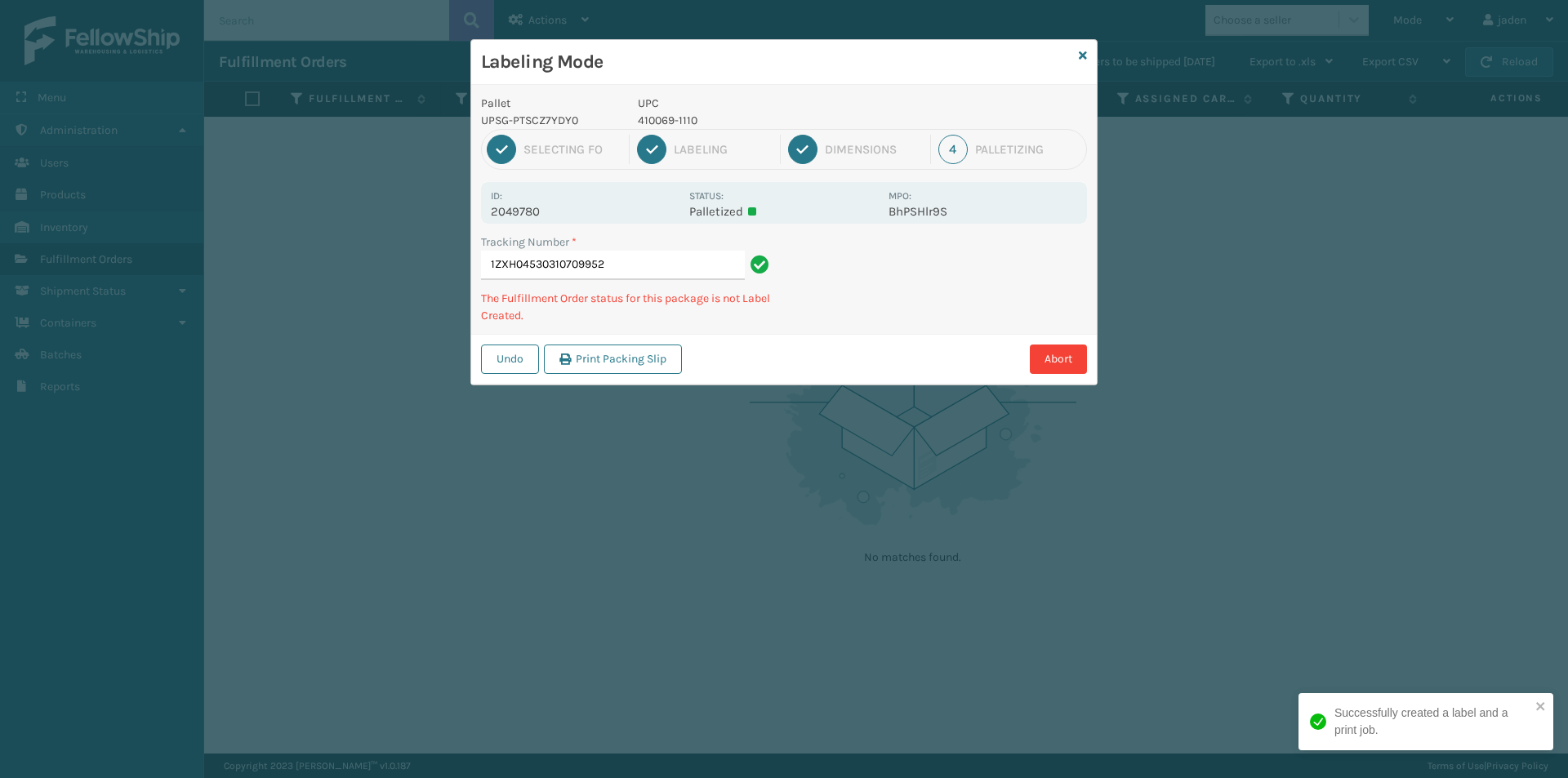
drag, startPoint x: 972, startPoint y: 328, endPoint x: 901, endPoint y: 229, distance: 121.8
click at [865, 378] on div "Labeling Mode Pallet UPSG-PTSCZ7YDY0 UPC 410069-1110 1 Selecting FO 2 Labeling …" at bounding box center [784, 389] width 1568 height 778
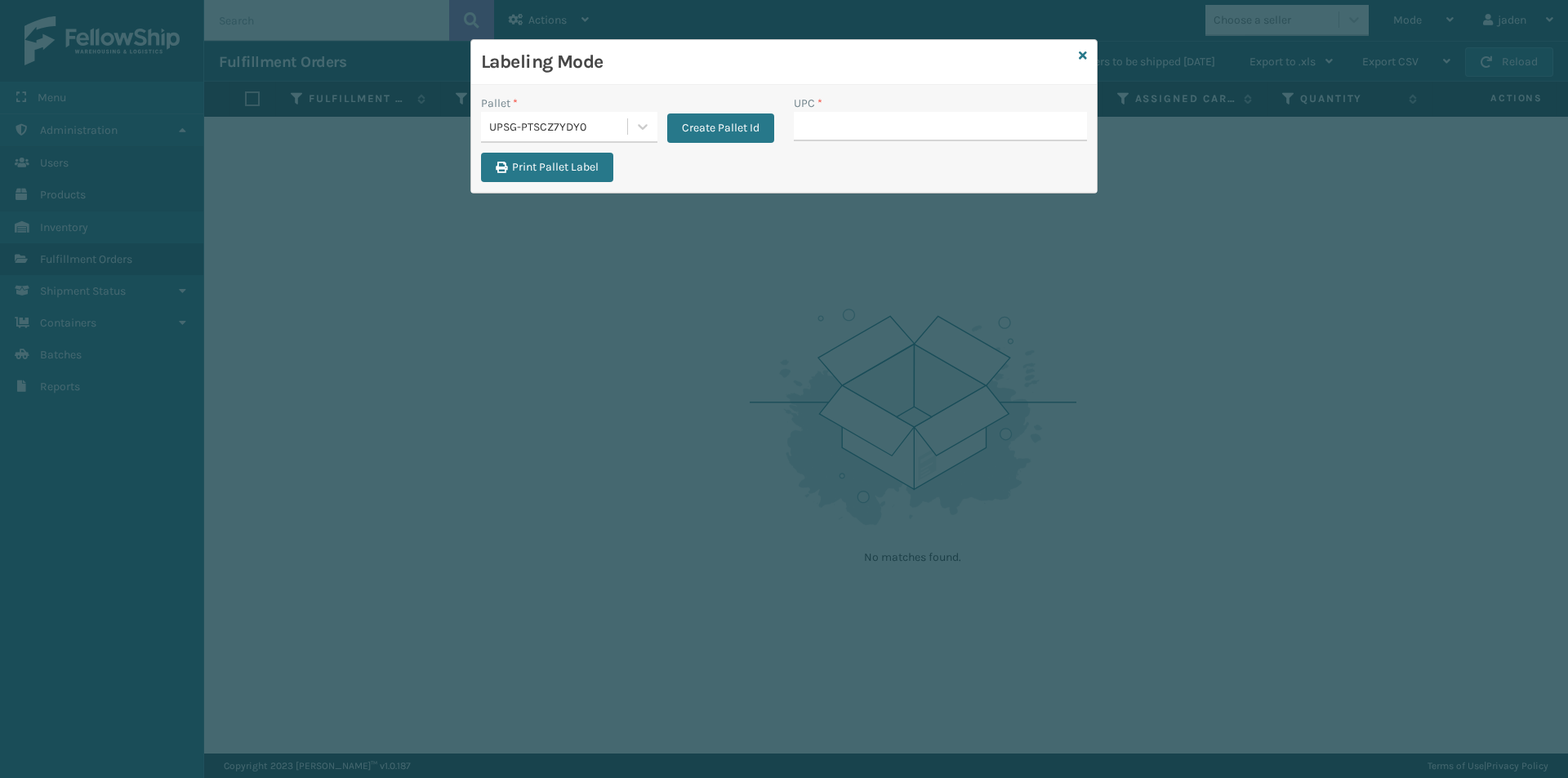
type input "410069-1110"
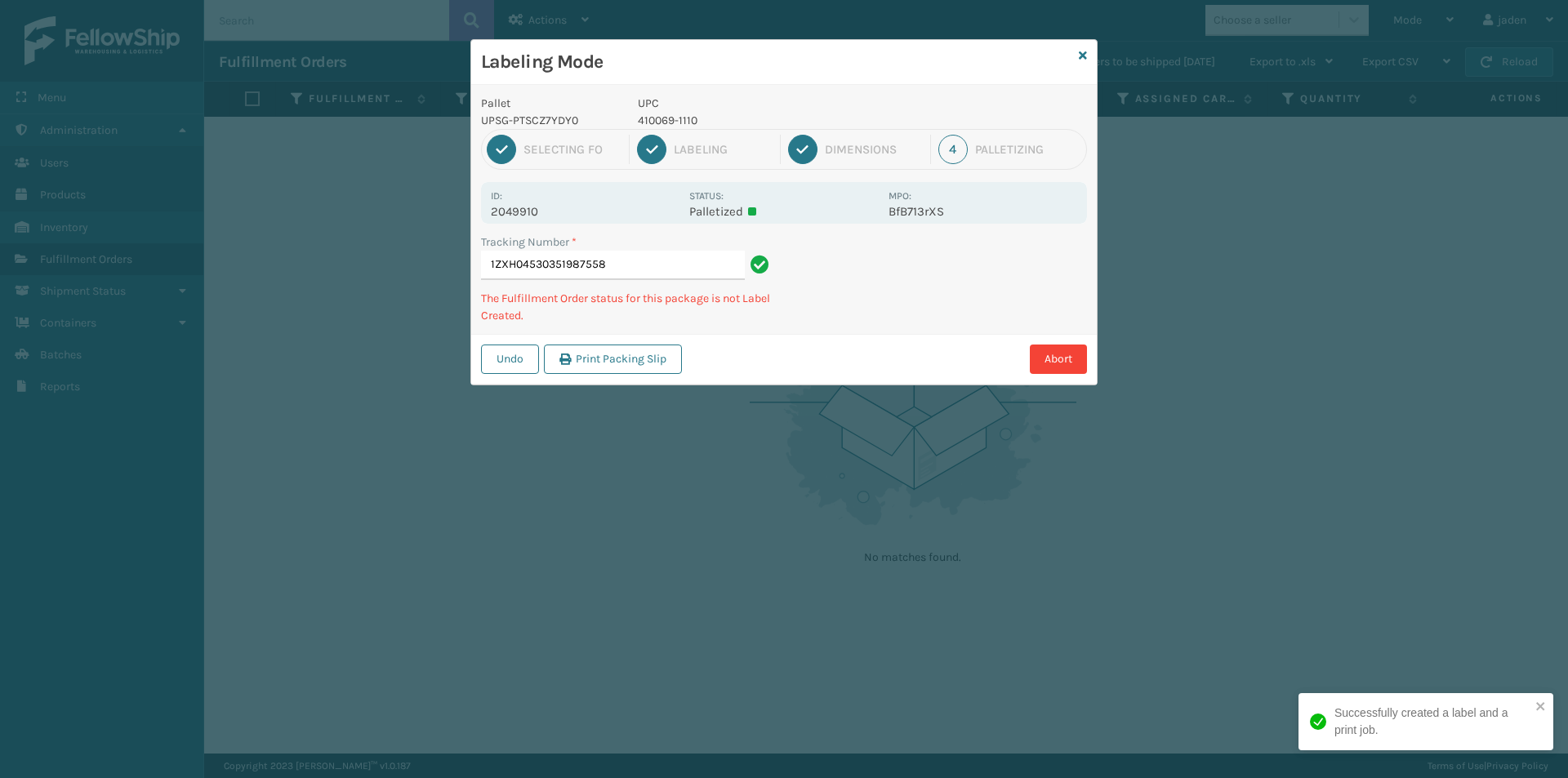
drag, startPoint x: 881, startPoint y: 275, endPoint x: 810, endPoint y: 325, distance: 86.8
click at [810, 325] on div "Tracking Number * 1ZXH04530351987558 The Fulfillment Order status for this pack…" at bounding box center [784, 284] width 625 height 101
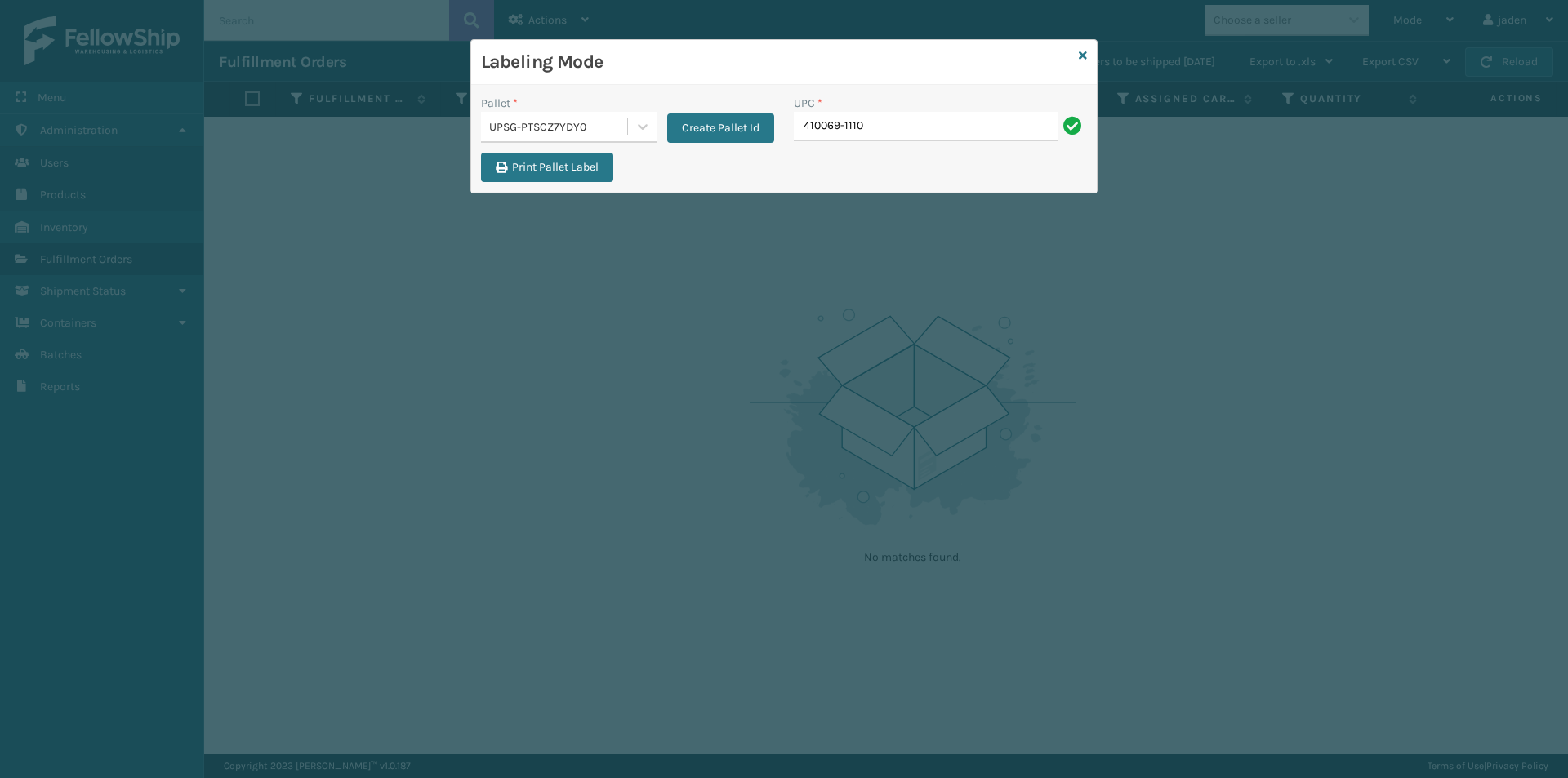
type input "410069-1110"
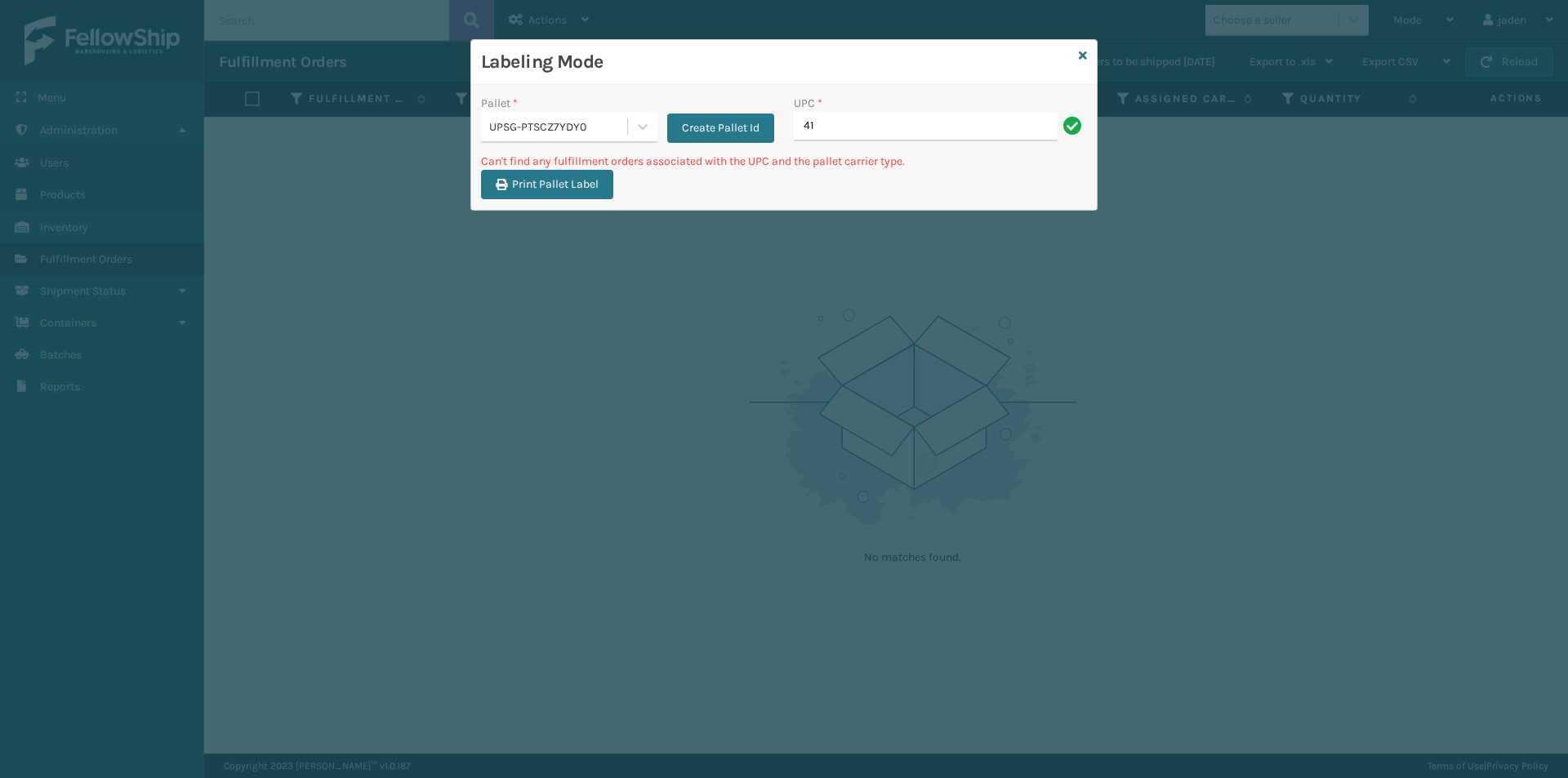
type input "4"
type input "410069-1150"
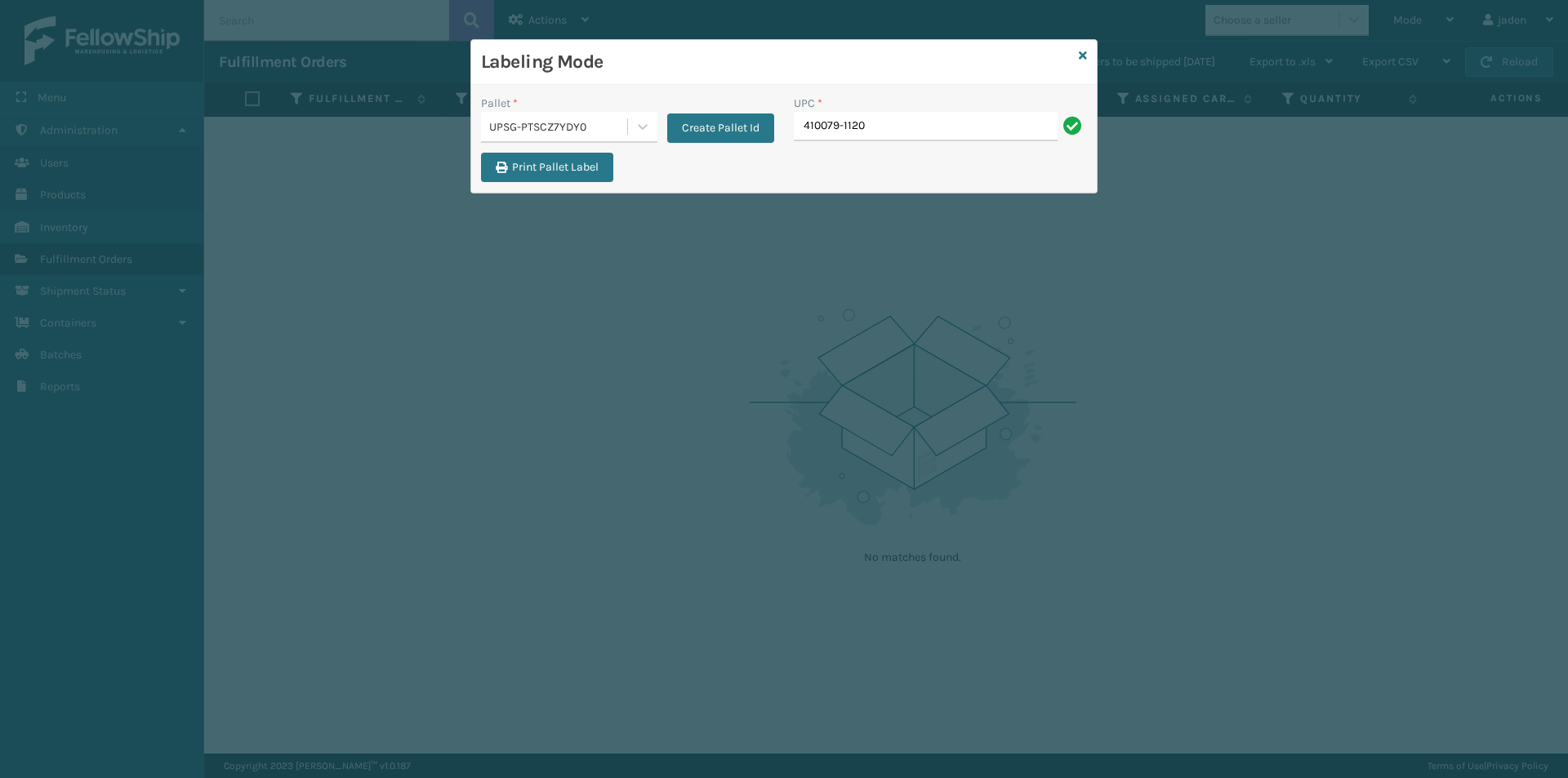
type input "410079-1120"
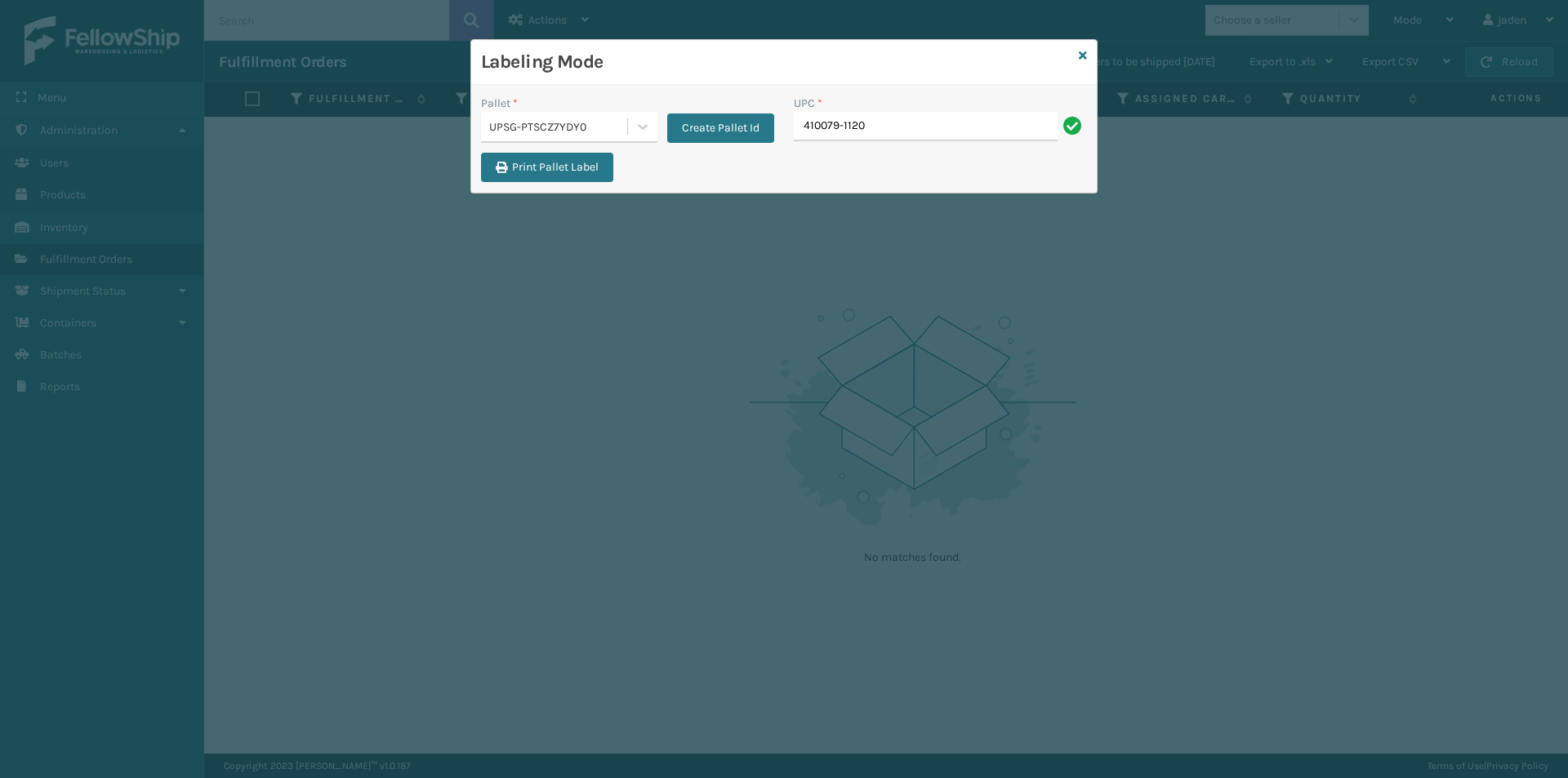
type input "410079-1120"
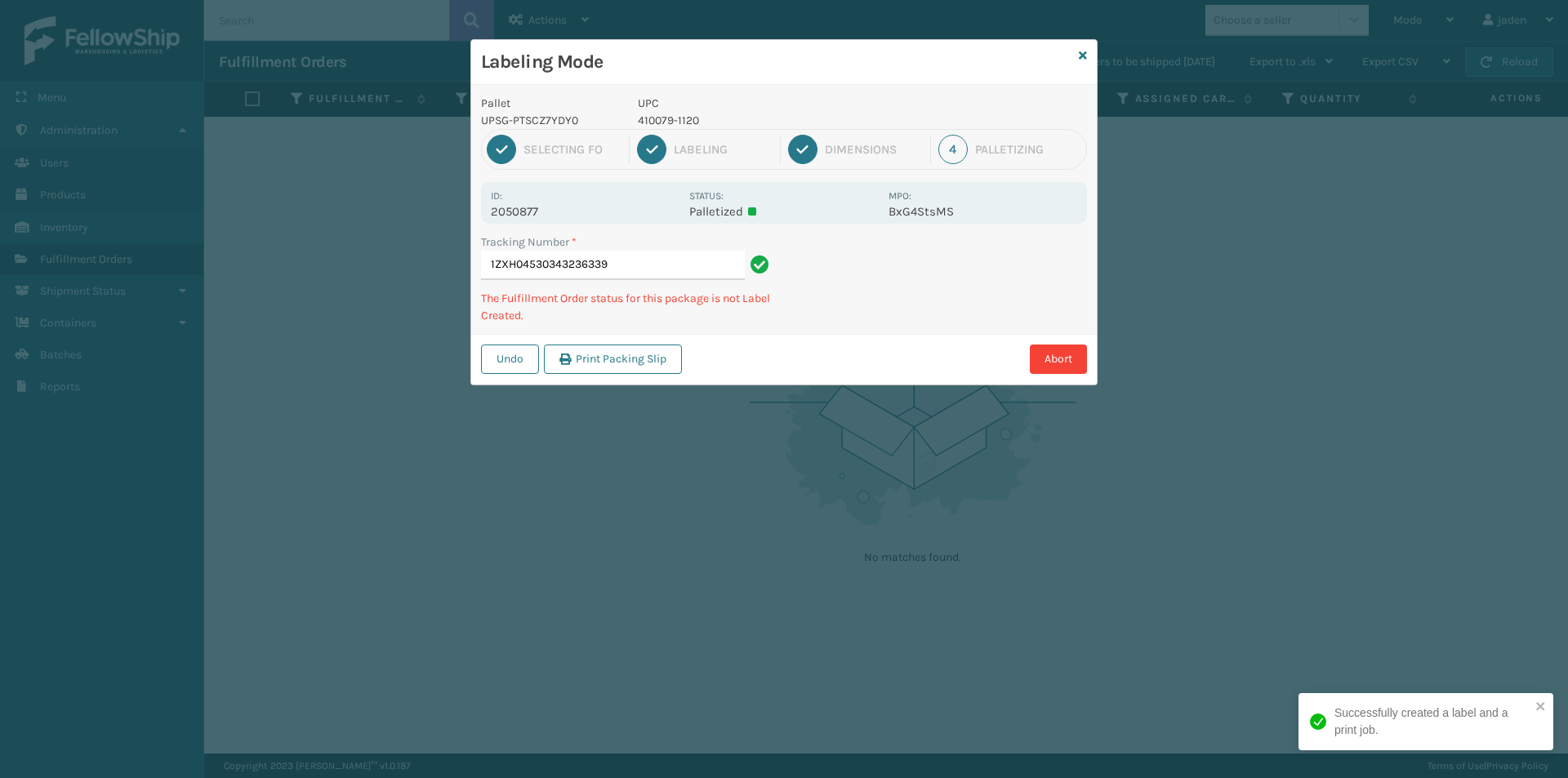
type input "1ZXH045303432363394"
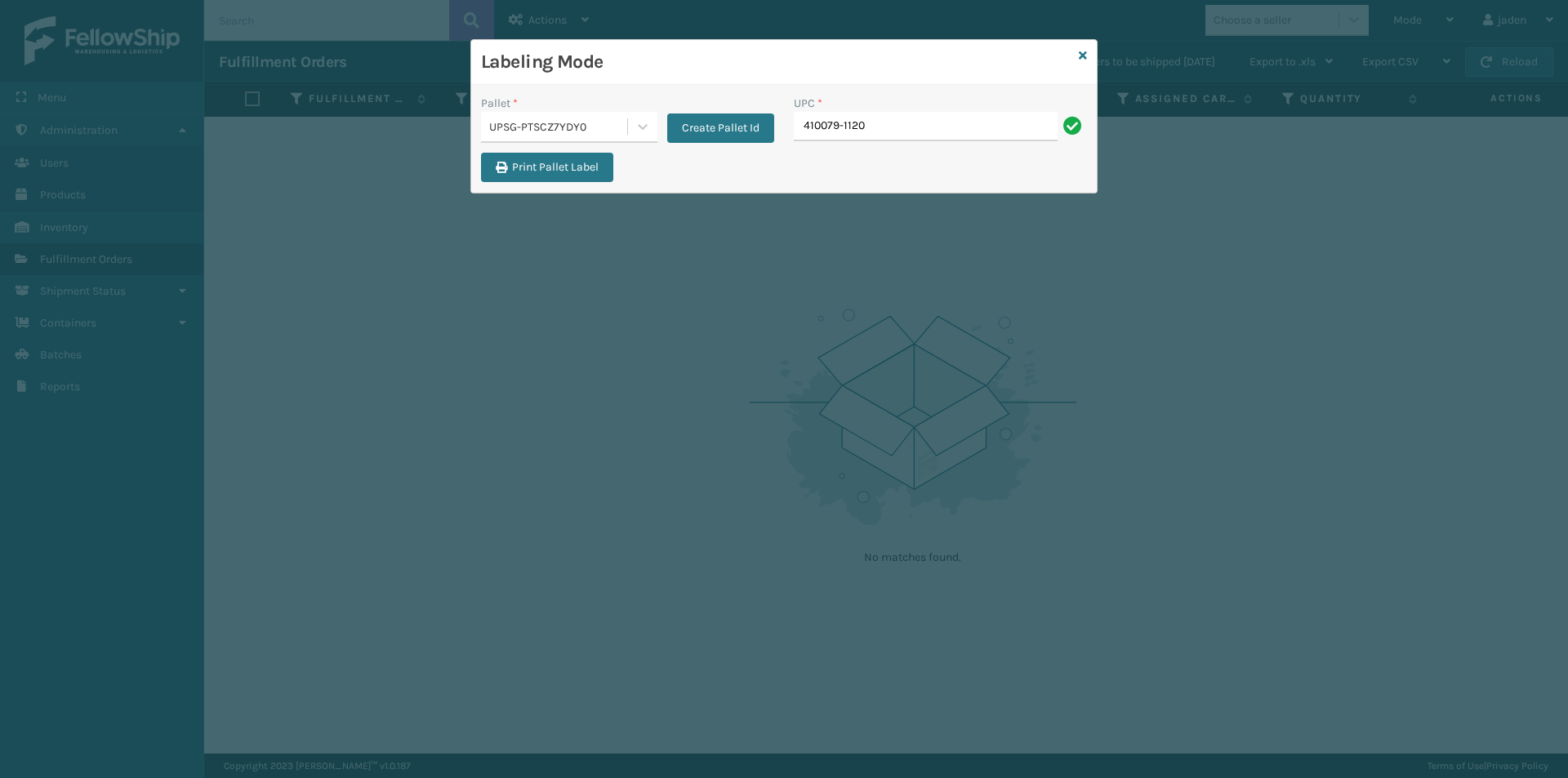
type input "410079-1120"
type input "410079-1121"
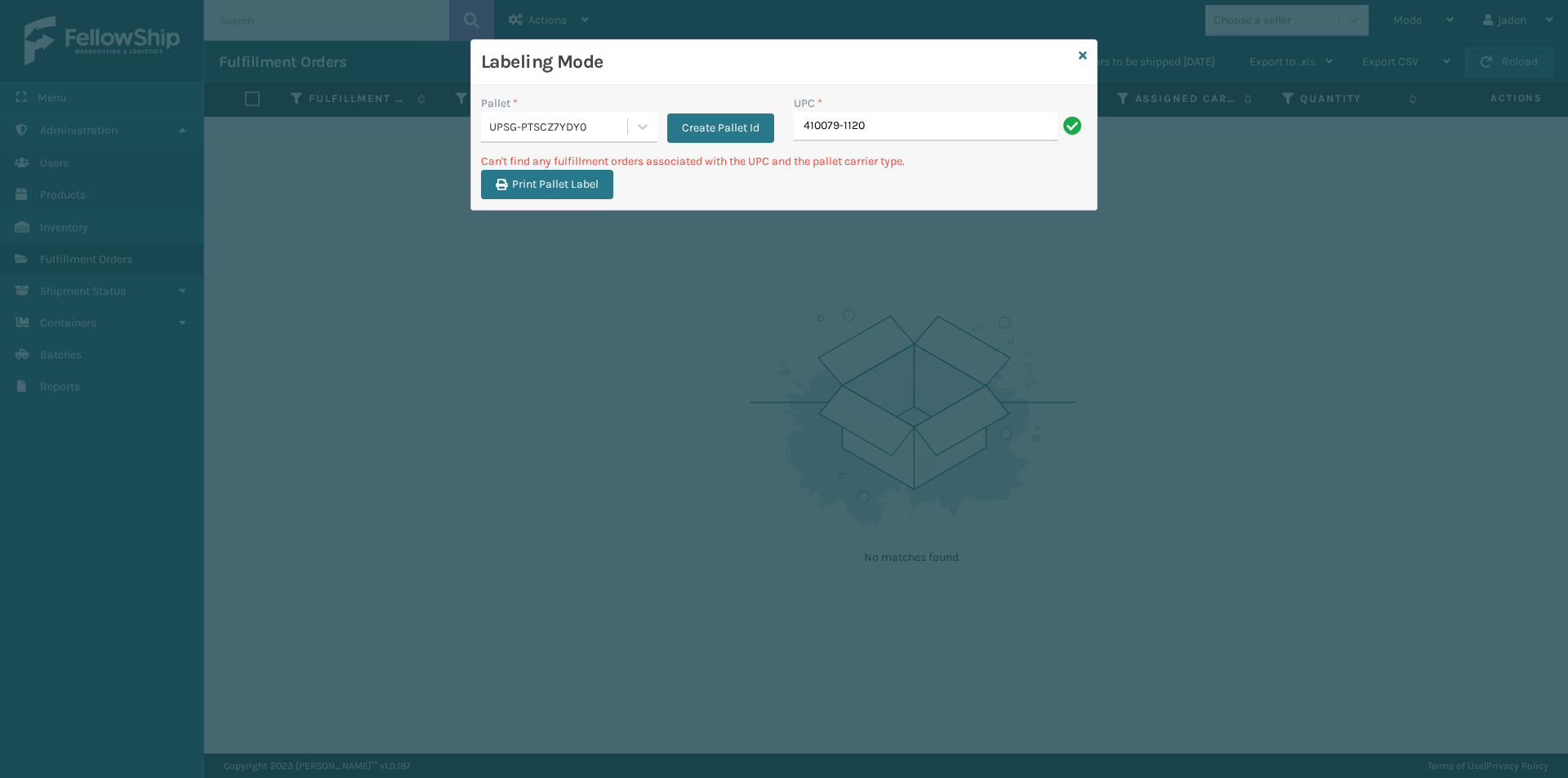
type input "410079-1120"
type input "4"
type input "410079-1130"
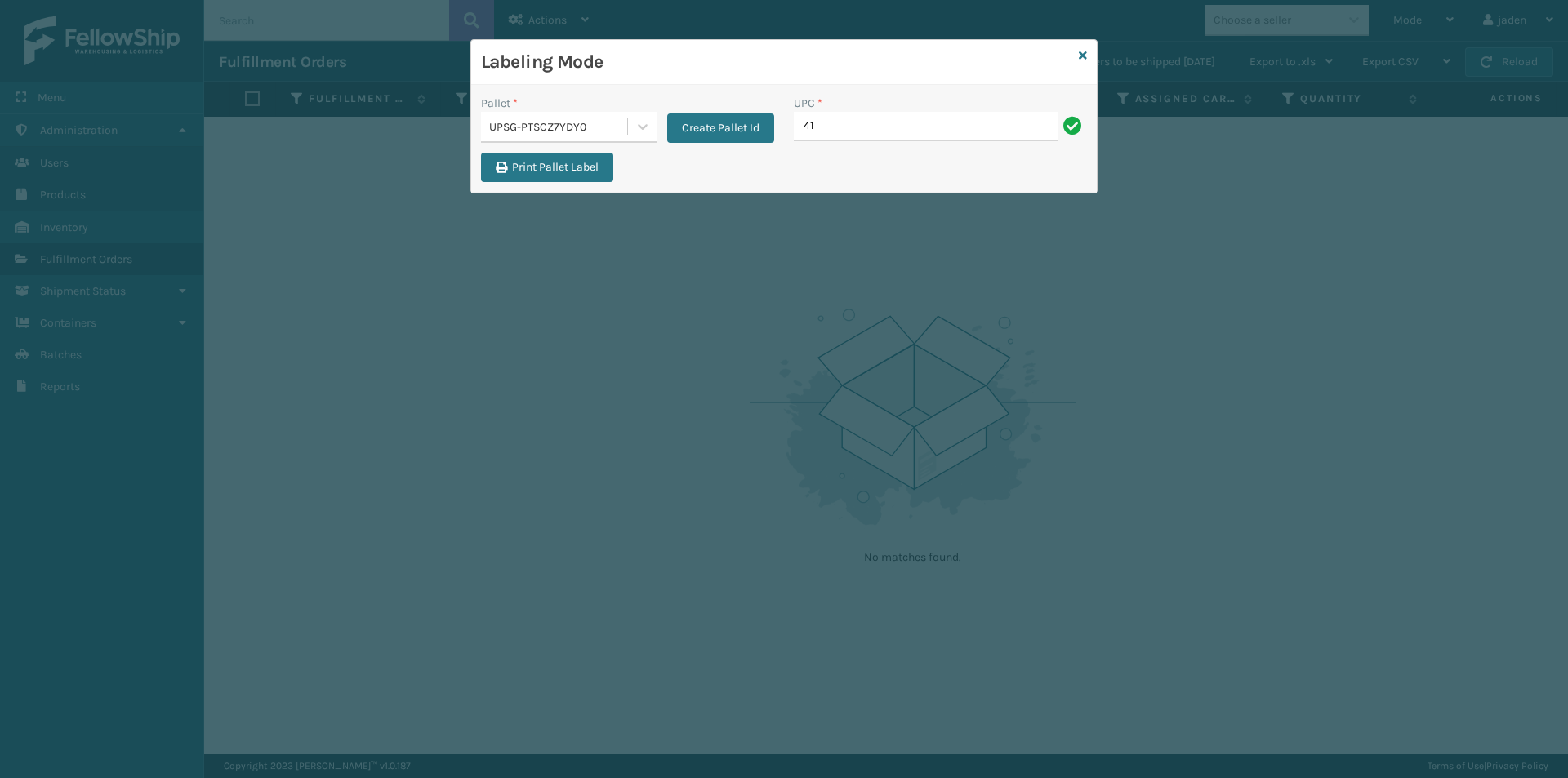
type input "4"
type input "410106-1120"
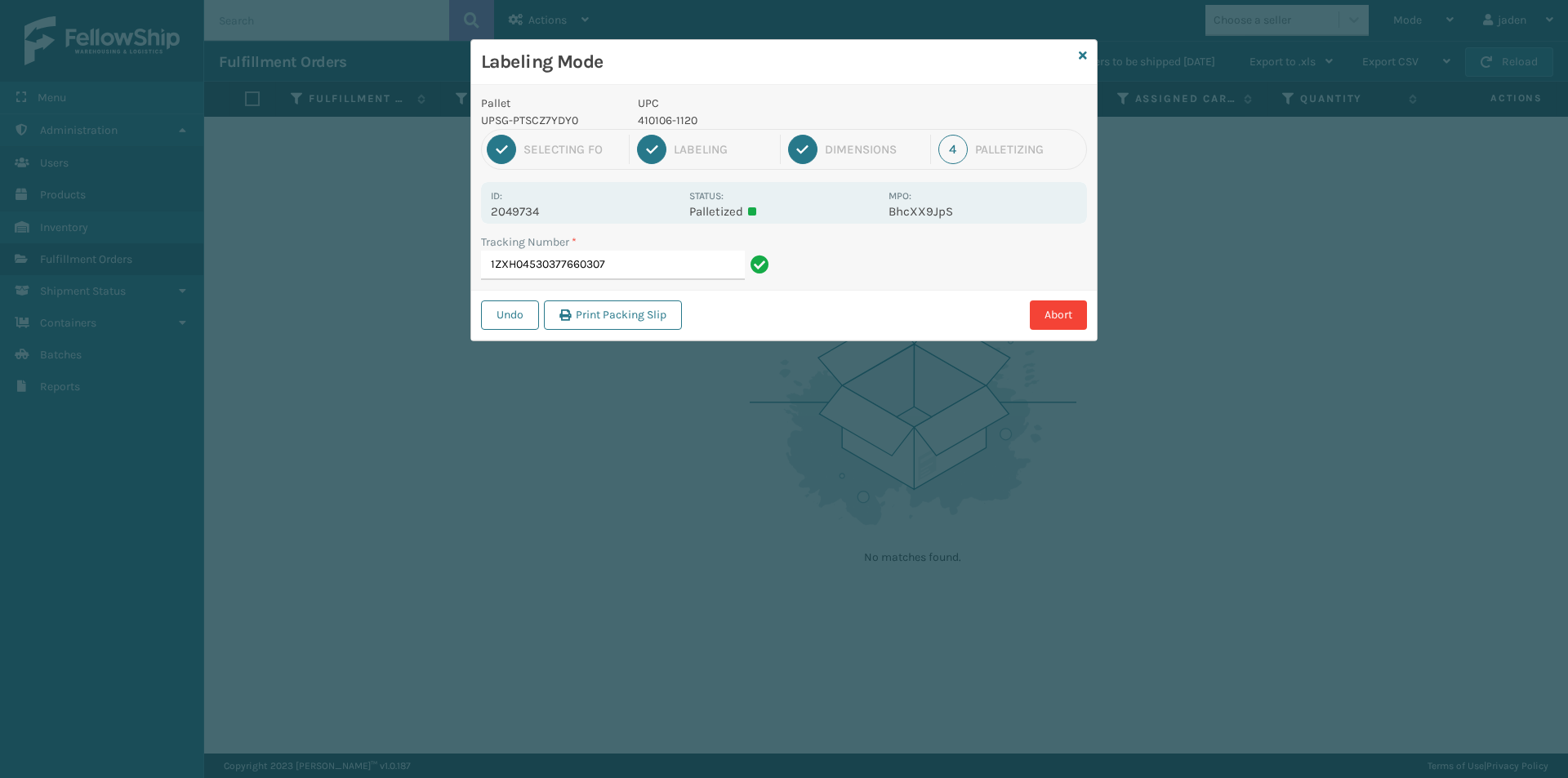
type input "1ZXH045303776603074"
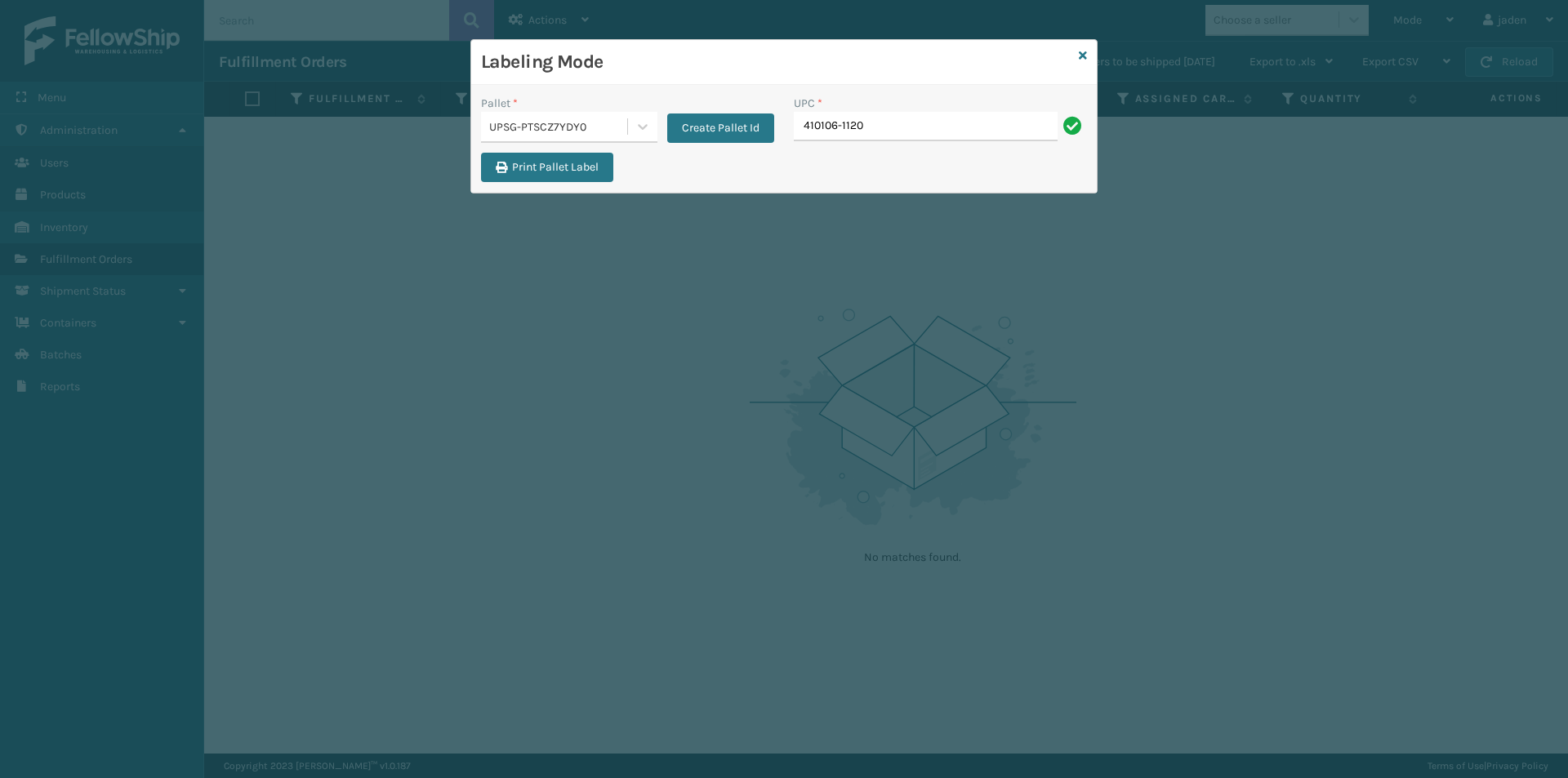
type input "410106-1120"
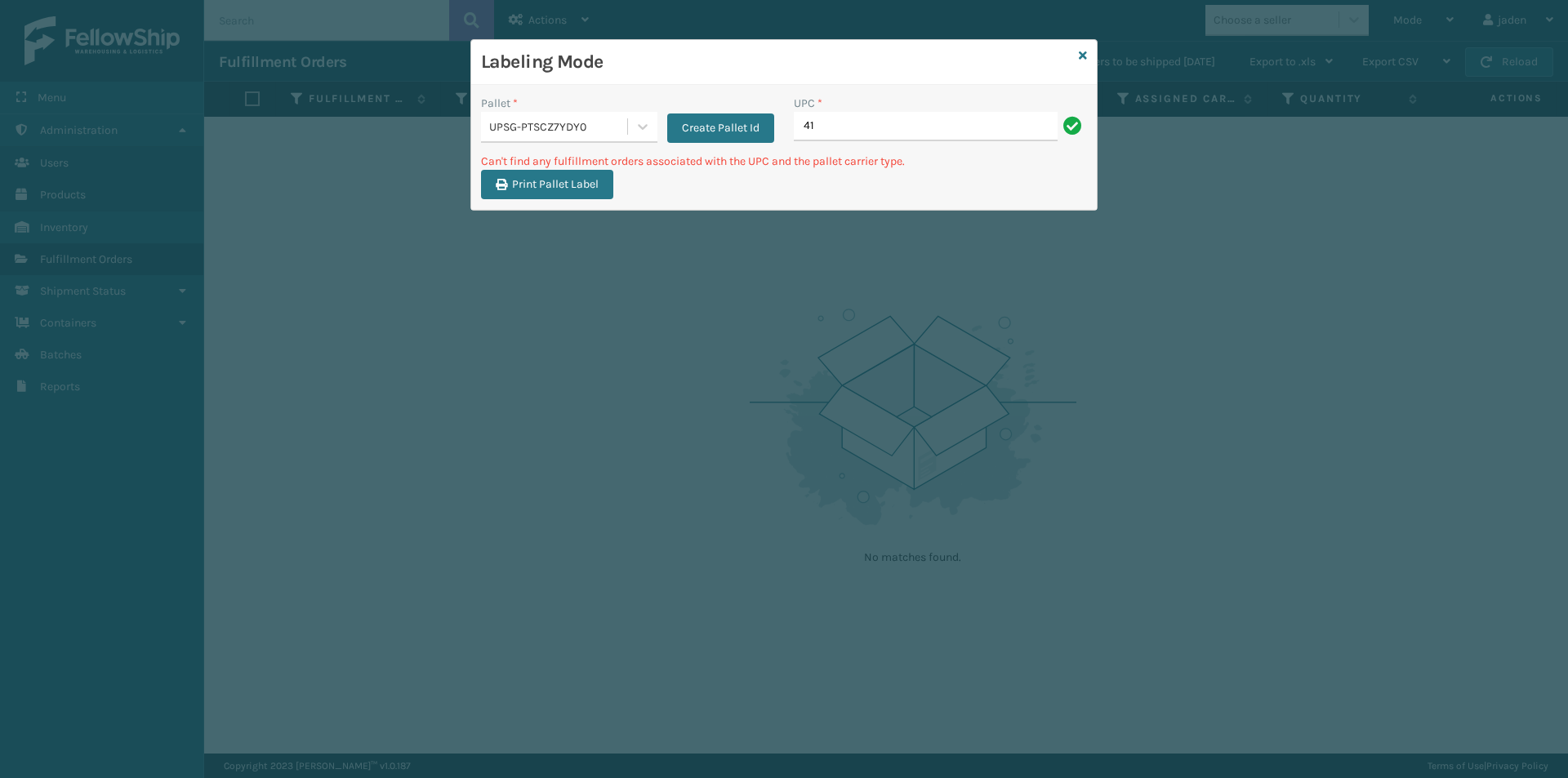
type input "4"
type input "410106-1130"
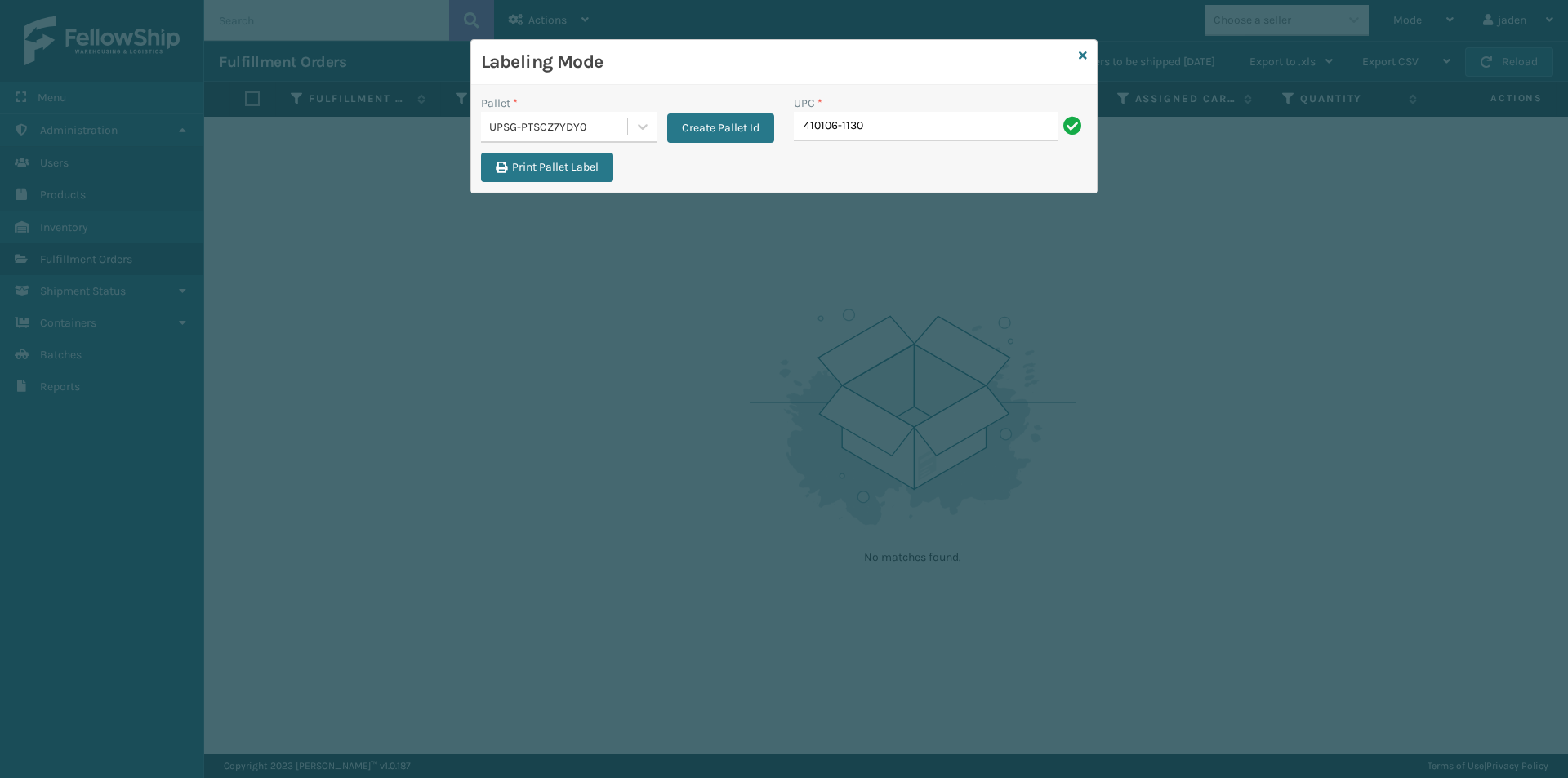
type input "410106-1130"
type input "410106-1150"
type input "410107-1120"
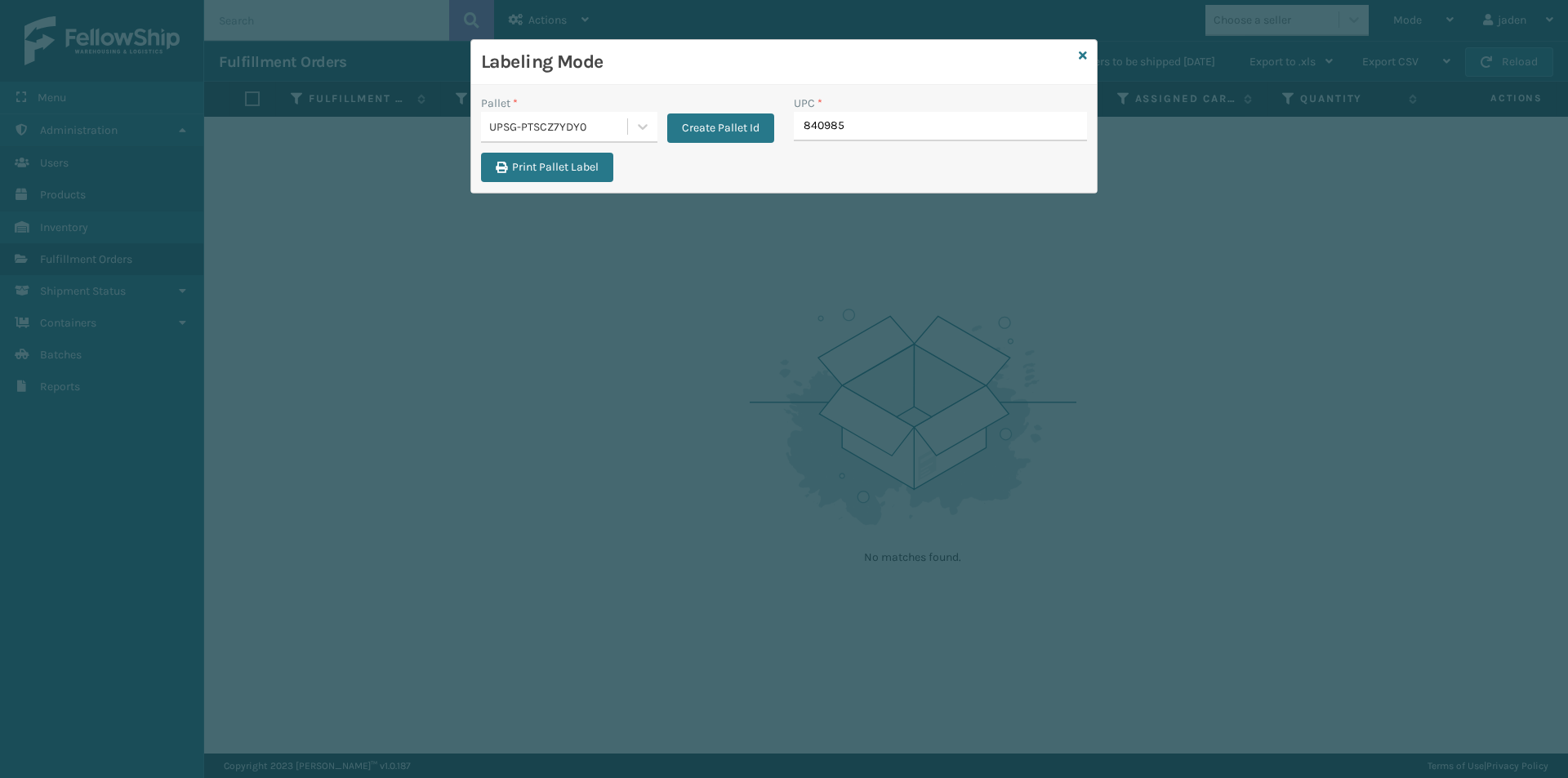
type input "8409851"
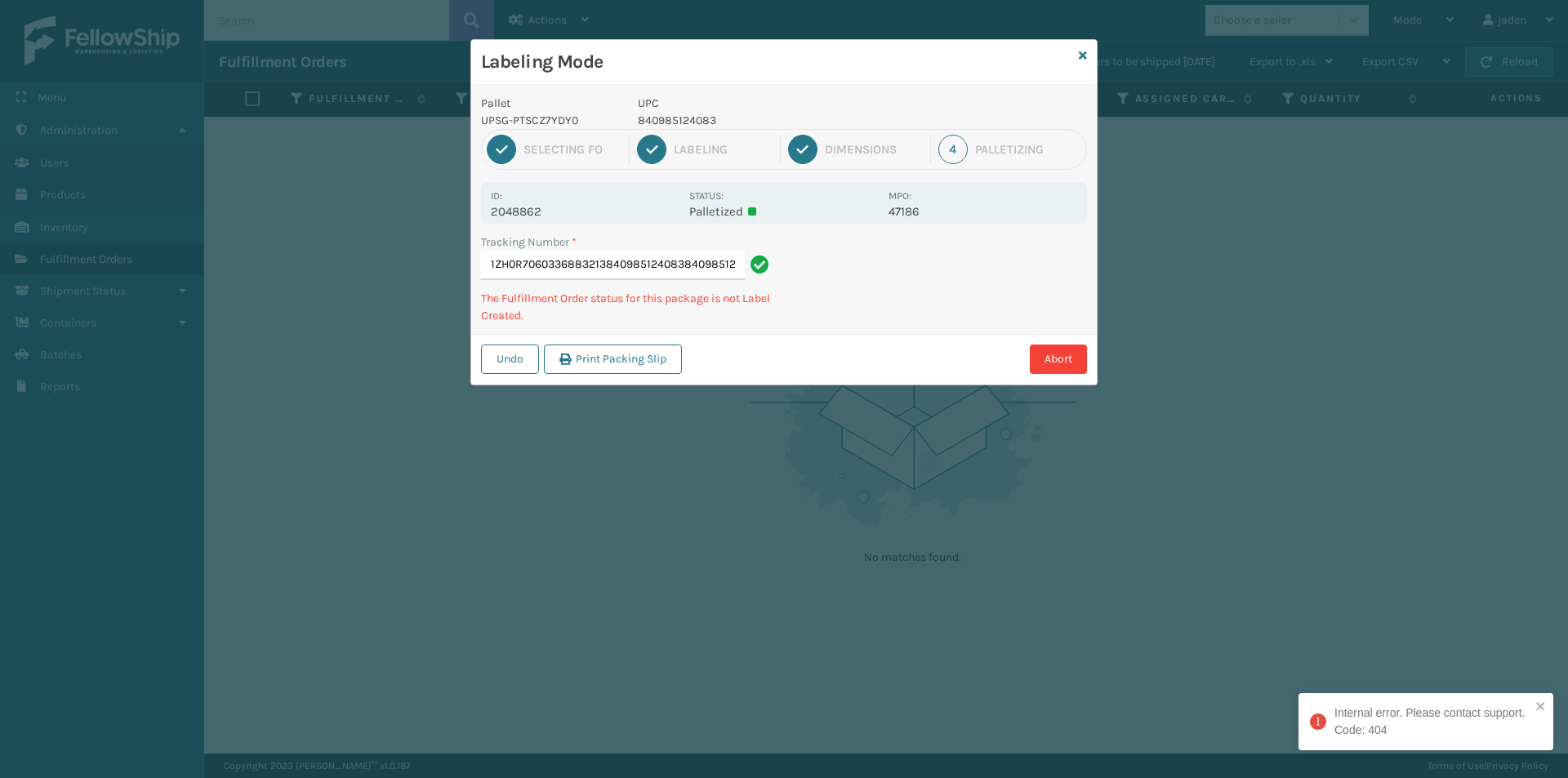
scroll to position [0, 26]
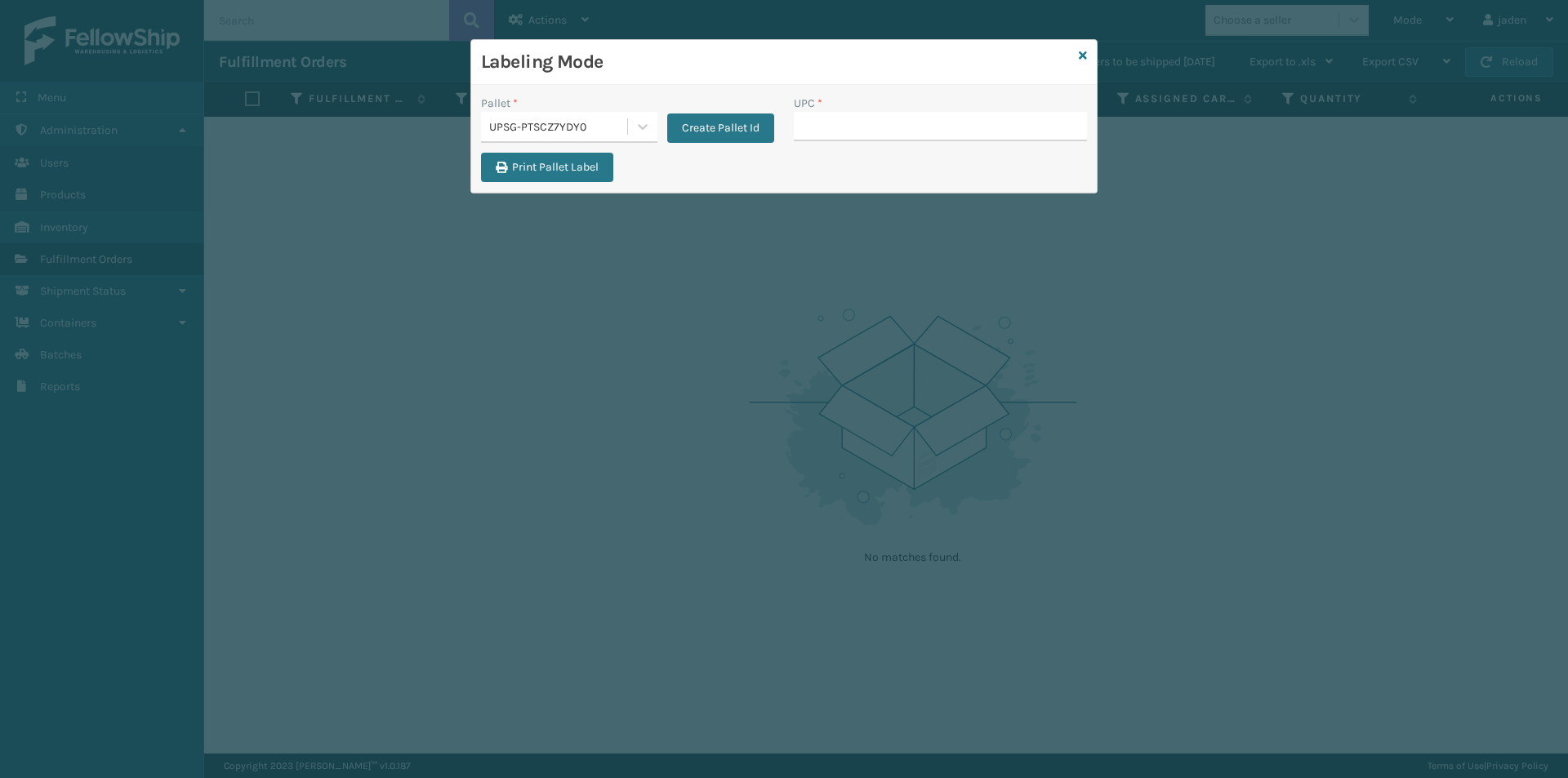
click at [1089, 54] on div "Labeling Mode" at bounding box center [784, 62] width 625 height 45
click at [1083, 54] on icon at bounding box center [1083, 55] width 8 height 11
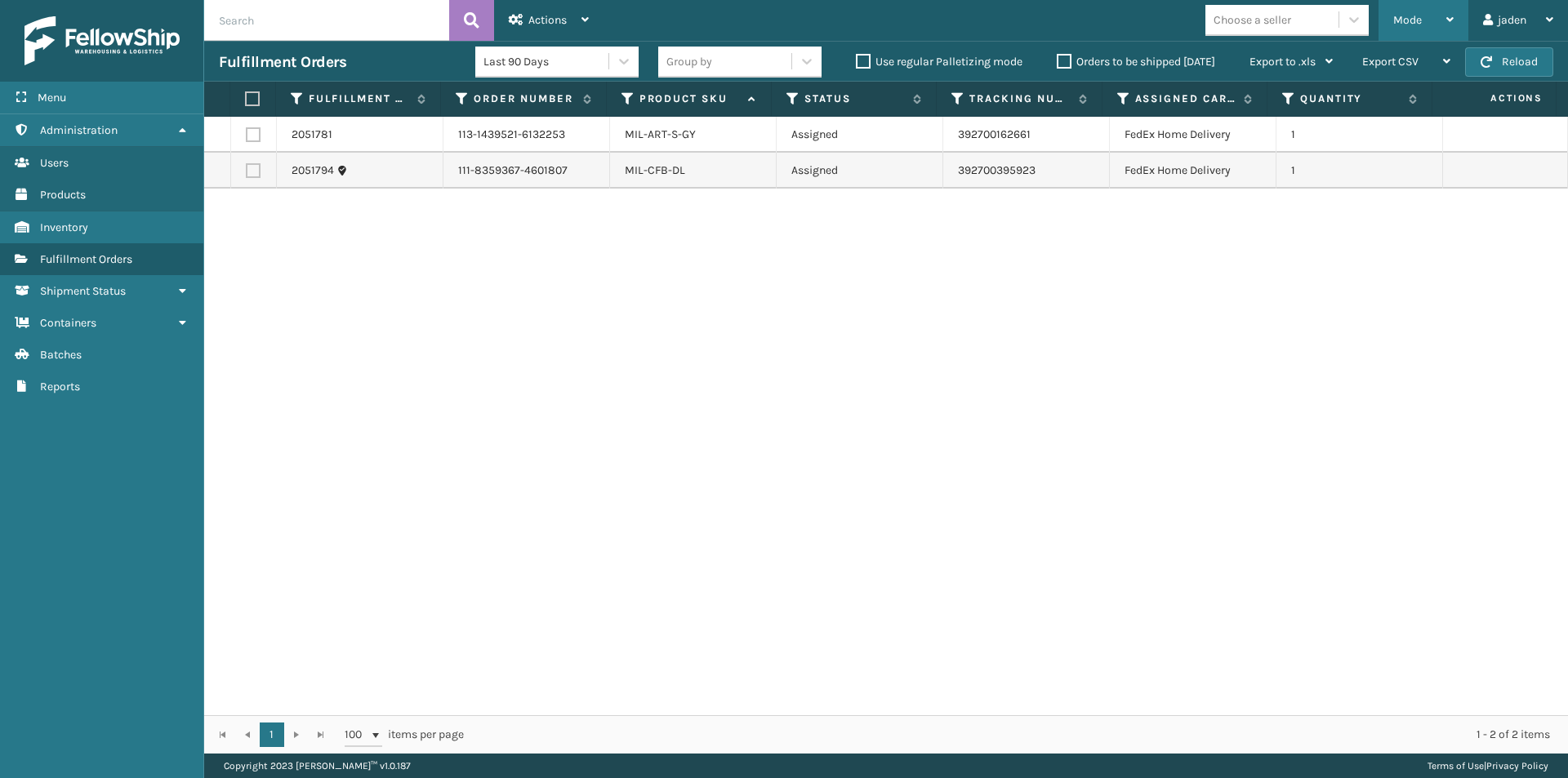
click at [1418, 23] on span "Mode" at bounding box center [1408, 19] width 29 height 14
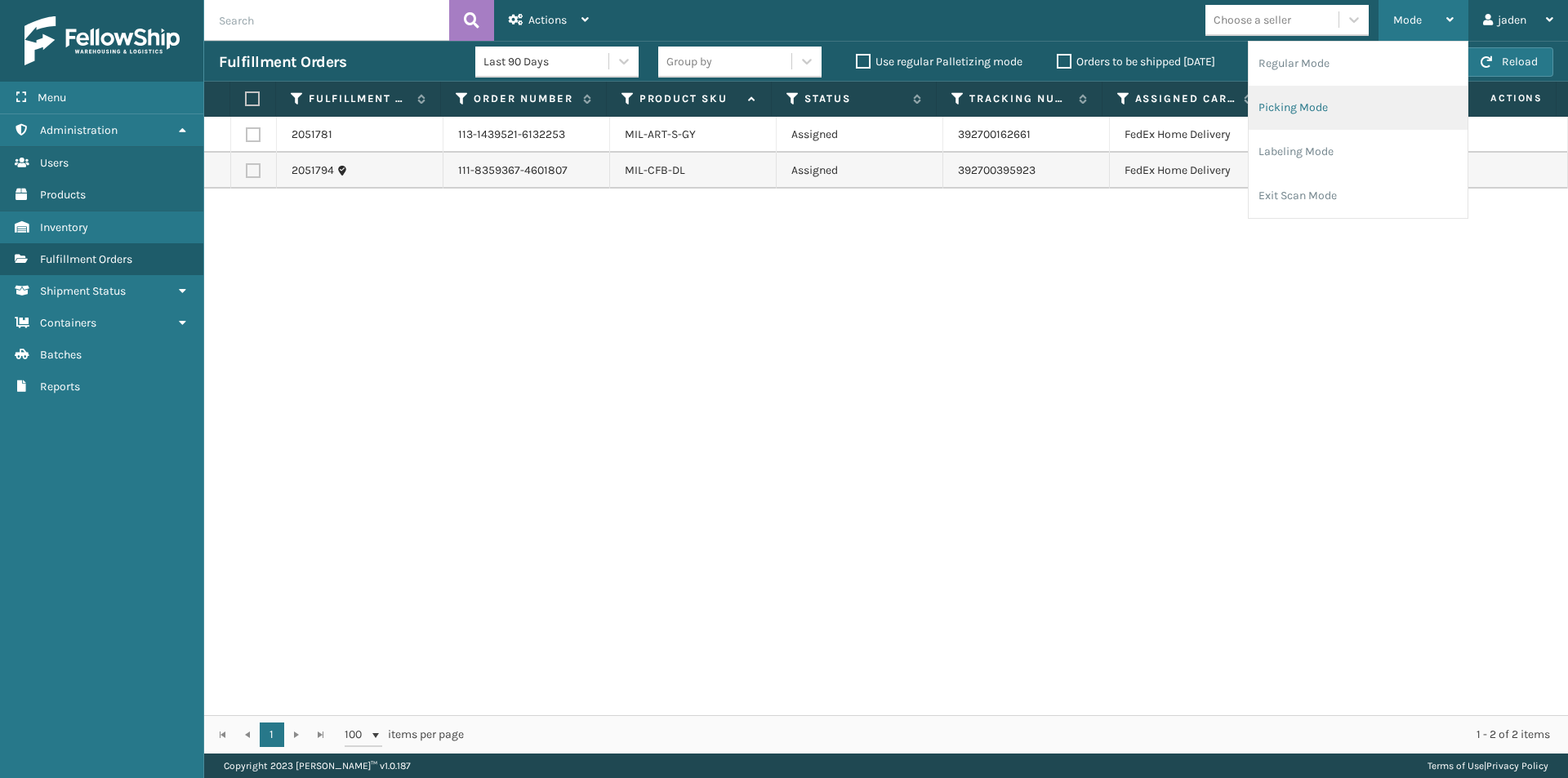
click at [1355, 98] on li "Picking Mode" at bounding box center [1358, 108] width 219 height 44
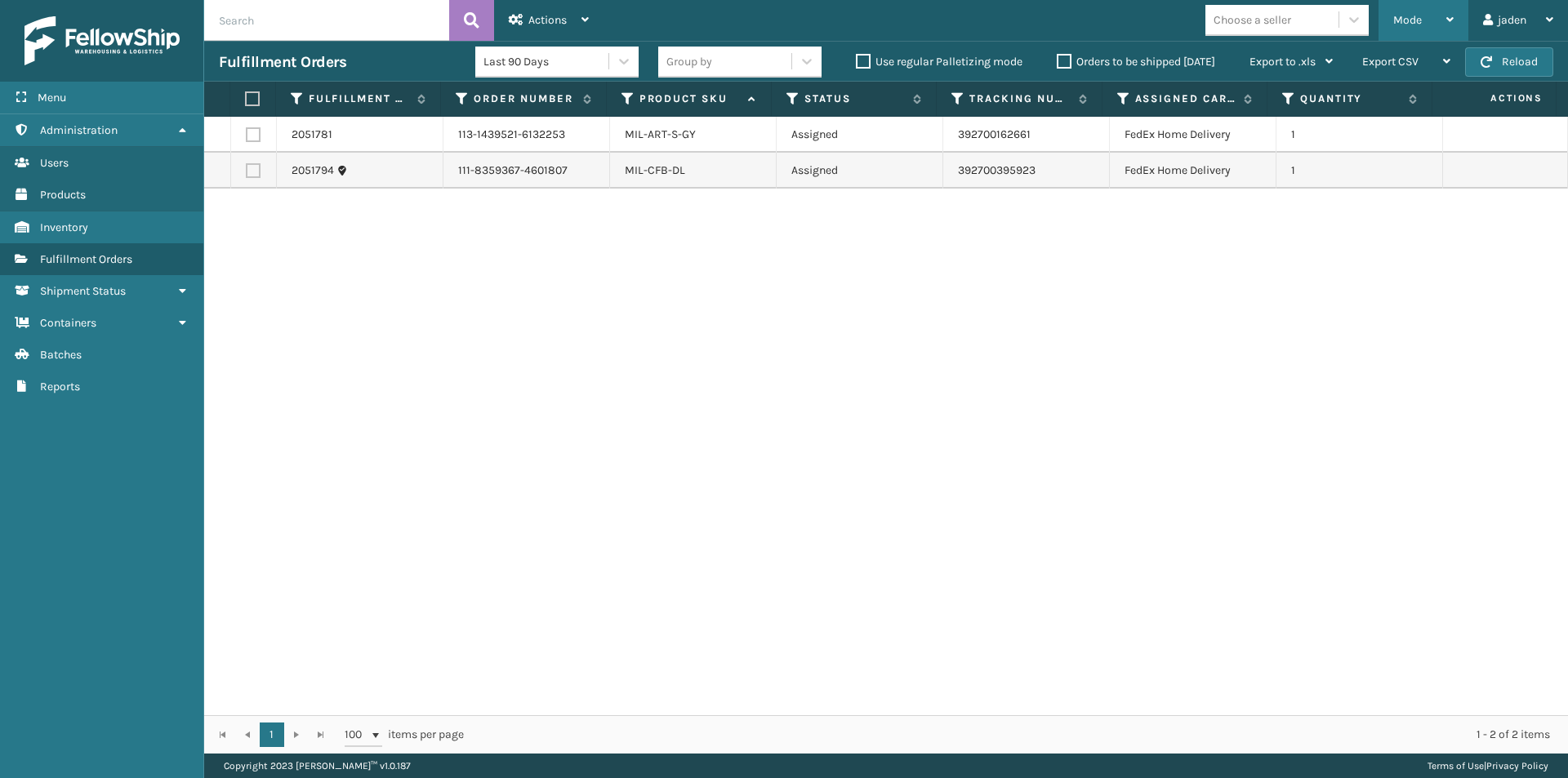
click at [1407, 25] on span "Mode" at bounding box center [1408, 19] width 29 height 14
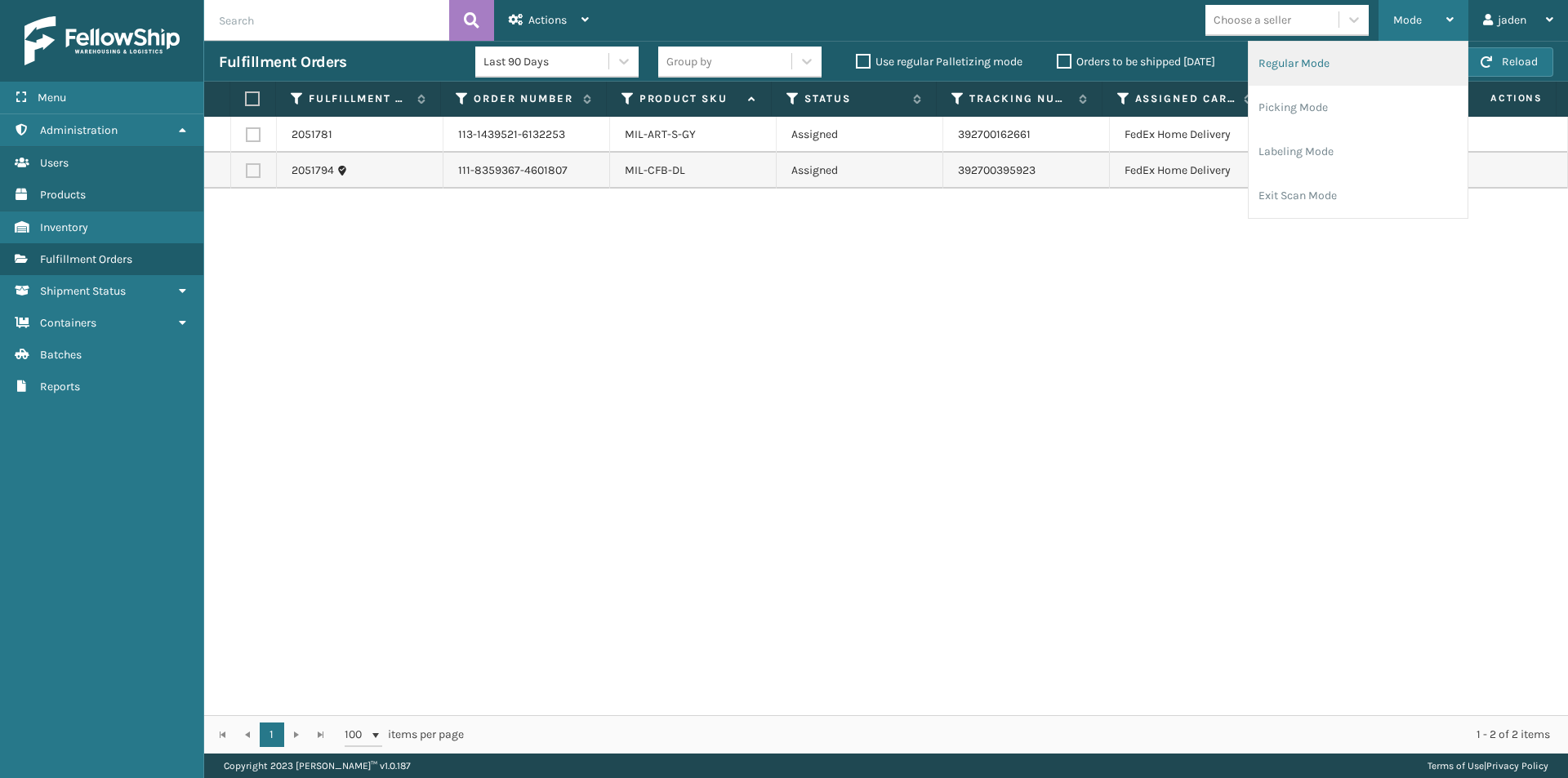
click at [1310, 62] on li "Regular Mode" at bounding box center [1358, 63] width 219 height 44
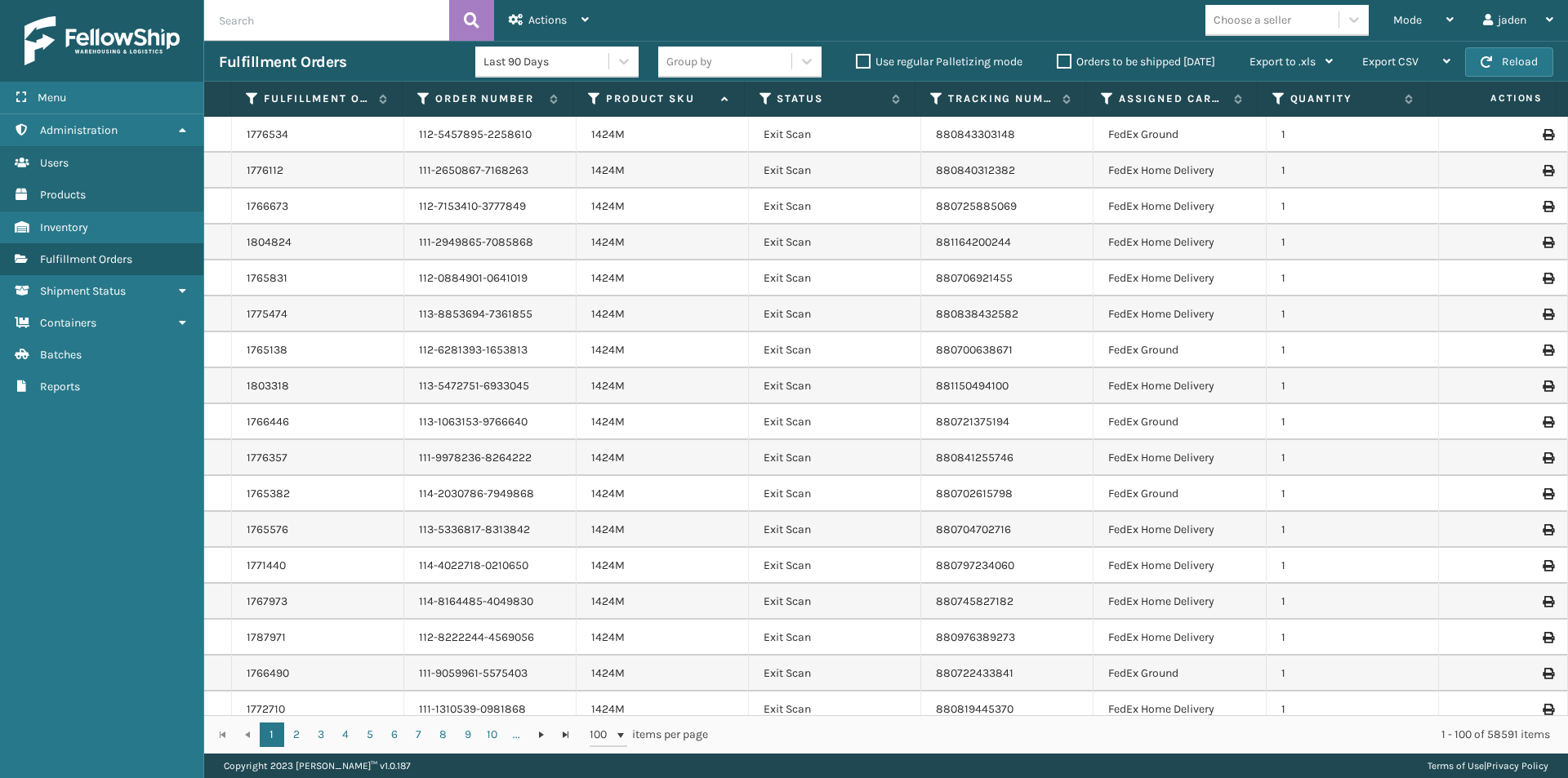
click at [762, 90] on th "Status" at bounding box center [829, 98] width 170 height 35
click at [762, 102] on icon at bounding box center [766, 98] width 13 height 14
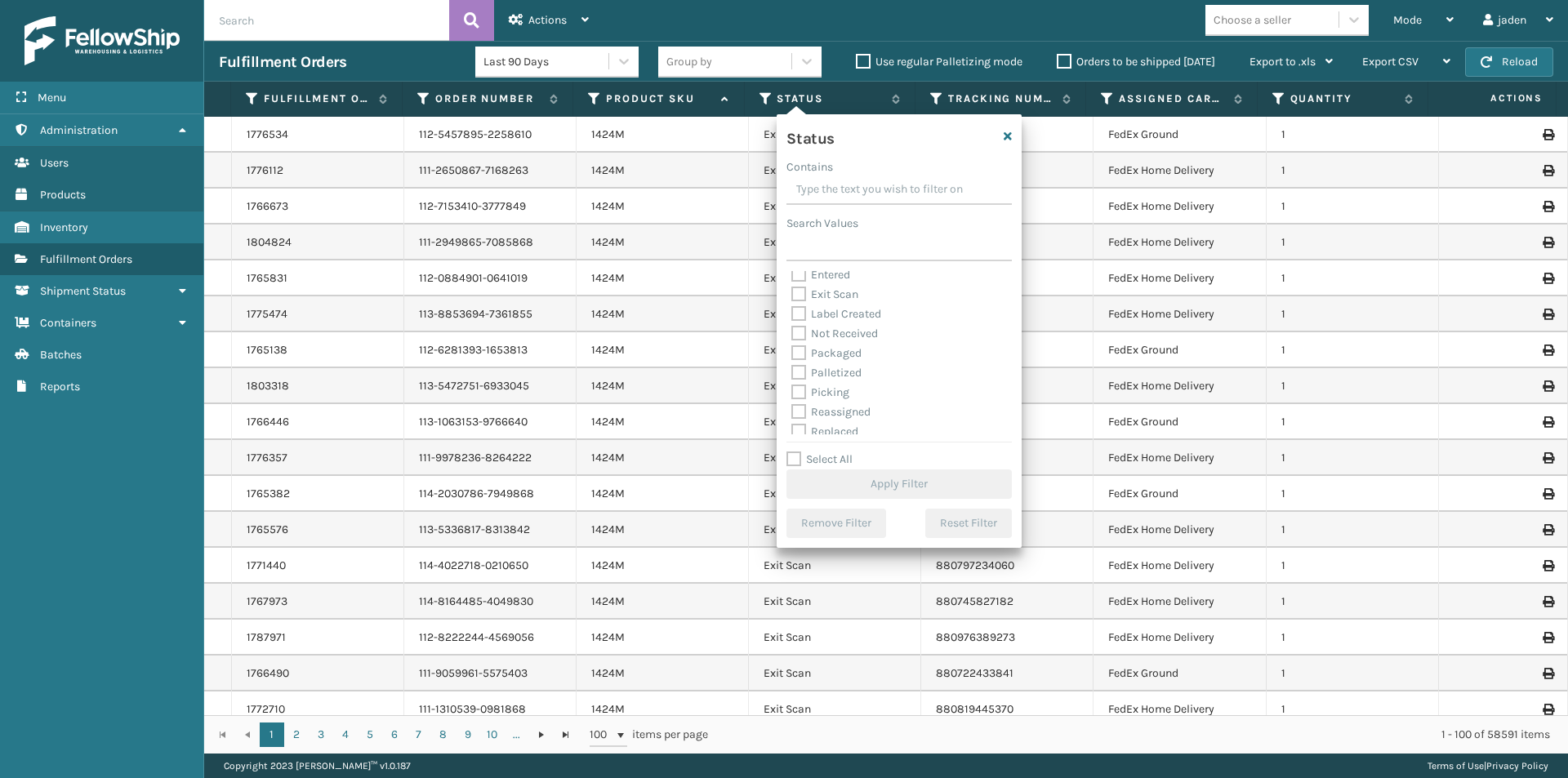
scroll to position [81, 0]
drag, startPoint x: 796, startPoint y: 352, endPoint x: 813, endPoint y: 442, distance: 91.6
click at [797, 352] on label "Picking" at bounding box center [820, 356] width 58 height 14
click at [792, 352] on input "Picking" at bounding box center [791, 351] width 1 height 11
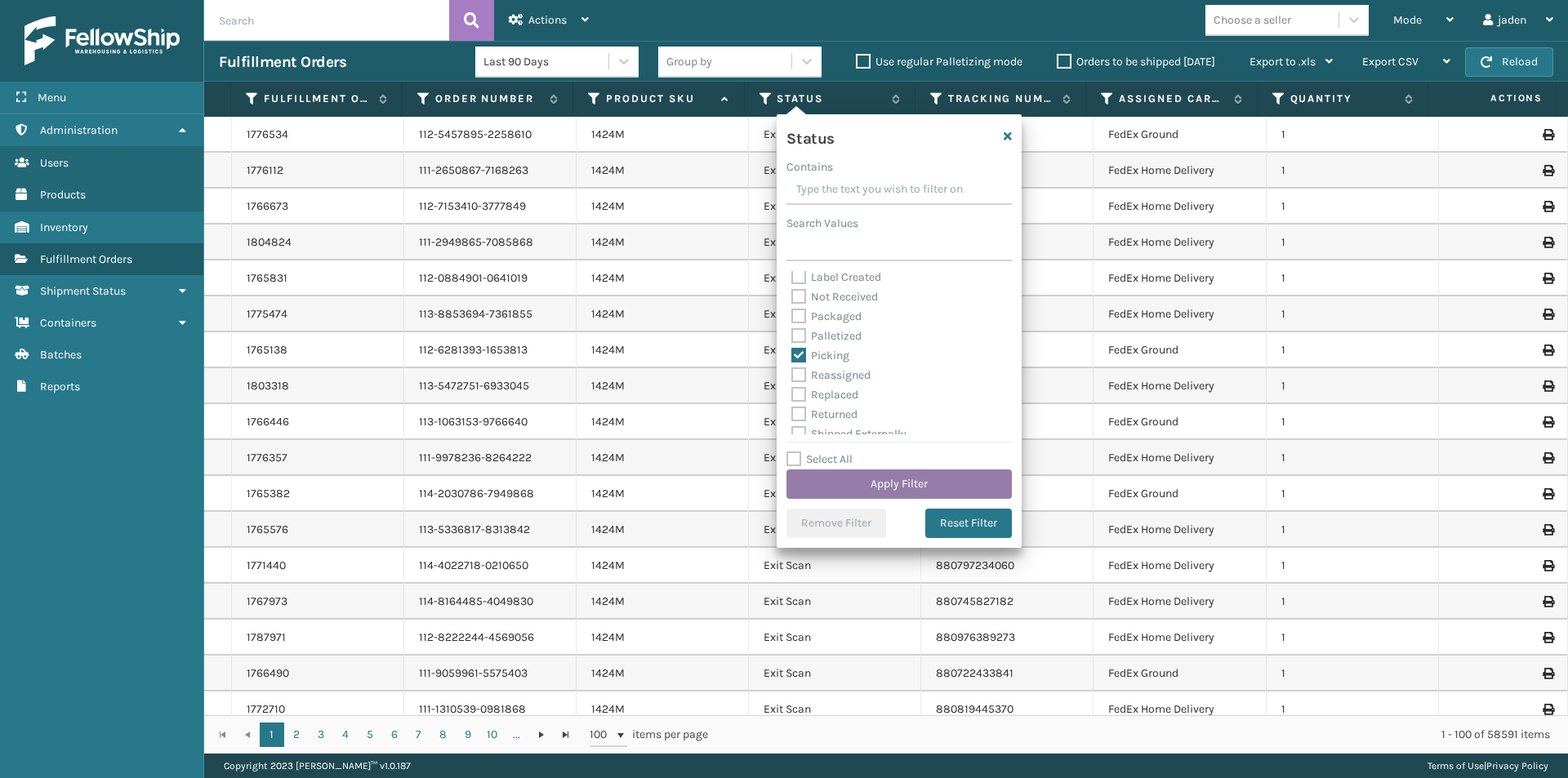
click at [833, 486] on button "Apply Filter" at bounding box center [899, 483] width 225 height 30
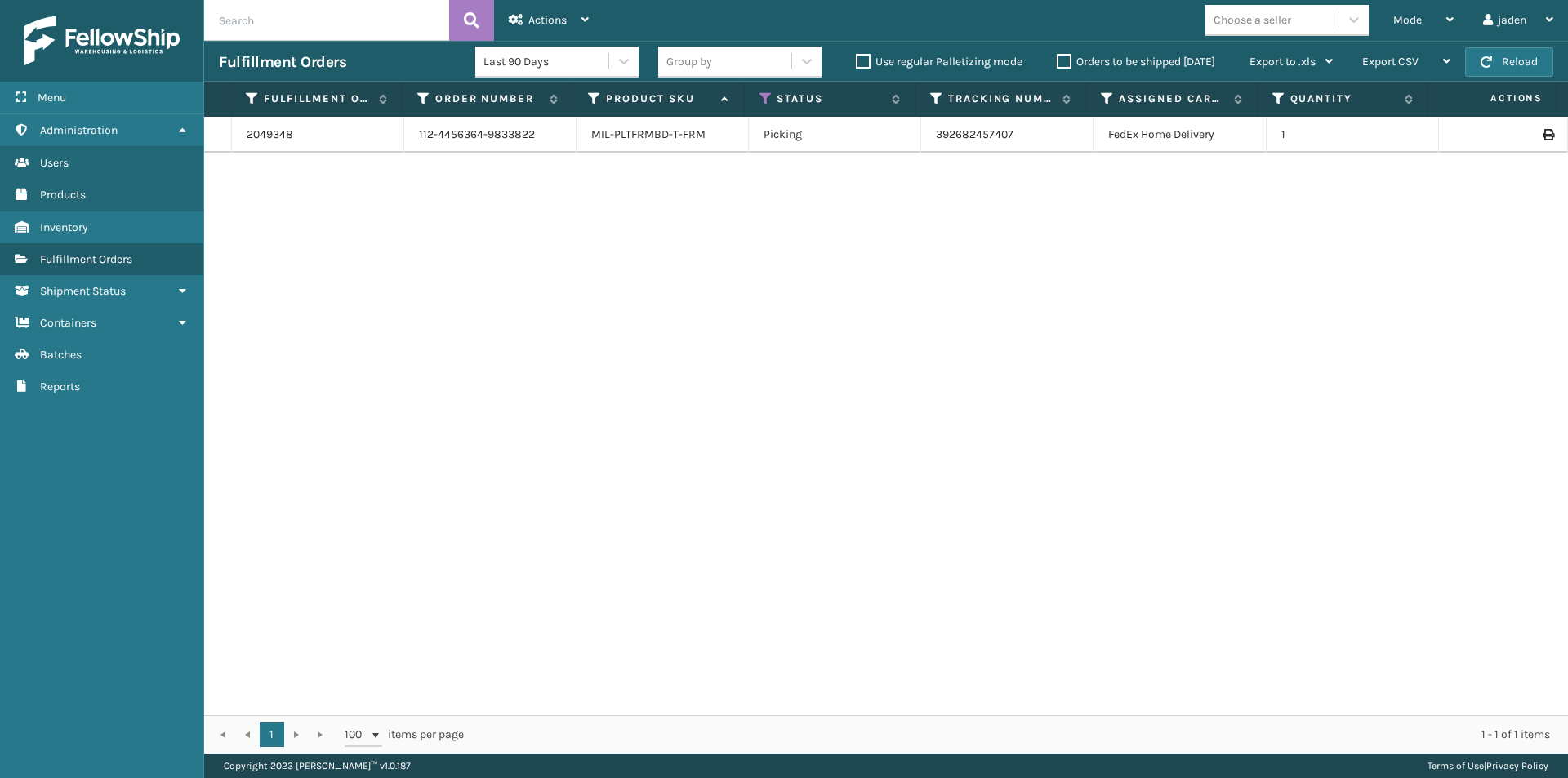
drag, startPoint x: 1023, startPoint y: 296, endPoint x: 740, endPoint y: 194, distance: 300.8
click at [620, 290] on div "2049348 112-4456364-9833822 MIL-PLTFRMBD-T-FRM Picking 392682457407 FedEx Home …" at bounding box center [886, 416] width 1364 height 599
click at [1531, 59] on button "Reload" at bounding box center [1509, 62] width 88 height 30
click at [1416, 16] on span "Mode" at bounding box center [1408, 19] width 29 height 14
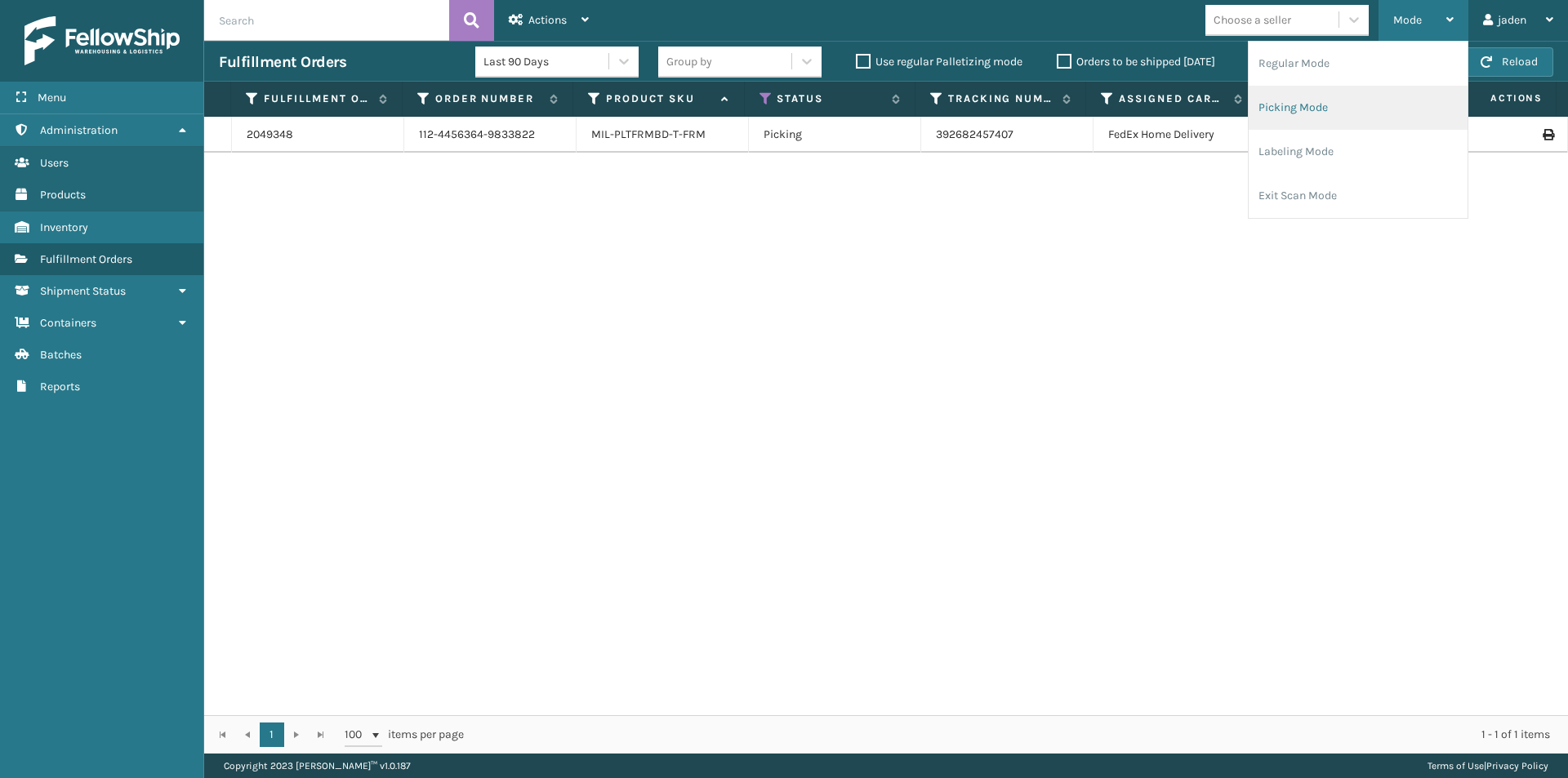
click at [1322, 117] on li "Picking Mode" at bounding box center [1358, 108] width 219 height 44
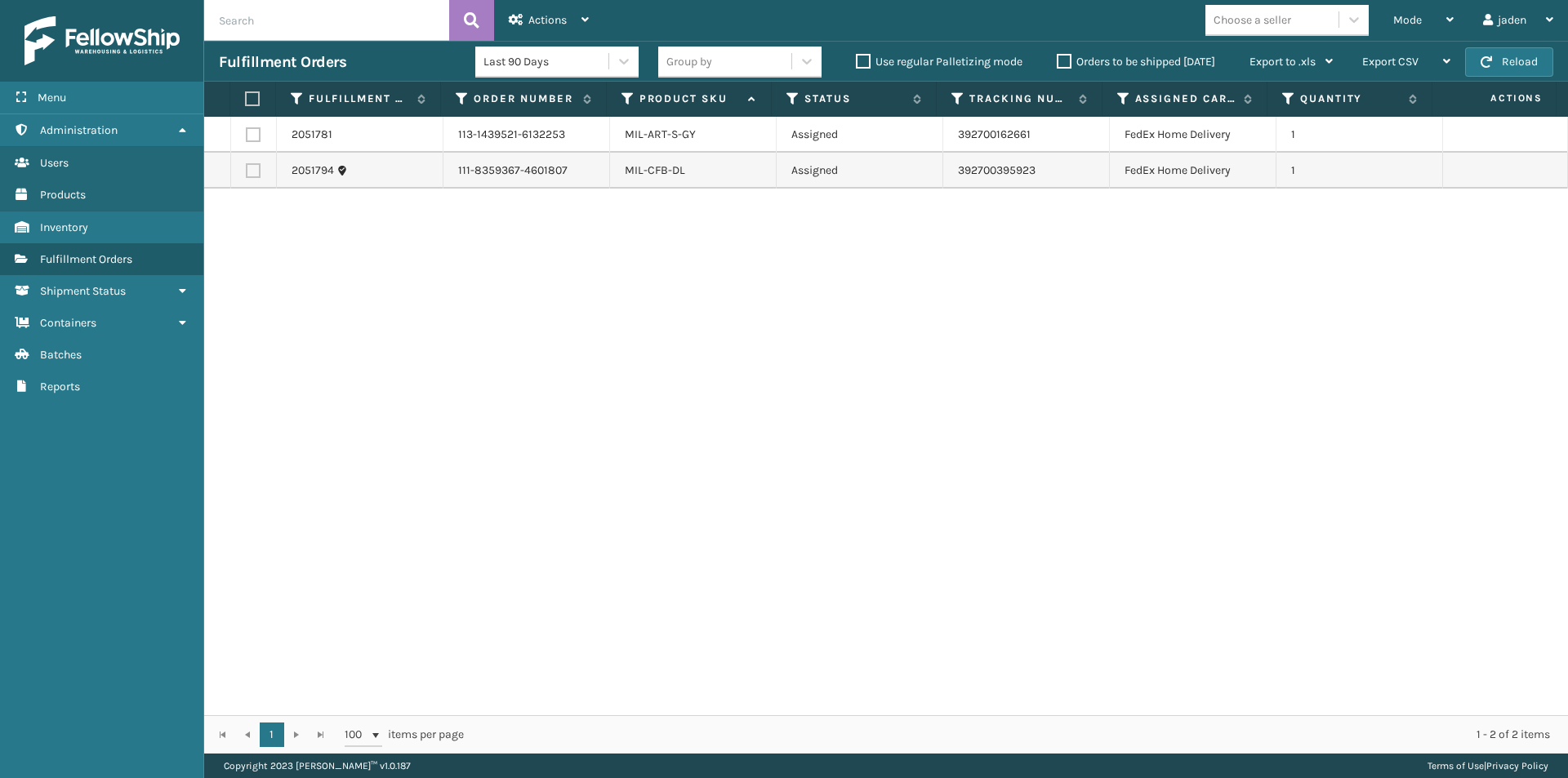
drag, startPoint x: 1130, startPoint y: 319, endPoint x: 1118, endPoint y: 319, distance: 12.0
drag, startPoint x: 1118, startPoint y: 319, endPoint x: 1492, endPoint y: 57, distance: 456.6
click at [1492, 57] on span "button" at bounding box center [1486, 62] width 11 height 11
click at [1490, 57] on span "button" at bounding box center [1486, 62] width 11 height 11
